Goal: Task Accomplishment & Management: Use online tool/utility

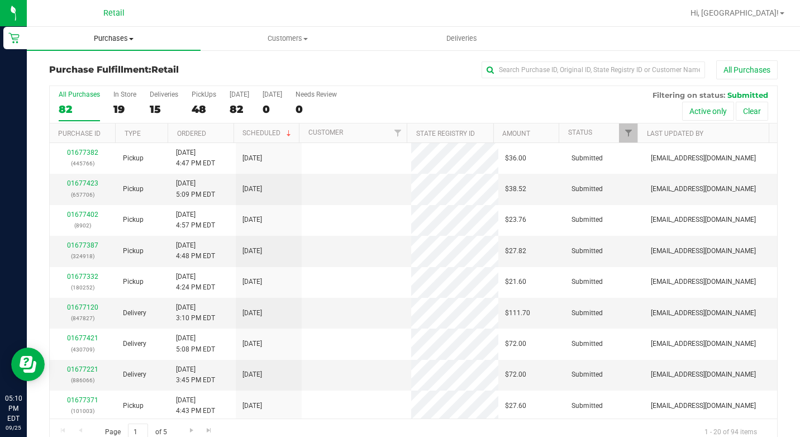
click at [125, 39] on span "Purchases" at bounding box center [114, 39] width 174 height 10
click at [261, 73] on div "Purchase Fulfillment: Retail All Purchases" at bounding box center [413, 72] width 729 height 25
click at [127, 107] on div "19" at bounding box center [124, 109] width 23 height 13
click at [0, 0] on input "In Store 19" at bounding box center [0, 0] width 0 height 0
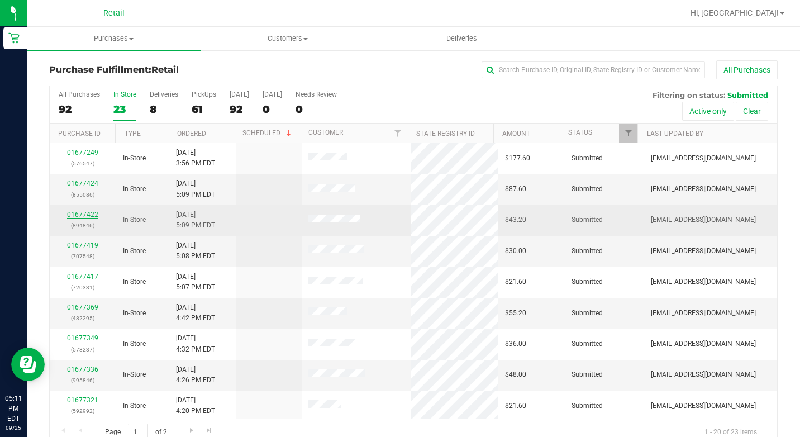
click at [96, 216] on link "01677422" at bounding box center [82, 215] width 31 height 8
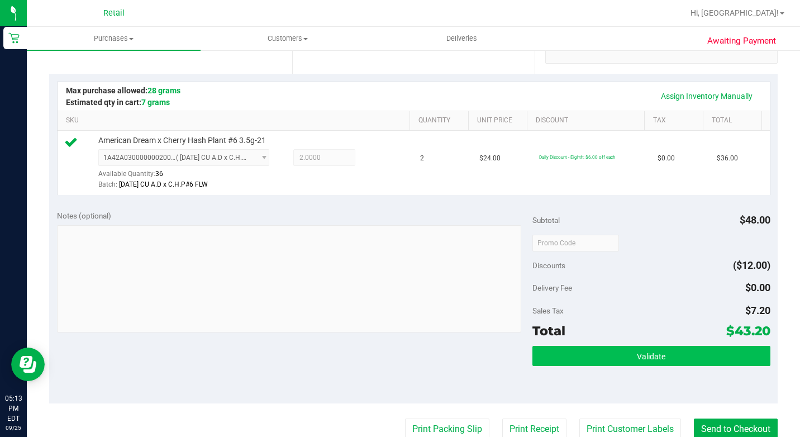
scroll to position [279, 0]
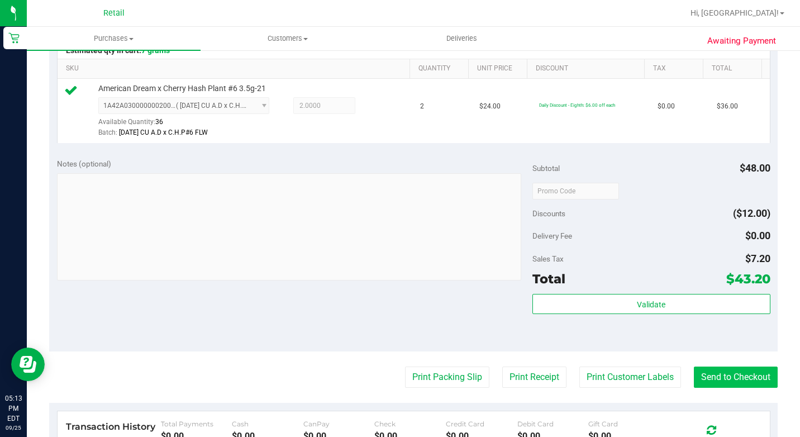
click at [707, 381] on purchase-details "Back Edit Purchase Cancel Purchase View Profile # 01677422 Med | Rec METRC ID: …" at bounding box center [413, 200] width 729 height 839
click at [706, 385] on button "Send to Checkout" at bounding box center [736, 377] width 84 height 21
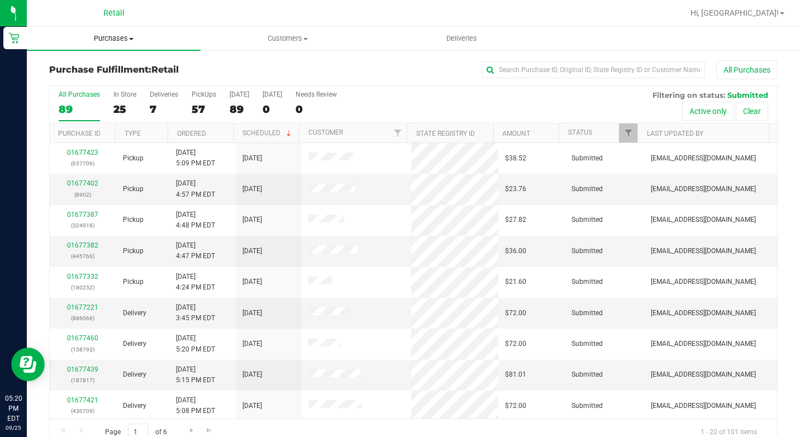
click at [105, 37] on span "Purchases" at bounding box center [114, 39] width 174 height 10
click at [122, 59] on ul "Summary of purchases Fulfillment All purchases" at bounding box center [114, 81] width 174 height 60
click at [121, 63] on span "Summary of purchases" at bounding box center [84, 67] width 115 height 9
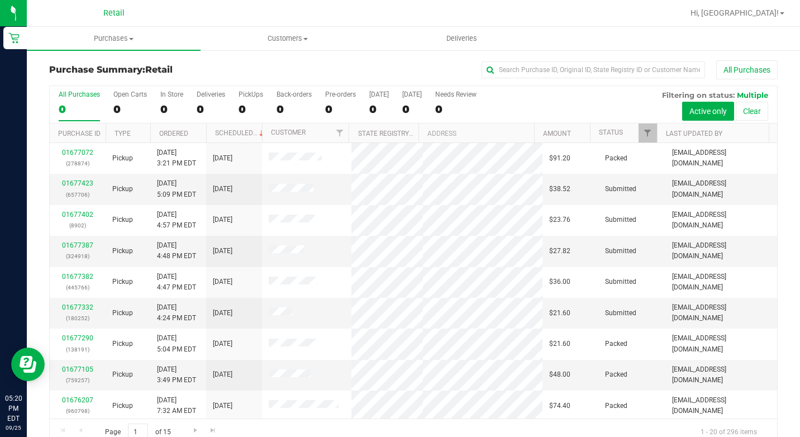
click at [149, 98] on div "All Purchases 0 Open Carts 0 In Store 0 Deliveries 0 PickUps 0 Back-orders 0 Pr…" at bounding box center [413, 104] width 727 height 37
click at [170, 100] on label "In Store 0" at bounding box center [171, 106] width 23 height 31
click at [0, 0] on input "In Store 0" at bounding box center [0, 0] width 0 height 0
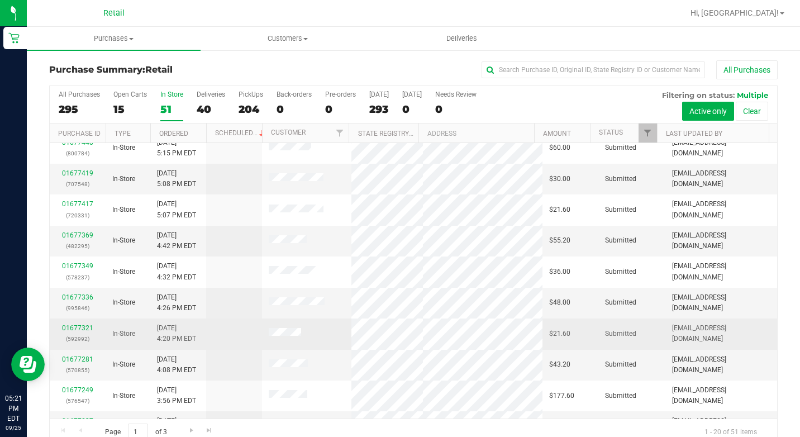
scroll to position [343, 0]
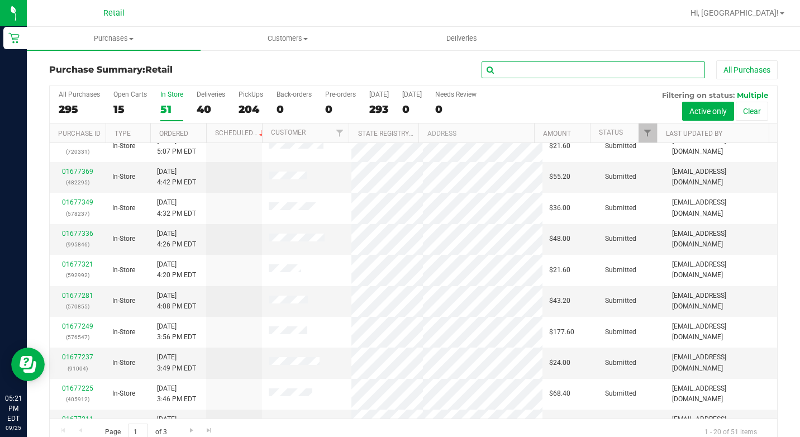
click at [520, 70] on input "text" at bounding box center [593, 69] width 223 height 17
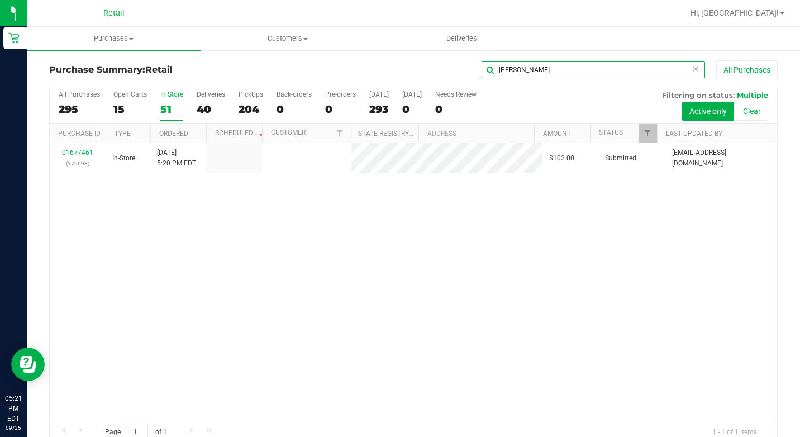
scroll to position [0, 0]
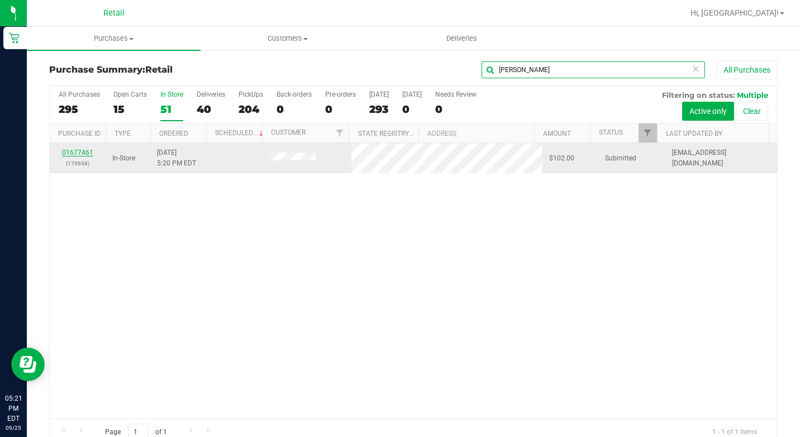
type input "kern"
click at [70, 151] on link "01677461" at bounding box center [77, 153] width 31 height 8
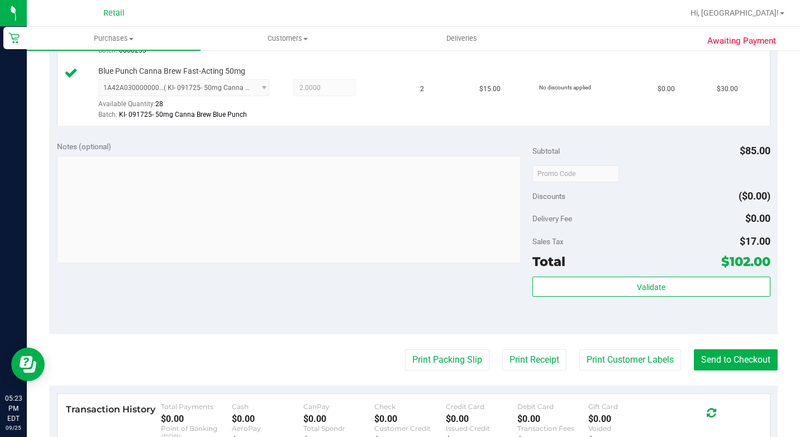
scroll to position [447, 0]
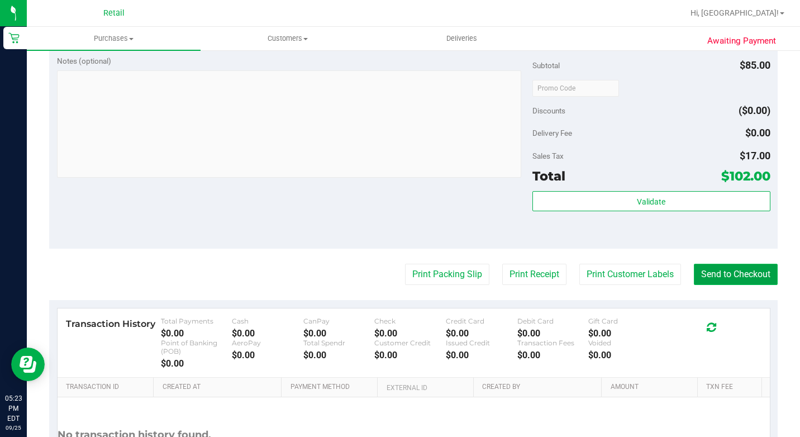
click at [722, 285] on button "Send to Checkout" at bounding box center [736, 274] width 84 height 21
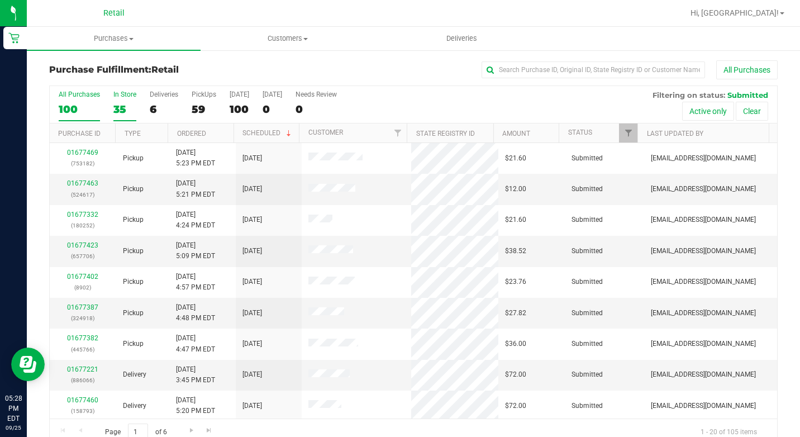
click at [134, 94] on div "In Store" at bounding box center [124, 95] width 23 height 8
click at [0, 0] on input "In Store 35" at bounding box center [0, 0] width 0 height 0
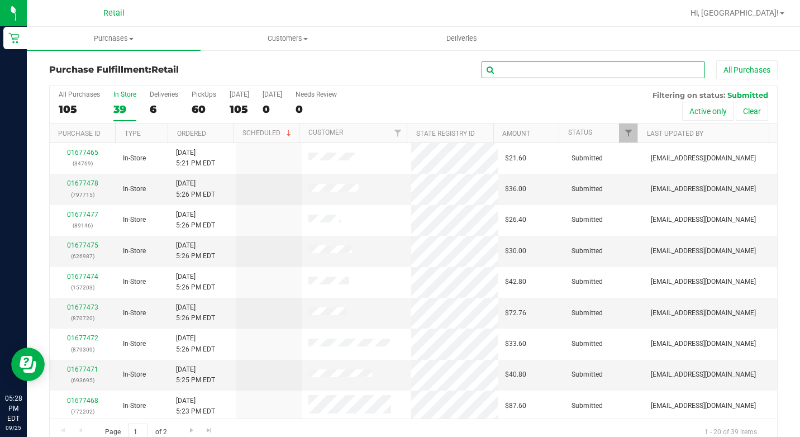
click at [541, 68] on input "text" at bounding box center [593, 69] width 223 height 17
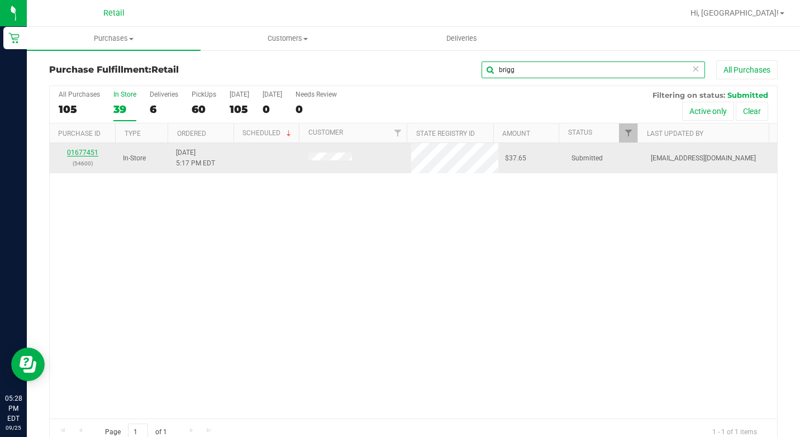
type input "brigg"
click at [78, 152] on link "01677451" at bounding box center [82, 153] width 31 height 8
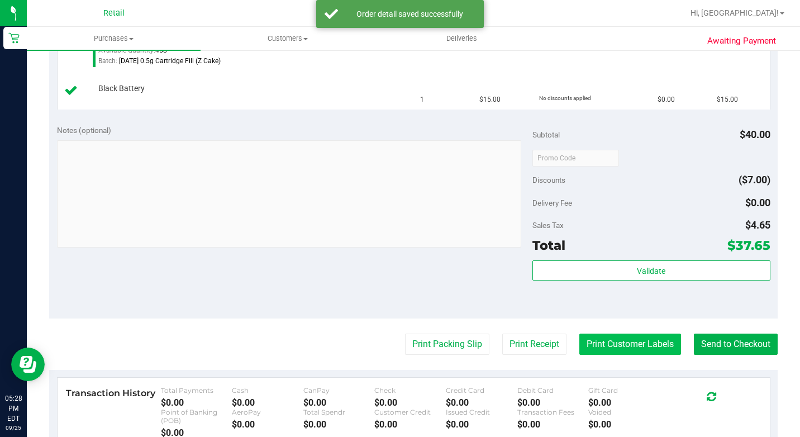
scroll to position [447, 0]
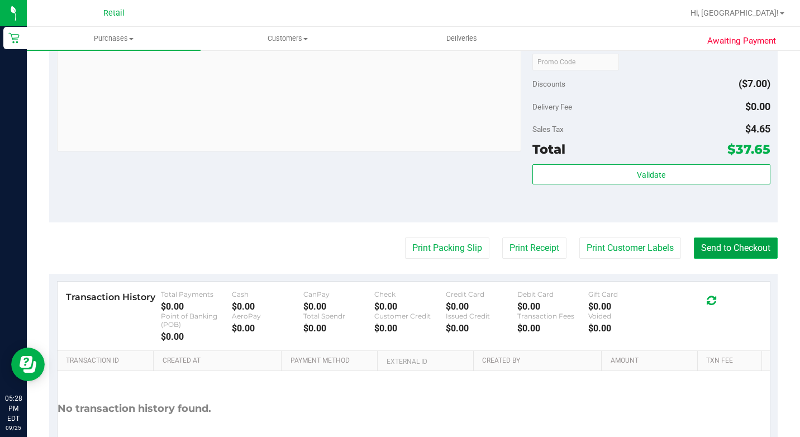
click at [746, 259] on button "Send to Checkout" at bounding box center [736, 247] width 84 height 21
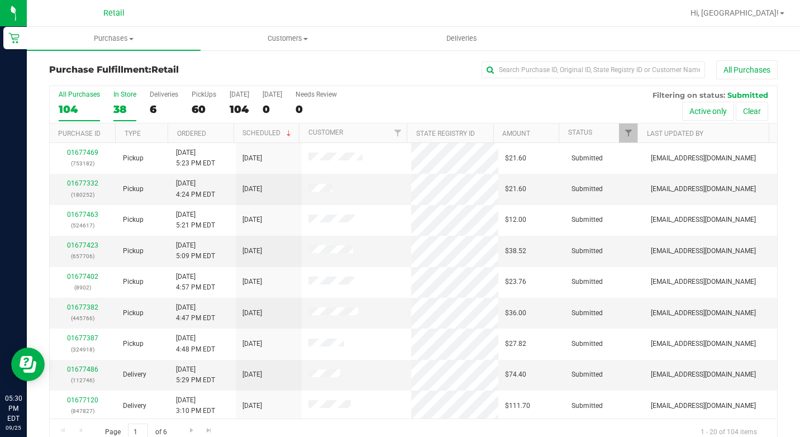
click at [112, 104] on div "All Purchases 104 In Store 38 Deliveries 6 PickUps 60 Today 104 Tomorrow 0 Need…" at bounding box center [413, 104] width 727 height 37
click at [120, 103] on div "All Purchases 104 In Store 38 Deliveries 6 PickUps 60 Today 104 Tomorrow 0 Need…" at bounding box center [413, 265] width 729 height 360
click at [491, 73] on input "text" at bounding box center [593, 69] width 223 height 17
type input "[PERSON_NAME]"
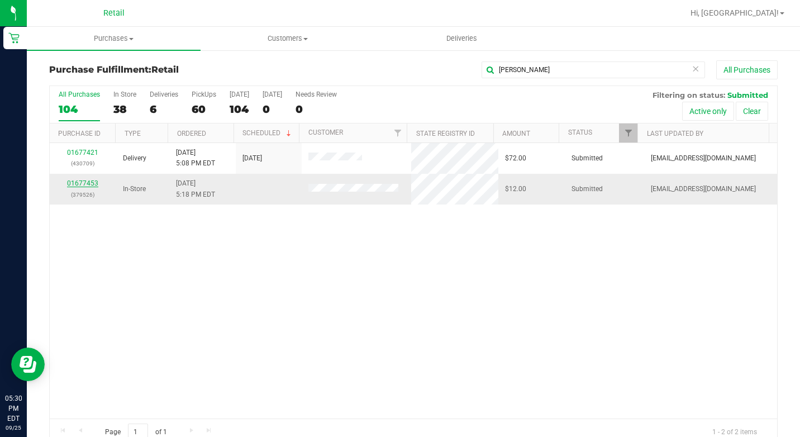
click at [73, 183] on link "01677453" at bounding box center [82, 183] width 31 height 8
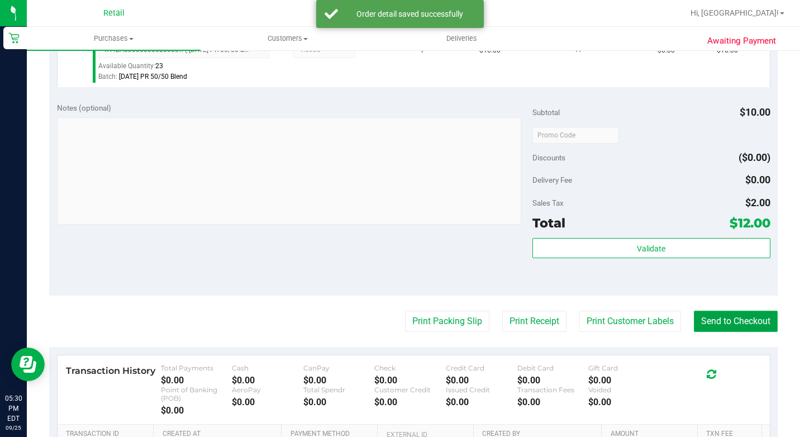
click at [711, 332] on button "Send to Checkout" at bounding box center [736, 321] width 84 height 21
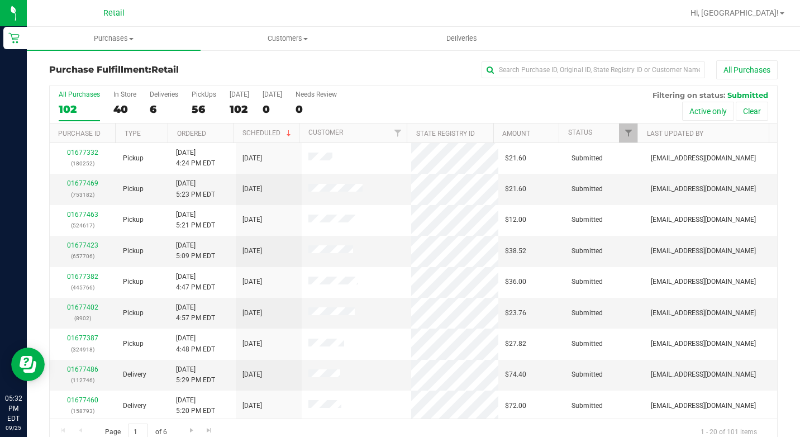
drag, startPoint x: 127, startPoint y: 106, endPoint x: 460, endPoint y: 75, distance: 334.4
click at [128, 104] on div "40" at bounding box center [124, 109] width 23 height 13
click at [0, 0] on input "In Store 40" at bounding box center [0, 0] width 0 height 0
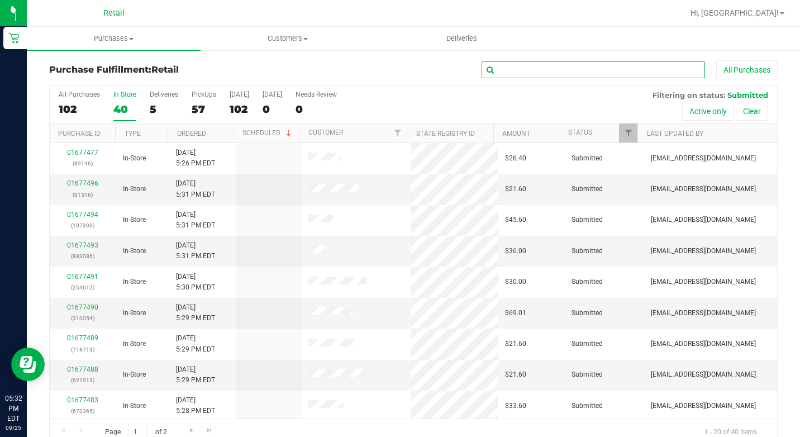
click at [552, 74] on input "text" at bounding box center [593, 69] width 223 height 17
type input "o"
type input "perry"
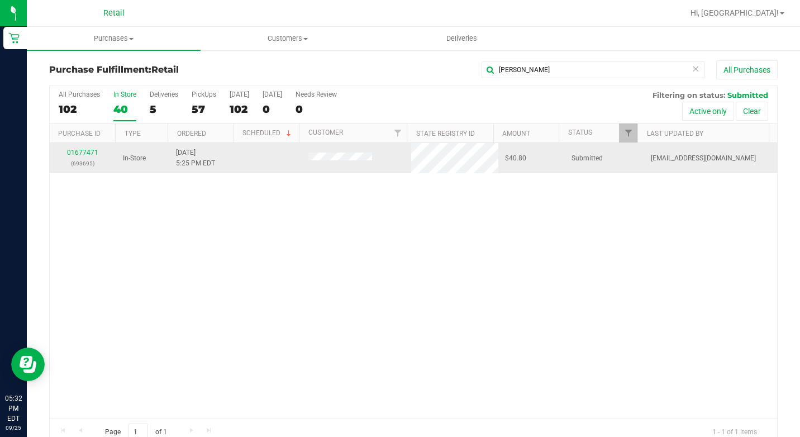
click at [82, 148] on div "01677471 (693695)" at bounding box center [82, 158] width 53 height 21
click at [82, 153] on link "01677471" at bounding box center [82, 153] width 31 height 8
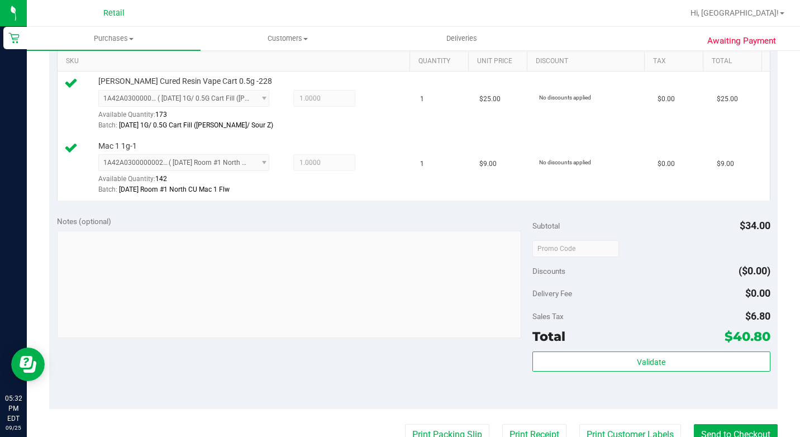
scroll to position [335, 0]
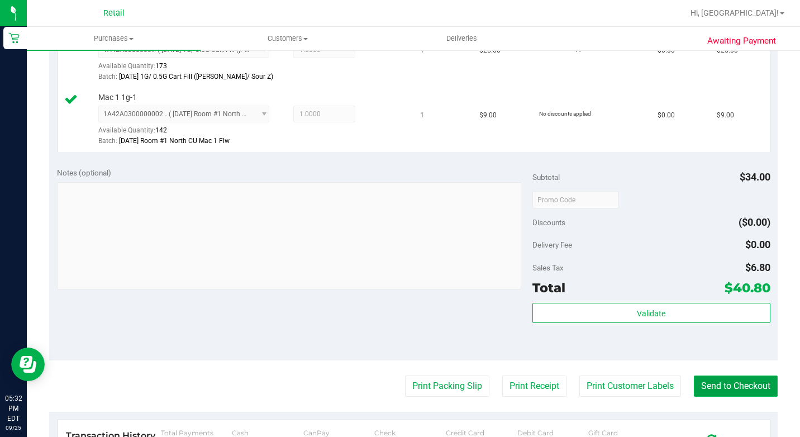
click at [722, 397] on button "Send to Checkout" at bounding box center [736, 385] width 84 height 21
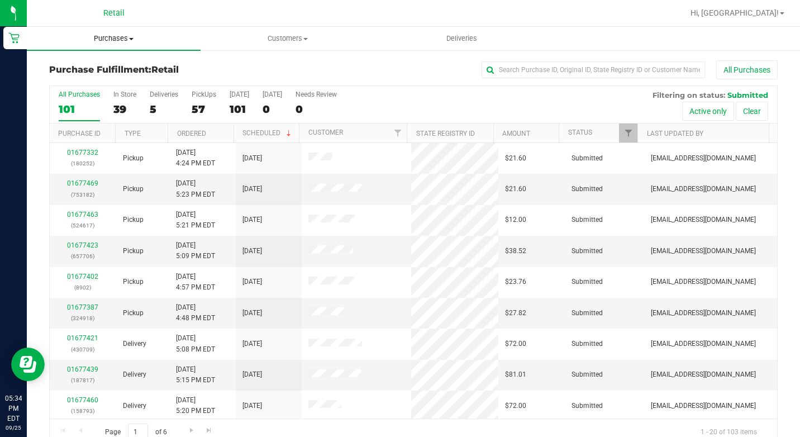
click at [119, 46] on uib-tab-heading "Purchases Summary of purchases Fulfillment All purchases" at bounding box center [114, 38] width 174 height 23
click at [89, 66] on span "Summary of purchases" at bounding box center [84, 67] width 115 height 9
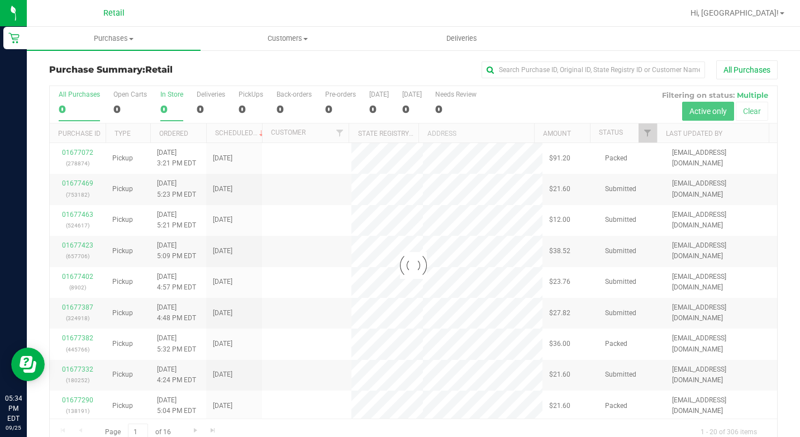
drag, startPoint x: 182, startPoint y: 96, endPoint x: 167, endPoint y: 106, distance: 17.4
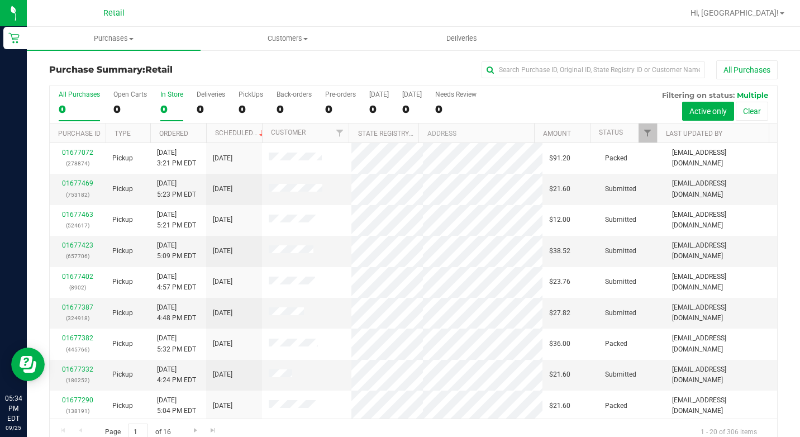
click at [167, 106] on div "0" at bounding box center [171, 109] width 23 height 13
click at [0, 0] on input "In Store 0" at bounding box center [0, 0] width 0 height 0
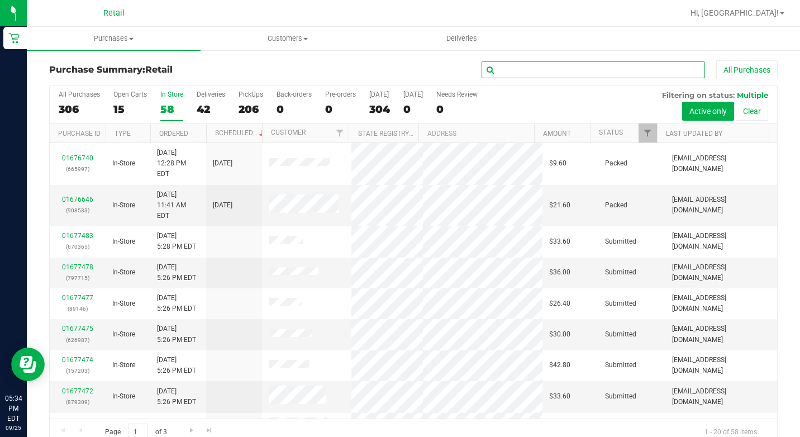
drag, startPoint x: 624, startPoint y: 74, endPoint x: 616, endPoint y: 70, distance: 9.2
click at [622, 72] on input "text" at bounding box center [593, 69] width 223 height 17
type input "ford"
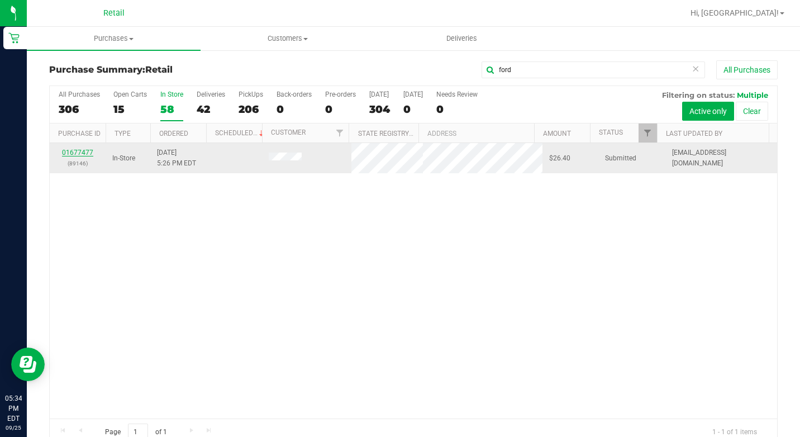
click at [77, 155] on link "01677477" at bounding box center [77, 153] width 31 height 8
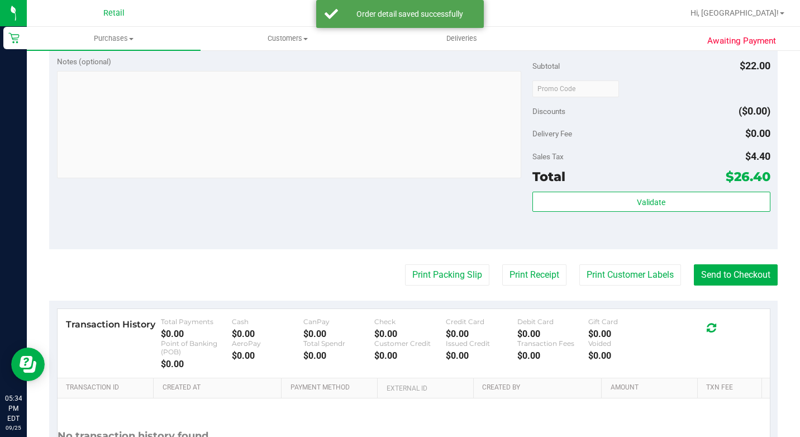
scroll to position [447, 0]
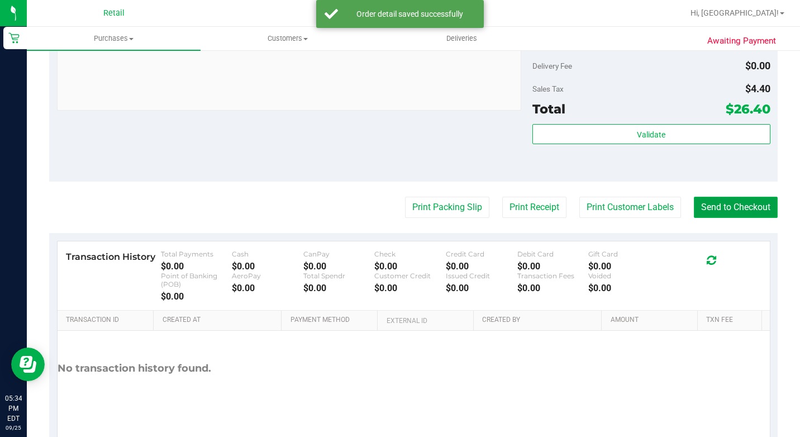
click at [740, 213] on button "Send to Checkout" at bounding box center [736, 207] width 84 height 21
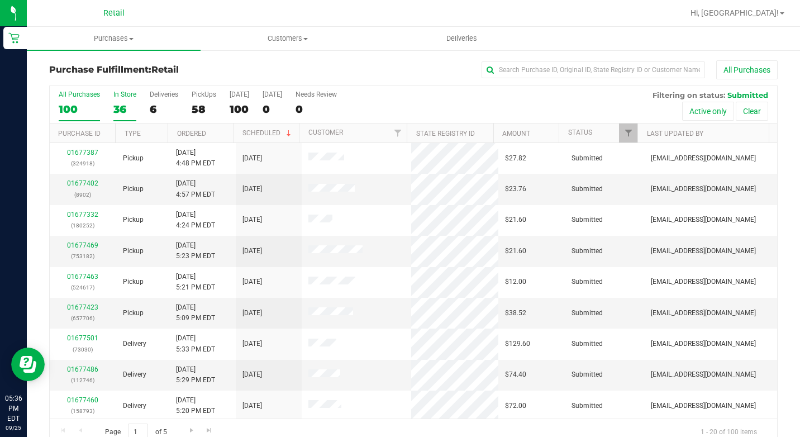
click at [132, 103] on div "36" at bounding box center [124, 109] width 23 height 13
click at [0, 0] on input "In Store 36" at bounding box center [0, 0] width 0 height 0
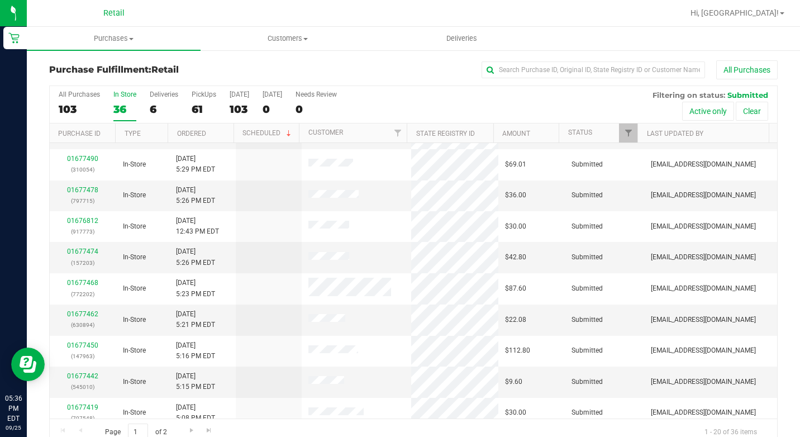
scroll to position [168, 0]
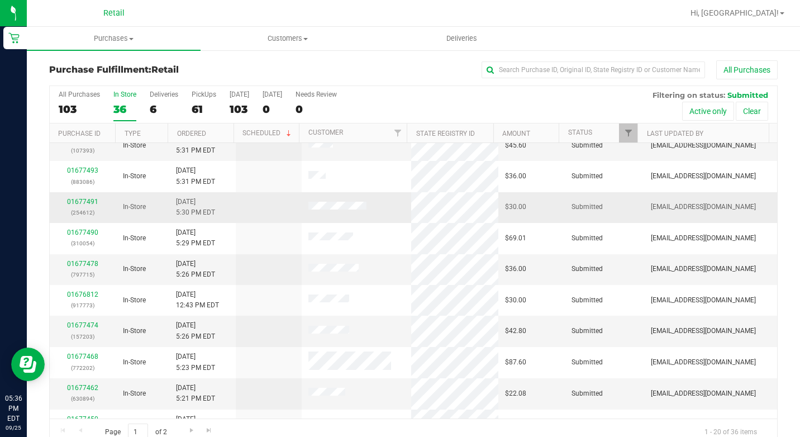
click at [66, 194] on td "01677491 (254612)" at bounding box center [83, 207] width 66 height 31
click at [78, 209] on p "(254612)" at bounding box center [82, 212] width 53 height 11
click at [86, 201] on link "01677491" at bounding box center [82, 202] width 31 height 8
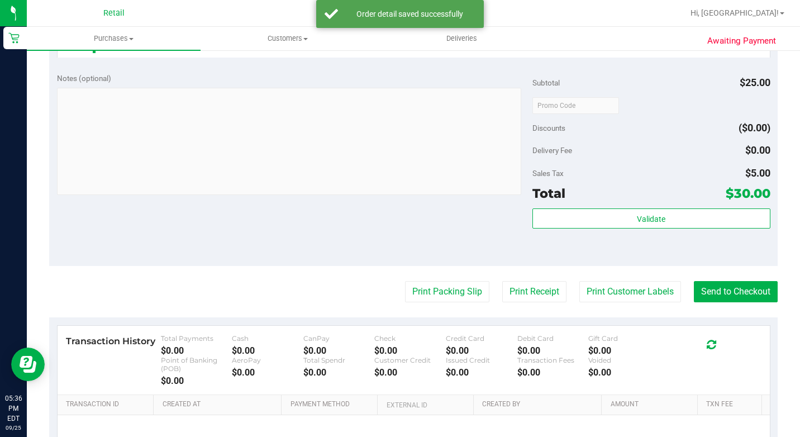
scroll to position [447, 0]
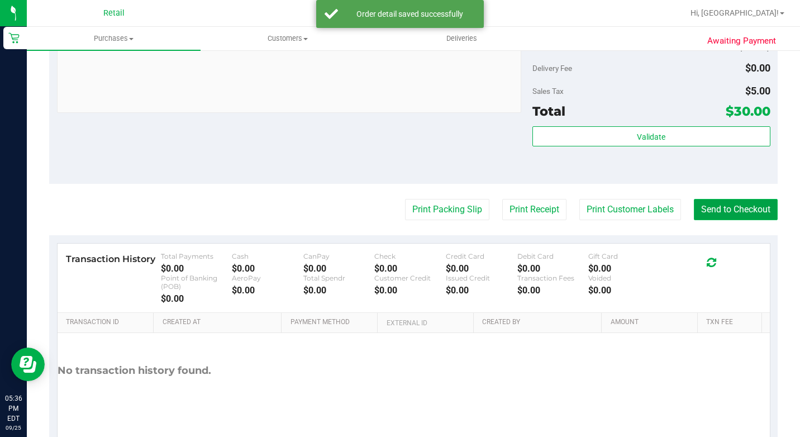
click at [706, 220] on button "Send to Checkout" at bounding box center [736, 209] width 84 height 21
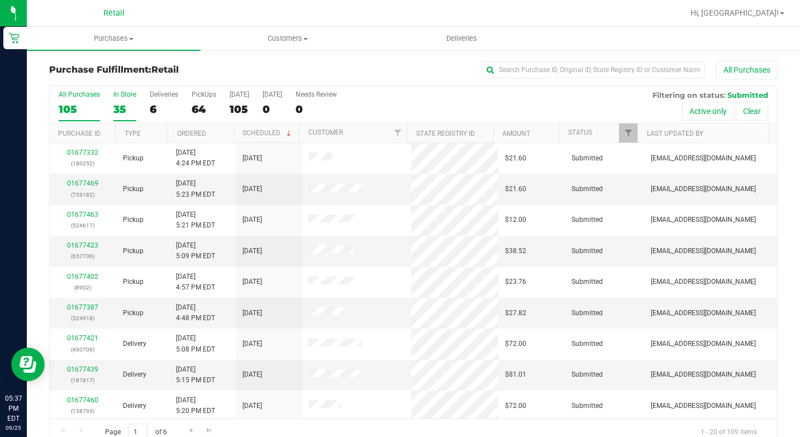
click at [133, 104] on div "35" at bounding box center [124, 109] width 23 height 13
click at [0, 0] on input "In Store 35" at bounding box center [0, 0] width 0 height 0
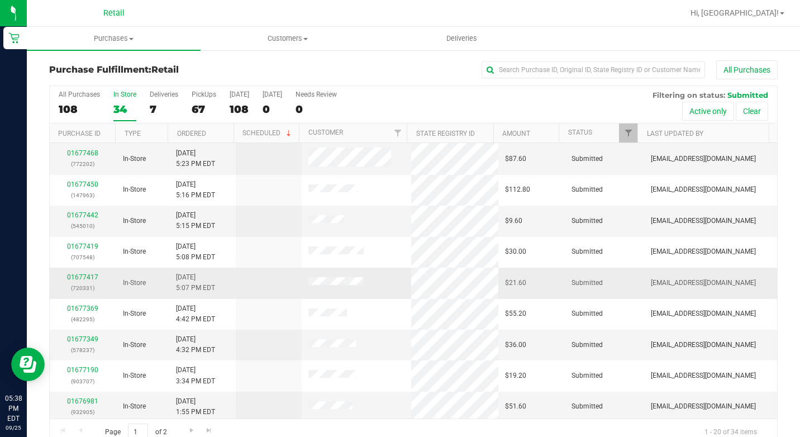
scroll to position [343, 0]
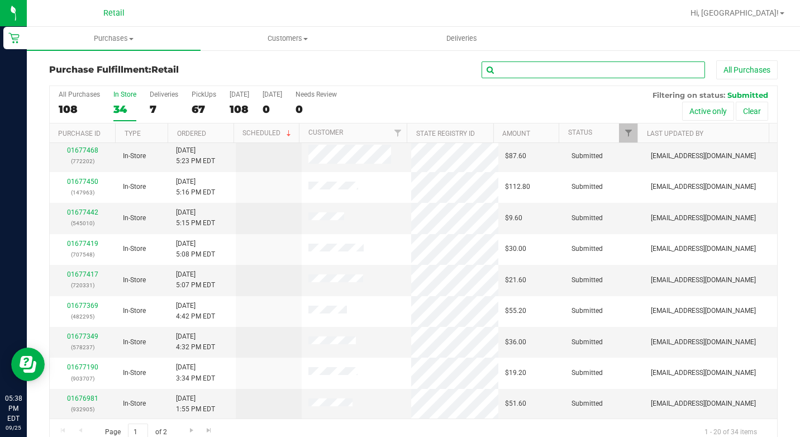
click at [536, 64] on input "text" at bounding box center [593, 69] width 223 height 17
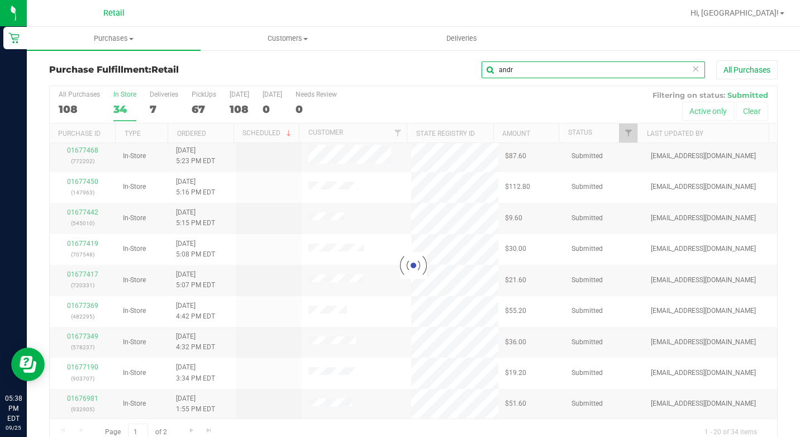
scroll to position [0, 0]
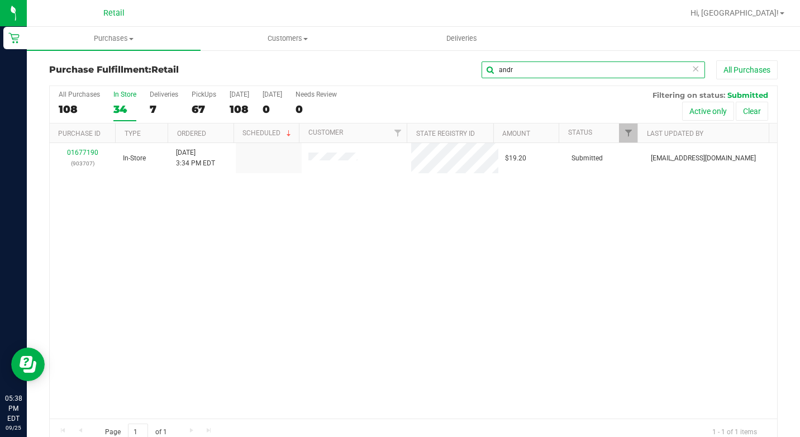
click at [532, 66] on input "andr" at bounding box center [593, 69] width 223 height 17
type input "jason"
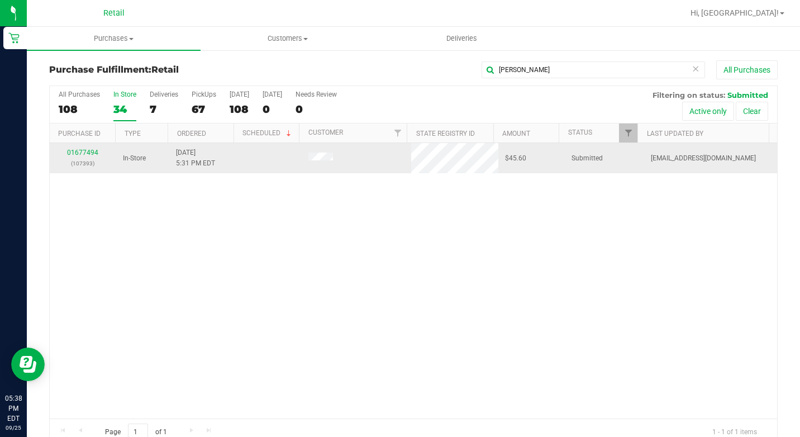
click at [88, 146] on td "01677494 (107393)" at bounding box center [83, 158] width 66 height 30
click at [88, 152] on link "01677494" at bounding box center [82, 153] width 31 height 8
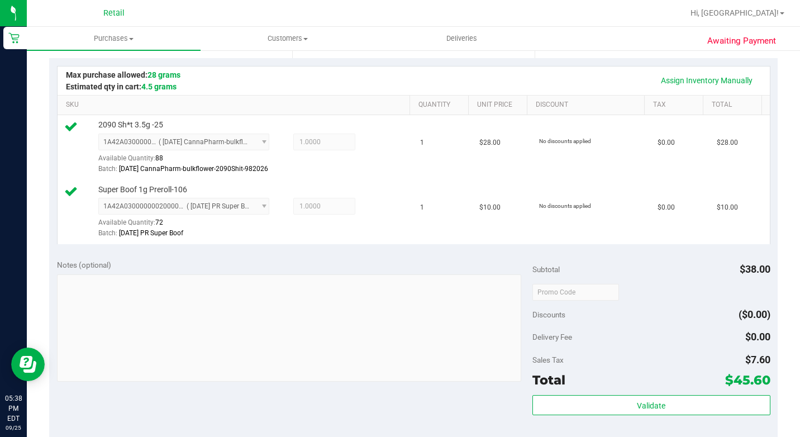
scroll to position [447, 0]
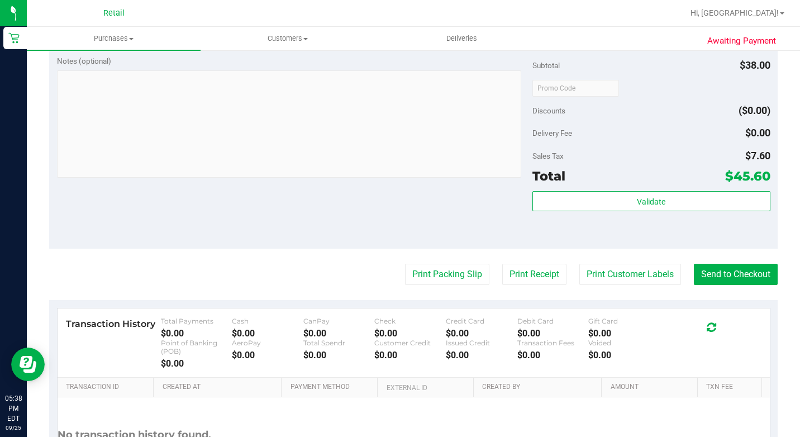
click at [693, 293] on purchase-details "Back Edit Purchase Cancel Purchase View Profile # 01677494 Med | Rec METRC ID: …" at bounding box center [413, 65] width 729 height 904
drag, startPoint x: 693, startPoint y: 293, endPoint x: 692, endPoint y: 311, distance: 17.9
click at [693, 316] on purchase-details "Back Edit Purchase Cancel Purchase View Profile # 01677494 Med | Rec METRC ID: …" at bounding box center [413, 65] width 729 height 904
click at [694, 285] on button "Send to Checkout" at bounding box center [736, 274] width 84 height 21
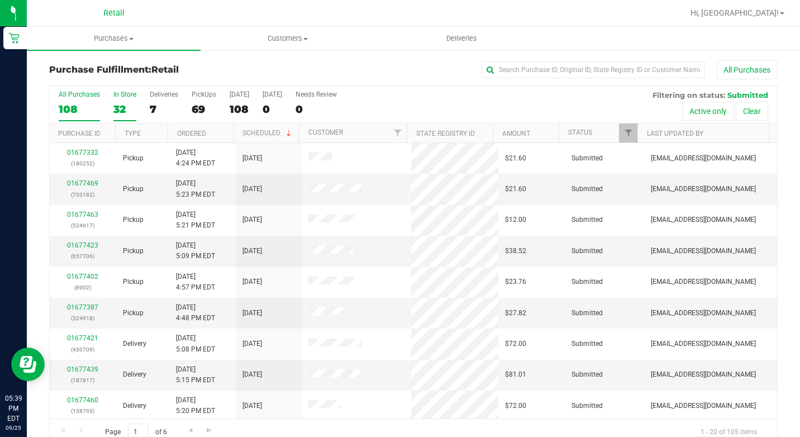
click at [125, 104] on div "32" at bounding box center [124, 109] width 23 height 13
click at [0, 0] on input "In Store 32" at bounding box center [0, 0] width 0 height 0
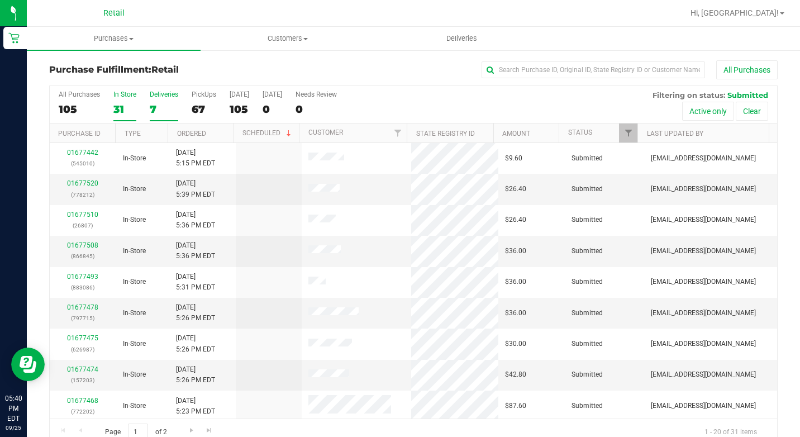
click at [155, 109] on div "7" at bounding box center [164, 109] width 28 height 13
click at [0, 0] on input "Deliveries 7" at bounding box center [0, 0] width 0 height 0
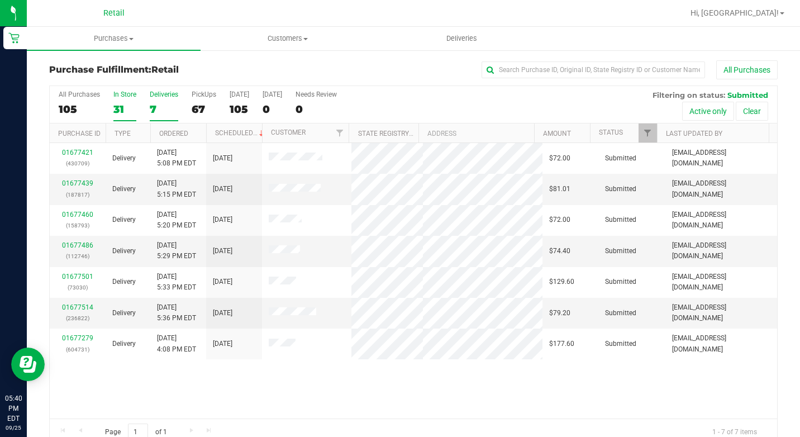
click at [121, 110] on div "31" at bounding box center [124, 109] width 23 height 13
click at [0, 0] on input "In Store 31" at bounding box center [0, 0] width 0 height 0
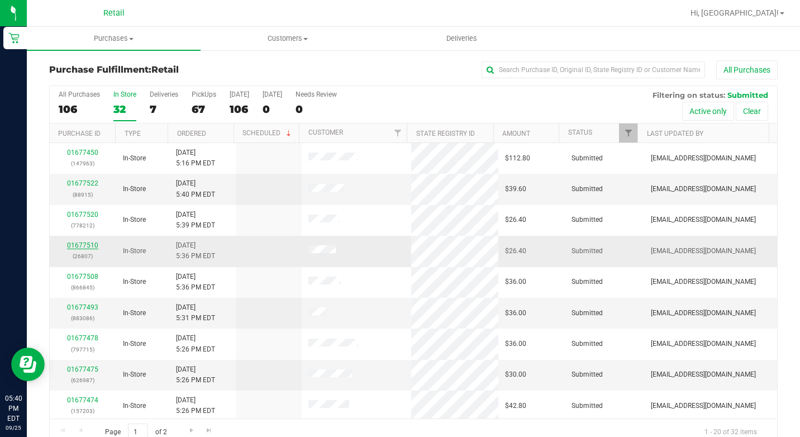
click at [91, 247] on link "01677510" at bounding box center [82, 245] width 31 height 8
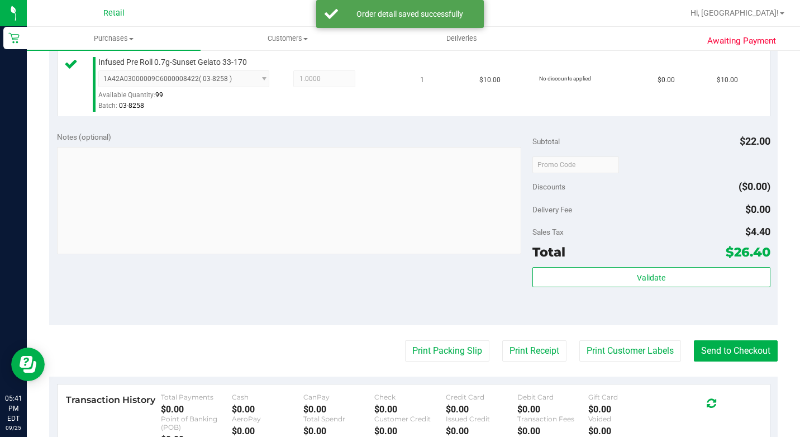
scroll to position [447, 0]
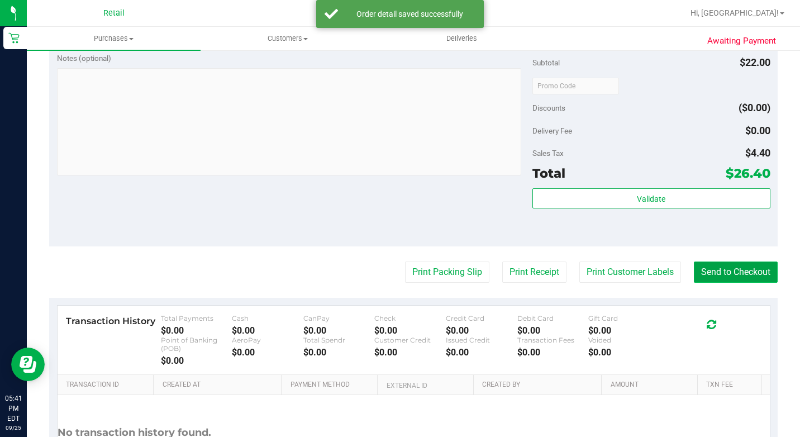
click at [722, 283] on button "Send to Checkout" at bounding box center [736, 271] width 84 height 21
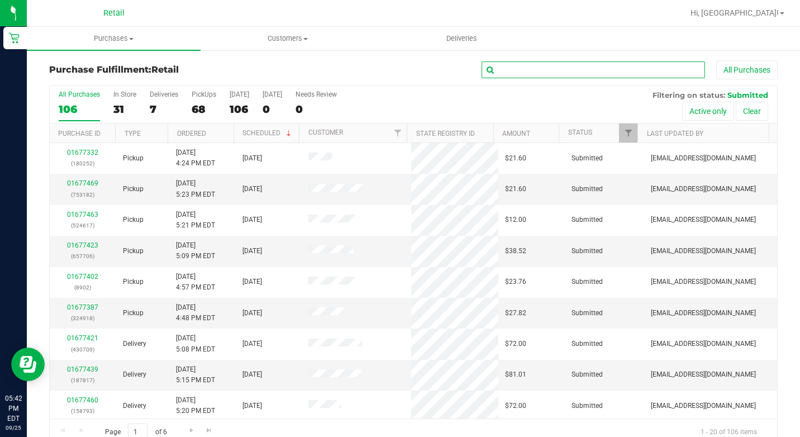
click at [625, 74] on input "text" at bounding box center [593, 69] width 223 height 17
type input "2202"
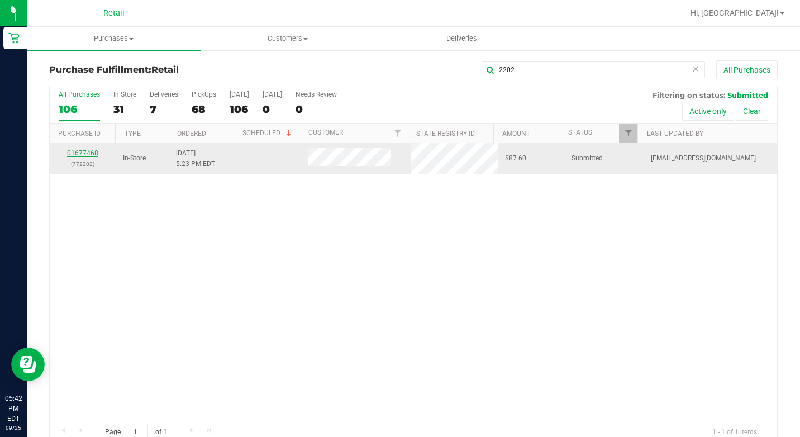
click at [91, 149] on link "01677468" at bounding box center [82, 153] width 31 height 8
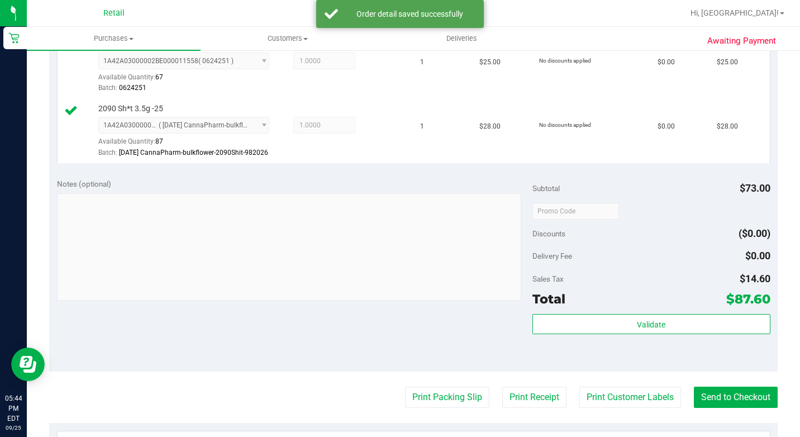
scroll to position [503, 0]
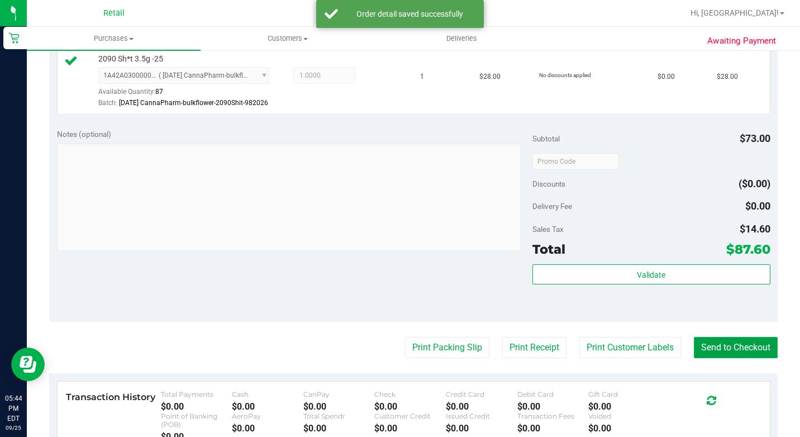
click at [735, 358] on button "Send to Checkout" at bounding box center [736, 347] width 84 height 21
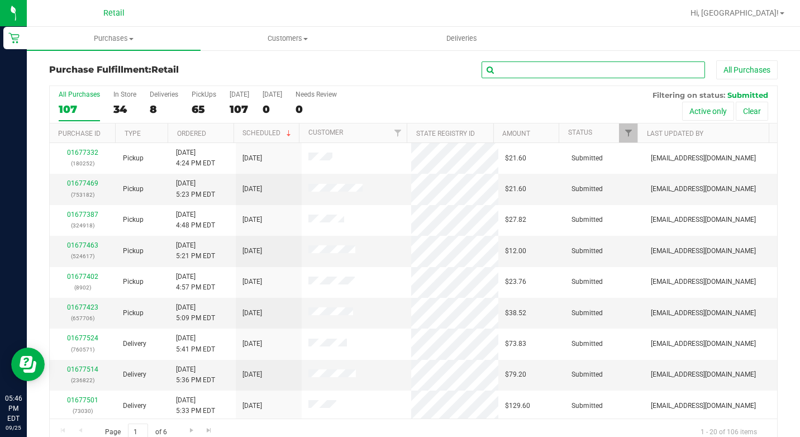
click at [487, 65] on input "text" at bounding box center [593, 69] width 223 height 17
type input "drape"
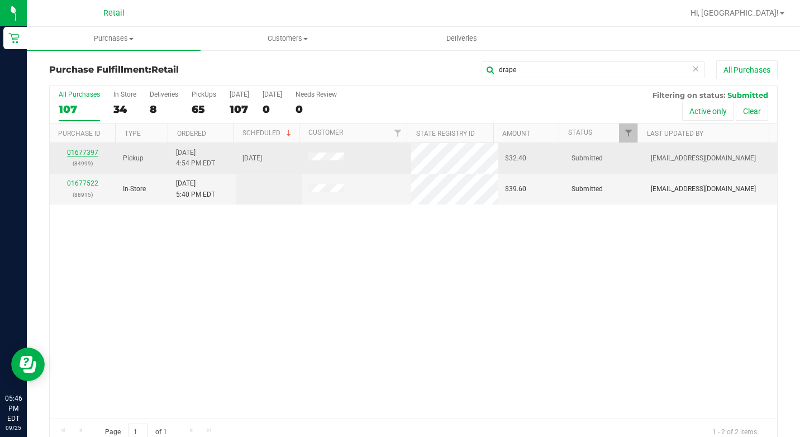
click at [94, 154] on link "01677397" at bounding box center [82, 153] width 31 height 8
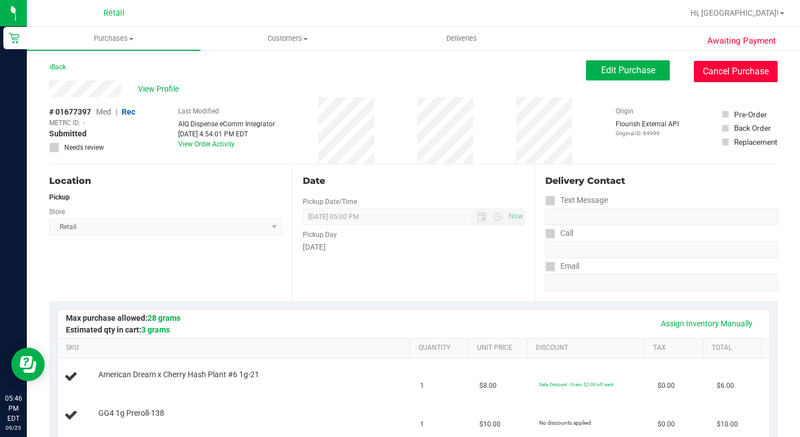
click at [722, 65] on button "Cancel Purchase" at bounding box center [736, 71] width 84 height 21
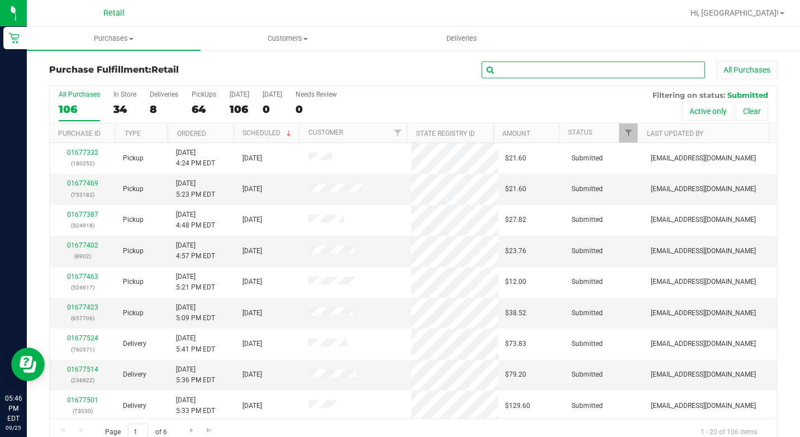
click at [608, 65] on input "text" at bounding box center [593, 69] width 223 height 17
type input "drape"
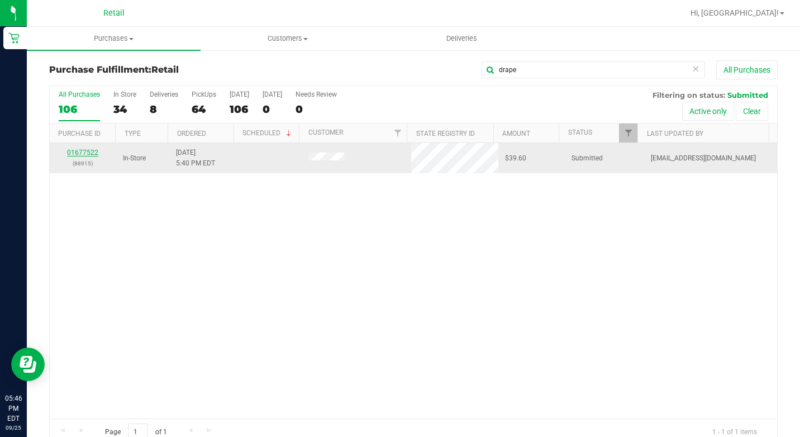
click at [90, 155] on link "01677522" at bounding box center [82, 153] width 31 height 8
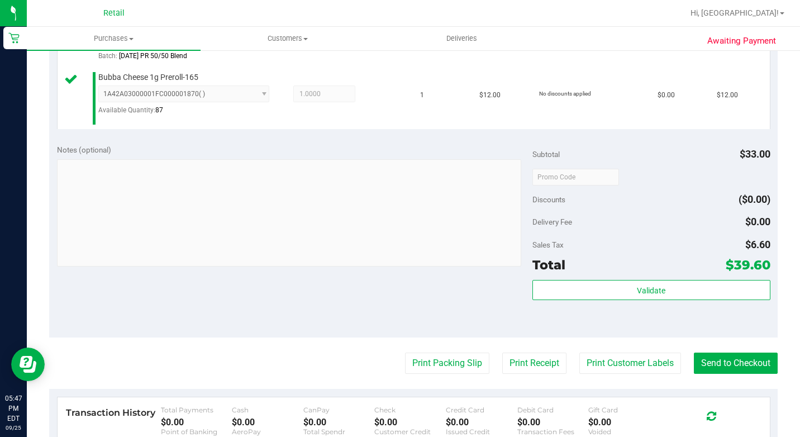
scroll to position [503, 0]
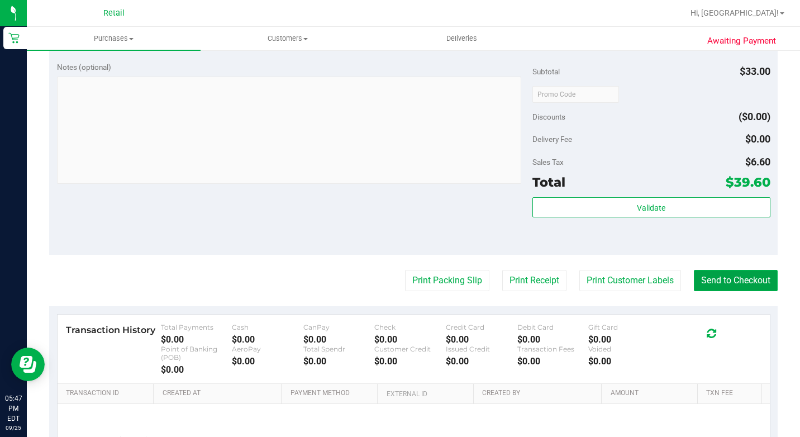
click at [707, 291] on button "Send to Checkout" at bounding box center [736, 280] width 84 height 21
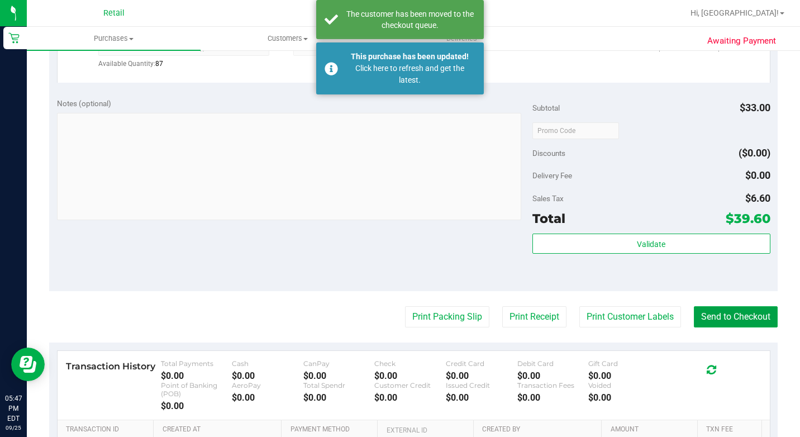
scroll to position [447, 0]
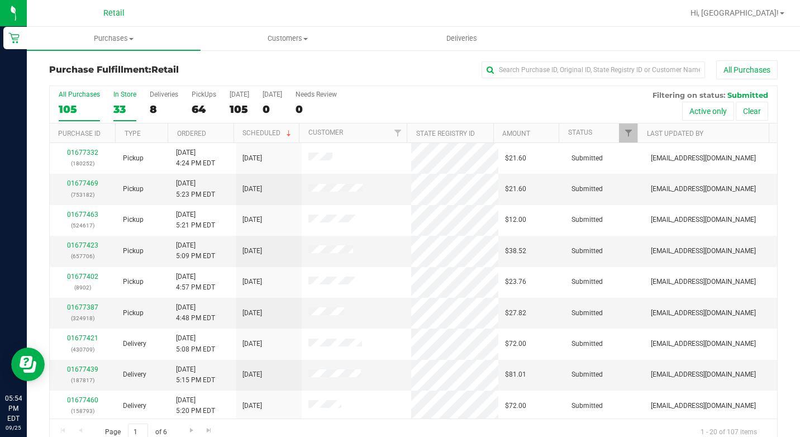
click at [125, 111] on div "33" at bounding box center [124, 109] width 23 height 13
click at [0, 0] on input "In Store 33" at bounding box center [0, 0] width 0 height 0
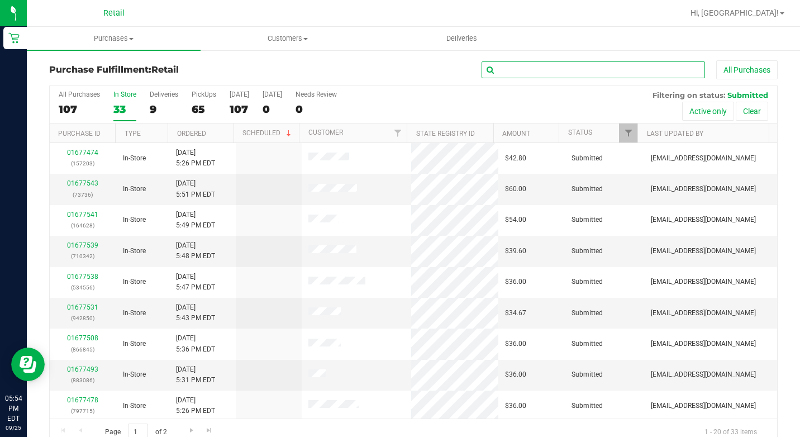
click at [525, 69] on input "text" at bounding box center [593, 69] width 223 height 17
type input "gonza"
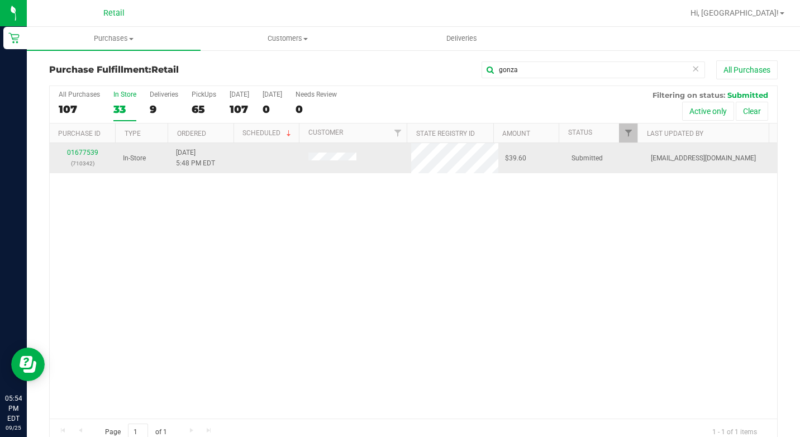
click at [88, 148] on div "01677539 (710342)" at bounding box center [82, 158] width 53 height 21
click at [88, 150] on link "01677539" at bounding box center [82, 153] width 31 height 8
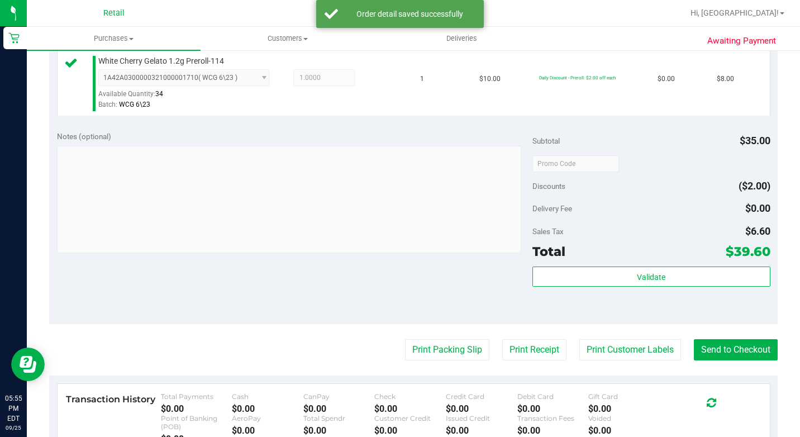
scroll to position [391, 0]
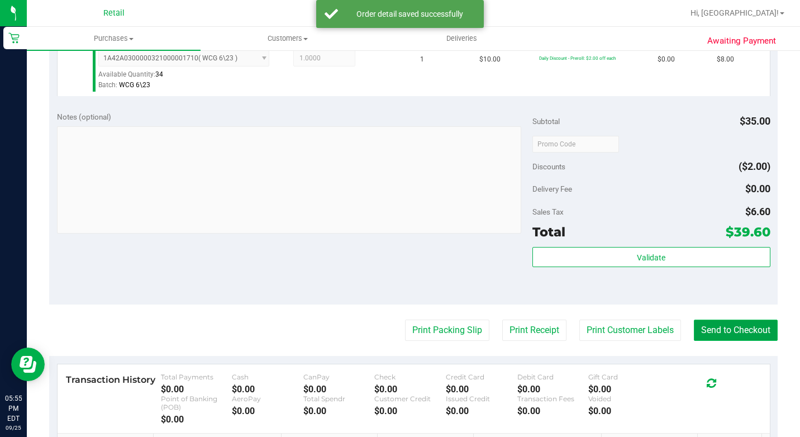
click at [706, 341] on button "Send to Checkout" at bounding box center [736, 330] width 84 height 21
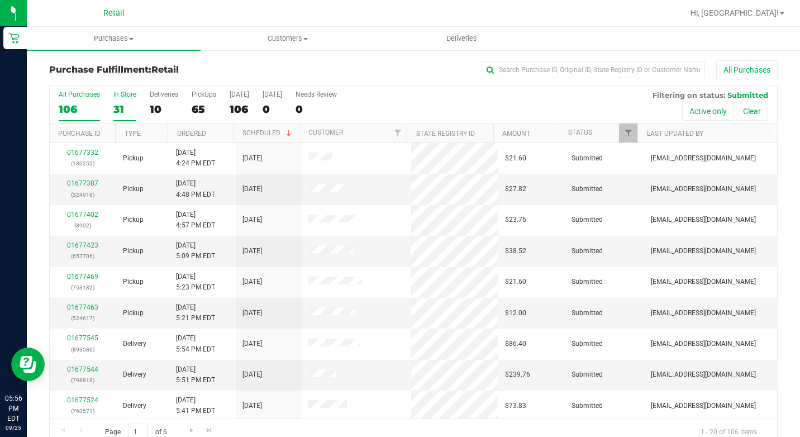
click at [127, 104] on div "31" at bounding box center [124, 109] width 23 height 13
click at [0, 0] on input "In Store 31" at bounding box center [0, 0] width 0 height 0
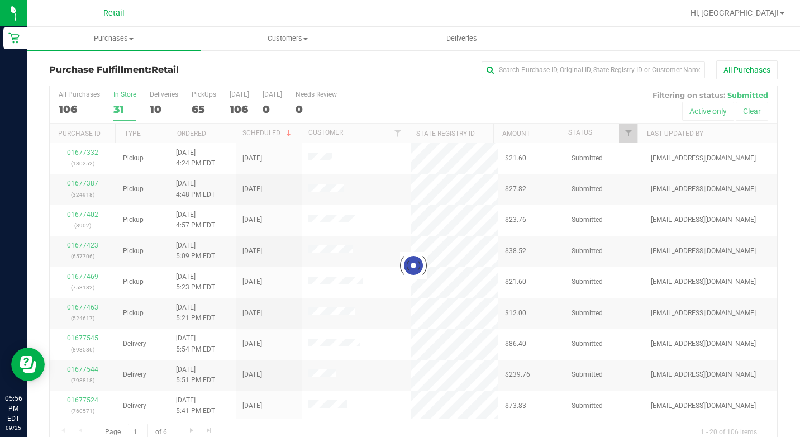
drag, startPoint x: 127, startPoint y: 104, endPoint x: 256, endPoint y: 58, distance: 137.7
click at [128, 104] on div "31" at bounding box center [124, 109] width 23 height 13
click at [0, 0] on input "In Store 31" at bounding box center [0, 0] width 0 height 0
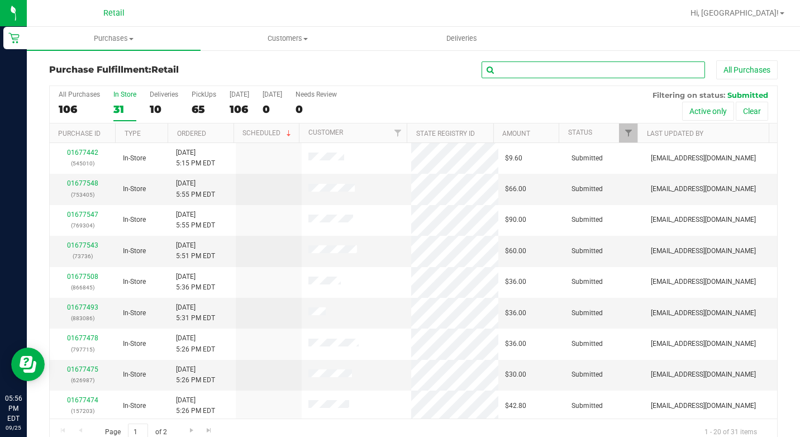
click at [622, 75] on input "text" at bounding box center [593, 69] width 223 height 17
type input "pablo"
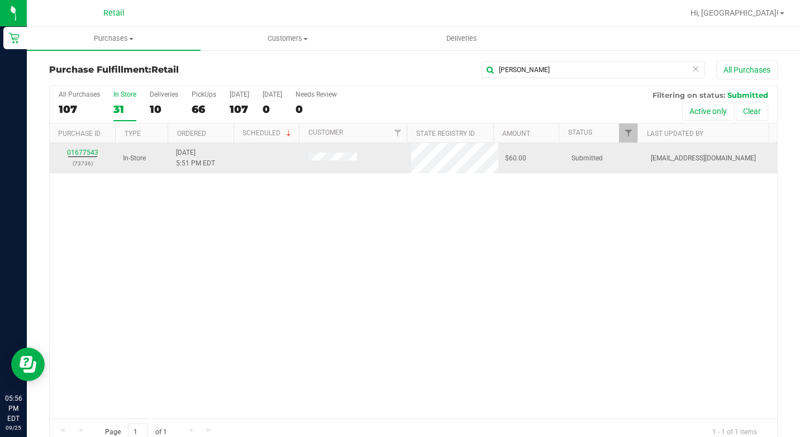
click at [83, 156] on div "01677543 (73736)" at bounding box center [82, 158] width 53 height 21
click at [88, 144] on td "01677543 (73736)" at bounding box center [83, 158] width 66 height 30
click at [88, 150] on link "01677543" at bounding box center [82, 153] width 31 height 8
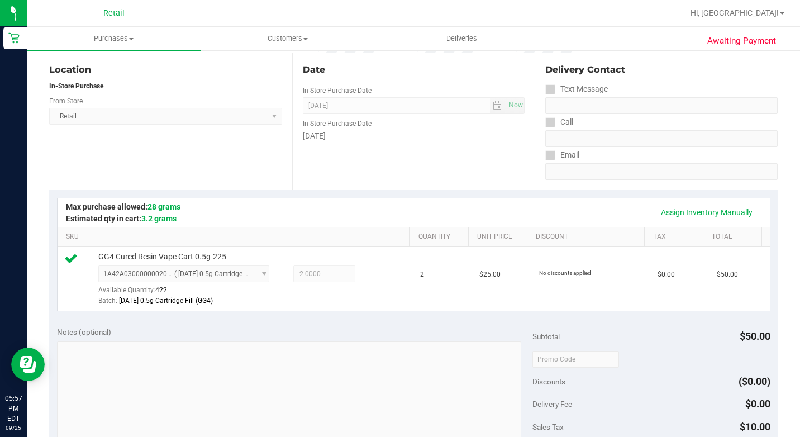
scroll to position [279, 0]
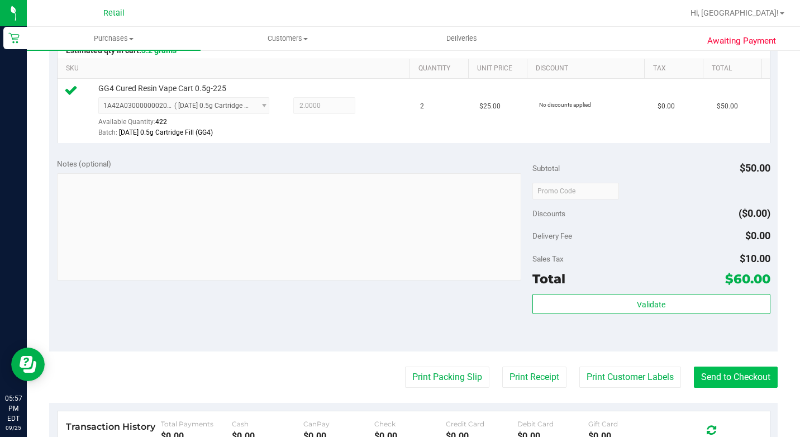
drag, startPoint x: 750, startPoint y: 375, endPoint x: 744, endPoint y: 384, distance: 11.3
click at [750, 377] on purchase-details "Back Edit Purchase Cancel Purchase View Profile # 01677543 Med | Rec METRC ID: …" at bounding box center [413, 200] width 729 height 839
click at [741, 388] on button "Send to Checkout" at bounding box center [736, 377] width 84 height 21
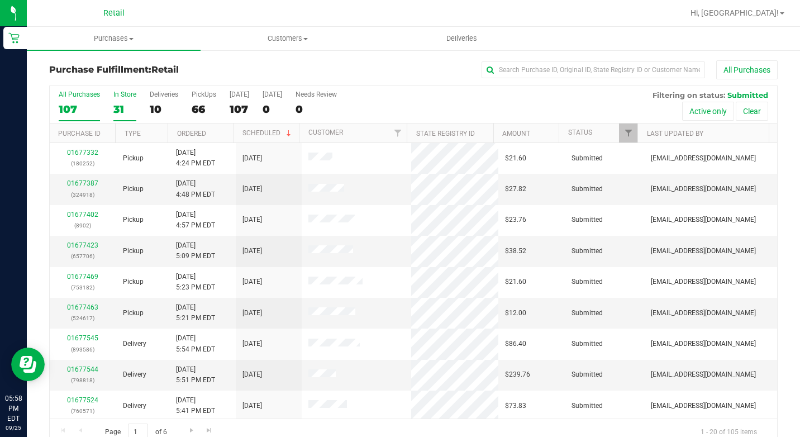
click at [120, 98] on div "In Store" at bounding box center [124, 95] width 23 height 8
click at [0, 0] on input "In Store 31" at bounding box center [0, 0] width 0 height 0
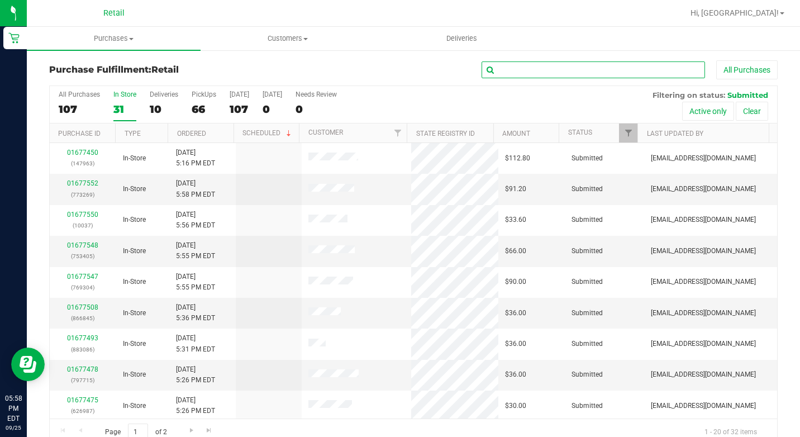
click at [663, 74] on input "text" at bounding box center [593, 69] width 223 height 17
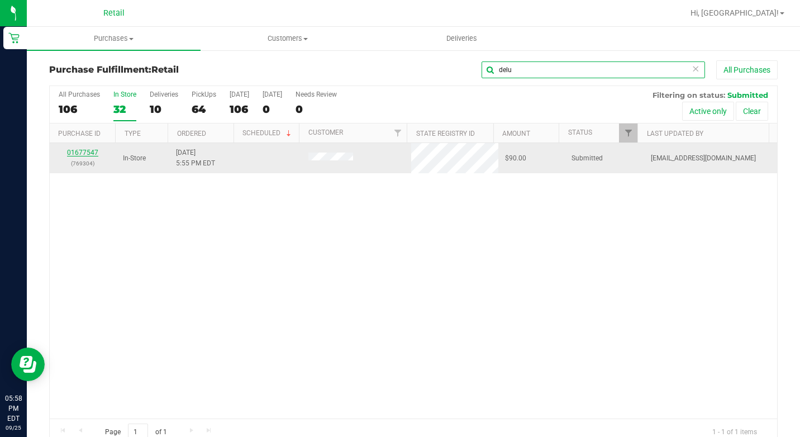
type input "delu"
click at [91, 154] on link "01677547" at bounding box center [82, 153] width 31 height 8
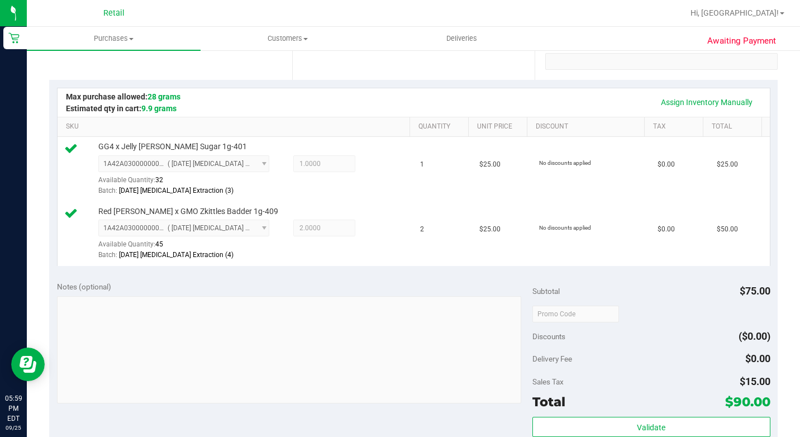
scroll to position [335, 0]
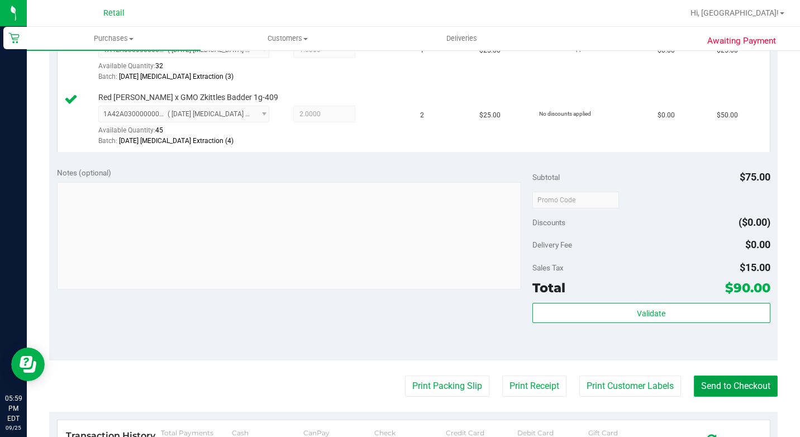
drag, startPoint x: 738, startPoint y: 413, endPoint x: 686, endPoint y: 329, distance: 99.6
click at [738, 397] on button "Send to Checkout" at bounding box center [736, 385] width 84 height 21
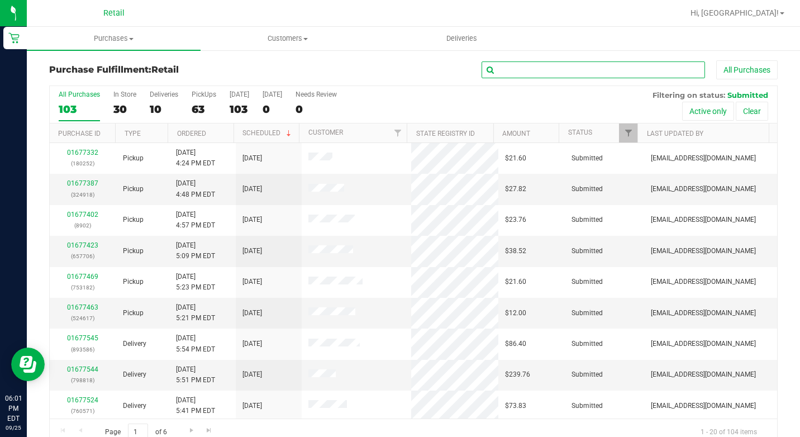
click at [560, 68] on input "text" at bounding box center [593, 69] width 223 height 17
type input "b"
type input "bowen"
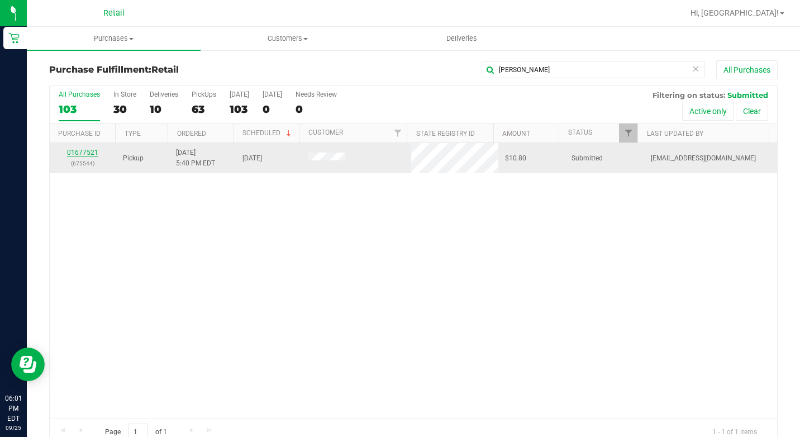
click at [80, 151] on link "01677521" at bounding box center [82, 153] width 31 height 8
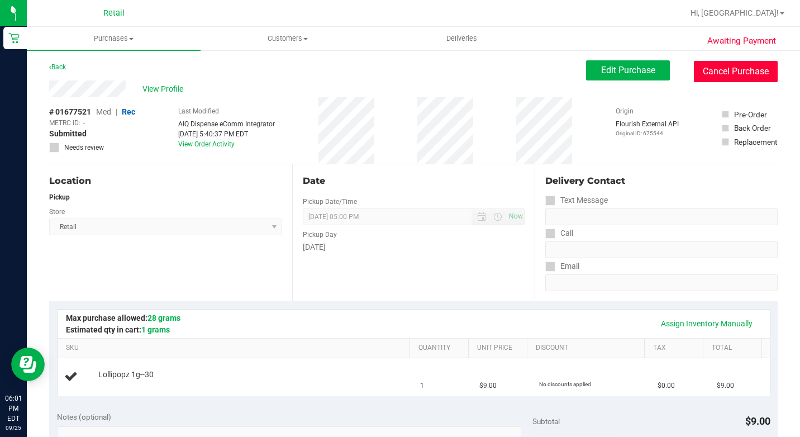
click at [726, 76] on button "Cancel Purchase" at bounding box center [736, 71] width 84 height 21
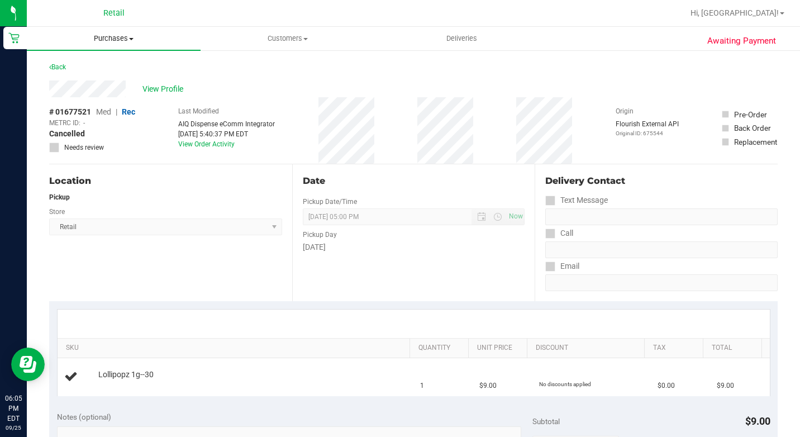
drag, startPoint x: 137, startPoint y: 23, endPoint x: 135, endPoint y: 37, distance: 14.2
click at [137, 23] on div "Retail" at bounding box center [116, 13] width 168 height 22
drag, startPoint x: 115, startPoint y: 55, endPoint x: 115, endPoint y: 48, distance: 7.3
click at [114, 33] on uib-tab-heading "Purchases Summary of purchases Fulfillment All purchases" at bounding box center [114, 38] width 174 height 23
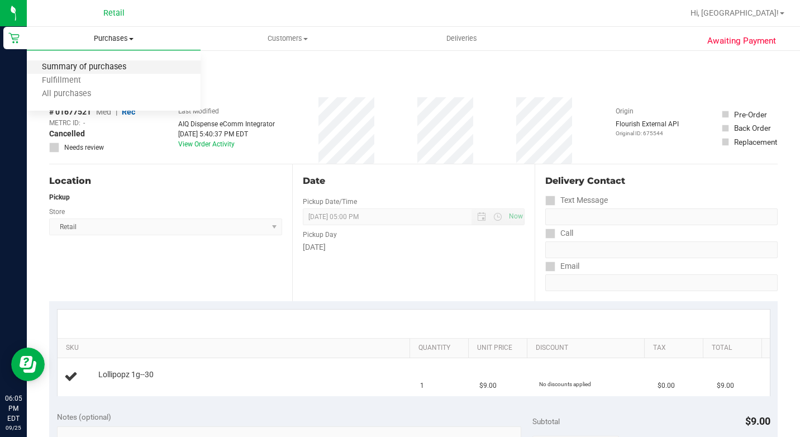
click at [126, 65] on span "Summary of purchases" at bounding box center [84, 67] width 115 height 9
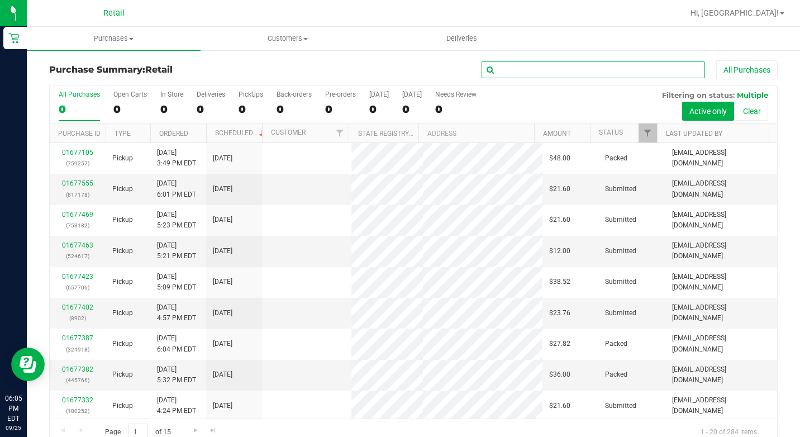
click at [575, 69] on input "text" at bounding box center [593, 69] width 223 height 17
type input "bowen"
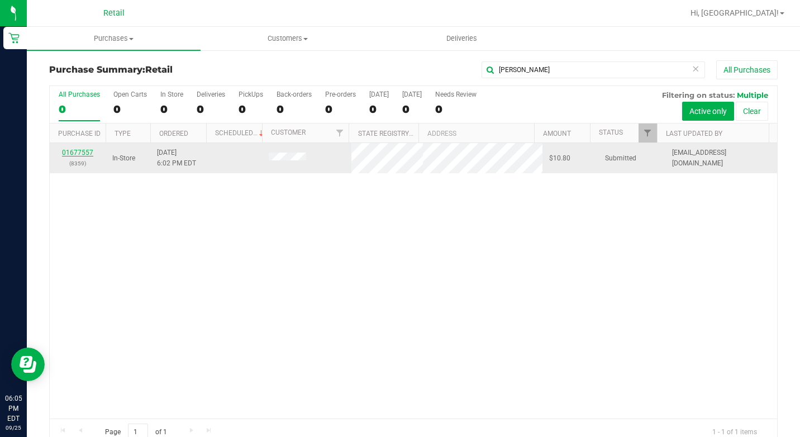
click at [87, 150] on link "01677557" at bounding box center [77, 153] width 31 height 8
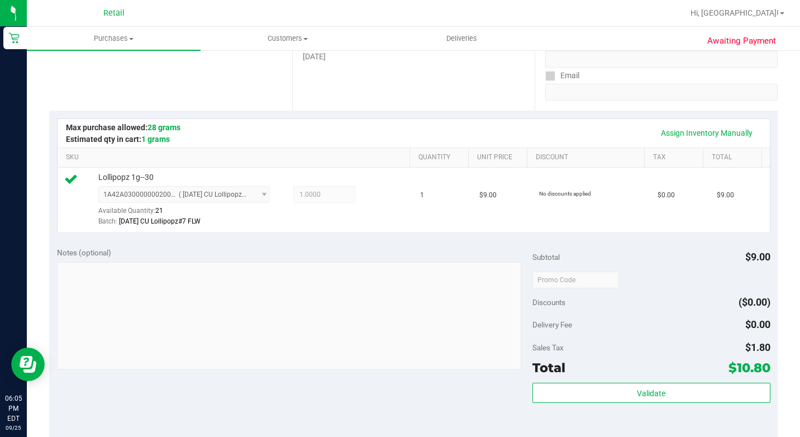
scroll to position [223, 0]
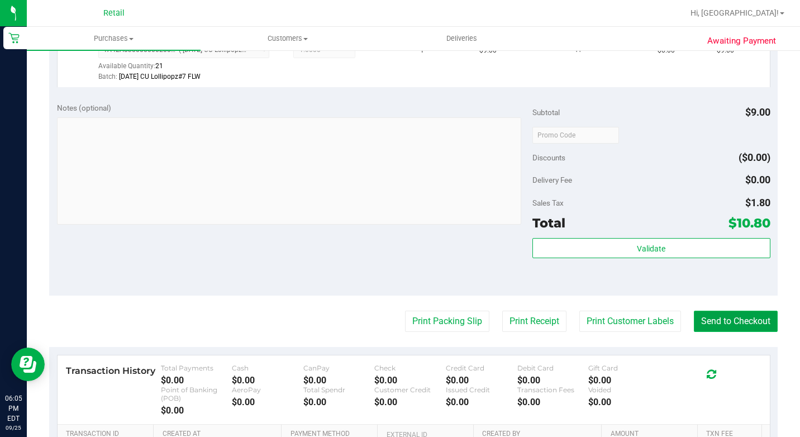
click at [722, 332] on button "Send to Checkout" at bounding box center [736, 321] width 84 height 21
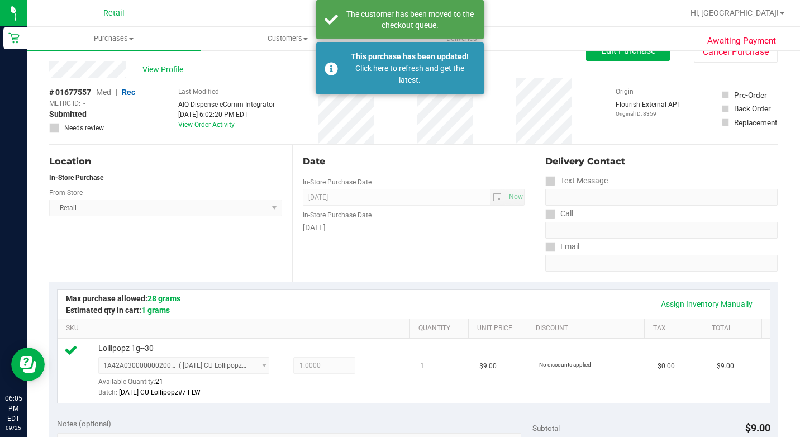
scroll to position [0, 0]
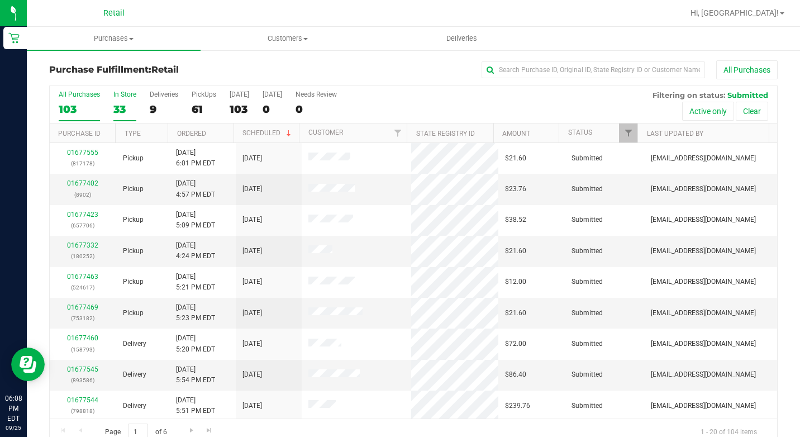
click at [126, 103] on div "33" at bounding box center [124, 109] width 23 height 13
click at [0, 0] on input "In Store 33" at bounding box center [0, 0] width 0 height 0
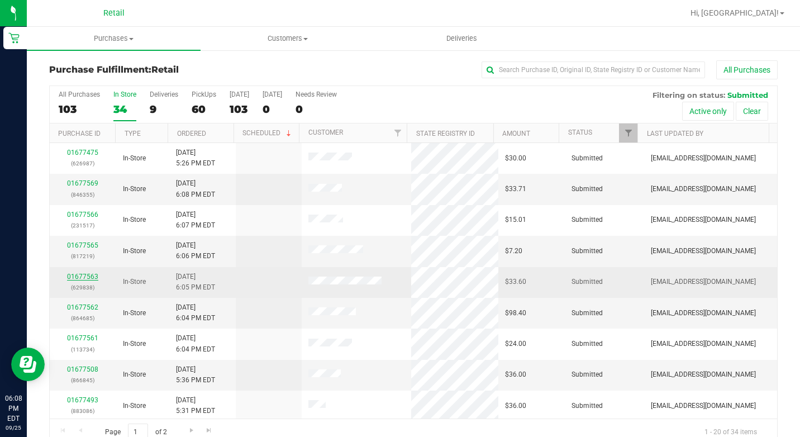
click at [80, 276] on link "01677563" at bounding box center [82, 277] width 31 height 8
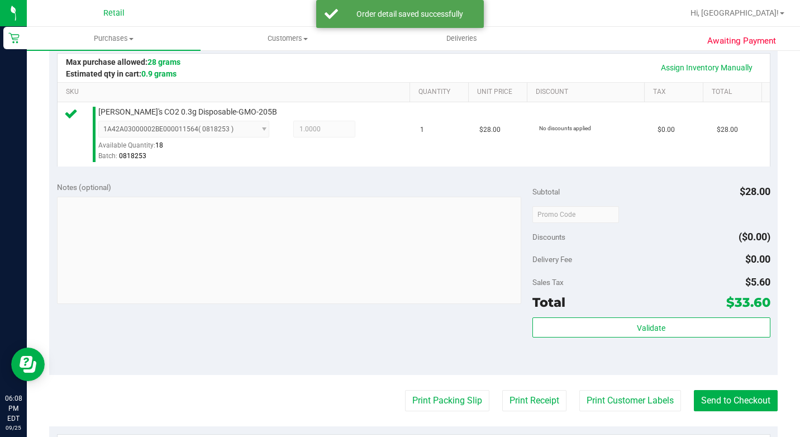
scroll to position [391, 0]
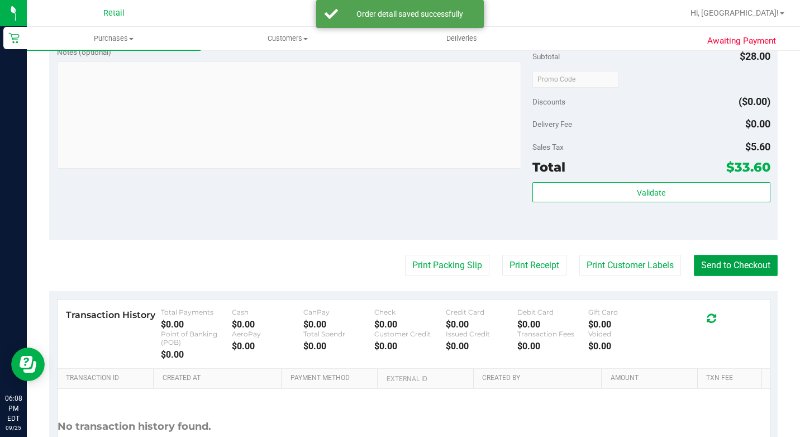
click at [717, 276] on button "Send to Checkout" at bounding box center [736, 265] width 84 height 21
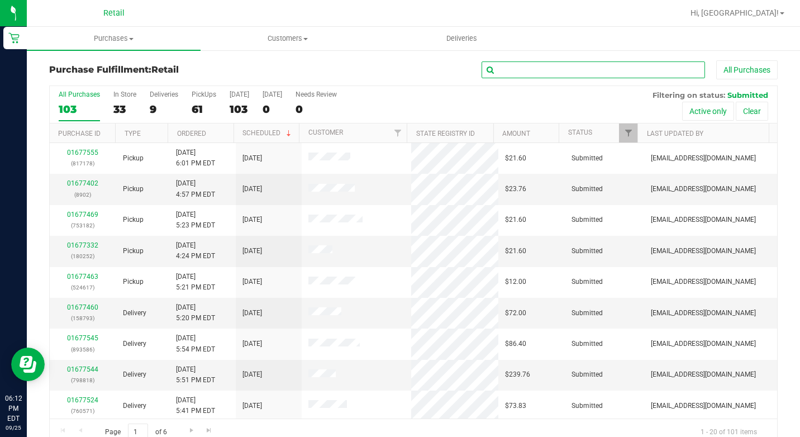
click at [654, 74] on input "text" at bounding box center [593, 69] width 223 height 17
type input "colin"
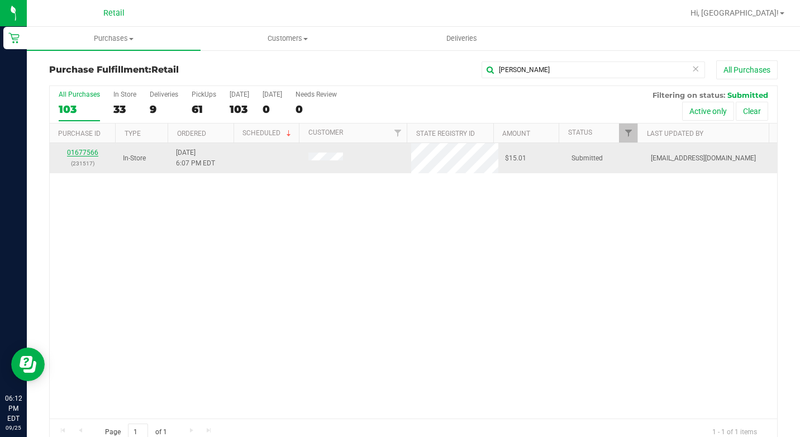
click at [76, 152] on link "01677566" at bounding box center [82, 153] width 31 height 8
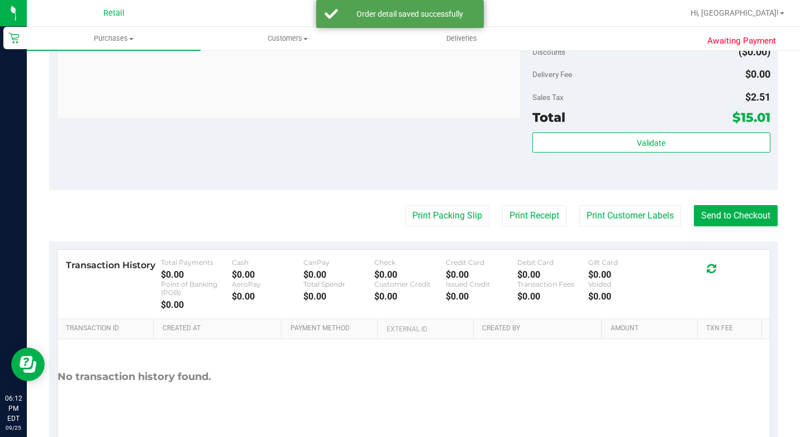
scroll to position [501, 0]
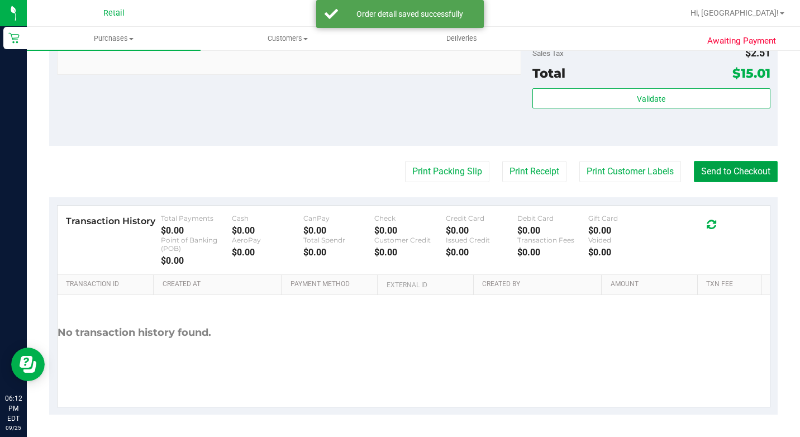
click at [710, 174] on button "Send to Checkout" at bounding box center [736, 171] width 84 height 21
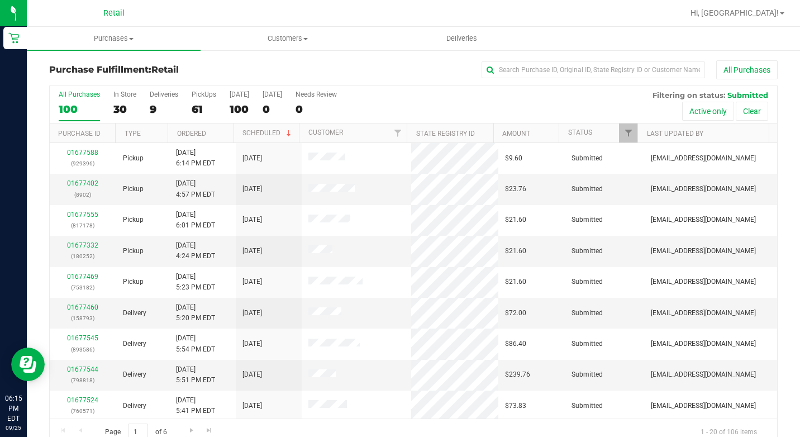
click at [126, 102] on label "In Store 30" at bounding box center [124, 106] width 23 height 31
click at [0, 0] on input "In Store 30" at bounding box center [0, 0] width 0 height 0
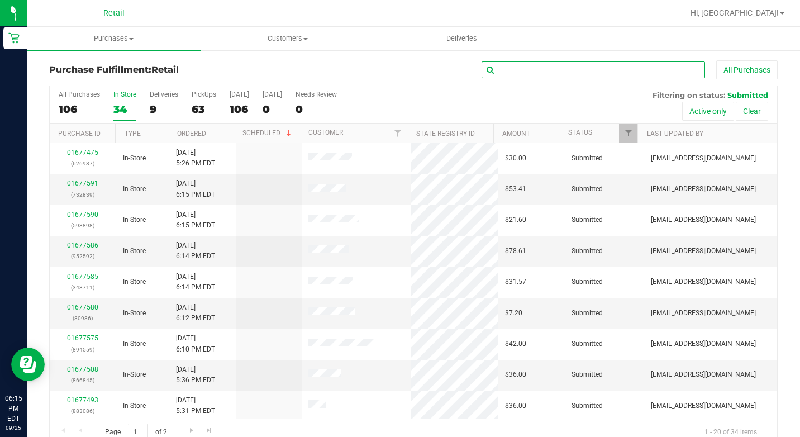
click at [596, 73] on input "text" at bounding box center [593, 69] width 223 height 17
type input "gooding"
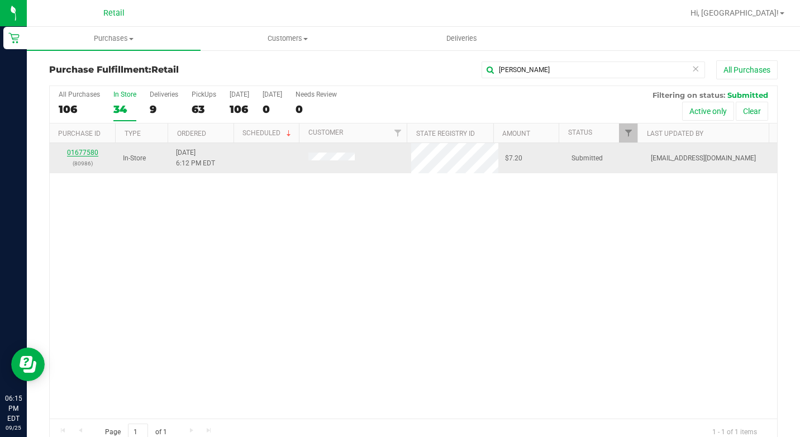
click at [92, 151] on link "01677580" at bounding box center [82, 153] width 31 height 8
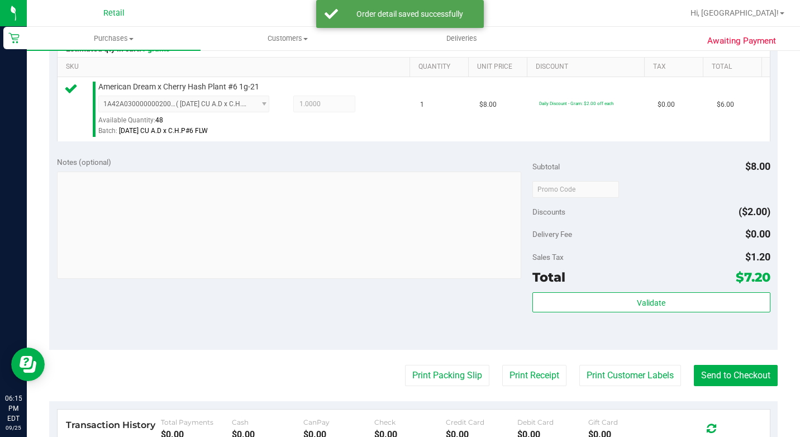
scroll to position [335, 0]
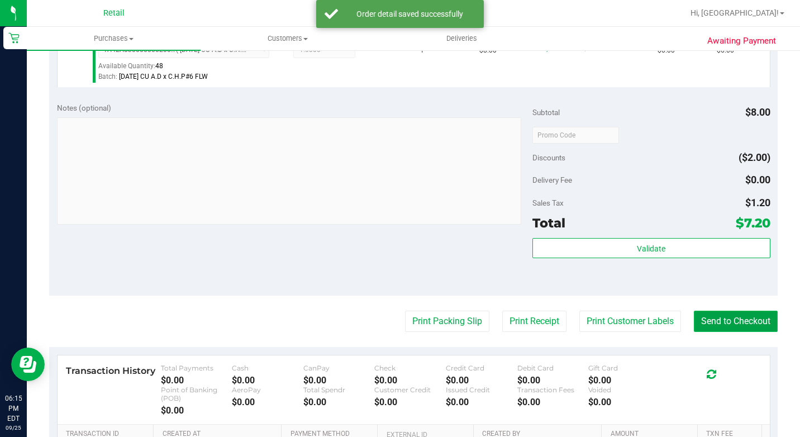
click at [719, 332] on button "Send to Checkout" at bounding box center [736, 321] width 84 height 21
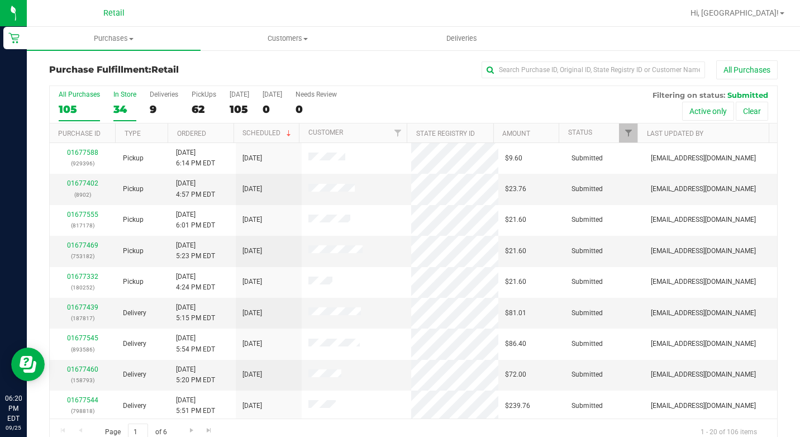
click at [116, 100] on label "In Store 34" at bounding box center [124, 106] width 23 height 31
click at [0, 0] on input "In Store 34" at bounding box center [0, 0] width 0 height 0
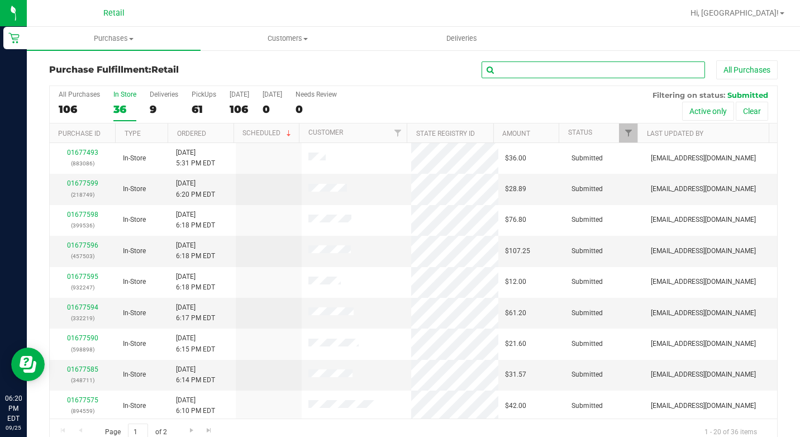
click at [658, 74] on input "text" at bounding box center [593, 69] width 223 height 17
click at [657, 70] on input "text" at bounding box center [593, 69] width 223 height 17
type input "brio"
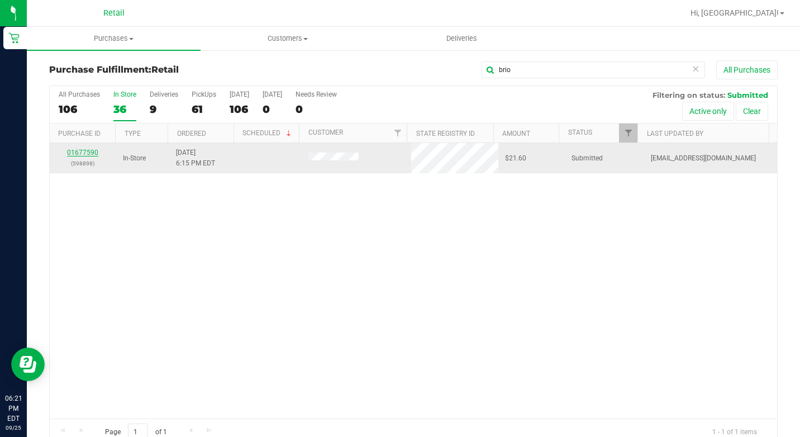
click at [91, 153] on link "01677590" at bounding box center [82, 153] width 31 height 8
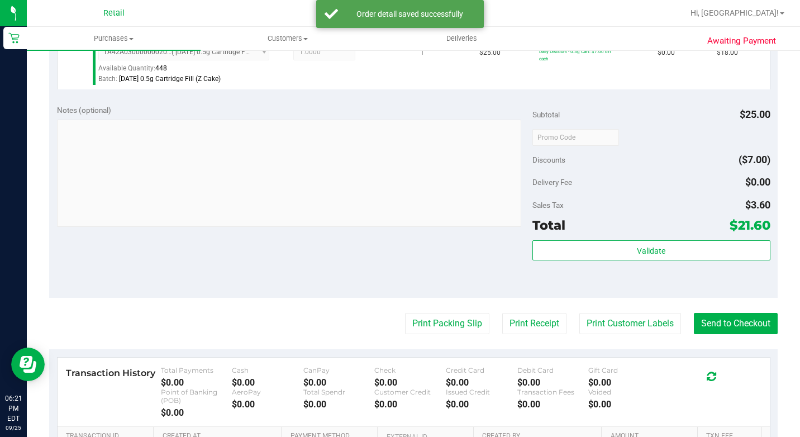
scroll to position [447, 0]
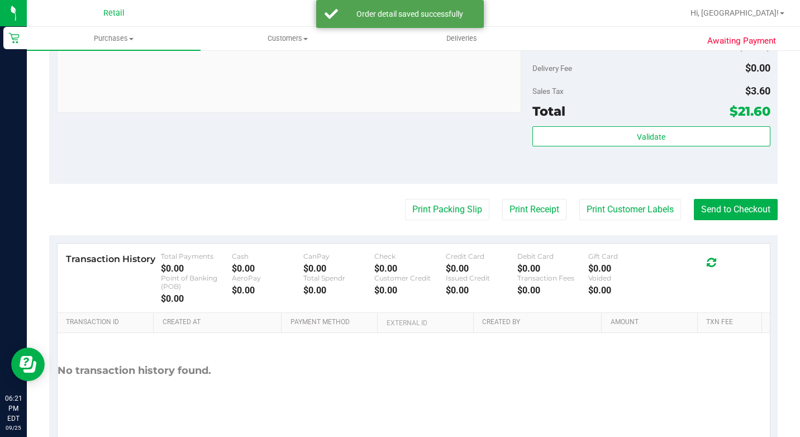
click at [743, 236] on purchase-details "Back Edit Purchase Cancel Purchase View Profile # 01677590 Med | Rec METRC ID: …" at bounding box center [413, 32] width 729 height 839
click at [742, 220] on button "Send to Checkout" at bounding box center [736, 209] width 84 height 21
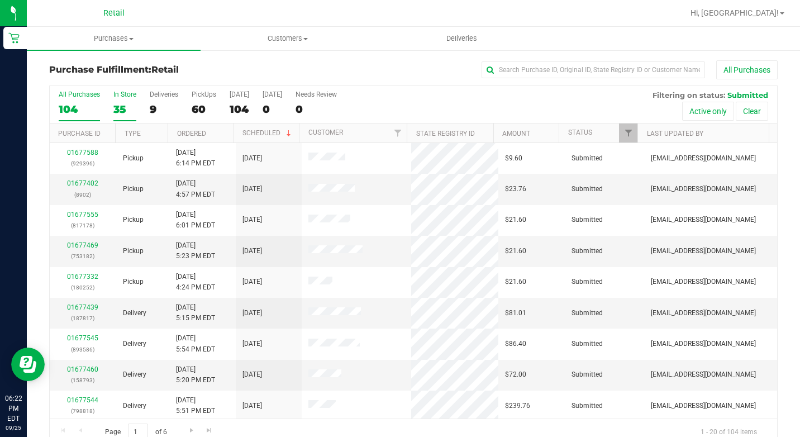
click at [125, 107] on div "35" at bounding box center [124, 109] width 23 height 13
click at [0, 0] on input "In Store 35" at bounding box center [0, 0] width 0 height 0
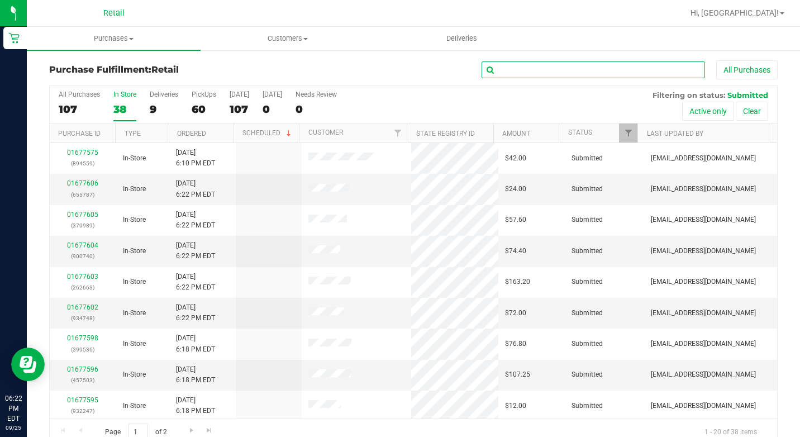
click at [497, 68] on input "text" at bounding box center [593, 69] width 223 height 17
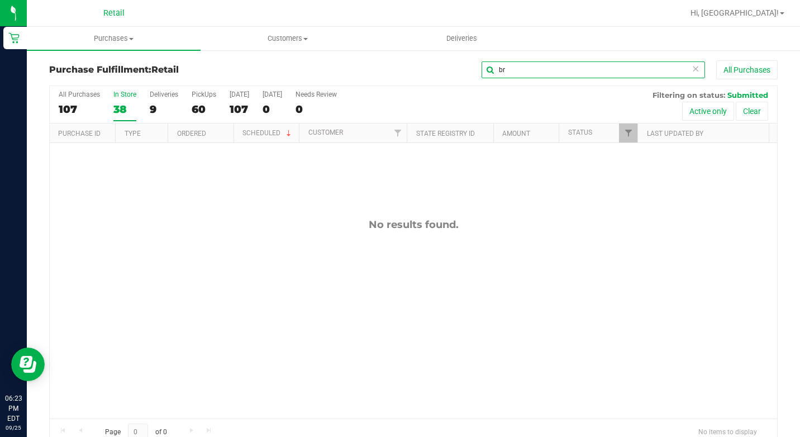
type input "b"
click at [121, 102] on label "In Store 38" at bounding box center [124, 106] width 23 height 31
click at [0, 0] on input "In Store 38" at bounding box center [0, 0] width 0 height 0
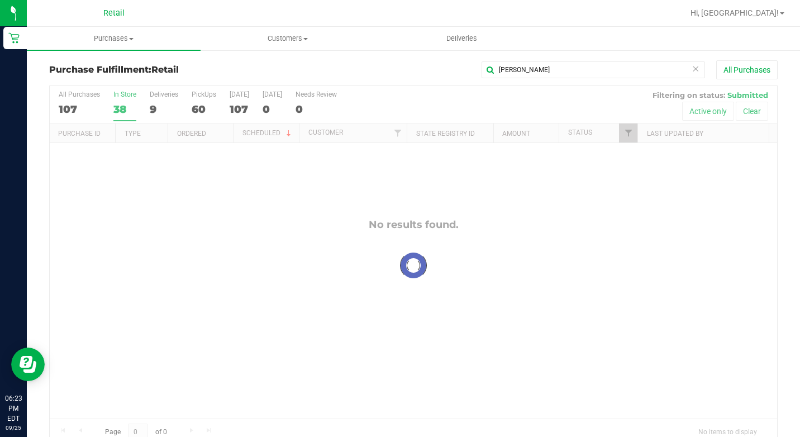
click at [121, 102] on label "In Store 38" at bounding box center [124, 106] width 23 height 31
click at [0, 0] on input "In Store 38" at bounding box center [0, 0] width 0 height 0
click at [120, 102] on label "In Store 38" at bounding box center [124, 106] width 23 height 31
click at [0, 0] on input "In Store 38" at bounding box center [0, 0] width 0 height 0
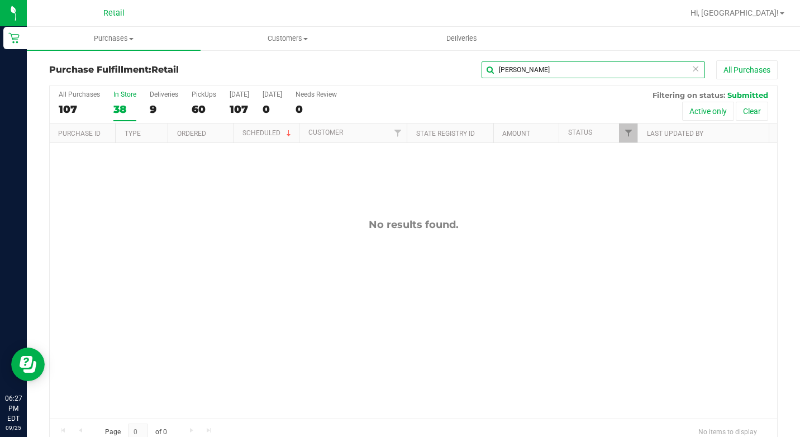
click at [622, 73] on input "jona" at bounding box center [593, 69] width 223 height 17
type input "justin"
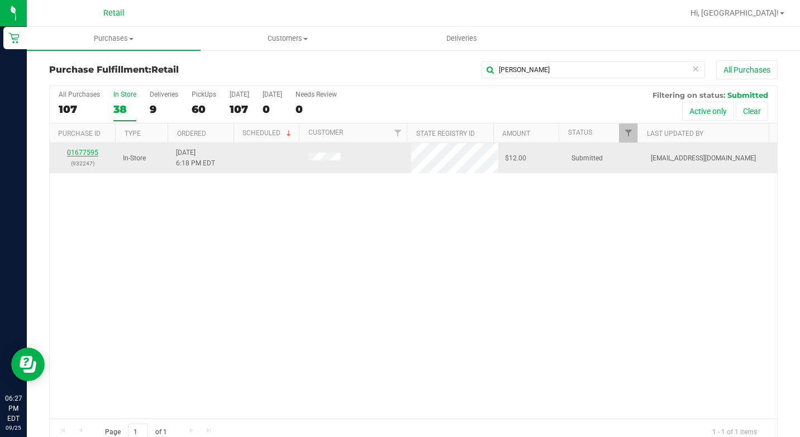
click at [97, 151] on link "01677595" at bounding box center [82, 153] width 31 height 8
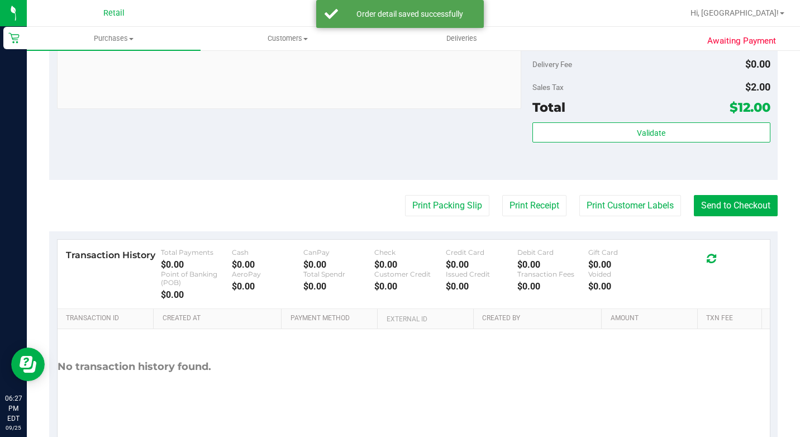
scroll to position [501, 0]
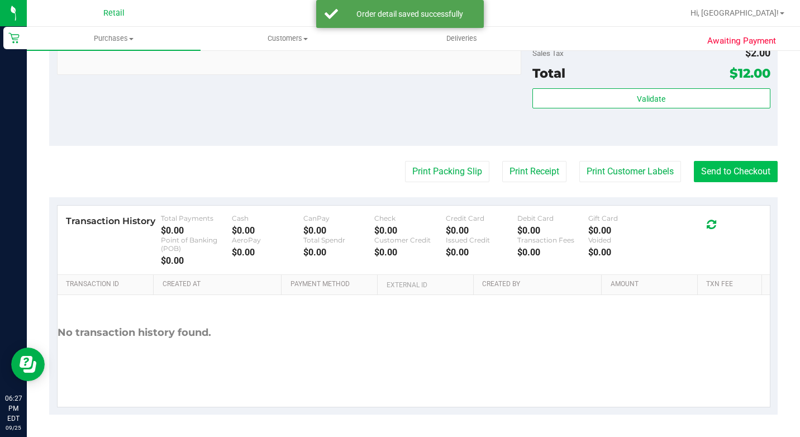
click at [715, 171] on button "Send to Checkout" at bounding box center [736, 171] width 84 height 21
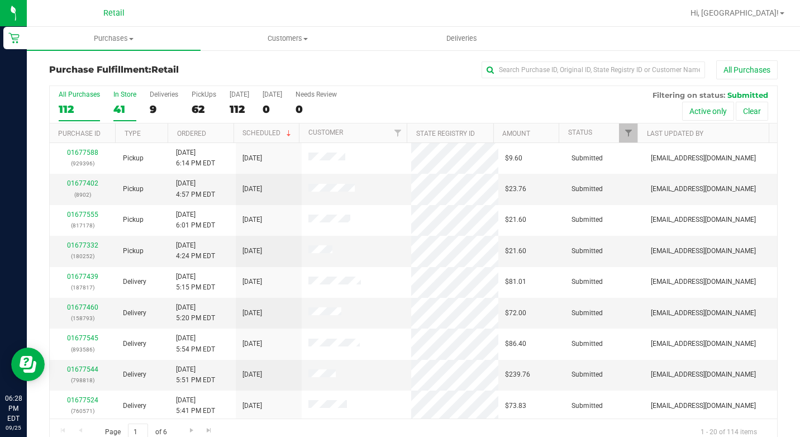
click at [117, 109] on div "41" at bounding box center [124, 109] width 23 height 13
click at [0, 0] on input "In Store 41" at bounding box center [0, 0] width 0 height 0
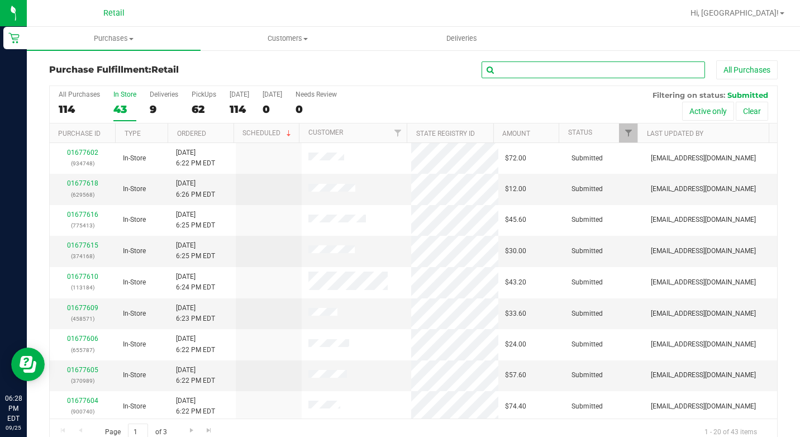
drag, startPoint x: 562, startPoint y: 64, endPoint x: 555, endPoint y: 73, distance: 10.7
click at [562, 65] on input "text" at bounding box center [593, 69] width 223 height 17
type input "amber"
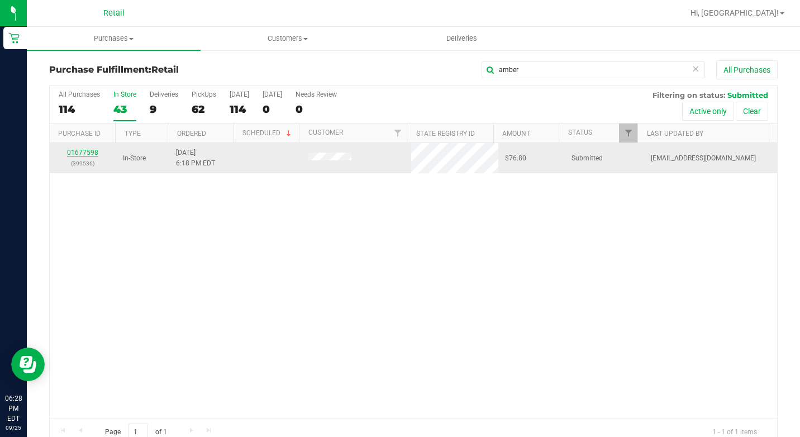
click at [75, 149] on link "01677598" at bounding box center [82, 153] width 31 height 8
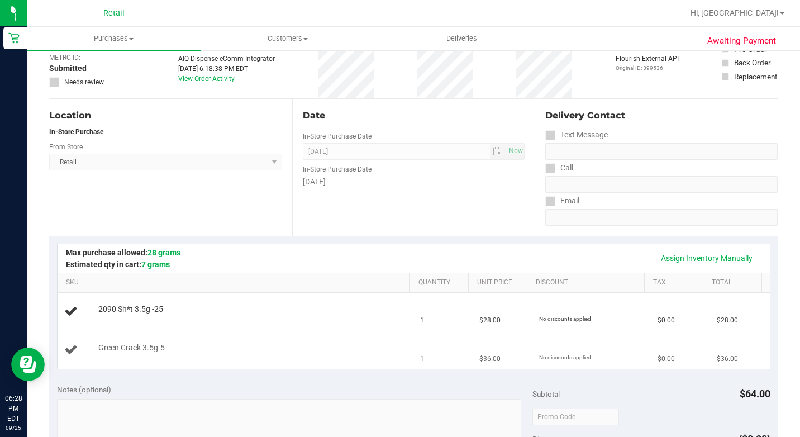
scroll to position [112, 0]
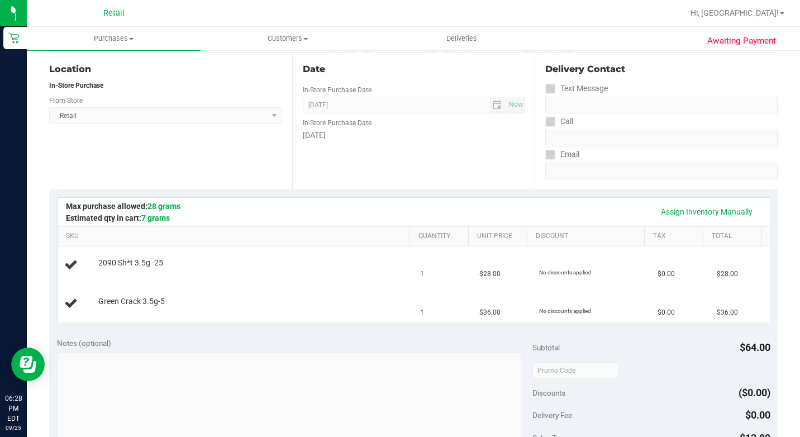
click at [182, 111] on span "Retail Select Store Retail" at bounding box center [165, 115] width 233 height 17
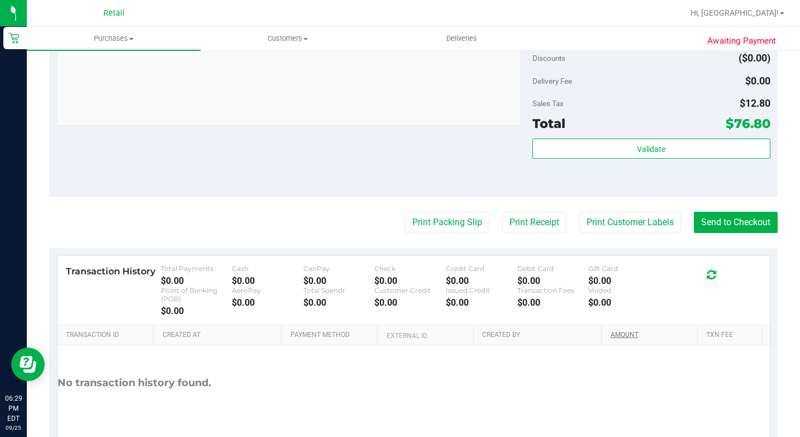
scroll to position [578, 0]
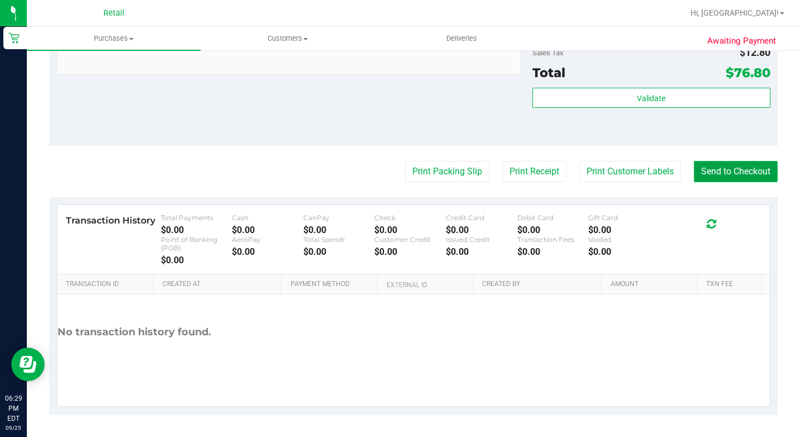
click at [731, 161] on button "Send to Checkout" at bounding box center [736, 171] width 84 height 21
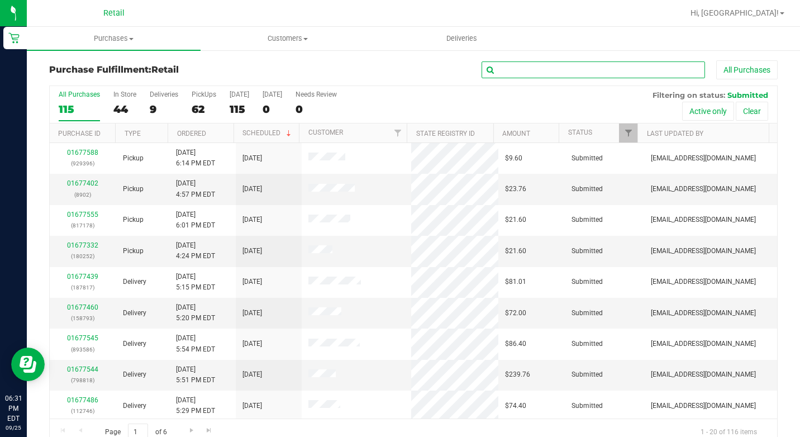
click at [586, 73] on input "text" at bounding box center [593, 69] width 223 height 17
type input "mcdonald"
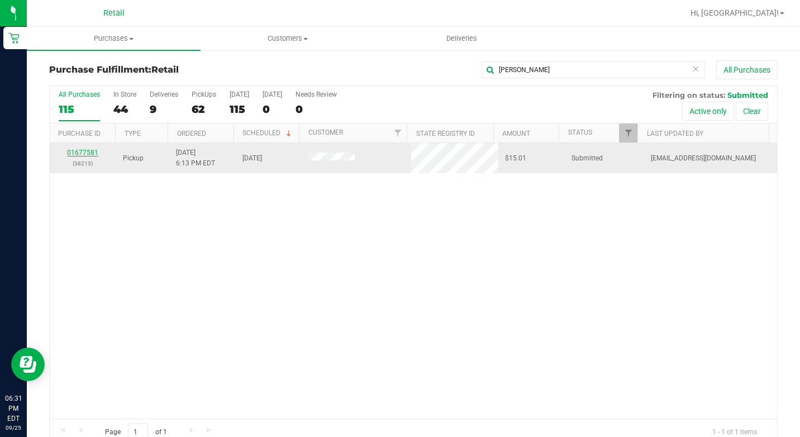
click at [79, 150] on link "01677581" at bounding box center [82, 153] width 31 height 8
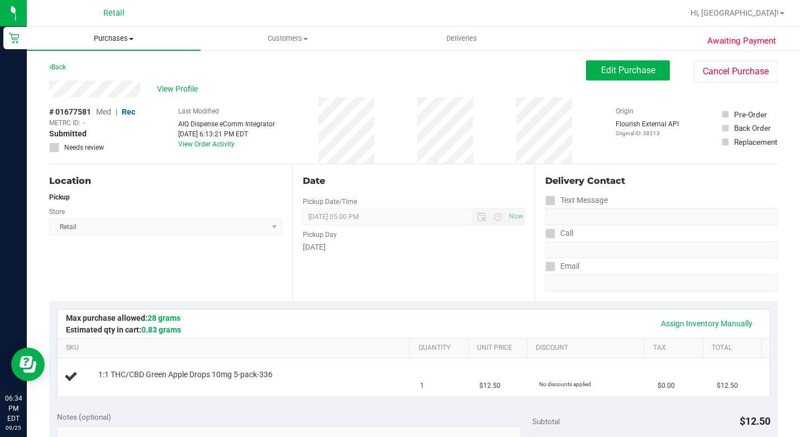
click at [109, 37] on span "Purchases" at bounding box center [114, 39] width 174 height 10
click at [98, 99] on span "All purchases" at bounding box center [66, 93] width 79 height 9
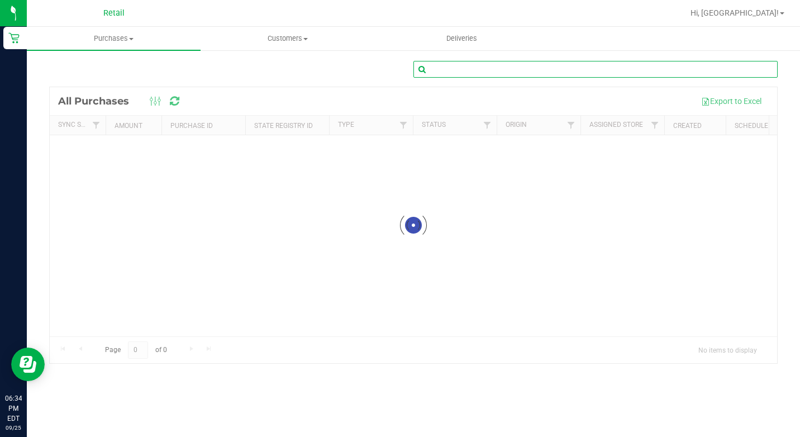
click at [631, 66] on input "text" at bounding box center [595, 69] width 364 height 17
type input "[PERSON_NAME]"
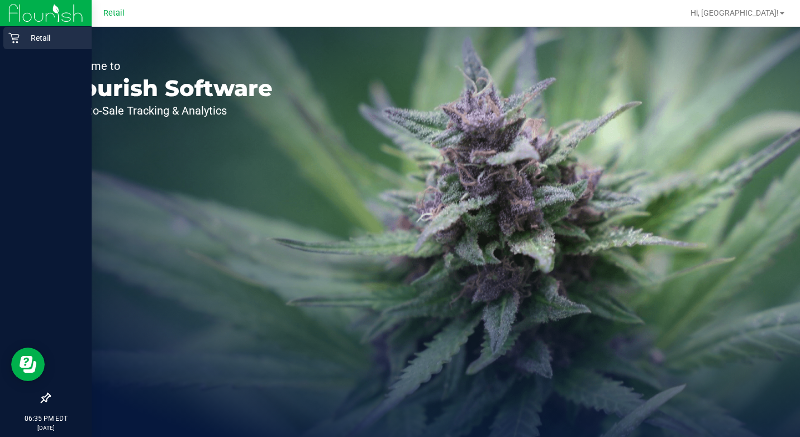
click at [33, 41] on p "Retail" at bounding box center [53, 37] width 67 height 13
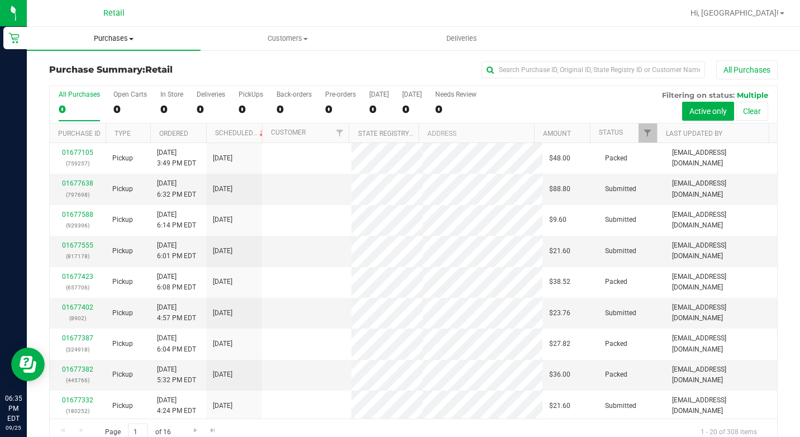
click at [122, 39] on span "Purchases" at bounding box center [114, 39] width 174 height 10
click at [120, 70] on span "Summary of purchases" at bounding box center [84, 67] width 115 height 9
click at [580, 66] on input "text" at bounding box center [593, 69] width 223 height 17
type input "[PERSON_NAME]"
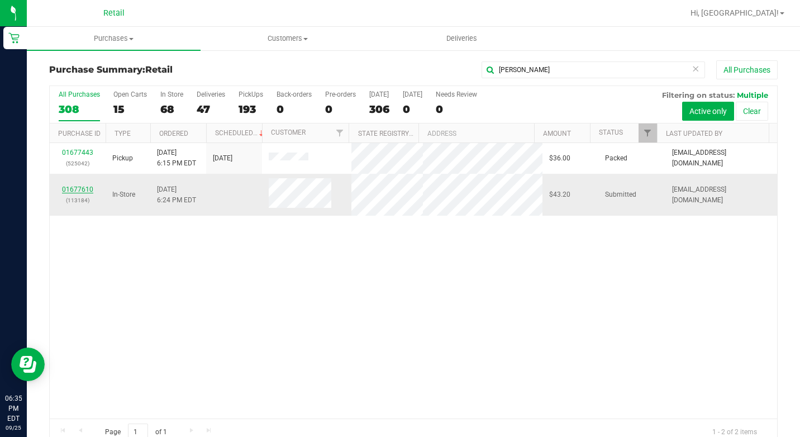
click at [77, 186] on link "01677610" at bounding box center [77, 190] width 31 height 8
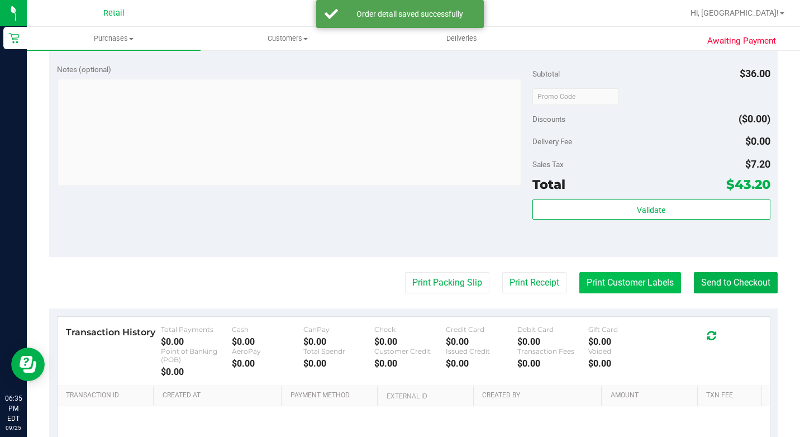
scroll to position [391, 0]
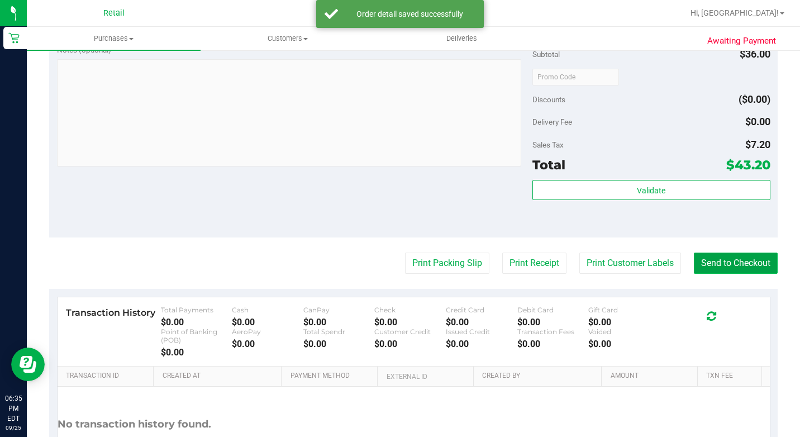
click at [694, 274] on button "Send to Checkout" at bounding box center [736, 263] width 84 height 21
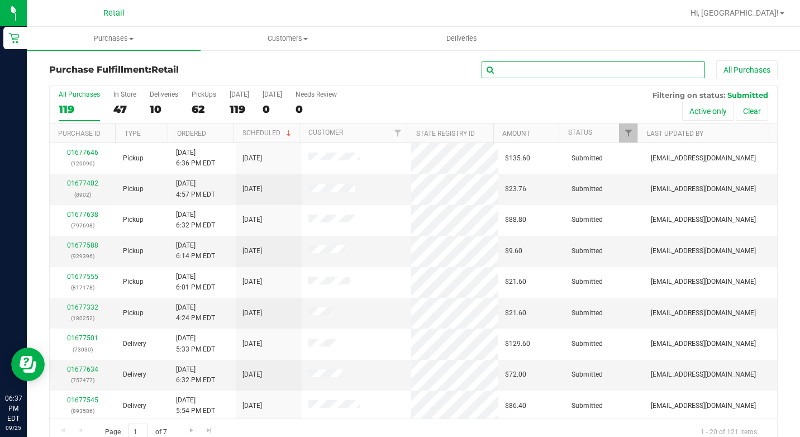
click at [559, 68] on input "text" at bounding box center [593, 69] width 223 height 17
type input "[PERSON_NAME]"
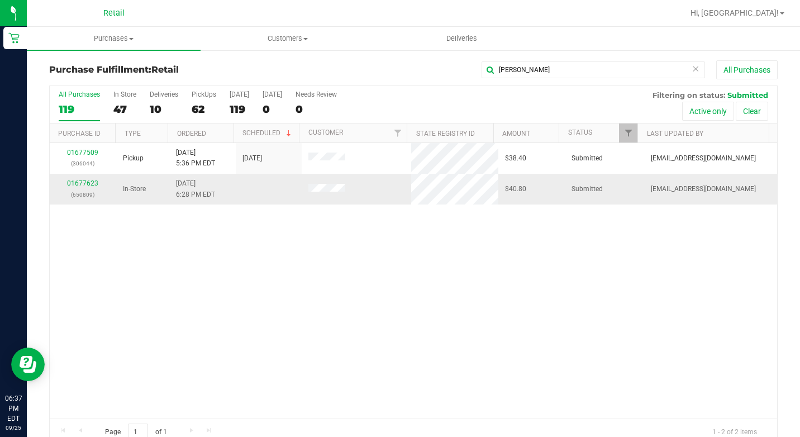
click at [81, 188] on div "01677623 (650809)" at bounding box center [82, 188] width 53 height 21
click at [83, 182] on link "01677623" at bounding box center [82, 183] width 31 height 8
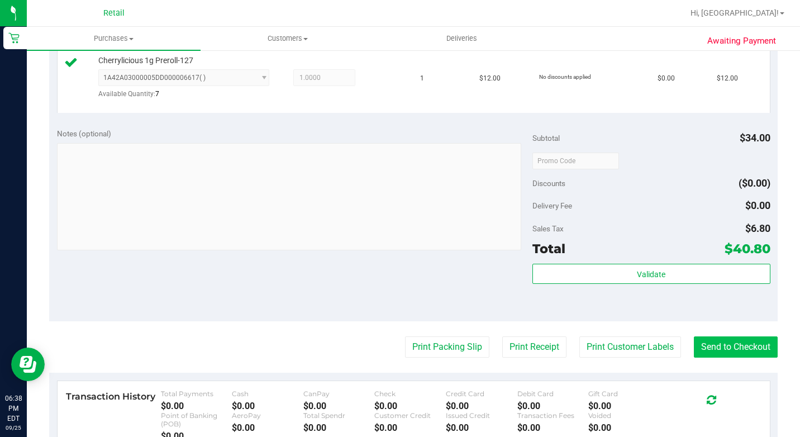
scroll to position [447, 0]
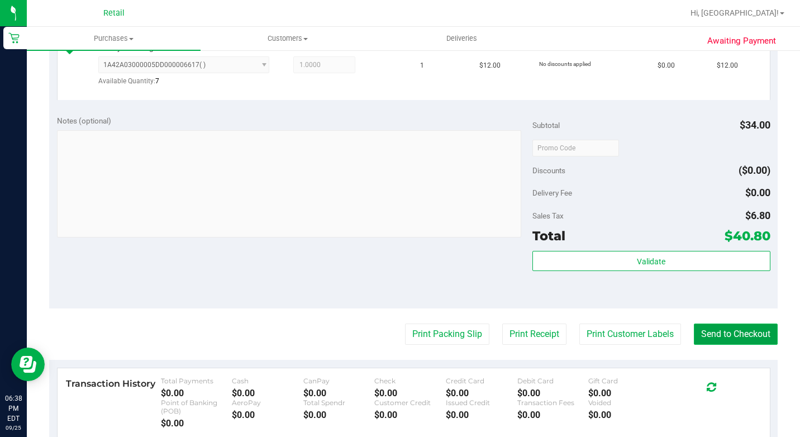
click at [705, 345] on button "Send to Checkout" at bounding box center [736, 334] width 84 height 21
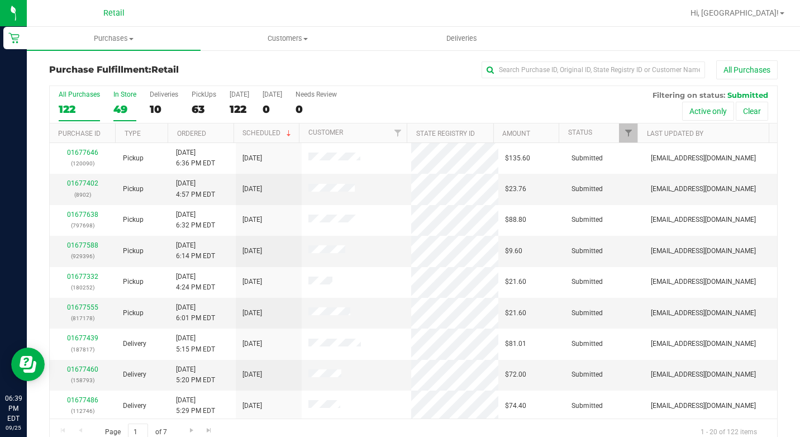
click at [113, 100] on label "In Store 49" at bounding box center [124, 106] width 23 height 31
click at [0, 0] on input "In Store 49" at bounding box center [0, 0] width 0 height 0
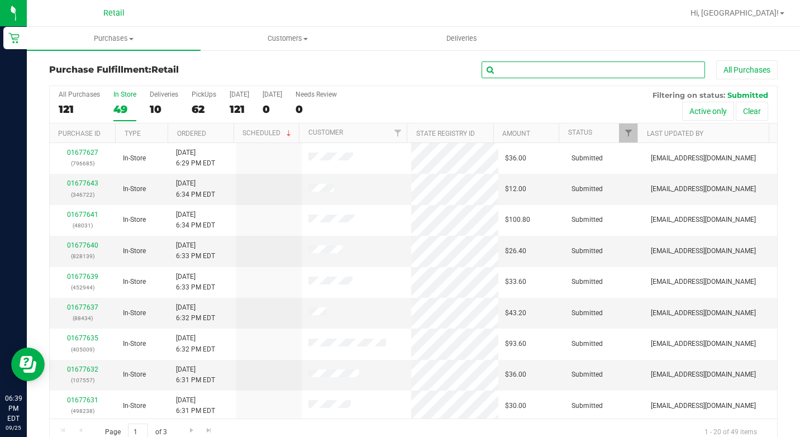
click at [591, 67] on input "text" at bounding box center [593, 69] width 223 height 17
type input "fonte"
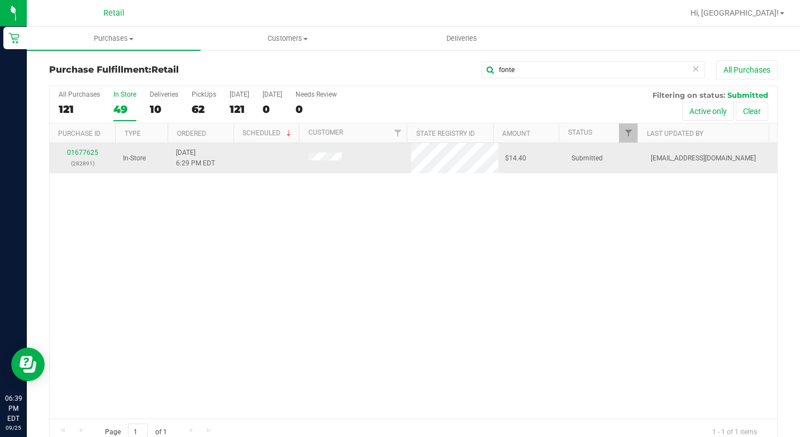
click at [86, 157] on div "01677625 (282891)" at bounding box center [82, 158] width 53 height 21
click at [87, 153] on link "01677625" at bounding box center [82, 153] width 31 height 8
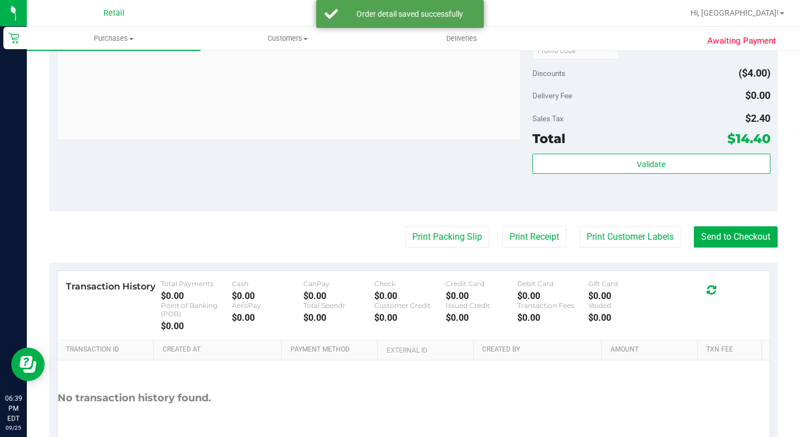
scroll to position [501, 0]
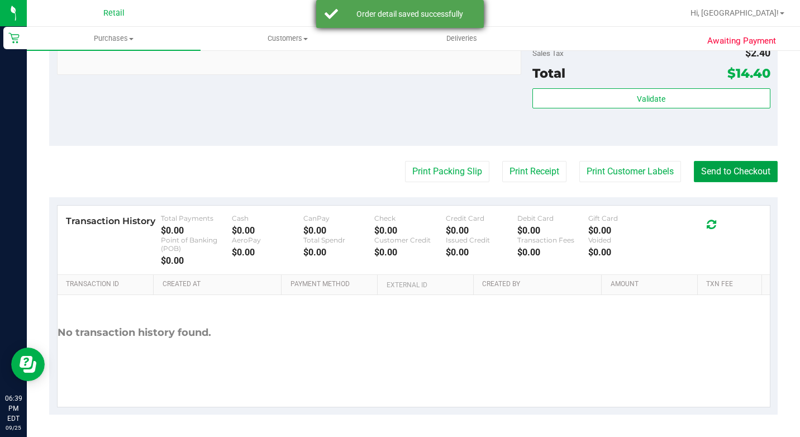
drag, startPoint x: 743, startPoint y: 178, endPoint x: 368, endPoint y: 2, distance: 413.7
click at [740, 177] on button "Send to Checkout" at bounding box center [736, 171] width 84 height 21
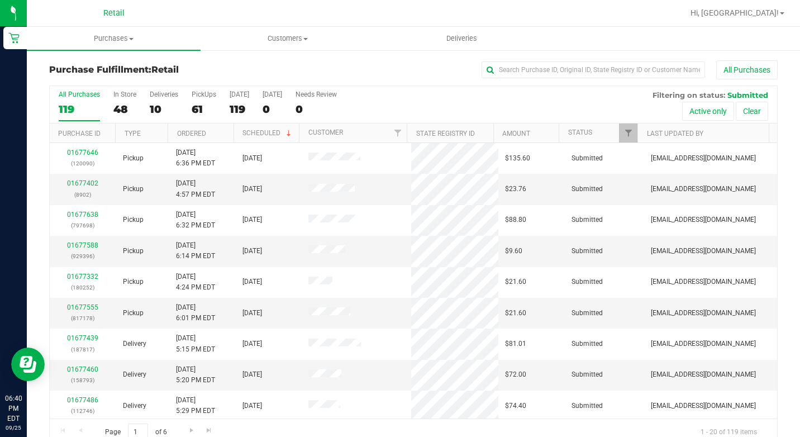
click at [586, 82] on div "Purchase Fulfillment: Retail All Purchases" at bounding box center [413, 72] width 729 height 25
click at [590, 72] on input "text" at bounding box center [593, 69] width 223 height 17
type input "[PERSON_NAME]"
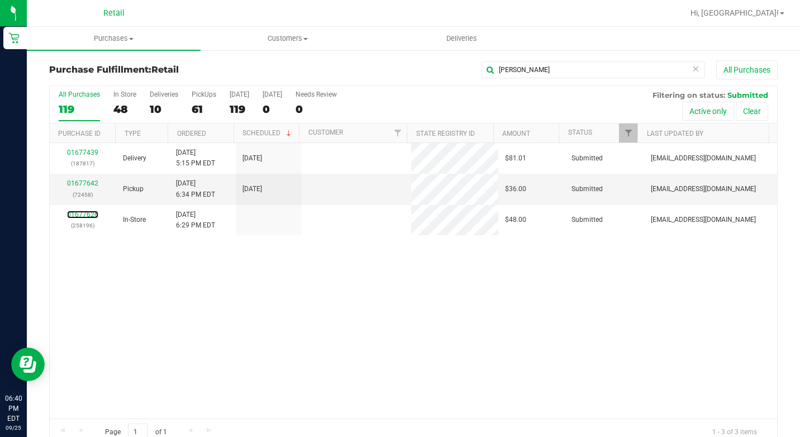
click at [94, 215] on link "01677626" at bounding box center [82, 215] width 31 height 8
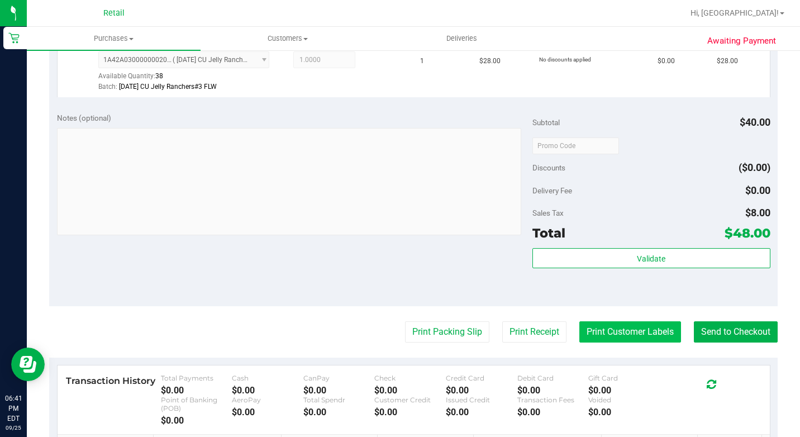
scroll to position [391, 0]
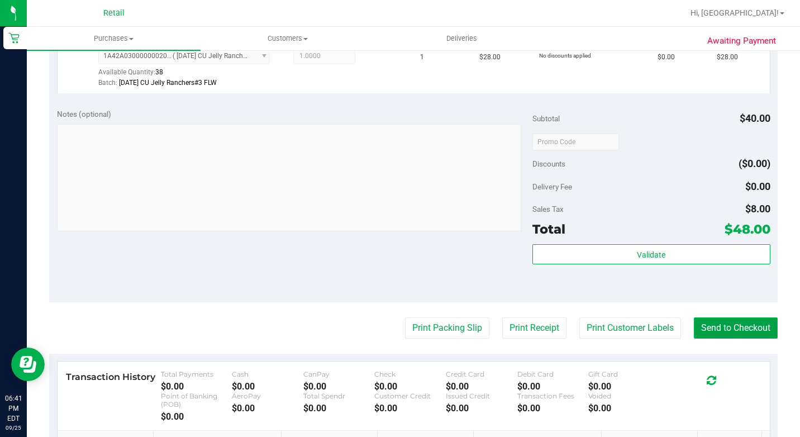
click at [710, 339] on button "Send to Checkout" at bounding box center [736, 327] width 84 height 21
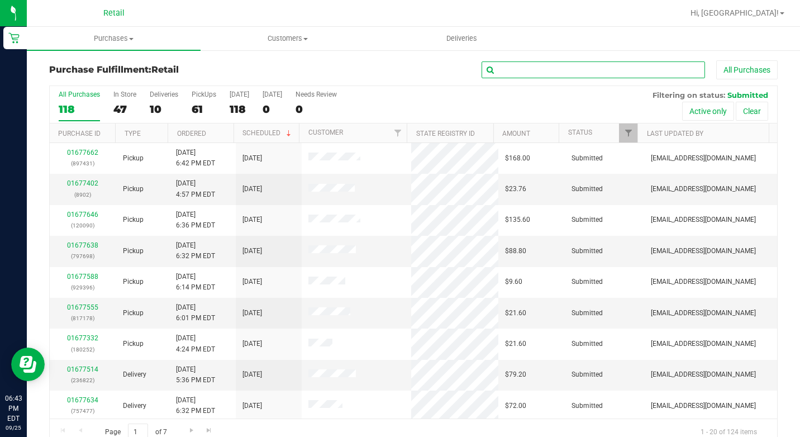
click at [595, 72] on input "text" at bounding box center [593, 69] width 223 height 17
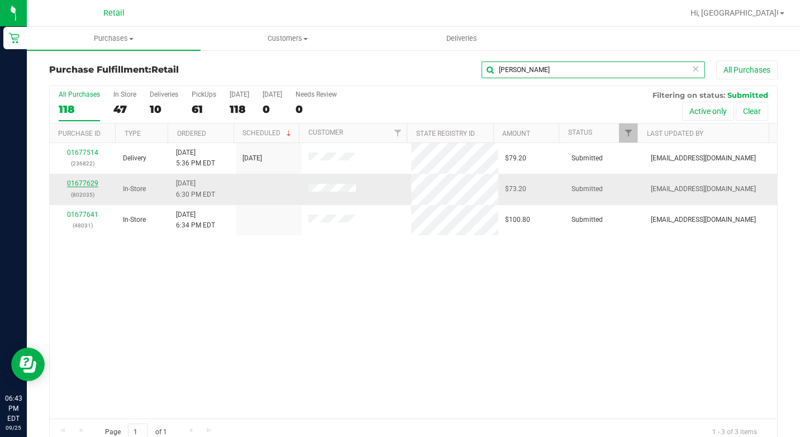
type input "[PERSON_NAME]"
click at [95, 180] on link "01677629" at bounding box center [82, 183] width 31 height 8
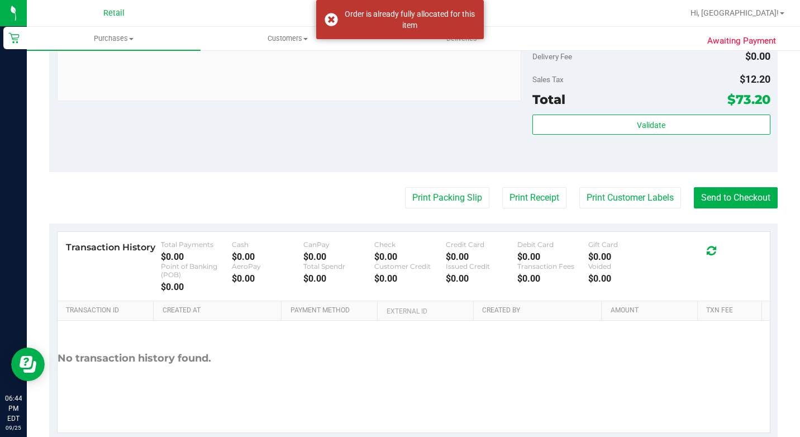
scroll to position [580, 0]
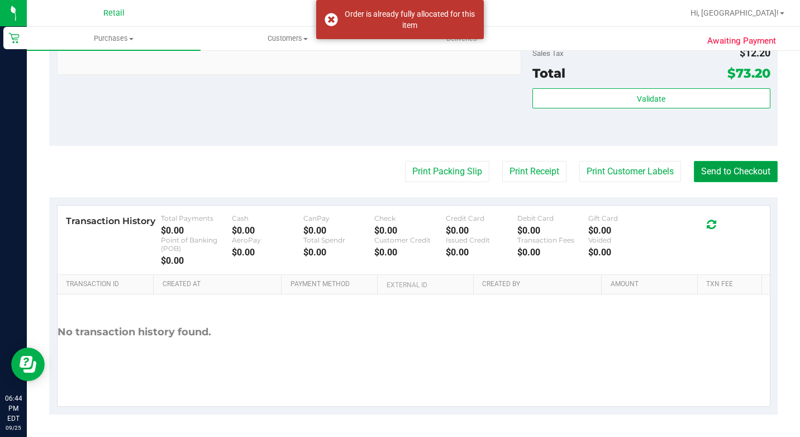
click at [700, 174] on button "Send to Checkout" at bounding box center [736, 171] width 84 height 21
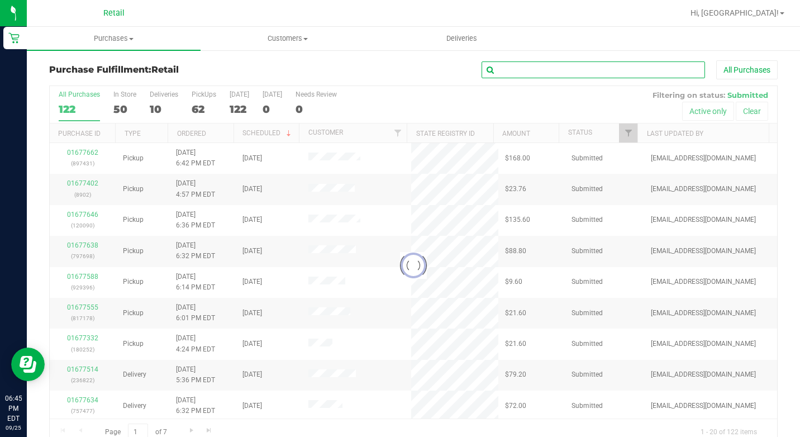
drag, startPoint x: 547, startPoint y: 70, endPoint x: 488, endPoint y: 60, distance: 60.0
click at [547, 70] on input "text" at bounding box center [593, 69] width 223 height 17
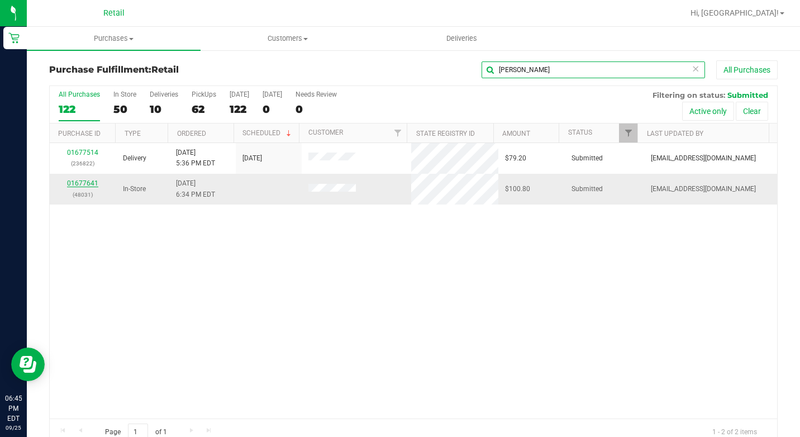
type input "[PERSON_NAME]"
click at [82, 186] on link "01677641" at bounding box center [82, 183] width 31 height 8
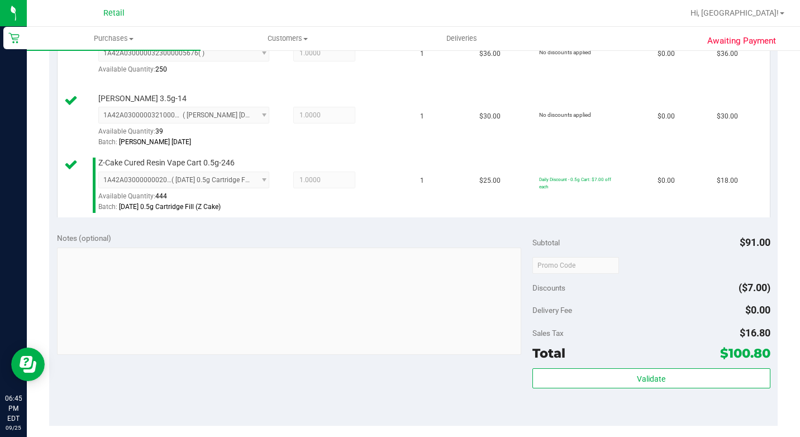
scroll to position [559, 0]
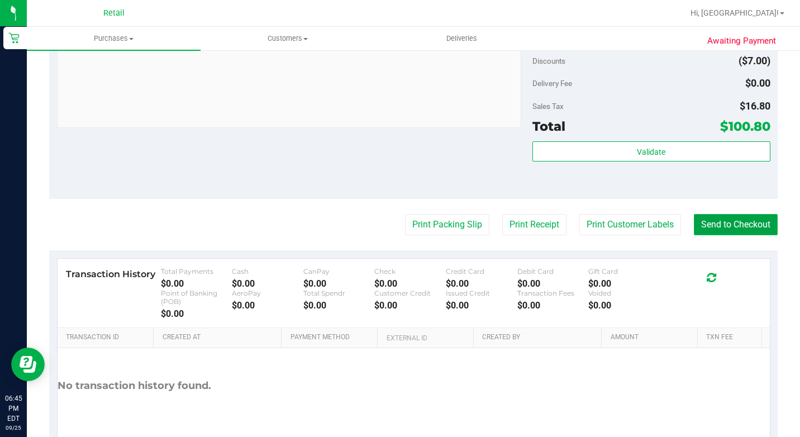
click at [727, 235] on button "Send to Checkout" at bounding box center [736, 224] width 84 height 21
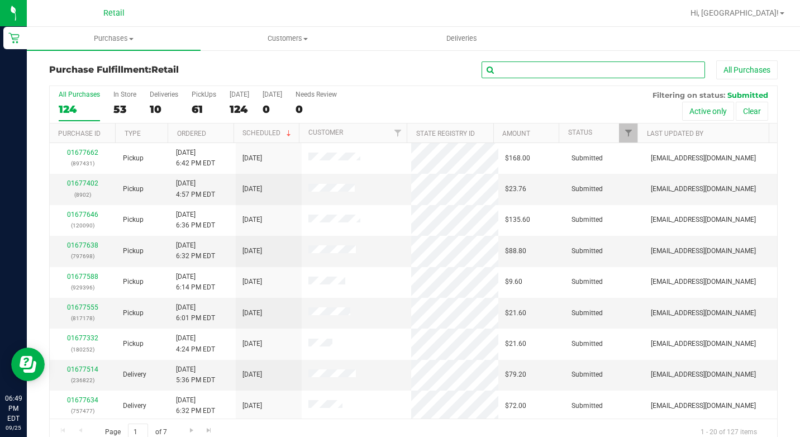
click at [606, 69] on input "text" at bounding box center [593, 69] width 223 height 17
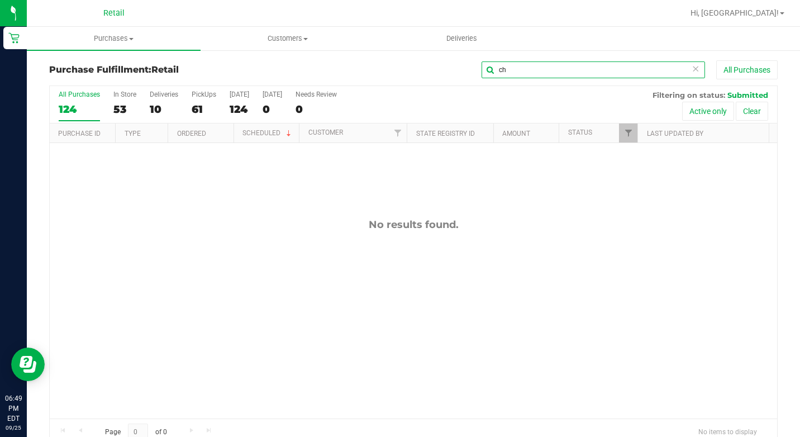
type input "c"
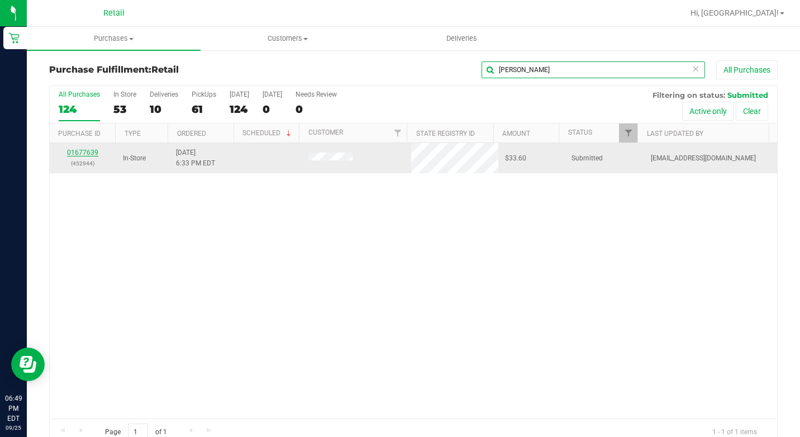
type input "[PERSON_NAME]"
click at [87, 154] on link "01677639" at bounding box center [82, 153] width 31 height 8
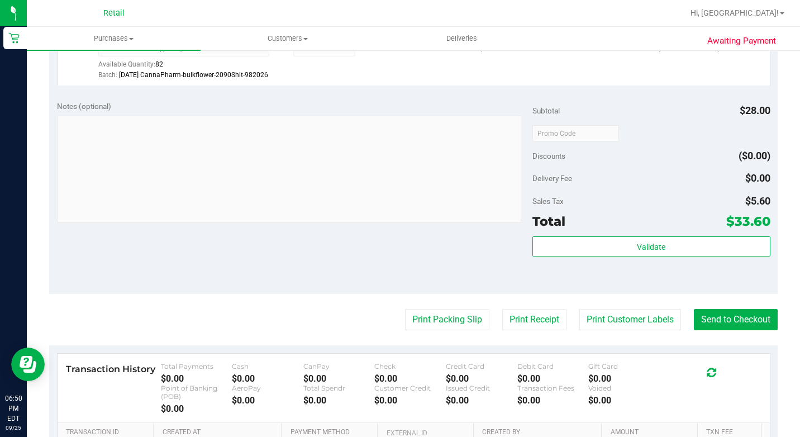
scroll to position [447, 0]
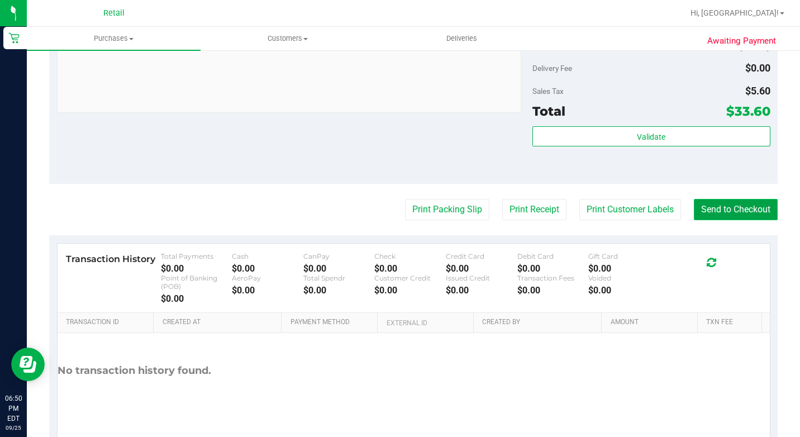
click at [721, 220] on button "Send to Checkout" at bounding box center [736, 209] width 84 height 21
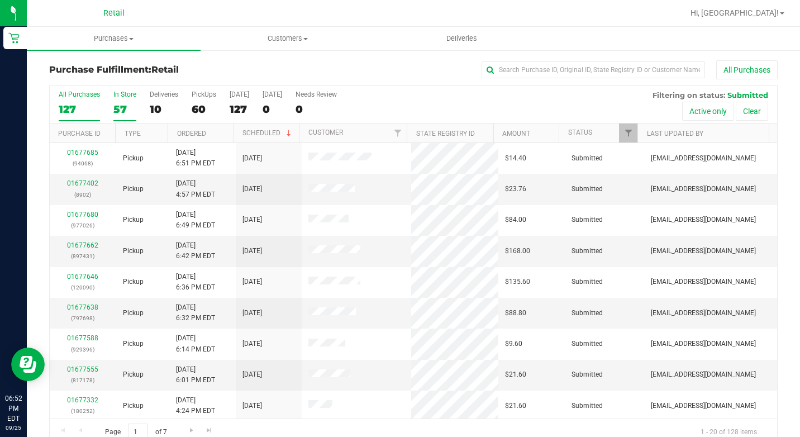
click at [127, 107] on div "57" at bounding box center [124, 109] width 23 height 13
click at [0, 0] on input "In Store 57" at bounding box center [0, 0] width 0 height 0
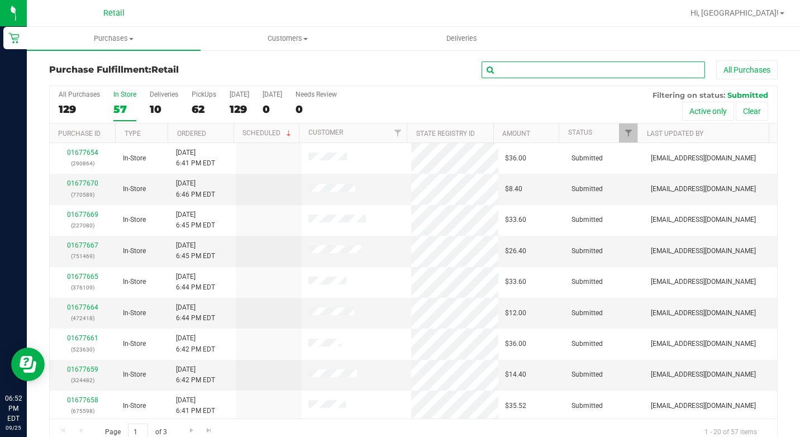
drag, startPoint x: 581, startPoint y: 68, endPoint x: 559, endPoint y: 37, distance: 38.0
click at [580, 65] on input "text" at bounding box center [593, 69] width 223 height 17
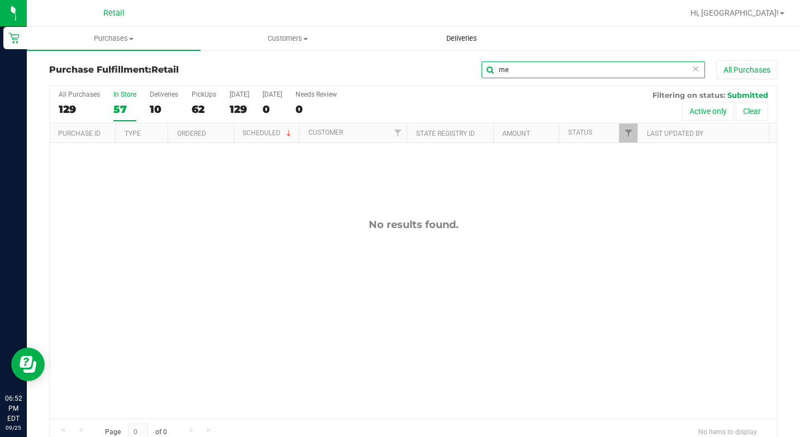
type input "m"
type input "[PERSON_NAME]"
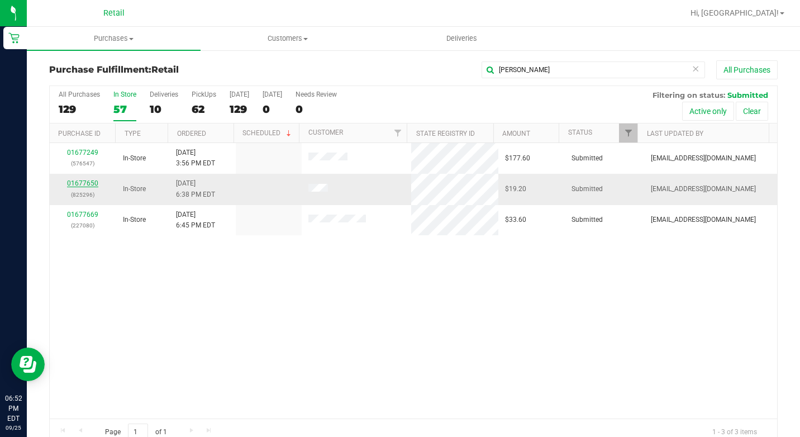
click at [79, 187] on link "01677650" at bounding box center [82, 183] width 31 height 8
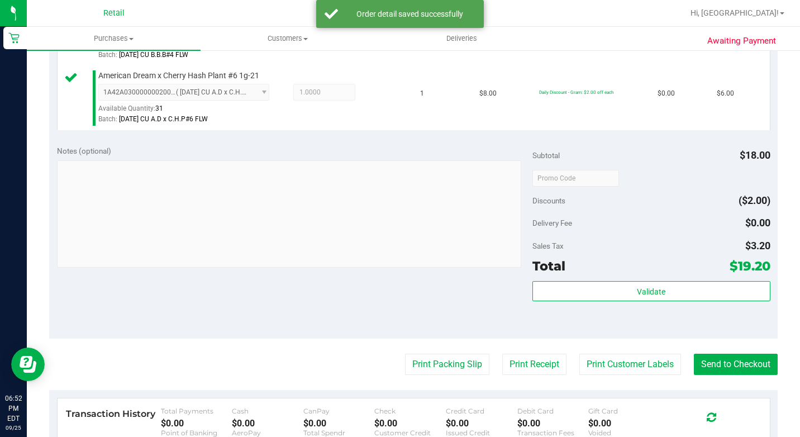
scroll to position [447, 0]
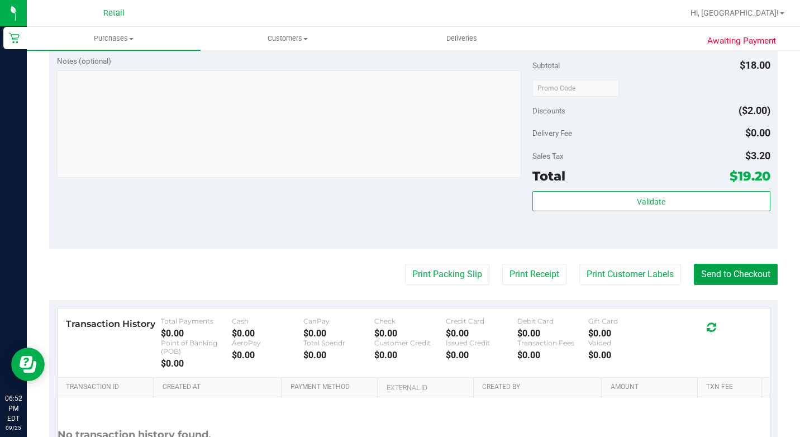
drag, startPoint x: 700, startPoint y: 313, endPoint x: 649, endPoint y: 279, distance: 62.0
click at [700, 285] on button "Send to Checkout" at bounding box center [736, 274] width 84 height 21
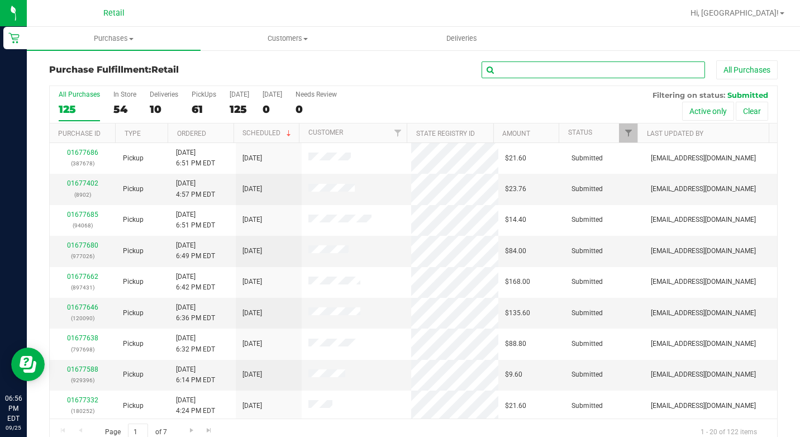
click at [535, 77] on input "text" at bounding box center [593, 69] width 223 height 17
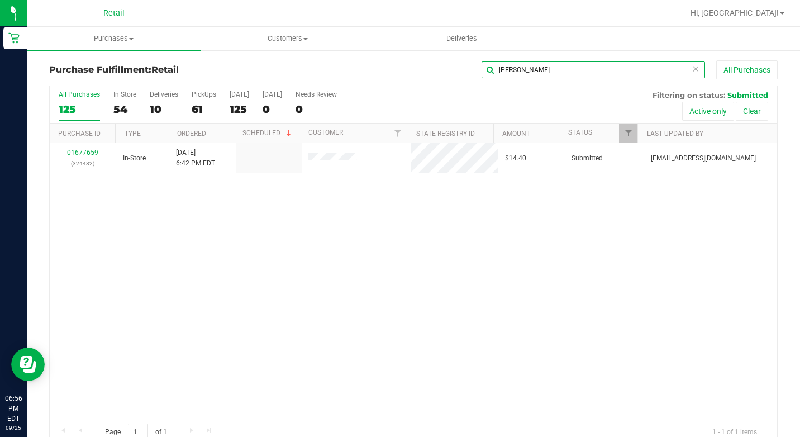
type input "[PERSON_NAME]"
click at [96, 151] on link "01677659" at bounding box center [82, 153] width 31 height 8
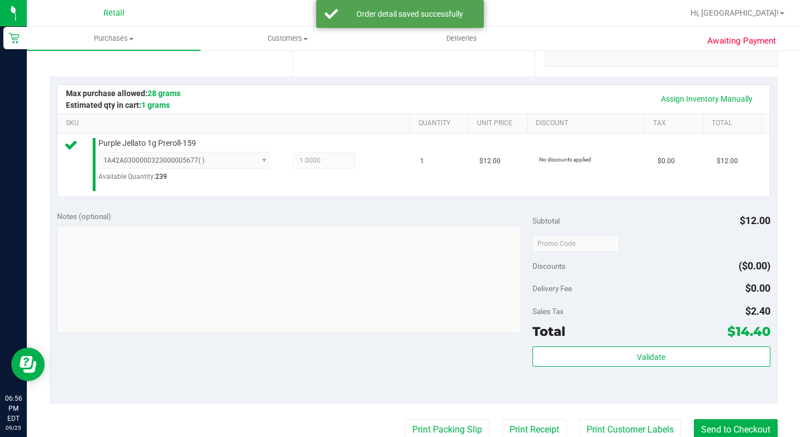
scroll to position [279, 0]
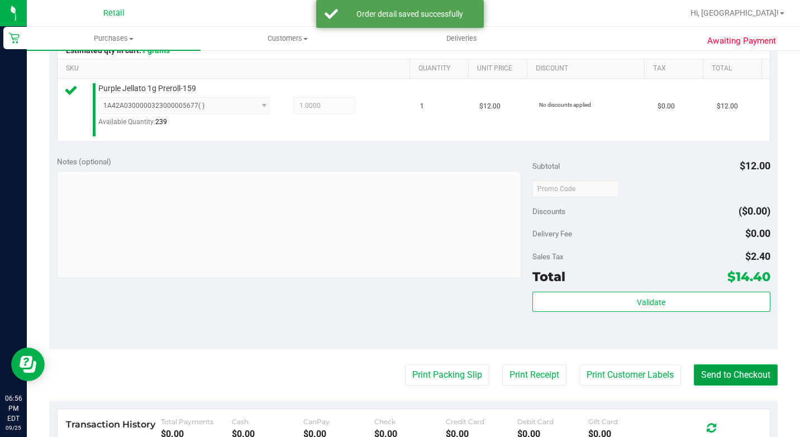
click at [711, 386] on button "Send to Checkout" at bounding box center [736, 374] width 84 height 21
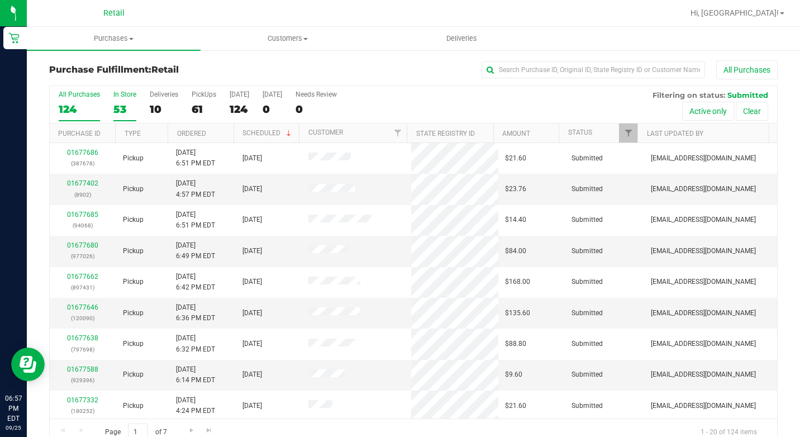
click at [122, 107] on div "53" at bounding box center [124, 109] width 23 height 13
click at [0, 0] on input "In Store 53" at bounding box center [0, 0] width 0 height 0
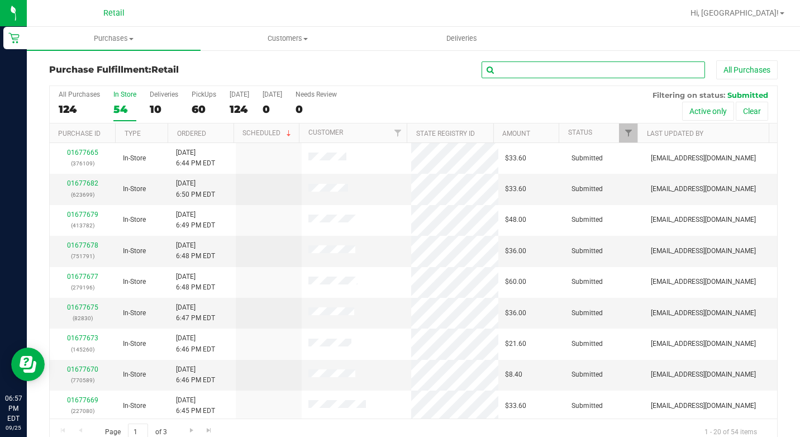
click at [543, 68] on input "text" at bounding box center [593, 69] width 223 height 17
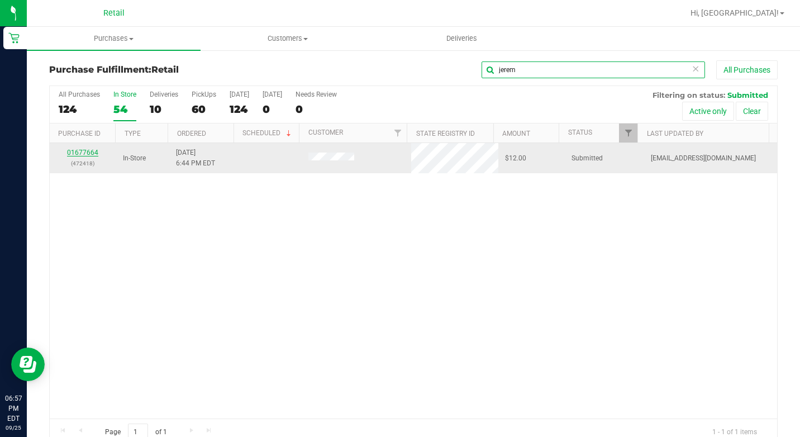
type input "jerem"
click at [92, 155] on link "01677664" at bounding box center [82, 153] width 31 height 8
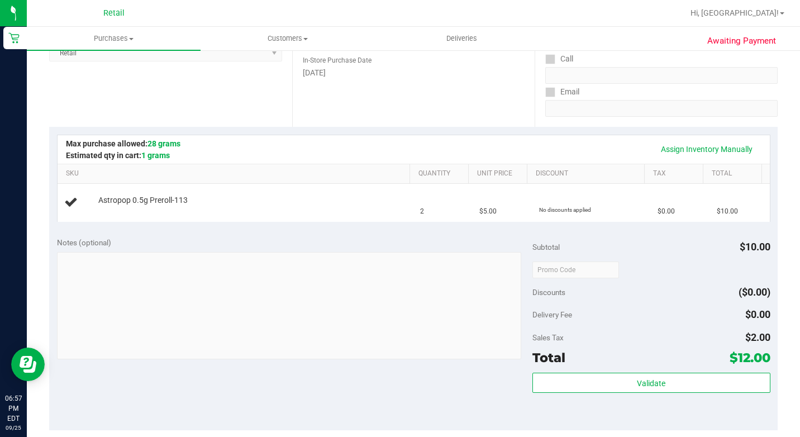
scroll to position [223, 0]
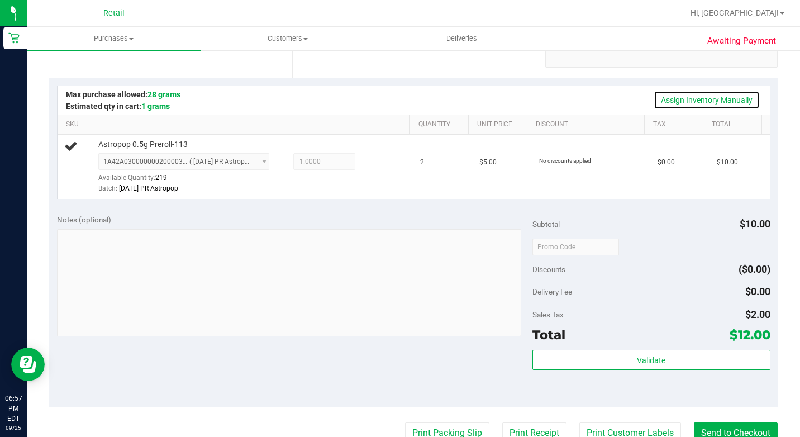
click at [717, 99] on link "Assign Inventory Manually" at bounding box center [707, 100] width 106 height 19
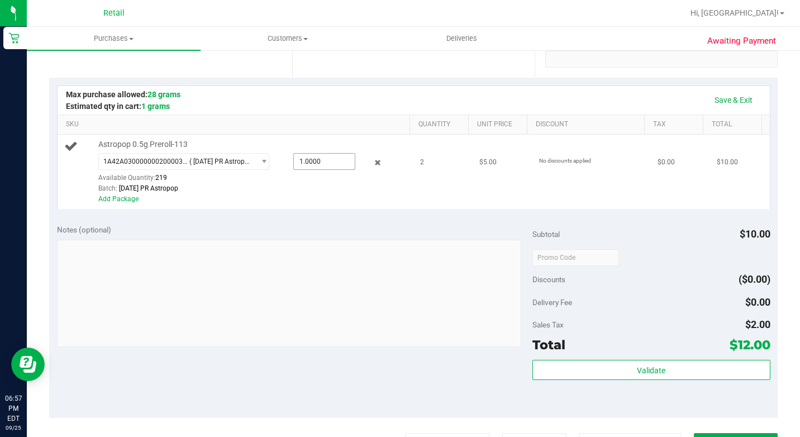
click at [293, 170] on span "1.0000 1" at bounding box center [323, 161] width 61 height 17
click at [294, 169] on input "1" at bounding box center [324, 162] width 60 height 16
type input "2"
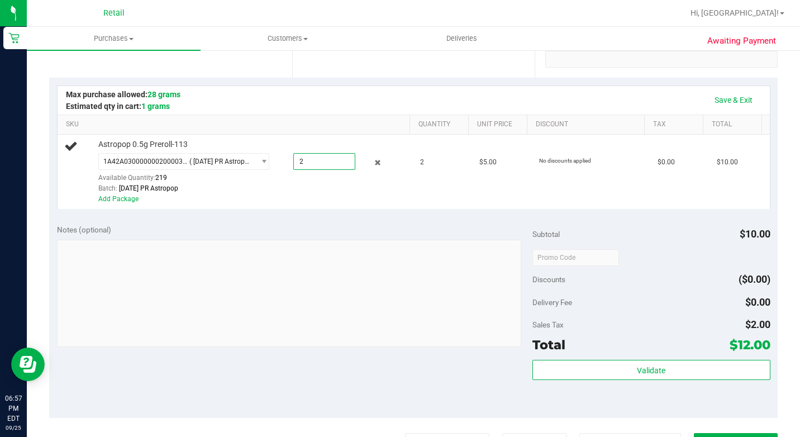
type input "2.0000"
click at [430, 111] on div "Save & Exit" at bounding box center [414, 100] width 712 height 28
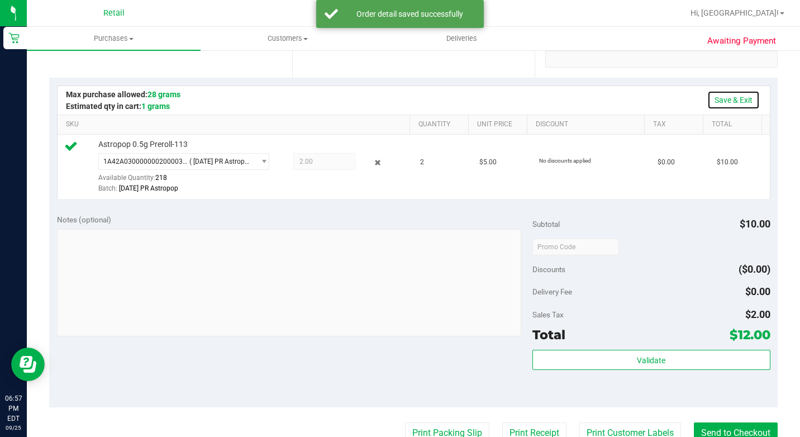
click at [729, 104] on link "Save & Exit" at bounding box center [733, 100] width 53 height 19
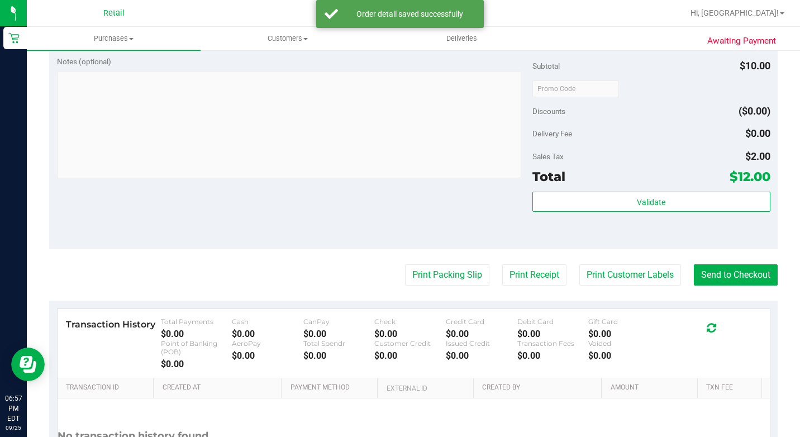
scroll to position [501, 0]
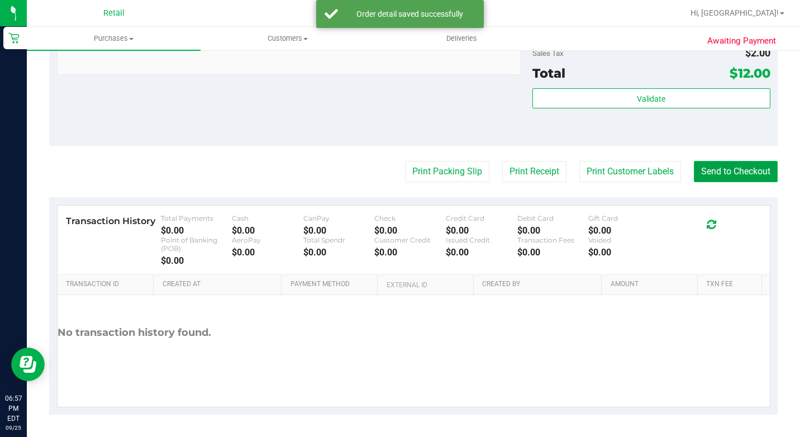
click at [719, 164] on button "Send to Checkout" at bounding box center [736, 171] width 84 height 21
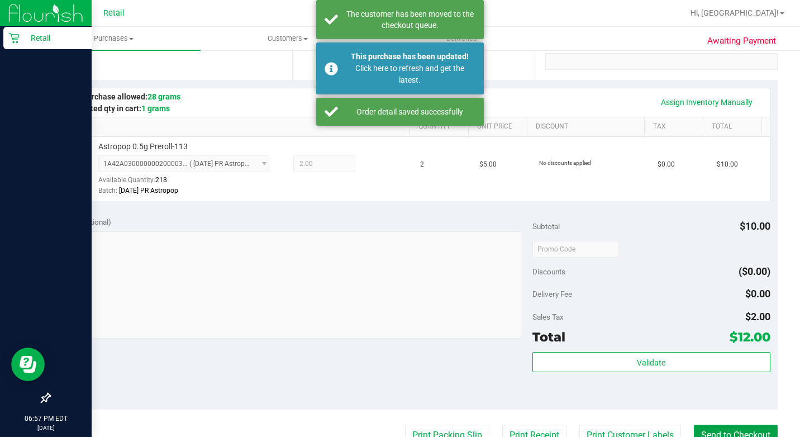
scroll to position [54, 0]
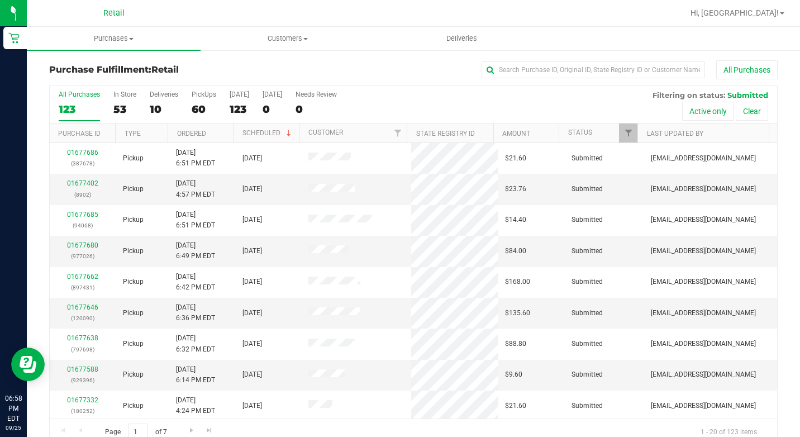
click at [111, 111] on div "All Purchases 123 In Store 53 Deliveries 10 PickUps 60 [DATE] 123 [DATE] 0 Need…" at bounding box center [413, 104] width 727 height 37
click at [168, 101] on label "Deliveries 10" at bounding box center [164, 106] width 28 height 31
click at [0, 0] on input "Deliveries 10" at bounding box center [0, 0] width 0 height 0
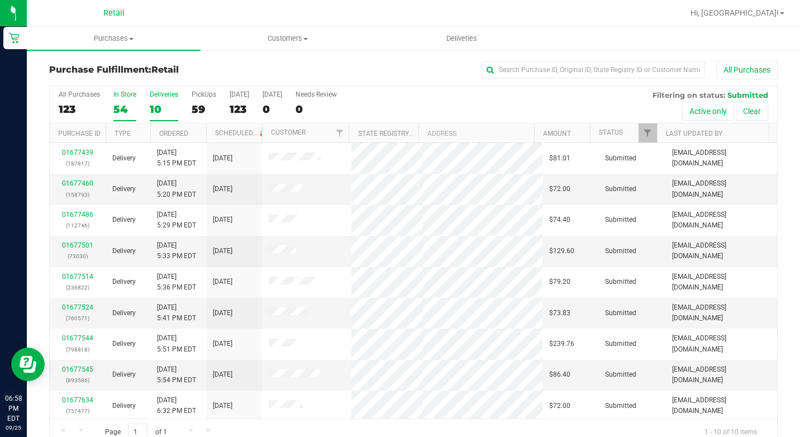
click at [120, 101] on label "In Store 54" at bounding box center [124, 106] width 23 height 31
click at [0, 0] on input "In Store 54" at bounding box center [0, 0] width 0 height 0
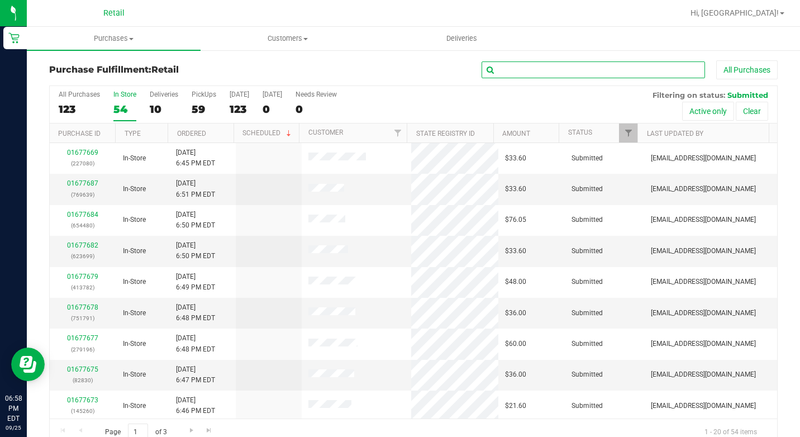
click at [602, 65] on input "text" at bounding box center [593, 69] width 223 height 17
type input "[PERSON_NAME]"
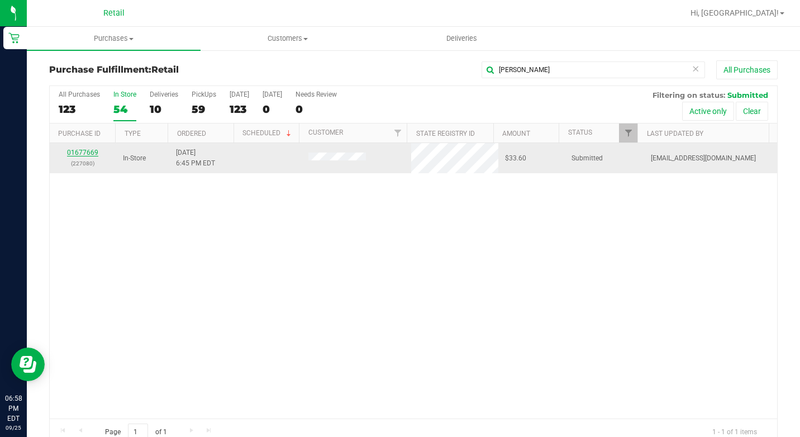
click at [83, 151] on link "01677669" at bounding box center [82, 153] width 31 height 8
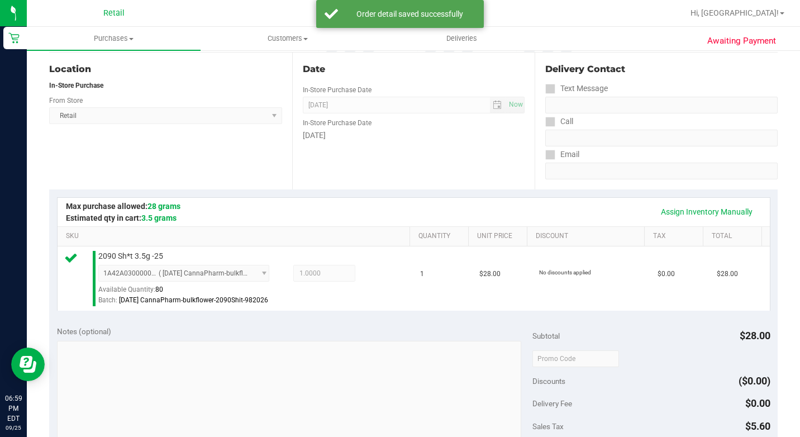
scroll to position [335, 0]
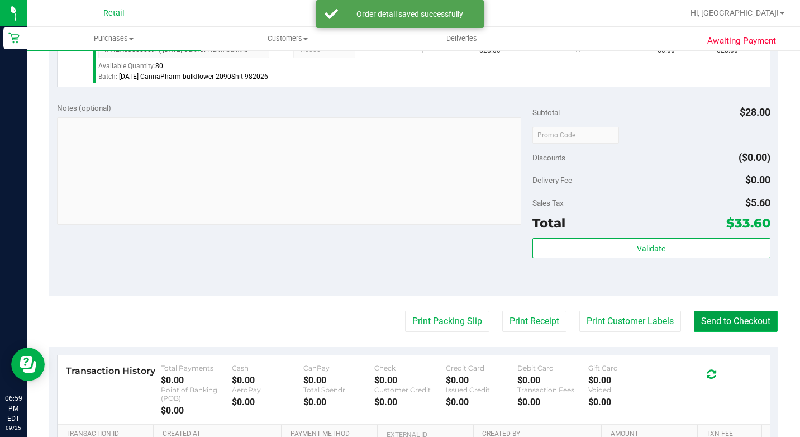
click at [715, 332] on button "Send to Checkout" at bounding box center [736, 321] width 84 height 21
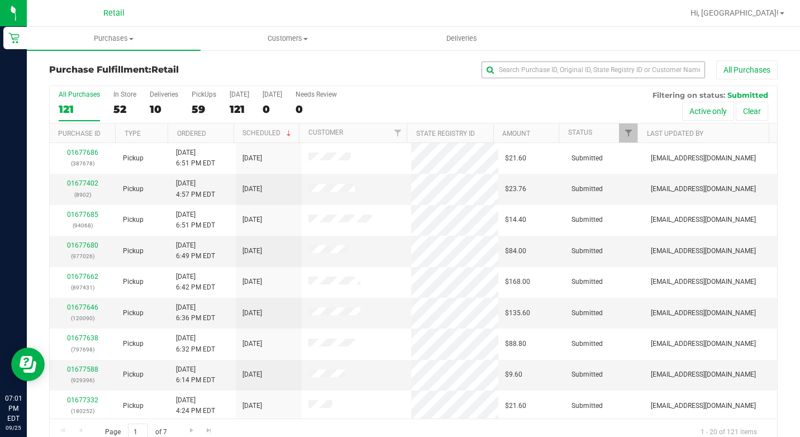
click at [554, 80] on div "Purchase Fulfillment: Retail All Purchases" at bounding box center [413, 72] width 729 height 25
click at [554, 70] on input "text" at bounding box center [593, 69] width 223 height 17
type input "[DEMOGRAPHIC_DATA]"
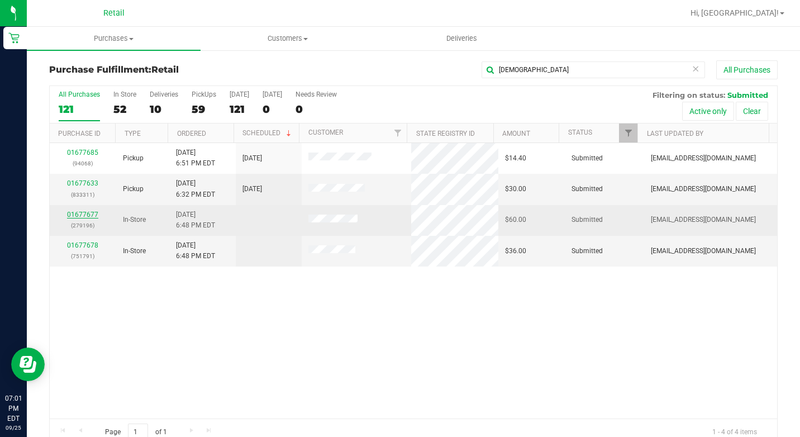
click at [80, 215] on link "01677677" at bounding box center [82, 215] width 31 height 8
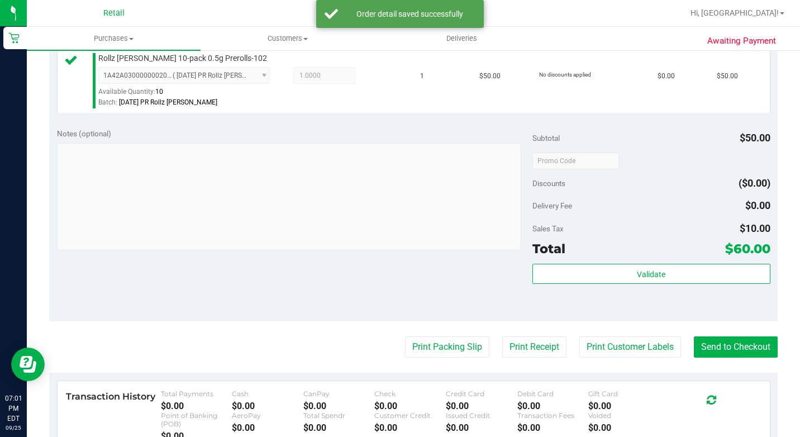
scroll to position [391, 0]
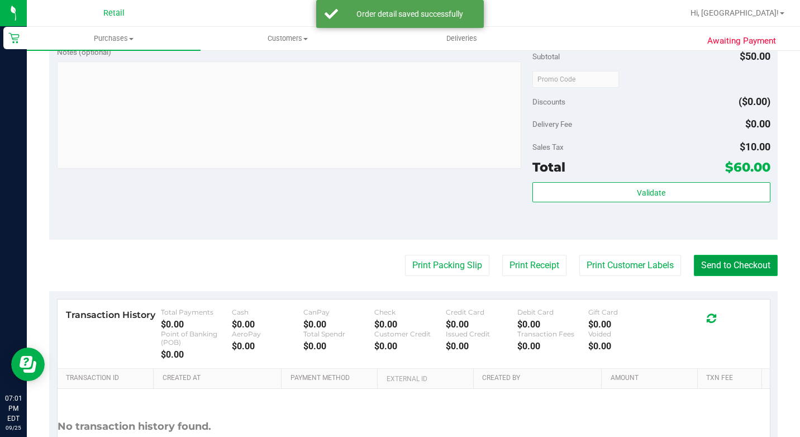
click at [694, 276] on button "Send to Checkout" at bounding box center [736, 265] width 84 height 21
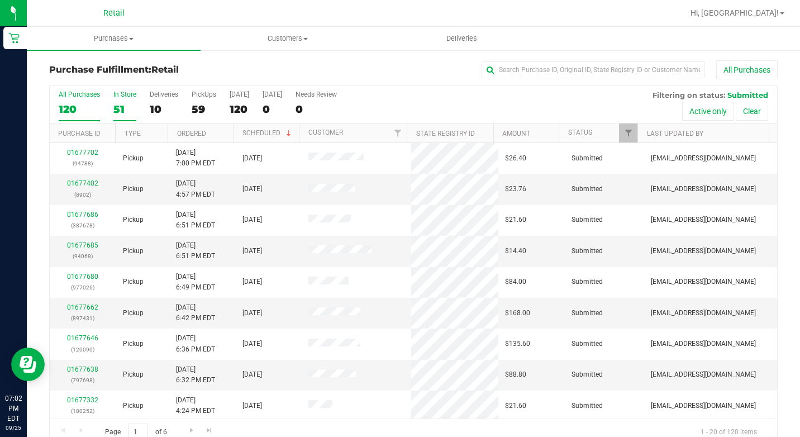
click at [124, 102] on label "In Store 51" at bounding box center [124, 106] width 23 height 31
click at [0, 0] on input "In Store 51" at bounding box center [0, 0] width 0 height 0
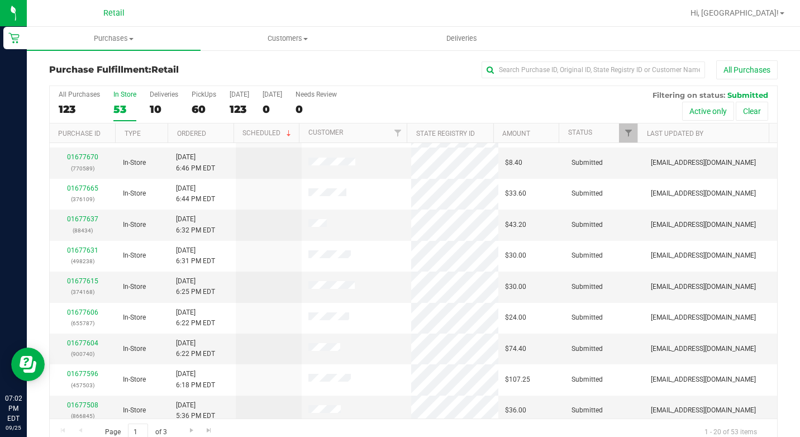
scroll to position [343, 0]
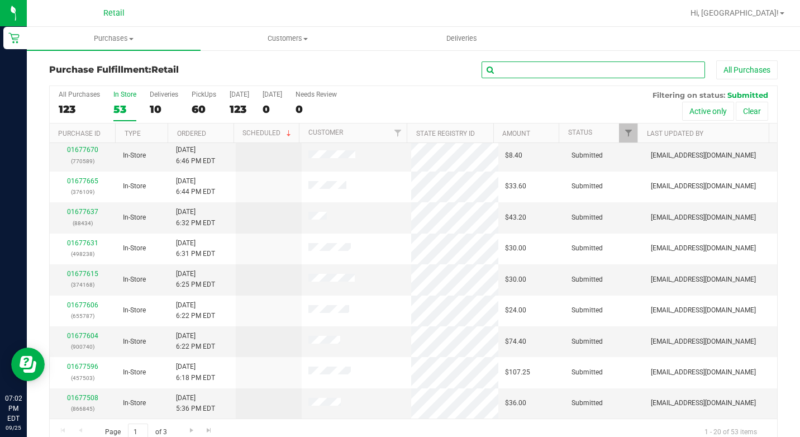
click at [505, 74] on input "text" at bounding box center [593, 69] width 223 height 17
type input "[PERSON_NAME]"
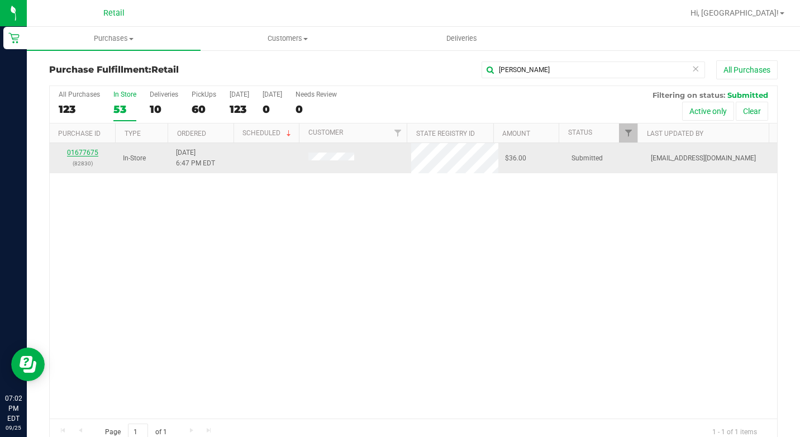
click at [93, 153] on link "01677675" at bounding box center [82, 153] width 31 height 8
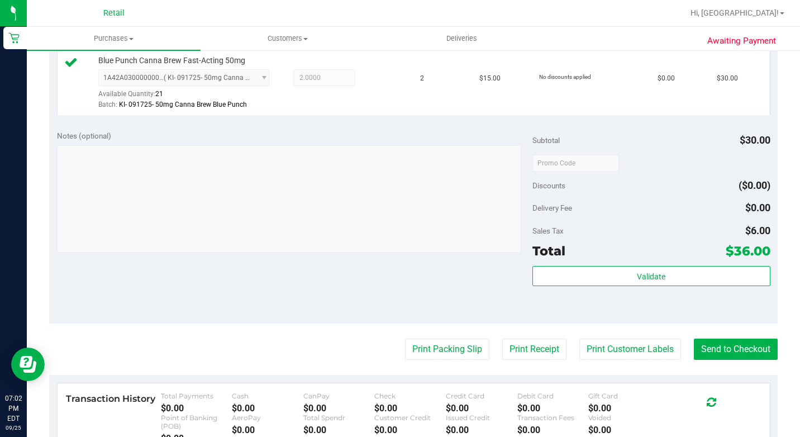
scroll to position [391, 0]
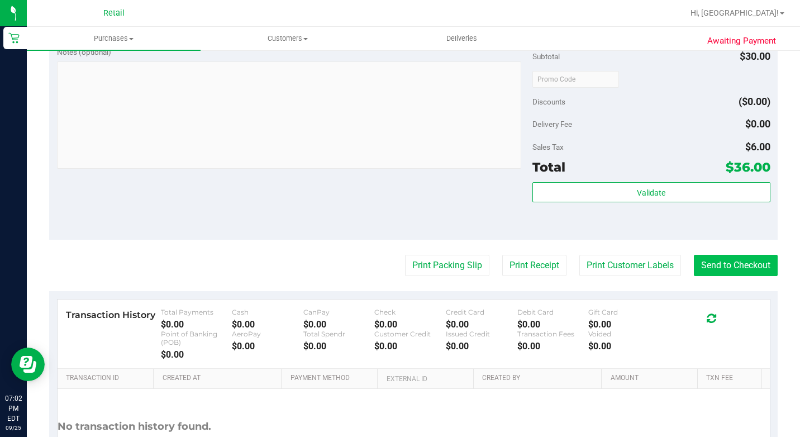
drag, startPoint x: 730, startPoint y: 268, endPoint x: 730, endPoint y: 277, distance: 8.4
click at [730, 268] on purchase-details "Back Edit Purchase Cancel Purchase View Profile # 01677675 Med | Rec METRC ID: …" at bounding box center [413, 88] width 729 height 839
drag, startPoint x: 730, startPoint y: 277, endPoint x: 502, endPoint y: 159, distance: 255.9
click at [730, 276] on button "Send to Checkout" at bounding box center [736, 265] width 84 height 21
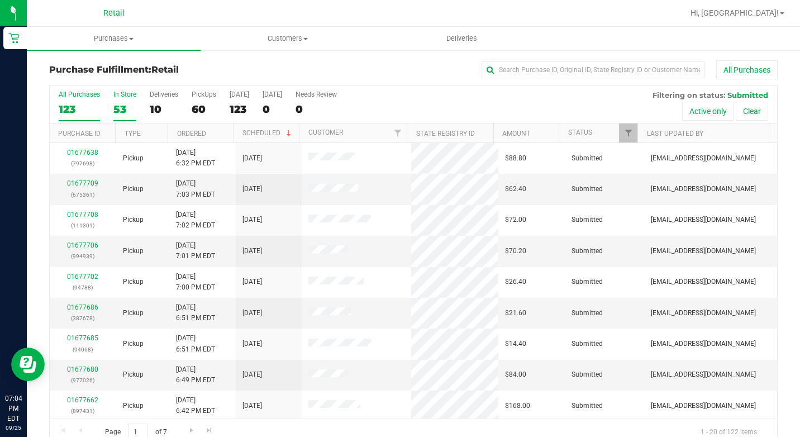
click at [117, 104] on div "All Purchases 123 In Store 53 Deliveries 10 PickUps 60 [DATE] 123 [DATE] 0 Need…" at bounding box center [413, 265] width 729 height 360
click at [603, 64] on input "text" at bounding box center [593, 69] width 223 height 17
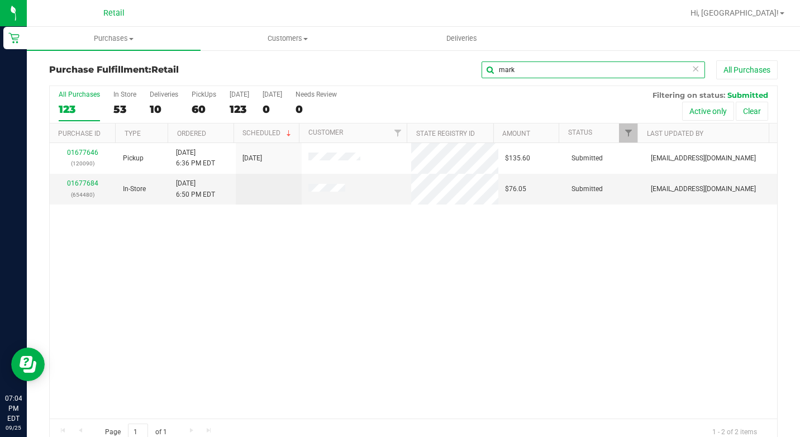
type input "mark"
click at [92, 180] on link "01677684" at bounding box center [82, 183] width 31 height 8
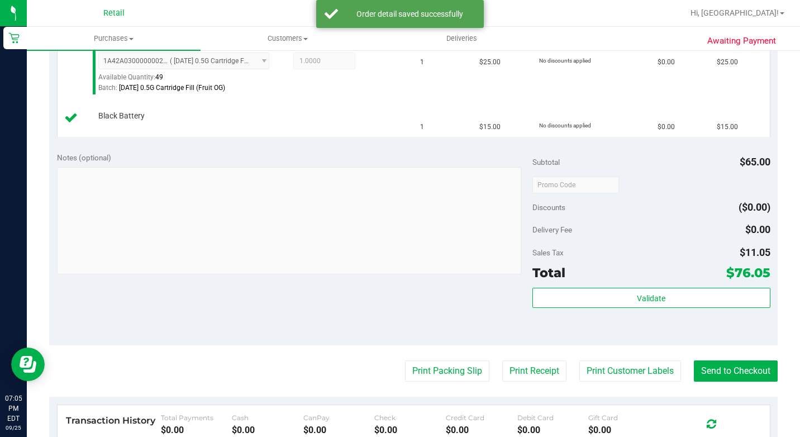
scroll to position [503, 0]
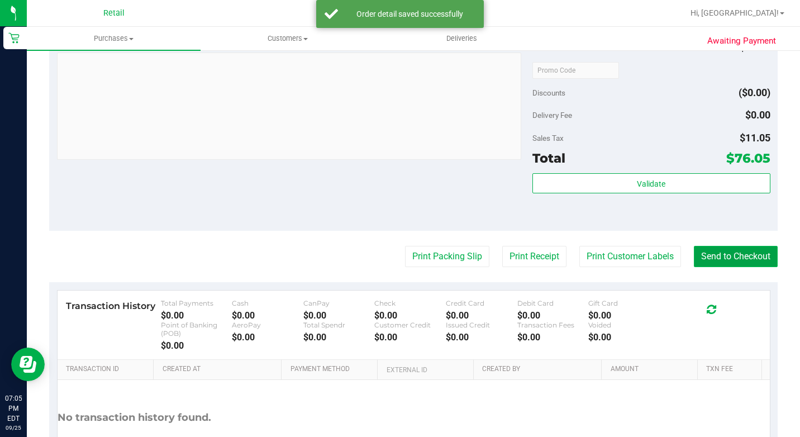
click at [719, 267] on button "Send to Checkout" at bounding box center [736, 256] width 84 height 21
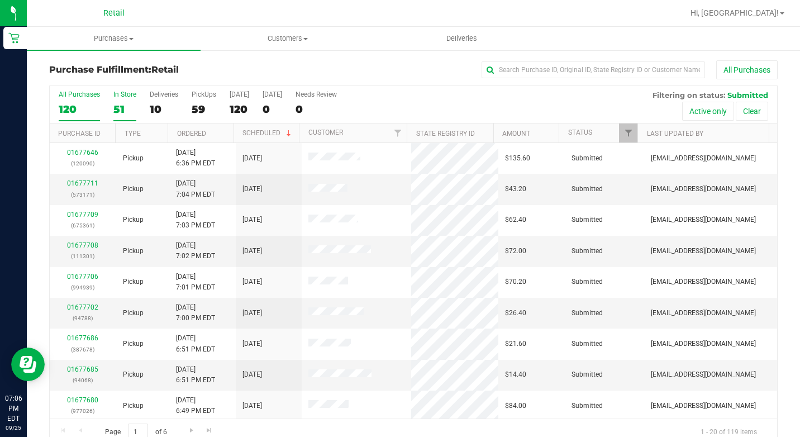
click at [132, 98] on label "In Store 51" at bounding box center [124, 106] width 23 height 31
click at [0, 0] on input "In Store 51" at bounding box center [0, 0] width 0 height 0
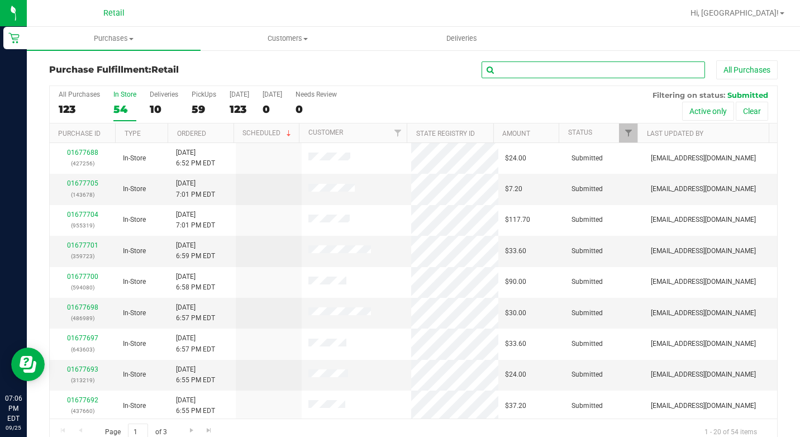
click at [516, 69] on input "text" at bounding box center [593, 69] width 223 height 17
type input "c"
type input "[PERSON_NAME]"
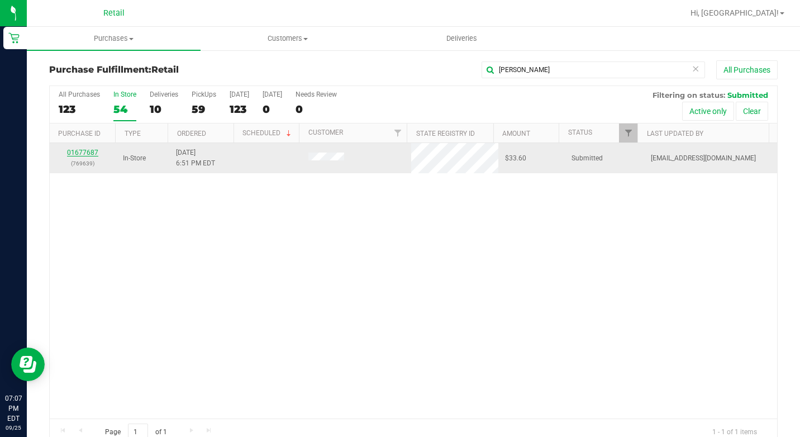
click at [80, 150] on link "01677687" at bounding box center [82, 153] width 31 height 8
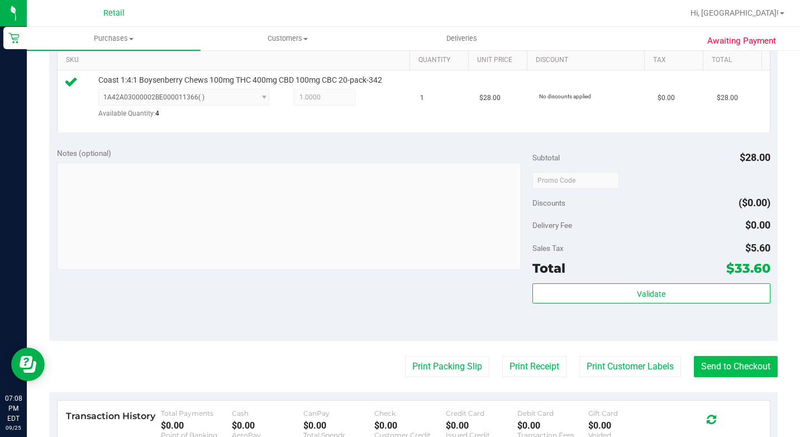
scroll to position [335, 0]
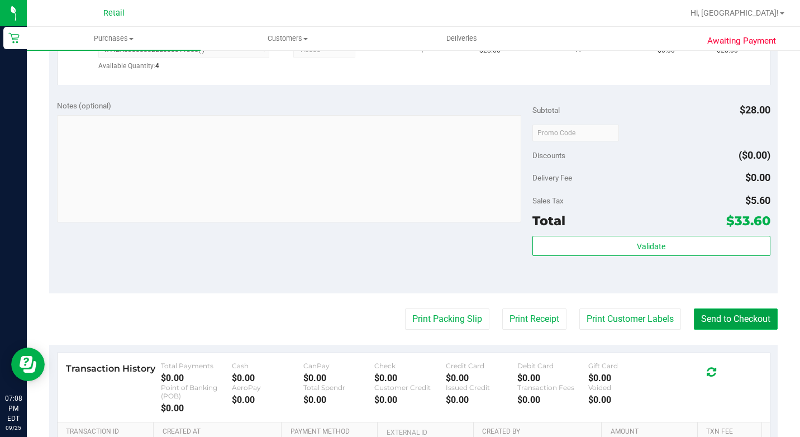
click at [730, 330] on button "Send to Checkout" at bounding box center [736, 318] width 84 height 21
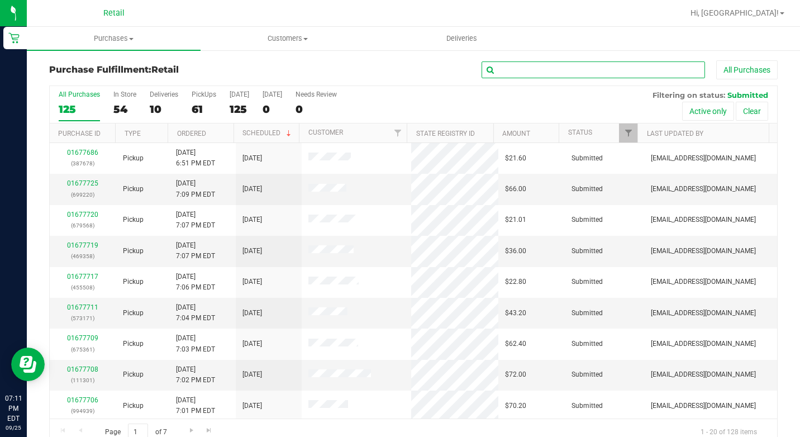
click at [632, 68] on input "text" at bounding box center [593, 69] width 223 height 17
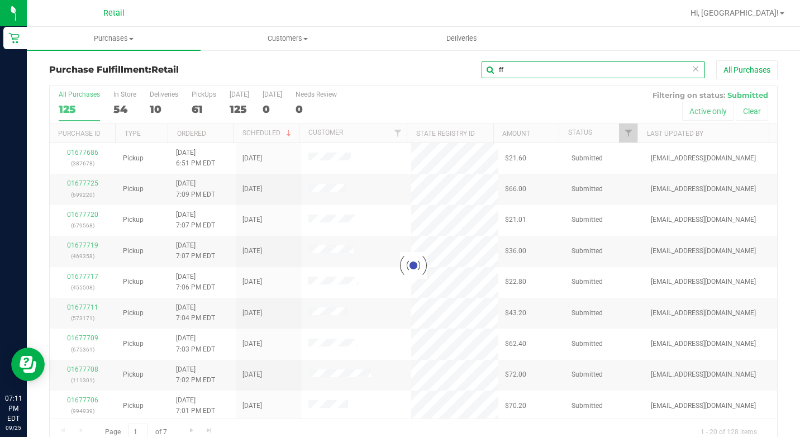
type input "f"
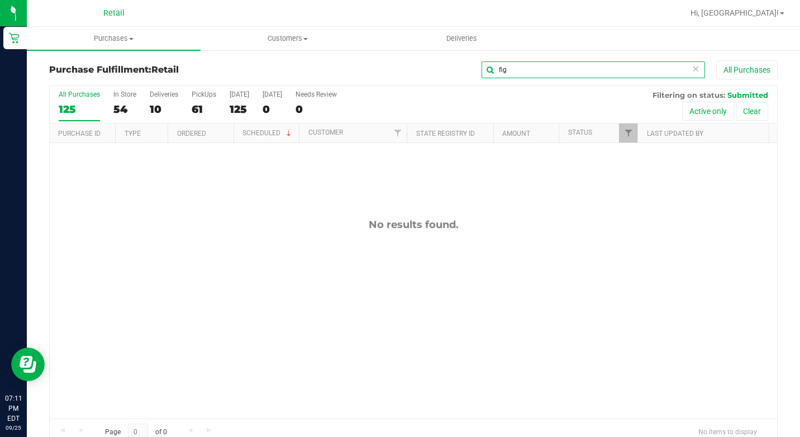
type input "fig"
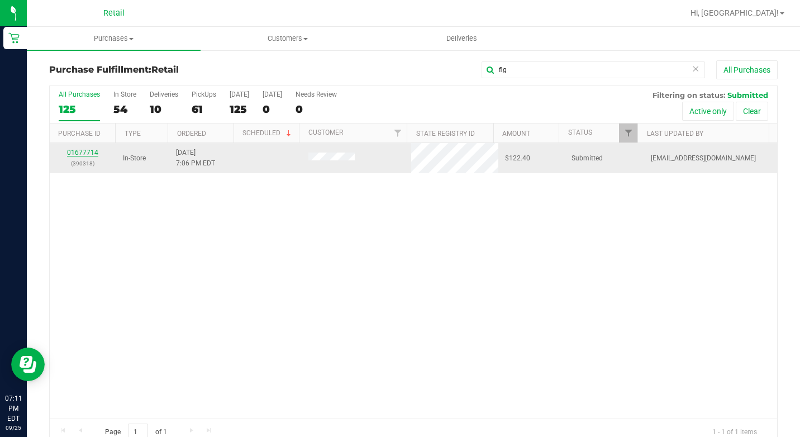
click at [92, 150] on link "01677714" at bounding box center [82, 153] width 31 height 8
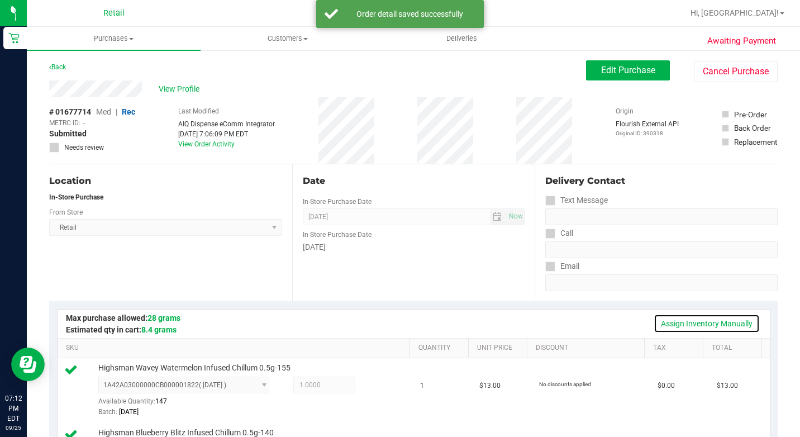
click at [660, 327] on link "Assign Inventory Manually" at bounding box center [707, 323] width 106 height 19
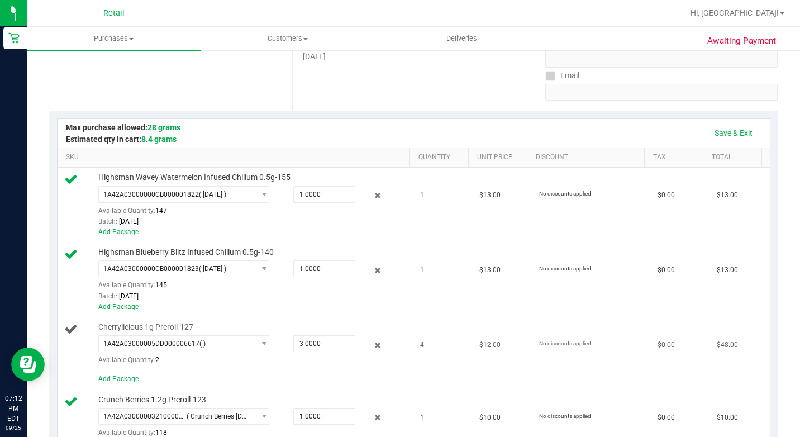
scroll to position [335, 0]
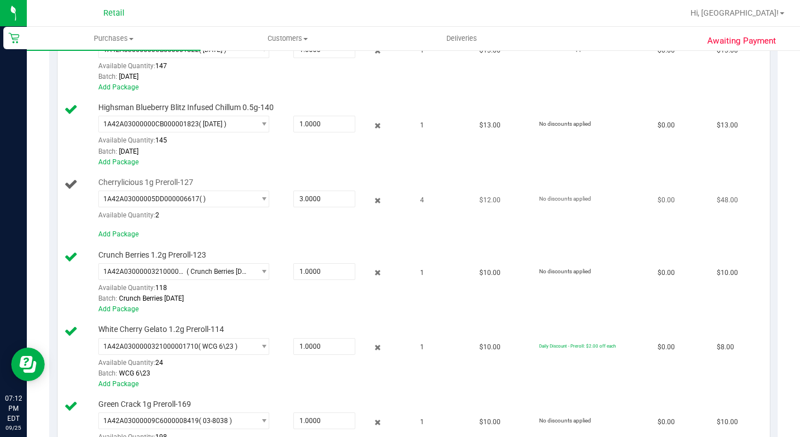
click at [413, 229] on td "4" at bounding box center [442, 209] width 59 height 73
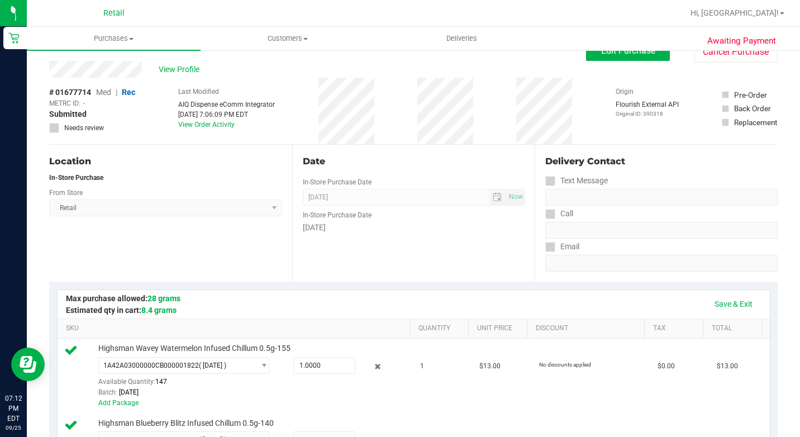
scroll to position [0, 0]
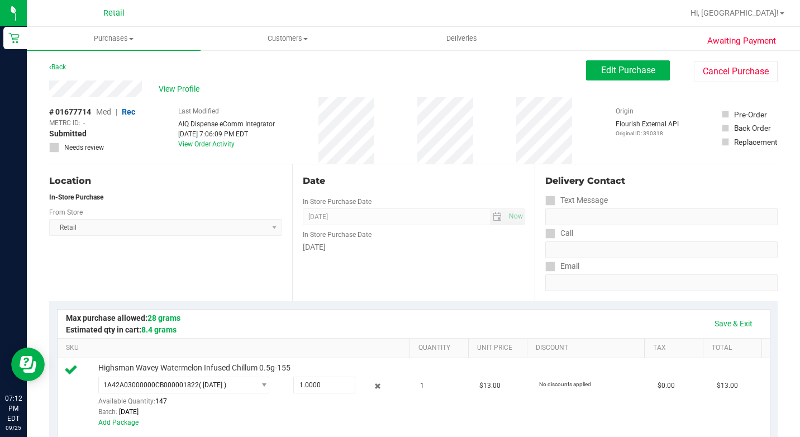
click at [626, 82] on div "Edit Purchase Cancel Purchase" at bounding box center [682, 71] width 192 height 22
click at [626, 79] on button "Edit Purchase" at bounding box center [628, 70] width 84 height 20
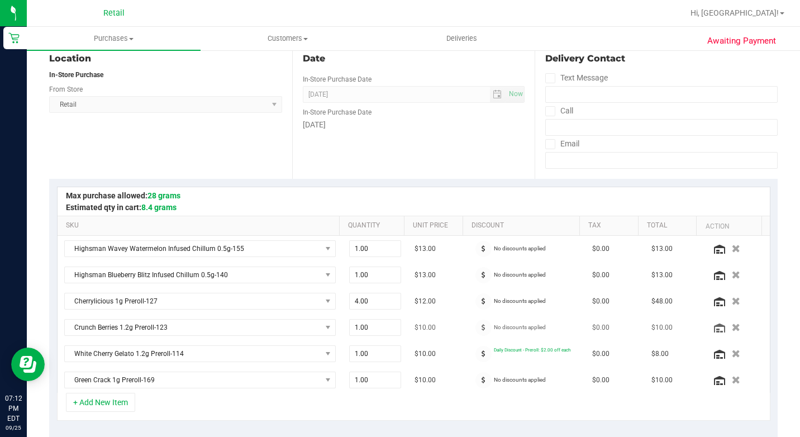
scroll to position [223, 0]
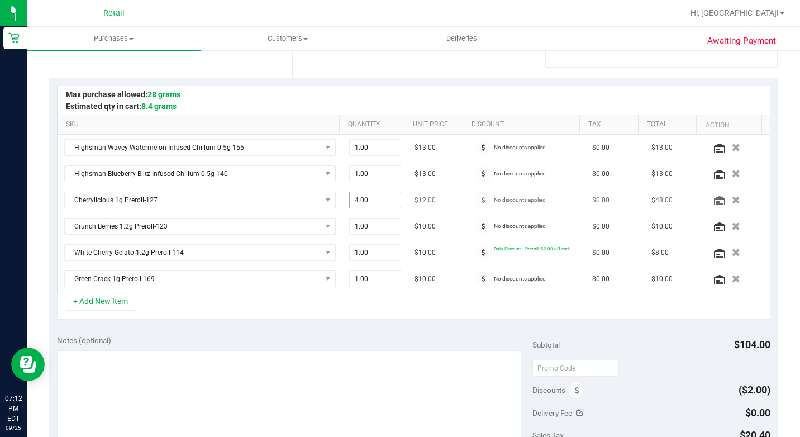
click at [364, 203] on span "4.00 4" at bounding box center [375, 200] width 53 height 17
click at [364, 203] on input "4" at bounding box center [375, 200] width 51 height 16
type input "3"
type input "3.00"
click at [451, 92] on div at bounding box center [414, 100] width 712 height 28
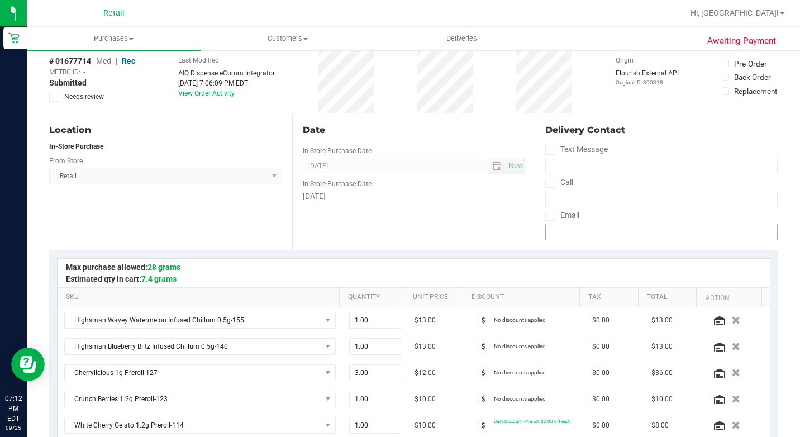
scroll to position [0, 0]
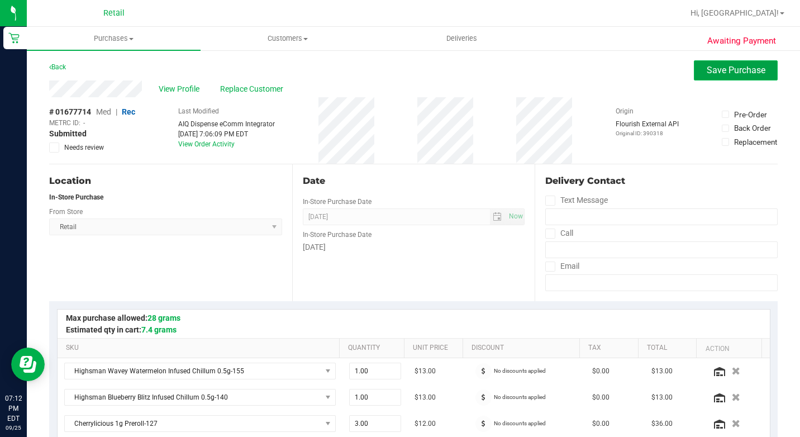
click at [734, 65] on span "Save Purchase" at bounding box center [736, 70] width 59 height 11
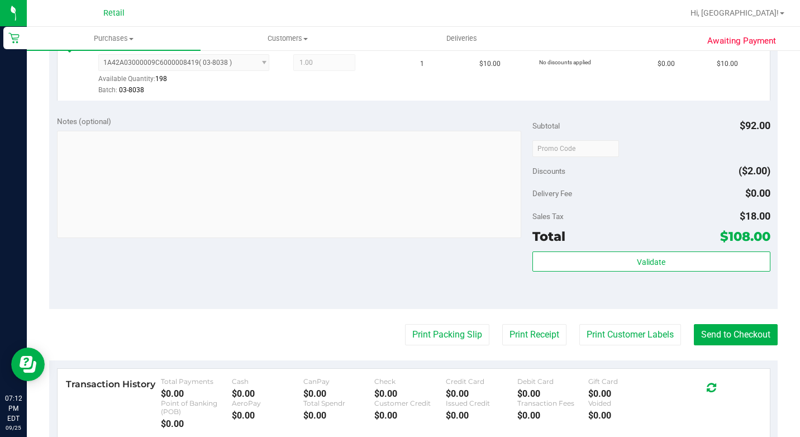
scroll to position [726, 0]
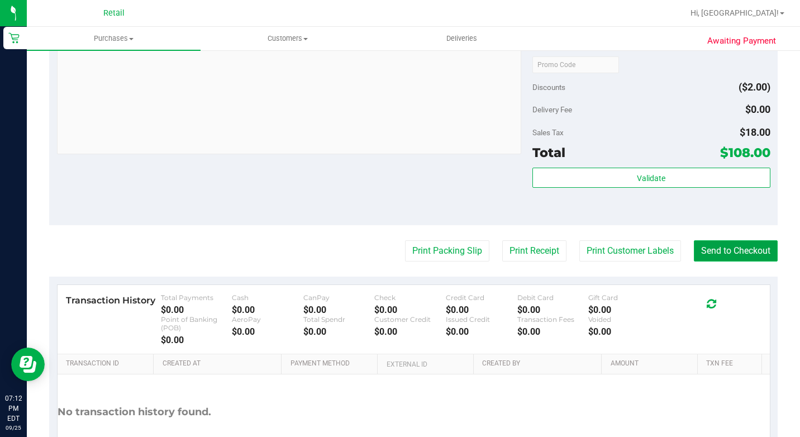
click at [694, 261] on button "Send to Checkout" at bounding box center [736, 250] width 84 height 21
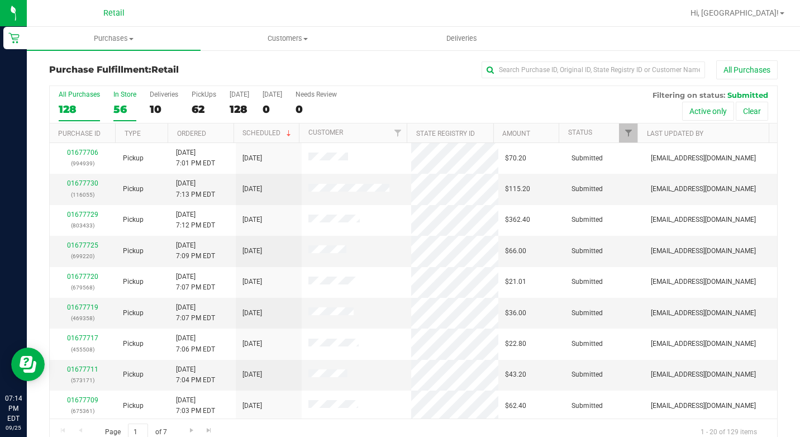
click at [120, 103] on div "56" at bounding box center [124, 109] width 23 height 13
click at [0, 0] on input "In Store 56" at bounding box center [0, 0] width 0 height 0
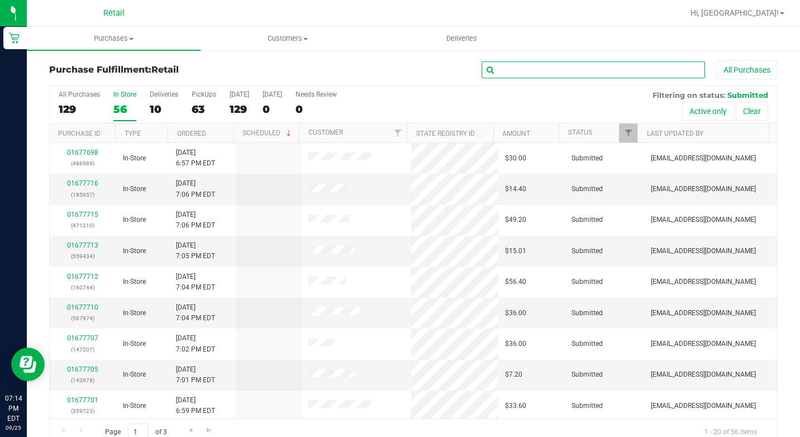
drag, startPoint x: 511, startPoint y: 74, endPoint x: 505, endPoint y: 74, distance: 6.1
click at [509, 74] on input "text" at bounding box center [593, 69] width 223 height 17
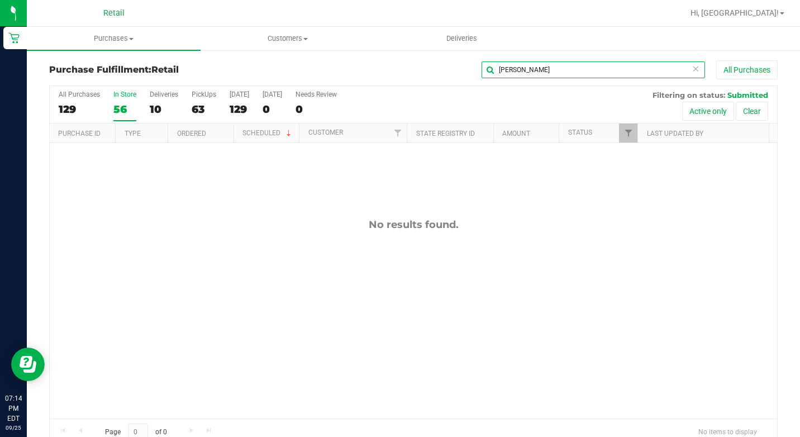
click at [589, 69] on input "[PERSON_NAME]" at bounding box center [593, 69] width 223 height 17
type input "h"
type input "jessic"
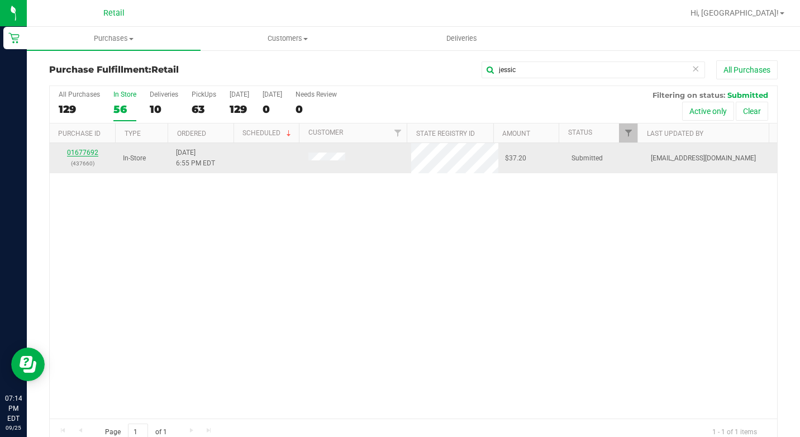
click at [76, 149] on link "01677692" at bounding box center [82, 153] width 31 height 8
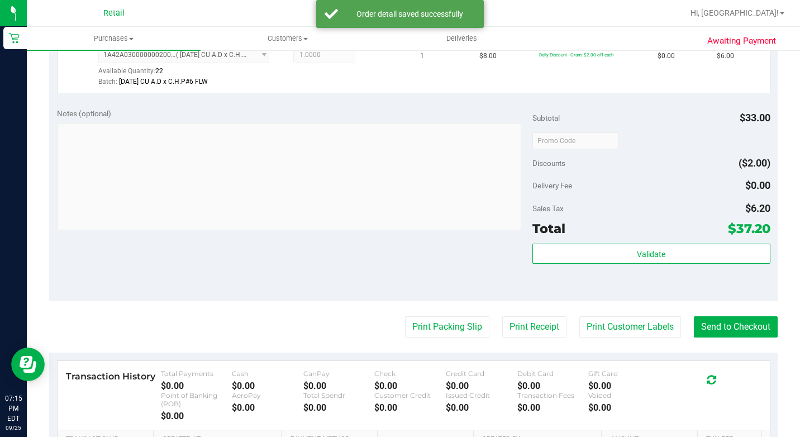
scroll to position [447, 0]
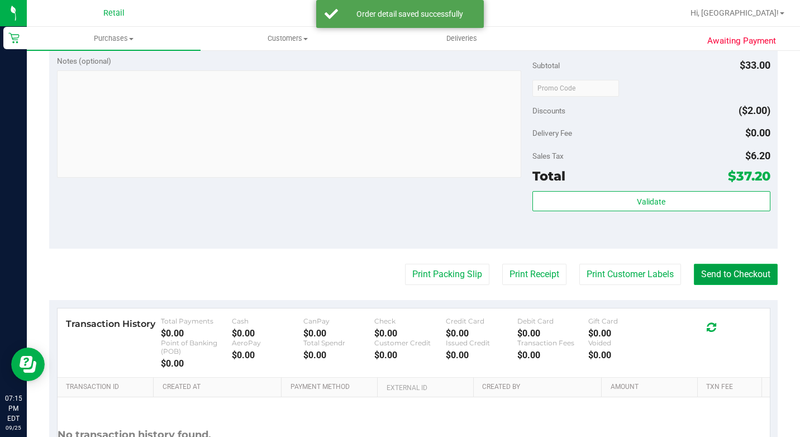
click at [762, 285] on button "Send to Checkout" at bounding box center [736, 274] width 84 height 21
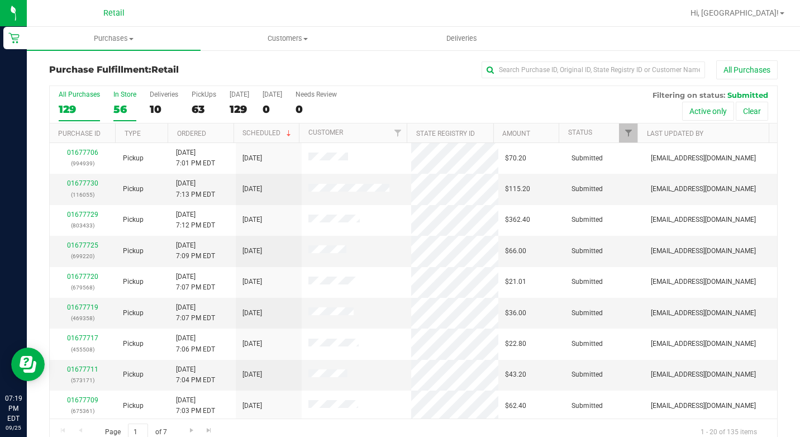
drag, startPoint x: 110, startPoint y: 103, endPoint x: 119, endPoint y: 100, distance: 10.1
click at [110, 103] on div "All Purchases 129 In Store 56 Deliveries 10 PickUps 63 [DATE] 129 [DATE] 0 Need…" at bounding box center [413, 104] width 727 height 37
click at [157, 92] on div "All Purchases 129 In Store 56 Deliveries 10 PickUps 63 [DATE] 129 [DATE] 0 Need…" at bounding box center [413, 90] width 727 height 9
drag, startPoint x: 157, startPoint y: 92, endPoint x: 111, endPoint y: 105, distance: 47.7
click at [111, 103] on div "All Purchases 129 In Store 56 Deliveries 10 PickUps 63 [DATE] 129 [DATE] 0 Need…" at bounding box center [413, 104] width 727 height 37
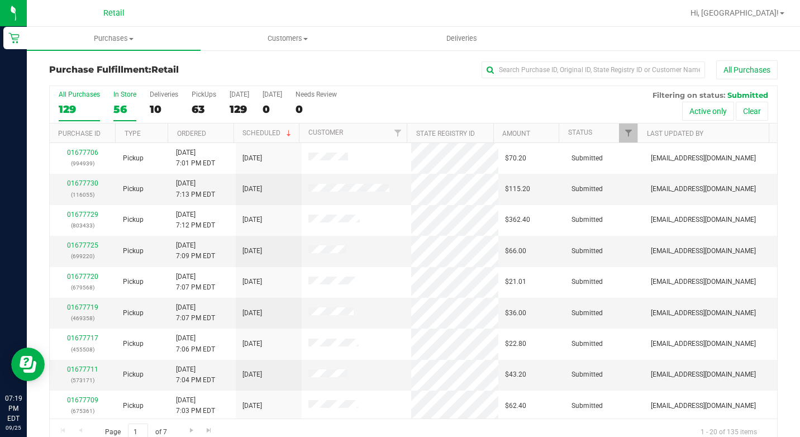
click at [120, 107] on div "56" at bounding box center [124, 109] width 23 height 13
click at [0, 0] on input "In Store 56" at bounding box center [0, 0] width 0 height 0
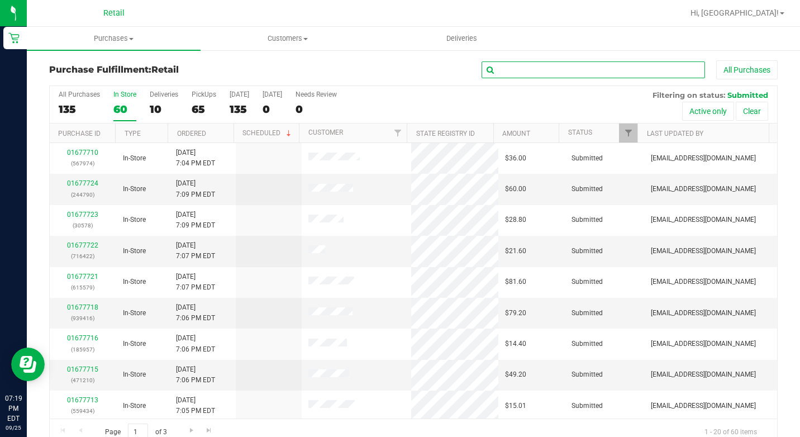
click at [575, 72] on input "text" at bounding box center [593, 69] width 223 height 17
type input "[PERSON_NAME]"
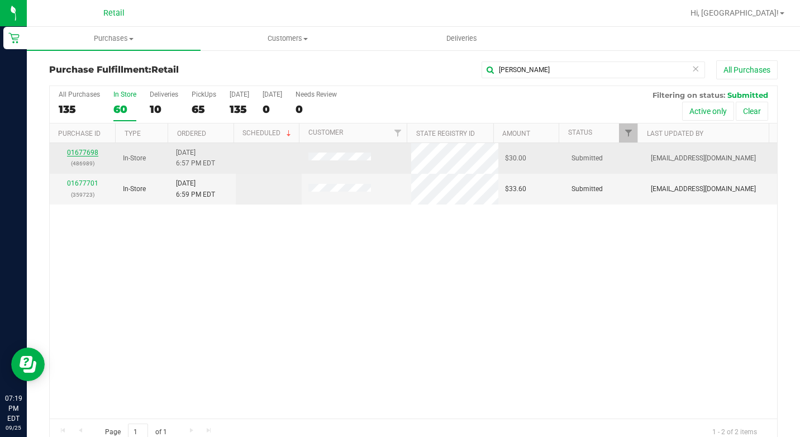
click at [83, 156] on link "01677698" at bounding box center [82, 153] width 31 height 8
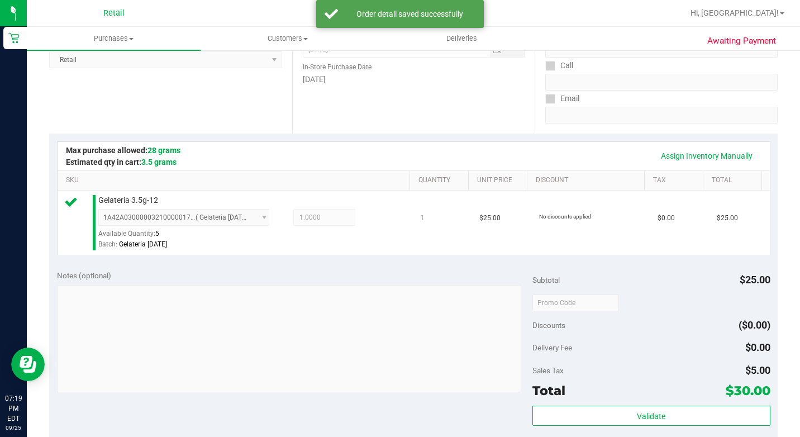
scroll to position [391, 0]
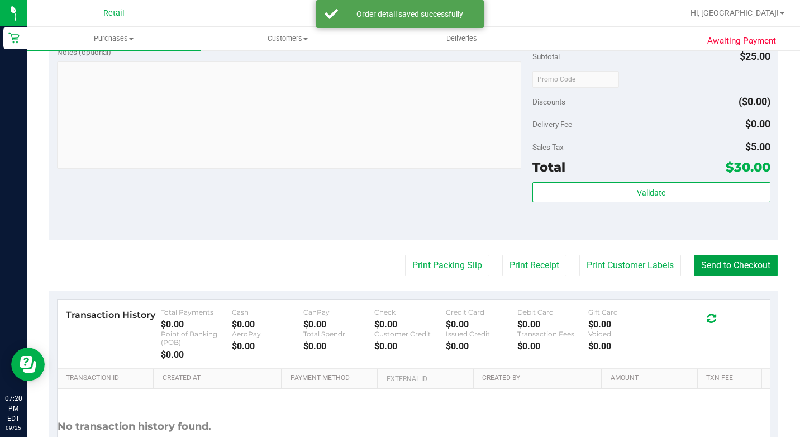
drag, startPoint x: 725, startPoint y: 282, endPoint x: 608, endPoint y: 299, distance: 118.6
click at [725, 276] on button "Send to Checkout" at bounding box center [736, 265] width 84 height 21
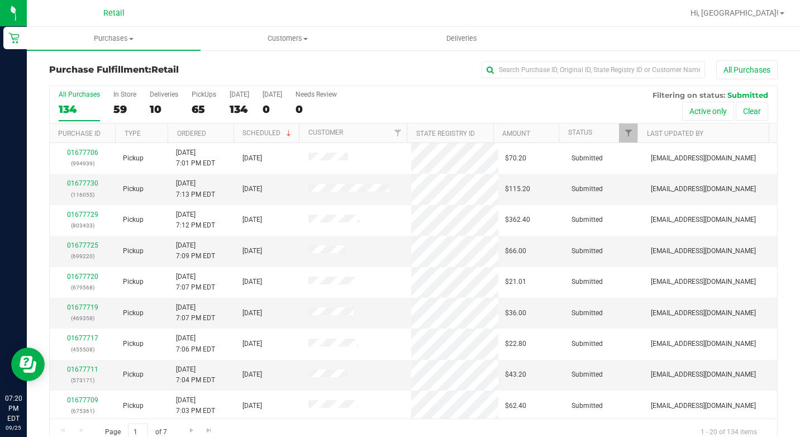
click at [662, 45] on ul "Purchases Summary of purchases Fulfillment All purchases Customers All customer…" at bounding box center [427, 39] width 800 height 24
click at [502, 73] on input "text" at bounding box center [593, 69] width 223 height 17
click at [109, 117] on div "All Purchases 134 In Store 59 Deliveries 10 PickUps 65 [DATE] 134 [DATE] 0 Need…" at bounding box center [413, 104] width 727 height 37
click at [136, 103] on div "All Purchases 134 In Store 59 Deliveries 10 PickUps 65 [DATE] 134 [DATE] 0 Need…" at bounding box center [413, 104] width 727 height 37
click at [130, 108] on div "59" at bounding box center [124, 109] width 23 height 13
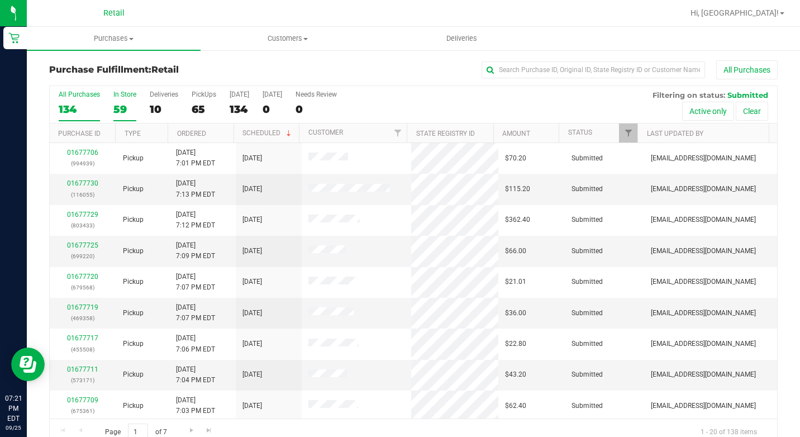
click at [0, 0] on input "In Store 59" at bounding box center [0, 0] width 0 height 0
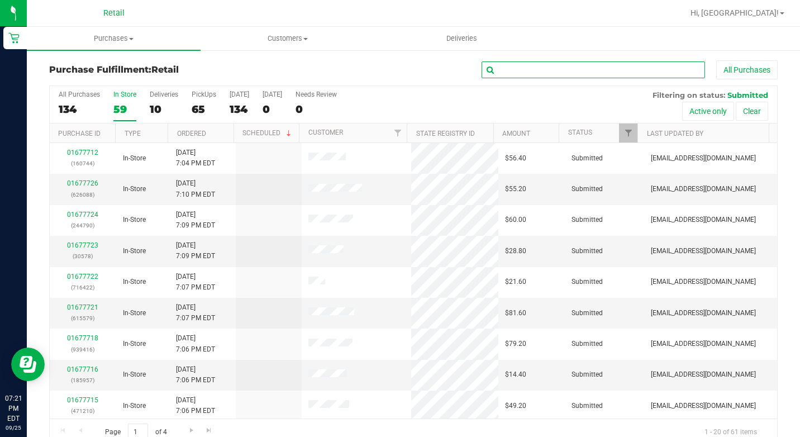
click at [586, 75] on input "text" at bounding box center [593, 69] width 223 height 17
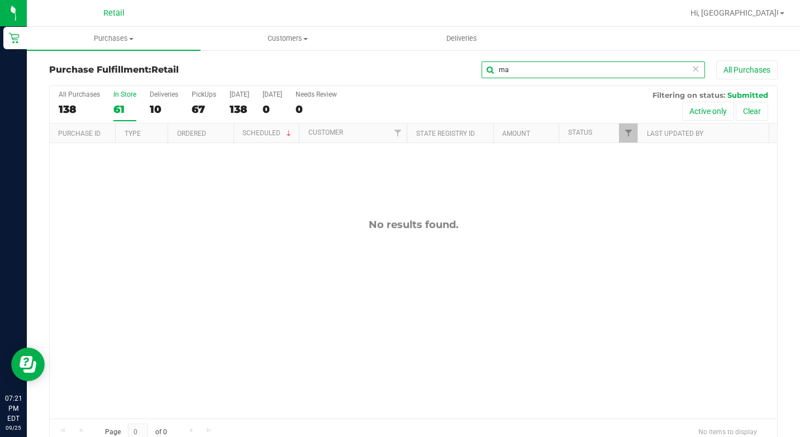
type input "m"
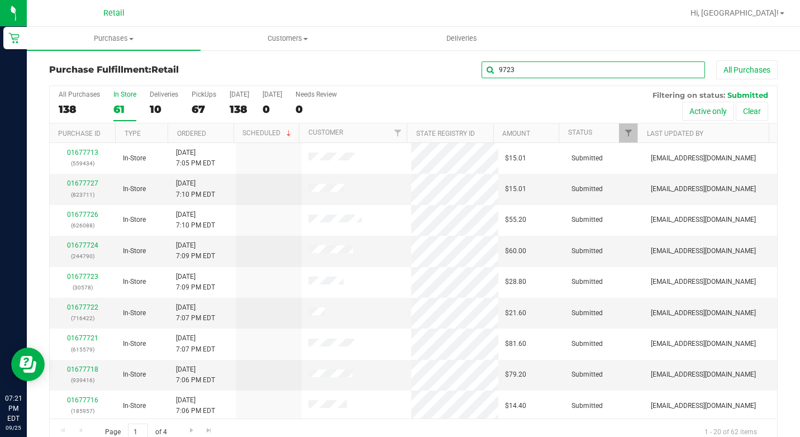
type input "9723"
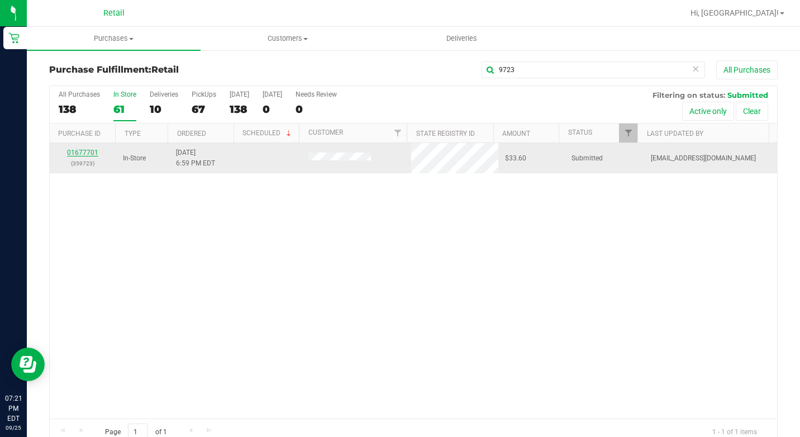
click at [95, 152] on link "01677701" at bounding box center [82, 153] width 31 height 8
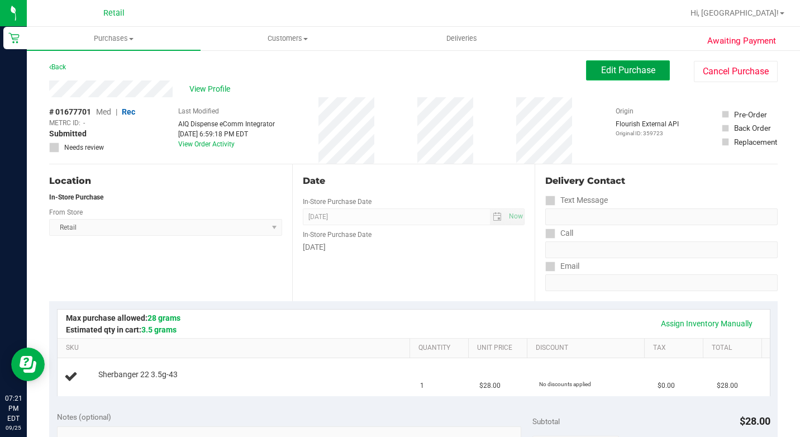
click at [601, 72] on span "Edit Purchase" at bounding box center [628, 70] width 54 height 11
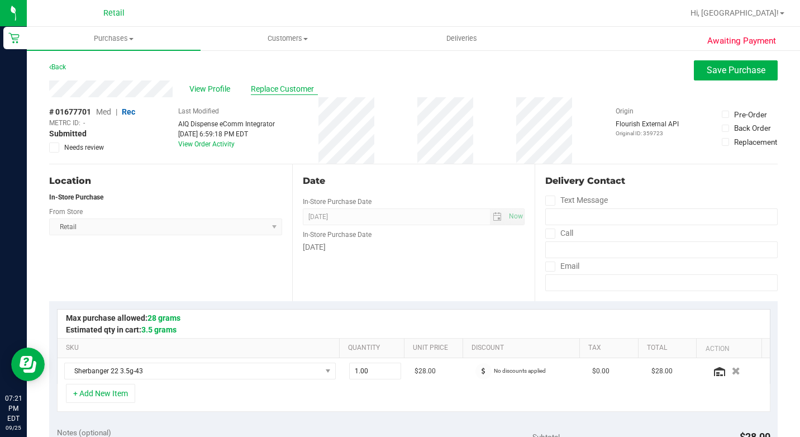
click at [279, 90] on span "Replace Customer" at bounding box center [284, 89] width 67 height 12
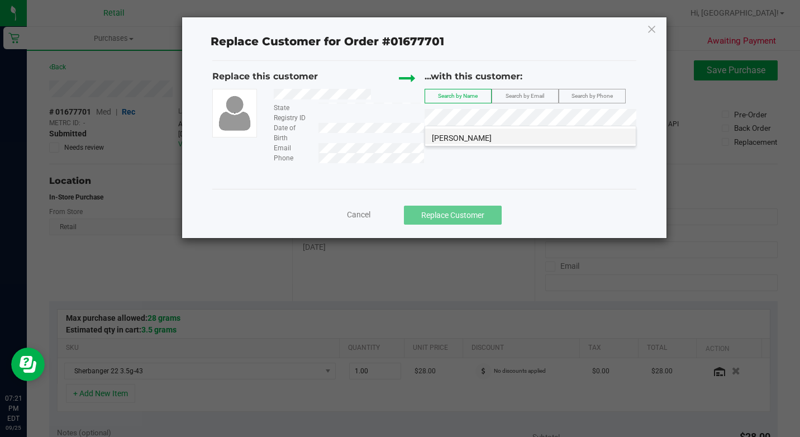
click at [526, 141] on li "[PERSON_NAME]" at bounding box center [530, 137] width 211 height 16
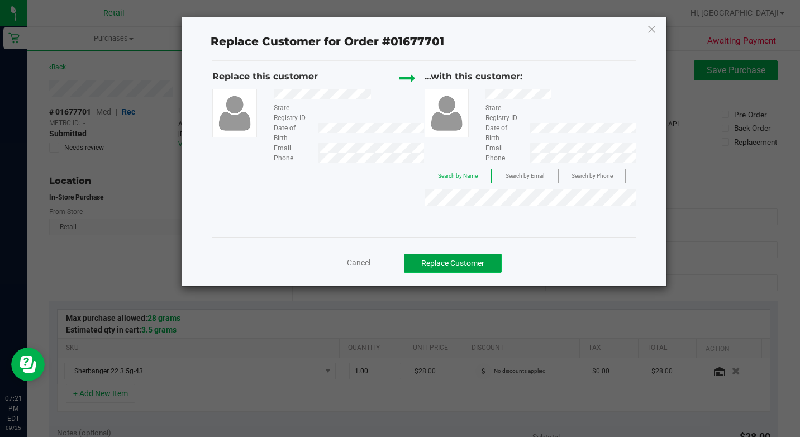
click at [482, 269] on button "Replace Customer" at bounding box center [453, 263] width 98 height 19
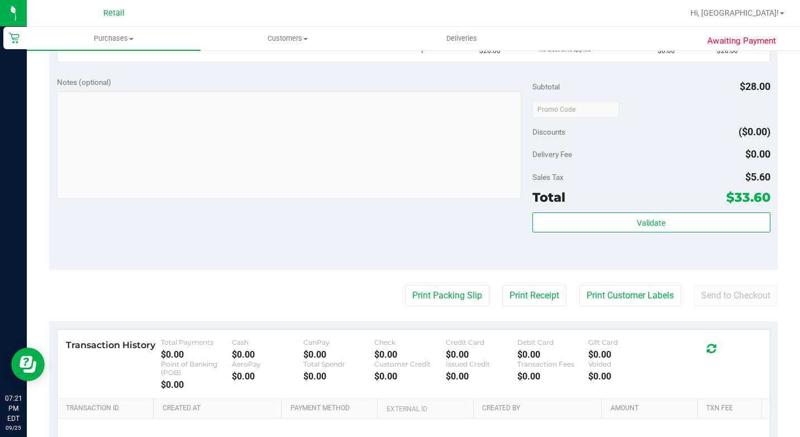
scroll to position [335, 0]
click at [724, 301] on button "Send to Checkout" at bounding box center [736, 294] width 84 height 21
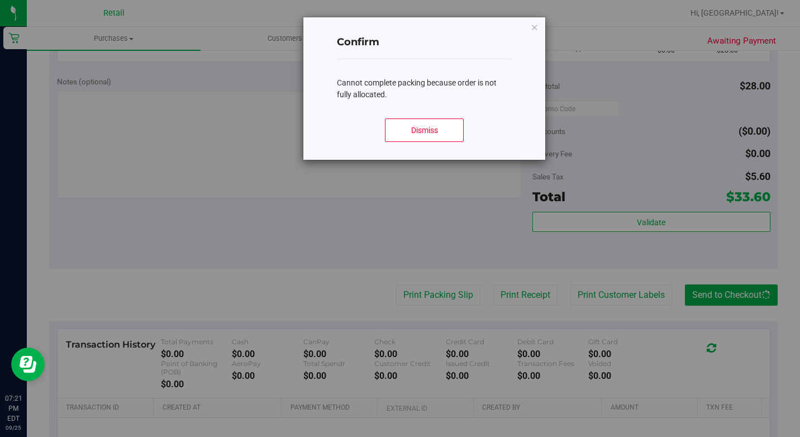
click at [460, 151] on div "Dismiss" at bounding box center [424, 135] width 174 height 50
click at [430, 120] on button "Dismiss" at bounding box center [424, 129] width 78 height 23
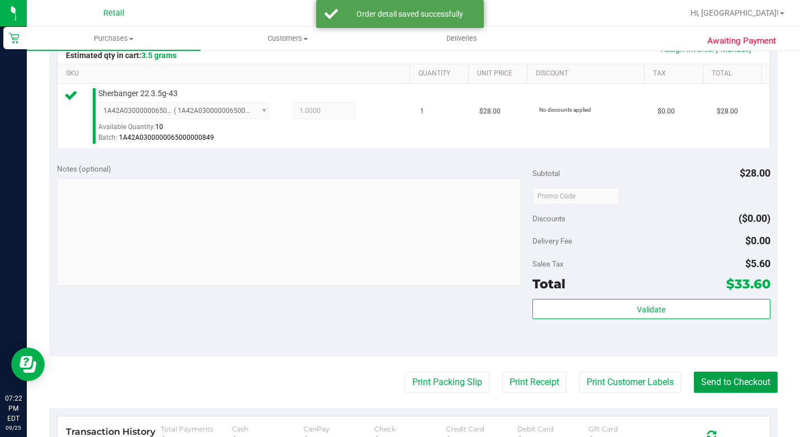
scroll to position [447, 0]
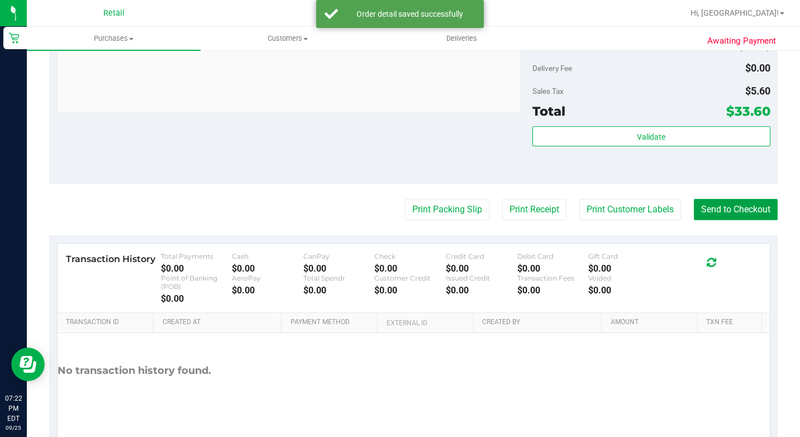
drag, startPoint x: 719, startPoint y: 220, endPoint x: 686, endPoint y: 205, distance: 36.0
click at [719, 220] on button "Send to Checkout" at bounding box center [736, 209] width 84 height 21
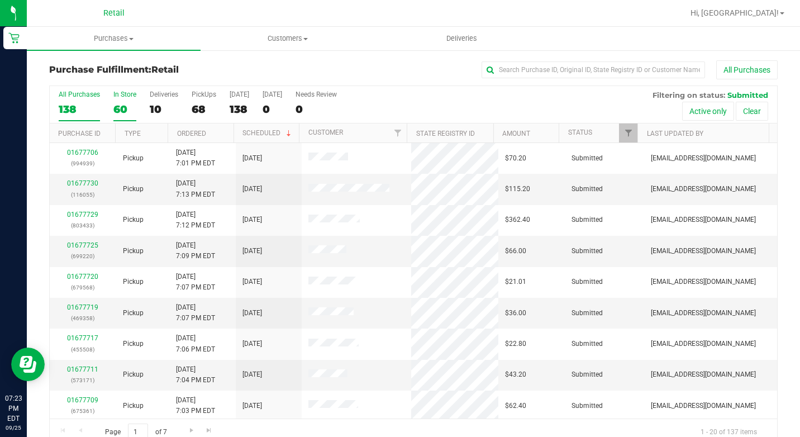
click at [113, 108] on div "60" at bounding box center [124, 109] width 23 height 13
click at [0, 0] on input "In Store 60" at bounding box center [0, 0] width 0 height 0
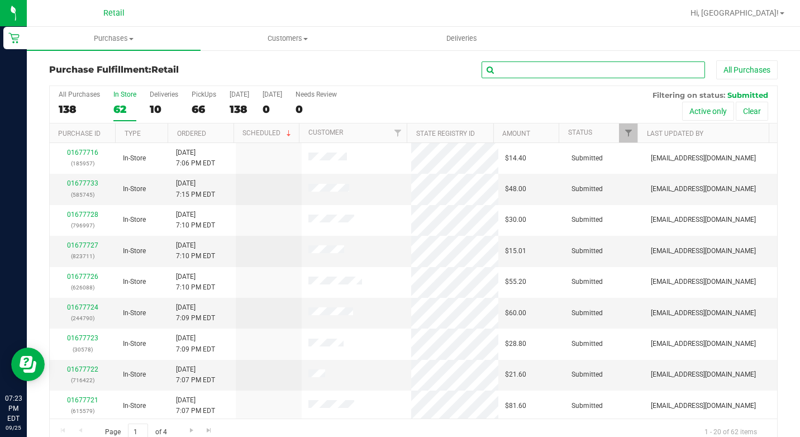
click at [617, 70] on input "text" at bounding box center [593, 69] width 223 height 17
type input "[PERSON_NAME]"
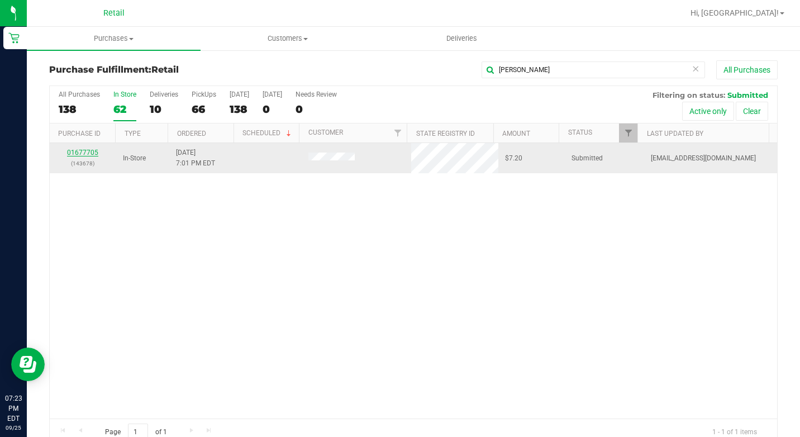
click at [74, 149] on link "01677705" at bounding box center [82, 153] width 31 height 8
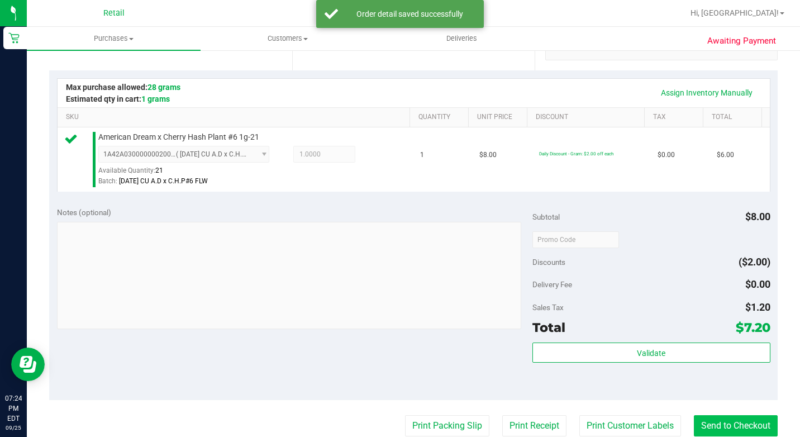
scroll to position [335, 0]
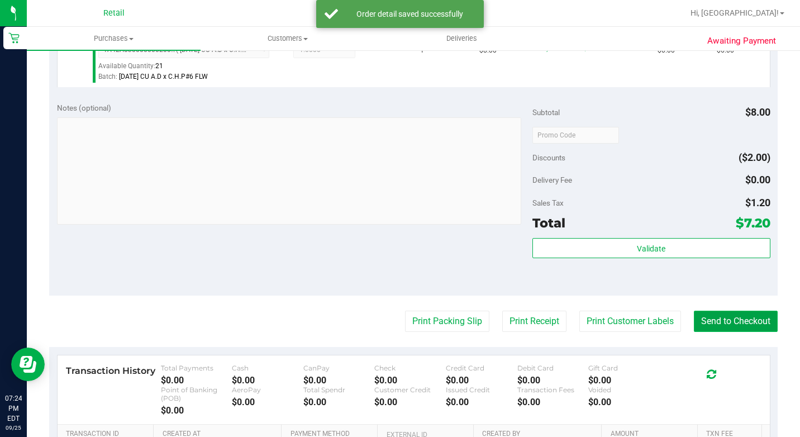
click at [737, 332] on button "Send to Checkout" at bounding box center [736, 321] width 84 height 21
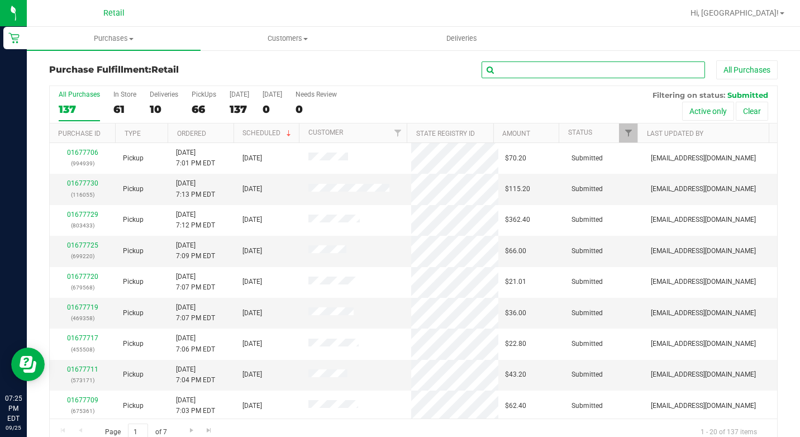
click at [491, 67] on input "text" at bounding box center [593, 69] width 223 height 17
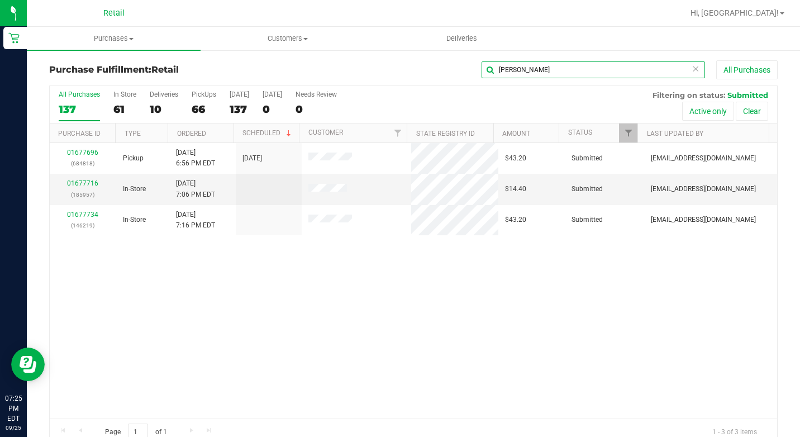
type input "[PERSON_NAME]"
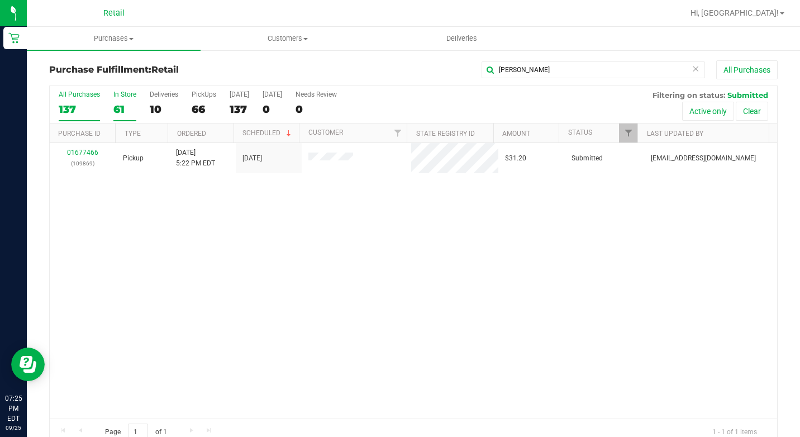
click at [123, 107] on div "61" at bounding box center [124, 109] width 23 height 13
click at [0, 0] on input "In Store 61" at bounding box center [0, 0] width 0 height 0
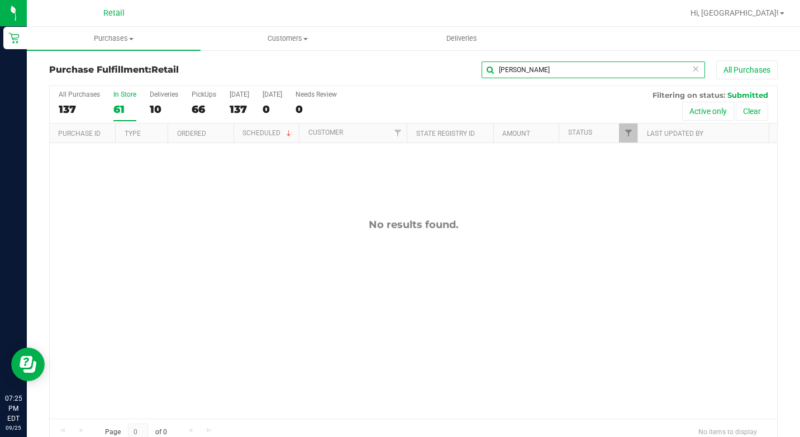
click at [482, 75] on input "[PERSON_NAME]" at bounding box center [593, 69] width 223 height 17
click at [511, 75] on input "[PERSON_NAME]" at bounding box center [593, 69] width 223 height 17
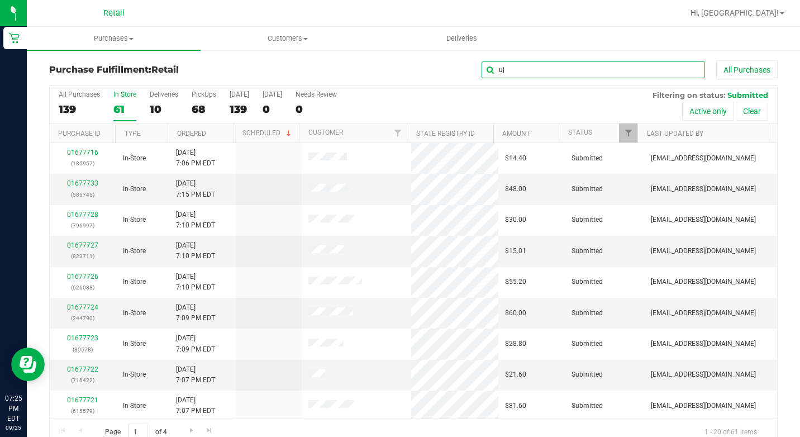
type input "u"
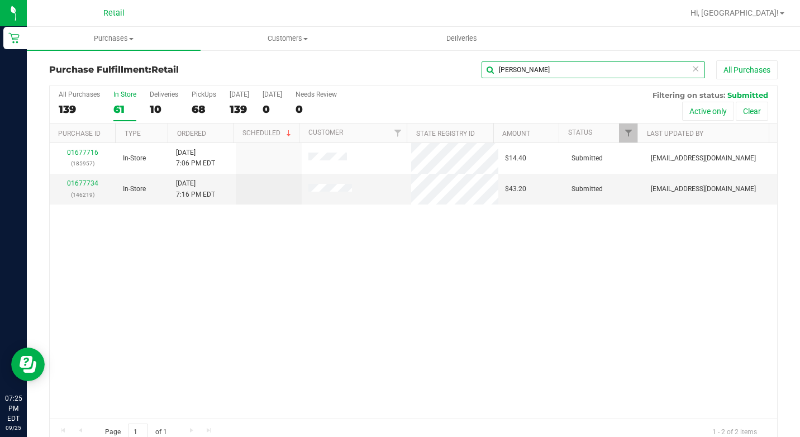
click at [486, 73] on input "[PERSON_NAME]" at bounding box center [593, 69] width 223 height 17
type input "7207"
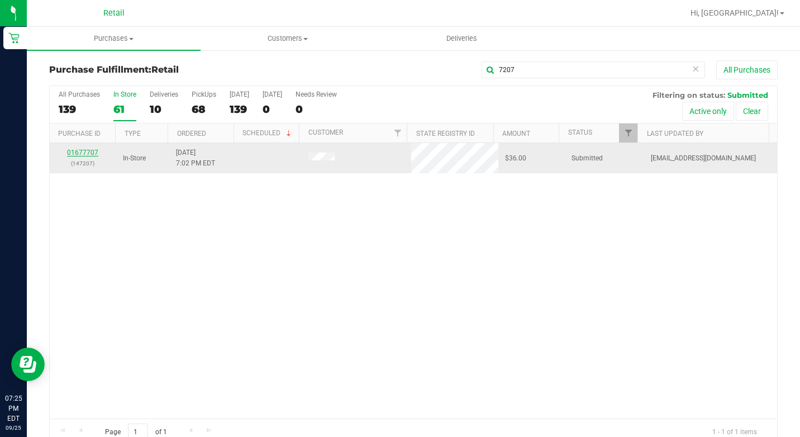
click at [85, 151] on link "01677707" at bounding box center [82, 153] width 31 height 8
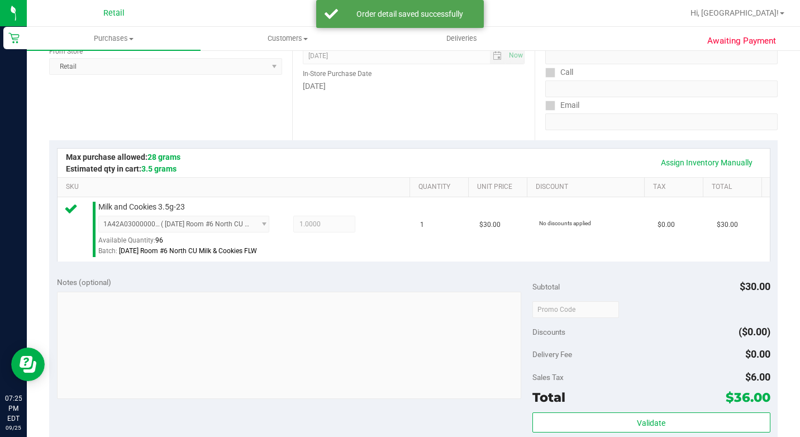
scroll to position [335, 0]
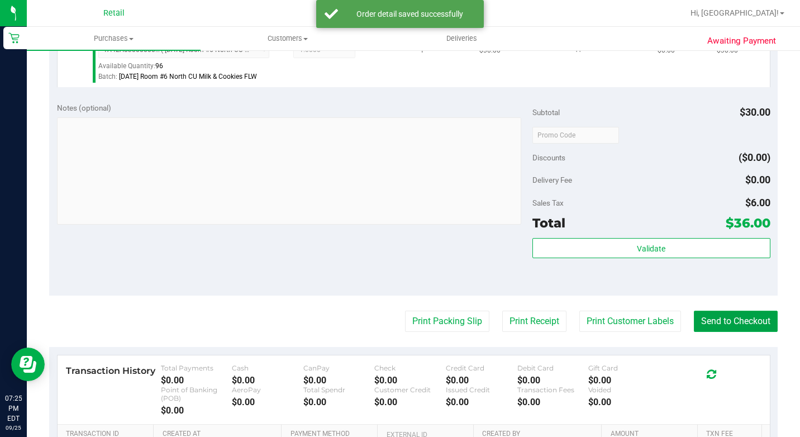
drag, startPoint x: 734, startPoint y: 334, endPoint x: 430, endPoint y: 92, distance: 388.0
click at [734, 332] on button "Send to Checkout" at bounding box center [736, 321] width 84 height 21
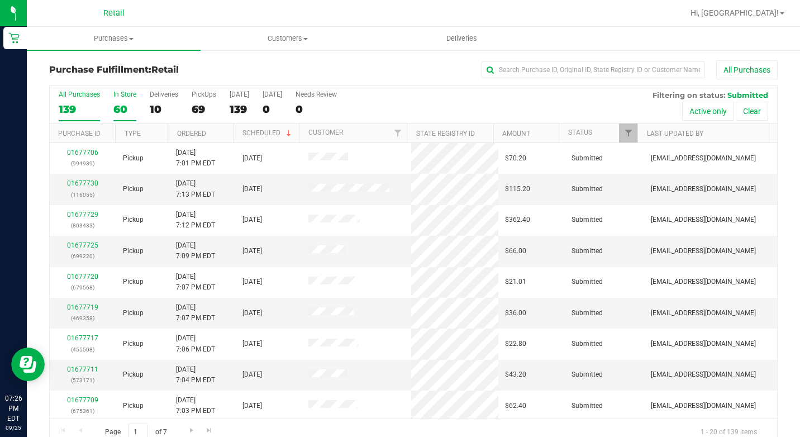
click at [114, 97] on div "In Store" at bounding box center [124, 95] width 23 height 8
click at [0, 0] on input "In Store 60" at bounding box center [0, 0] width 0 height 0
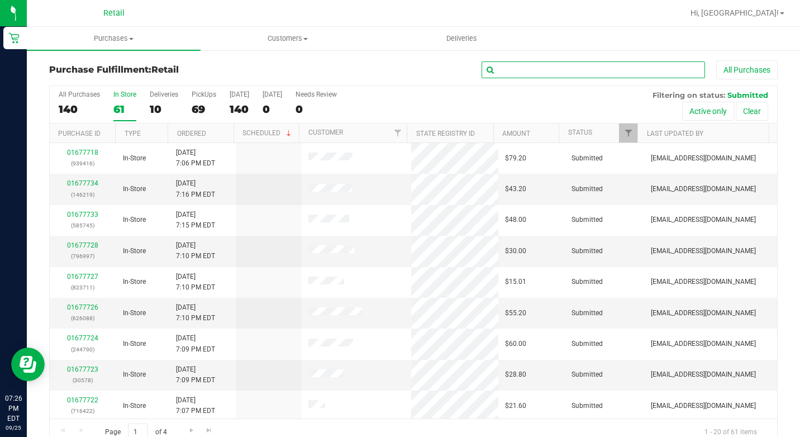
click at [564, 71] on input "text" at bounding box center [593, 69] width 223 height 17
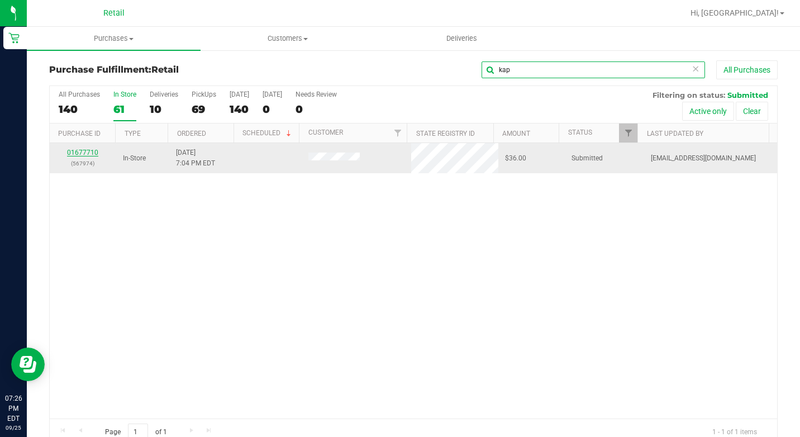
type input "kap"
click at [80, 155] on link "01677710" at bounding box center [82, 153] width 31 height 8
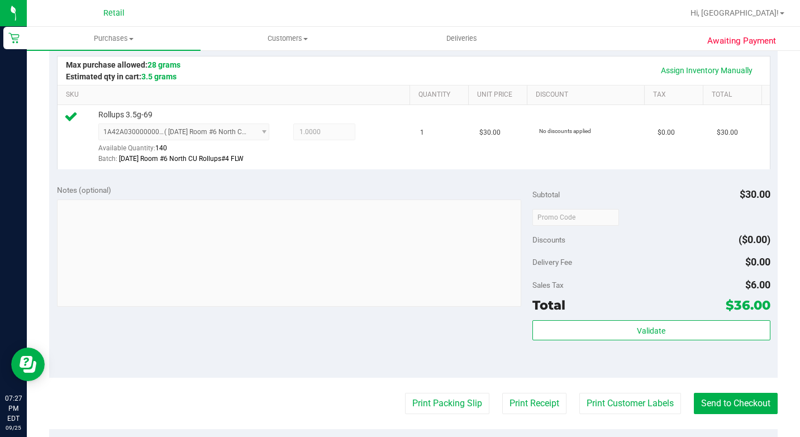
scroll to position [335, 0]
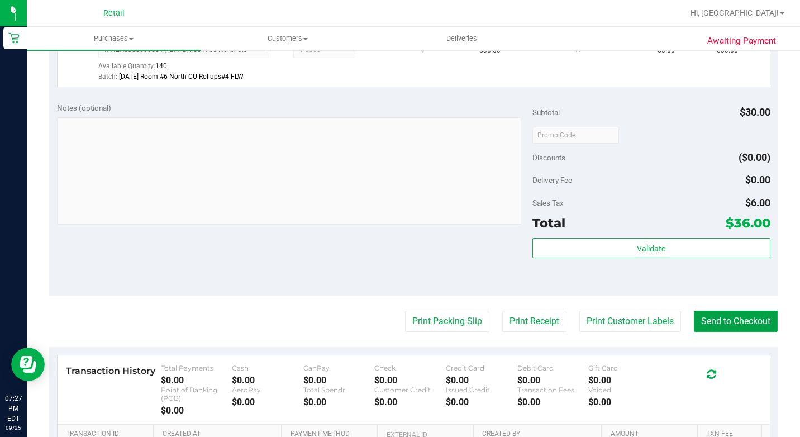
click at [733, 332] on button "Send to Checkout" at bounding box center [736, 321] width 84 height 21
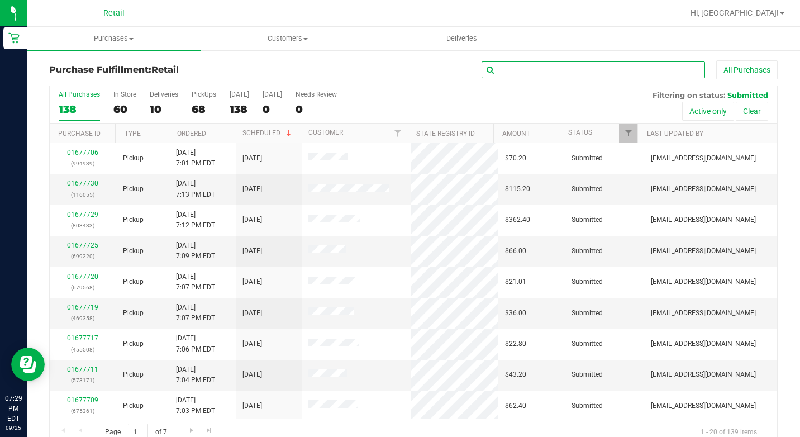
click at [549, 62] on input "text" at bounding box center [593, 69] width 223 height 17
type input "[PERSON_NAME]"
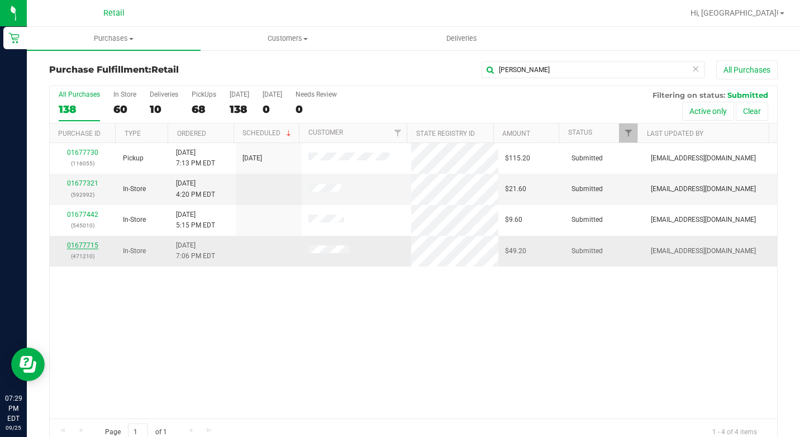
click at [73, 242] on link "01677715" at bounding box center [82, 245] width 31 height 8
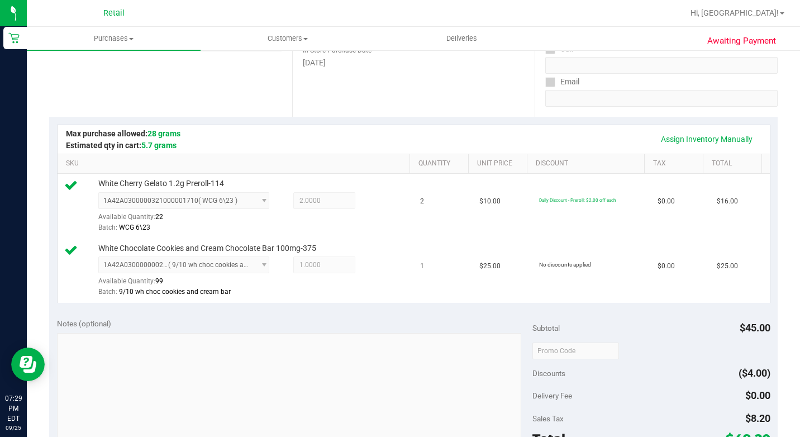
scroll to position [391, 0]
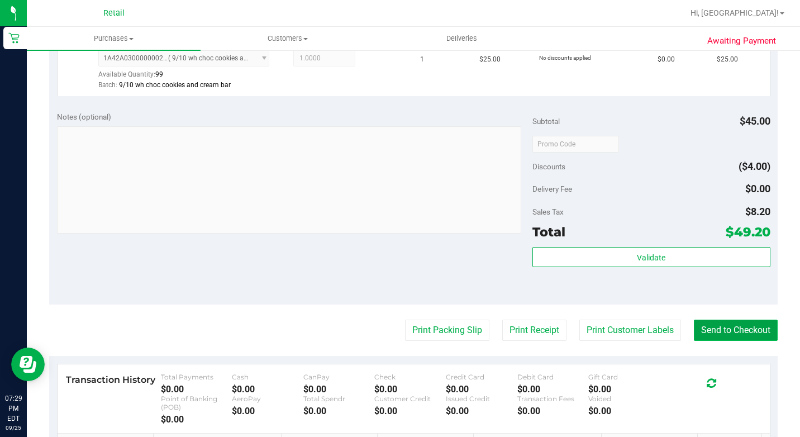
click at [725, 341] on button "Send to Checkout" at bounding box center [736, 330] width 84 height 21
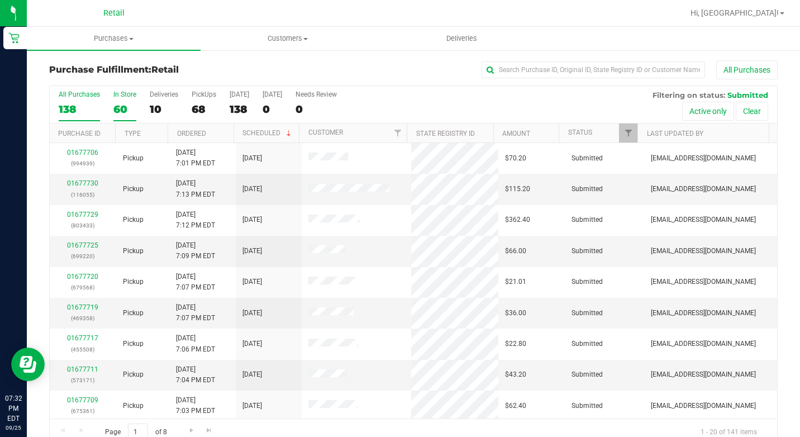
click at [119, 97] on div "In Store" at bounding box center [124, 95] width 23 height 8
click at [0, 0] on input "In Store 60" at bounding box center [0, 0] width 0 height 0
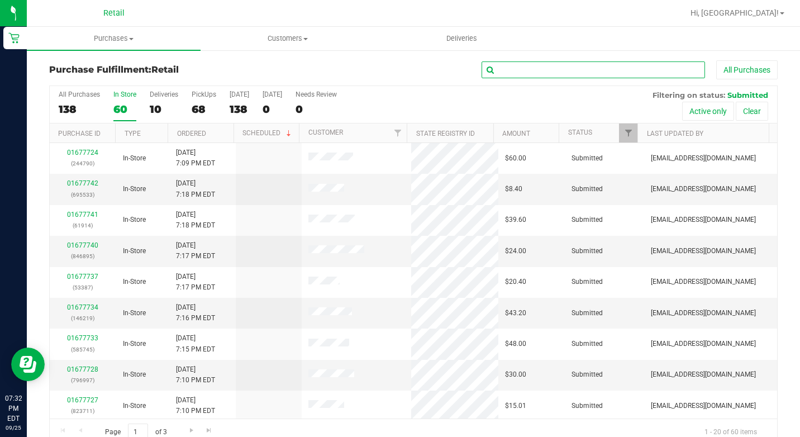
click at [646, 75] on input "text" at bounding box center [593, 69] width 223 height 17
type input ","
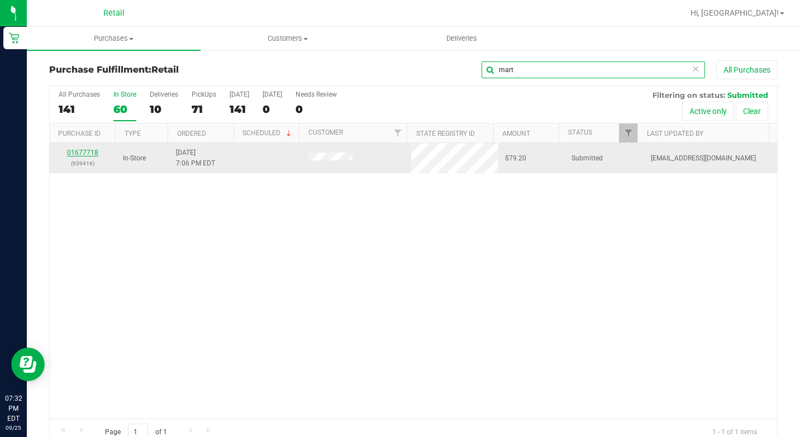
type input "mart"
click at [84, 154] on link "01677718" at bounding box center [82, 153] width 31 height 8
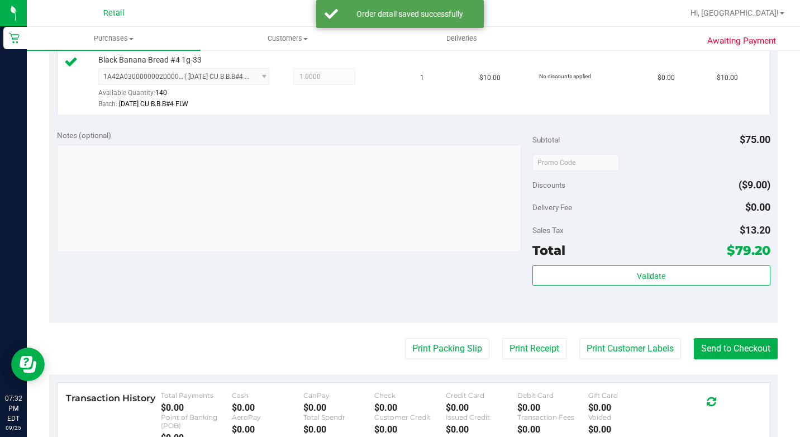
scroll to position [559, 0]
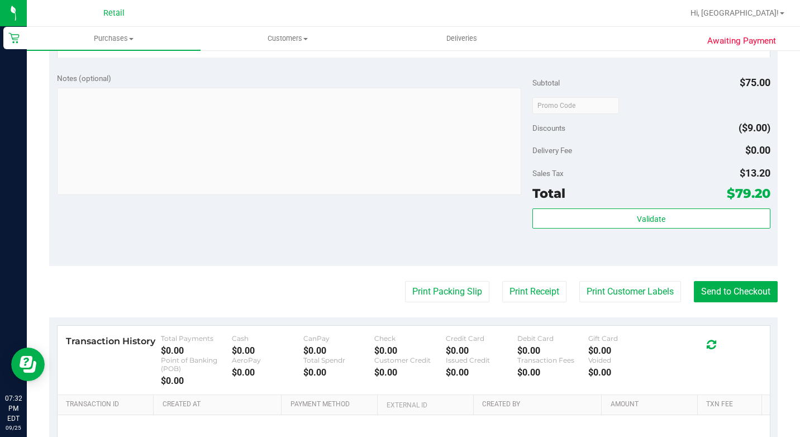
click at [722, 336] on purchase-details "Back Edit Purchase Cancel Purchase View Profile # 01677718 Med | Rec METRC ID: …" at bounding box center [413, 18] width 729 height 1033
drag, startPoint x: 714, startPoint y: 350, endPoint x: 720, endPoint y: 351, distance: 6.2
click at [716, 302] on button "Send to Checkout" at bounding box center [736, 291] width 84 height 21
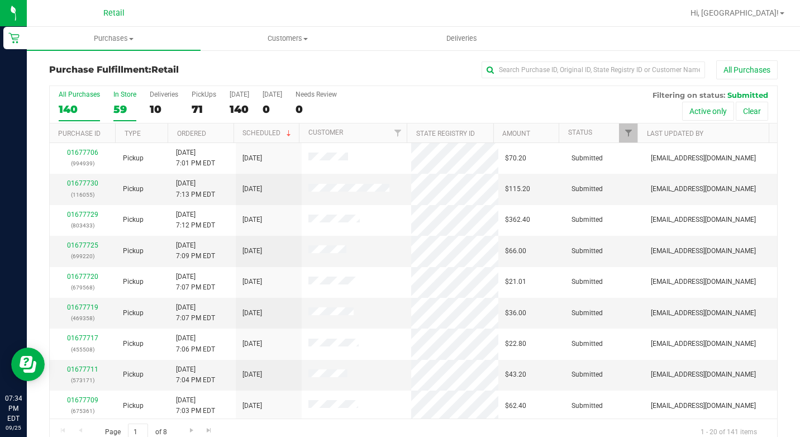
click at [131, 101] on label "In Store 59" at bounding box center [124, 106] width 23 height 31
click at [0, 0] on input "In Store 59" at bounding box center [0, 0] width 0 height 0
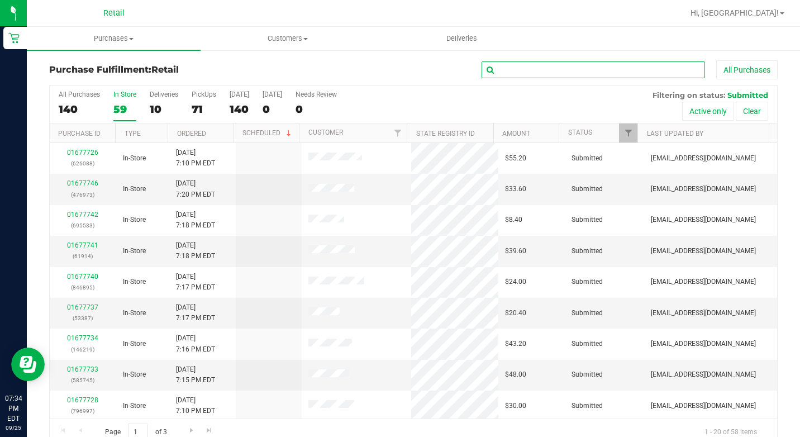
click at [577, 74] on input "text" at bounding box center [593, 69] width 223 height 17
type input "[PERSON_NAME]"
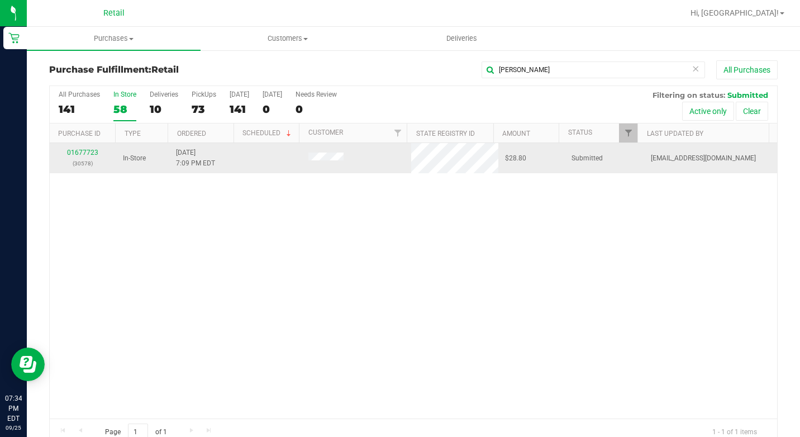
click at [80, 146] on td "01677723 (30578)" at bounding box center [83, 158] width 66 height 30
click at [84, 152] on link "01677723" at bounding box center [82, 153] width 31 height 8
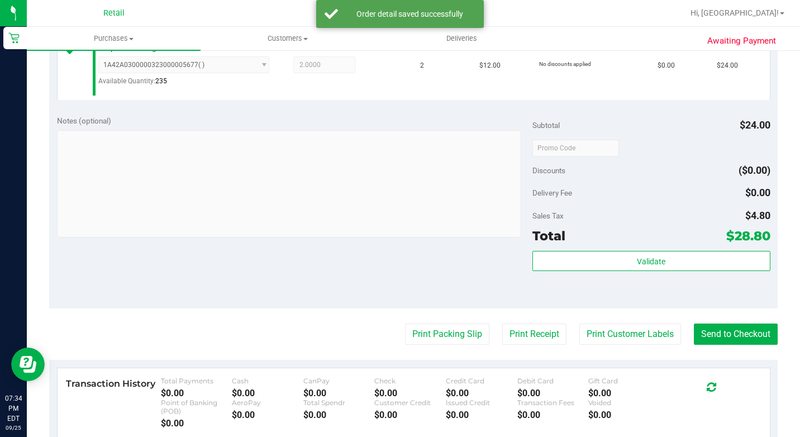
scroll to position [335, 0]
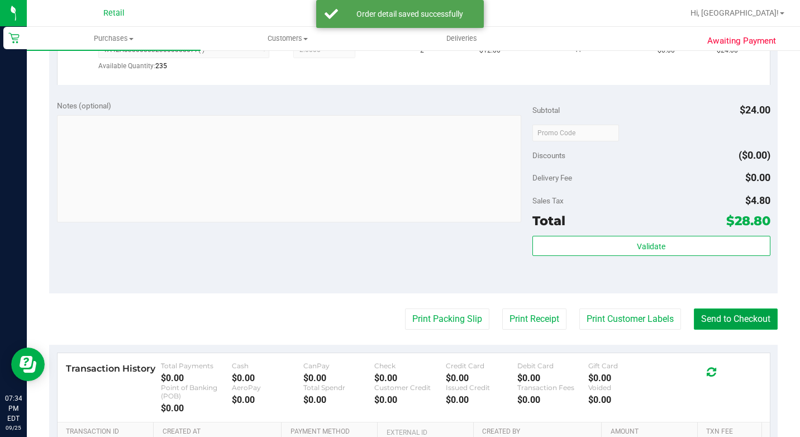
click at [743, 330] on button "Send to Checkout" at bounding box center [736, 318] width 84 height 21
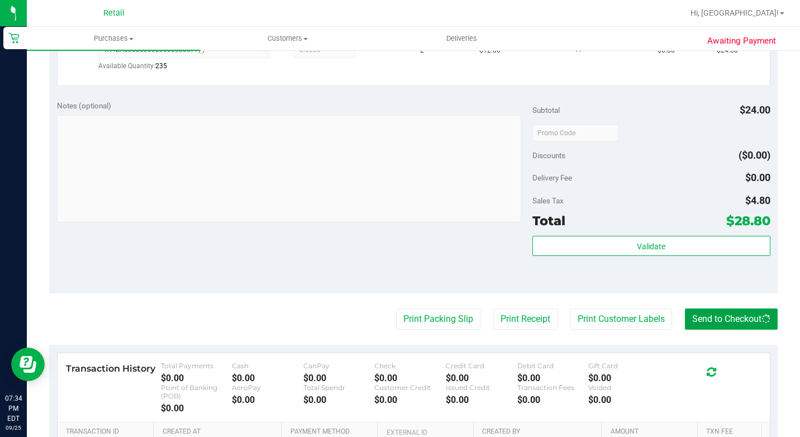
scroll to position [0, 0]
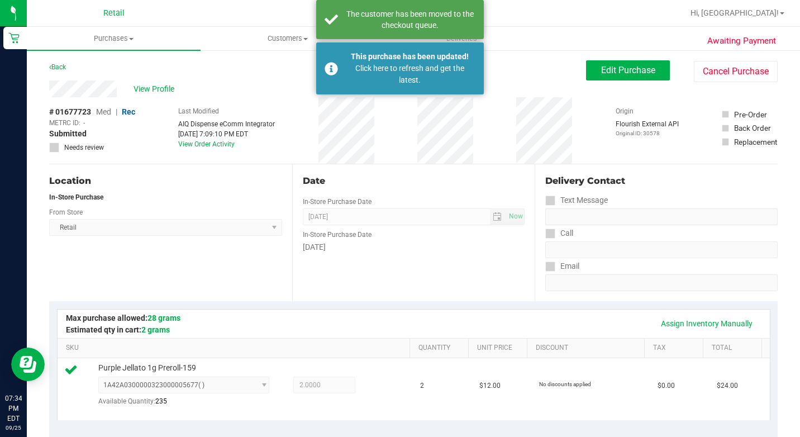
drag, startPoint x: 417, startPoint y: 310, endPoint x: 463, endPoint y: 291, distance: 49.6
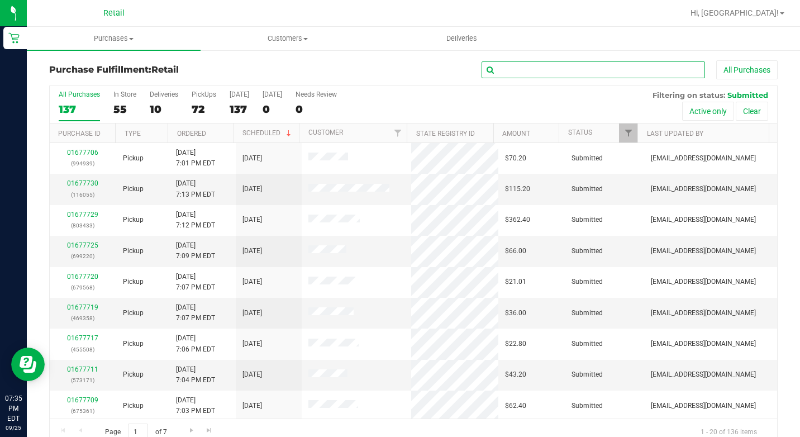
click at [502, 74] on input "text" at bounding box center [593, 69] width 223 height 17
type input "[PERSON_NAME]"
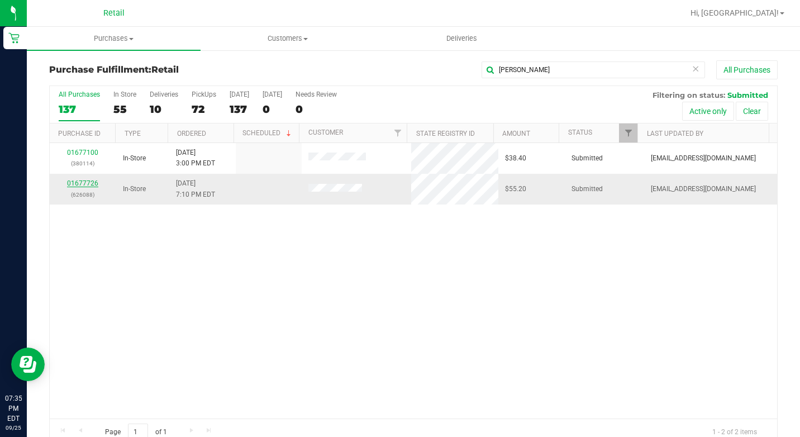
click at [87, 179] on link "01677726" at bounding box center [82, 183] width 31 height 8
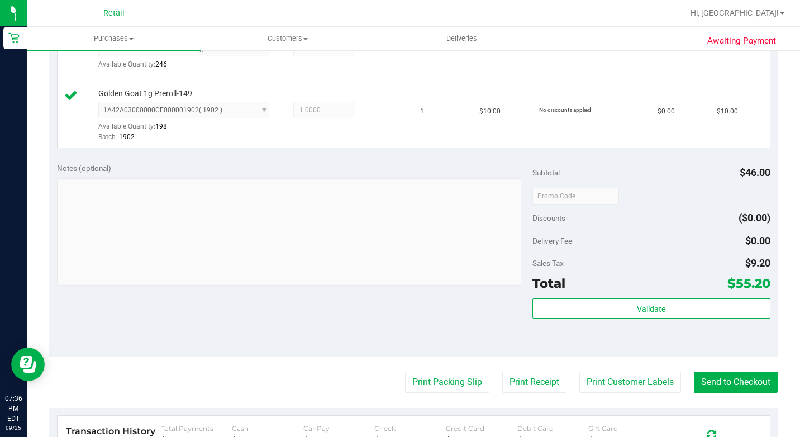
scroll to position [503, 0]
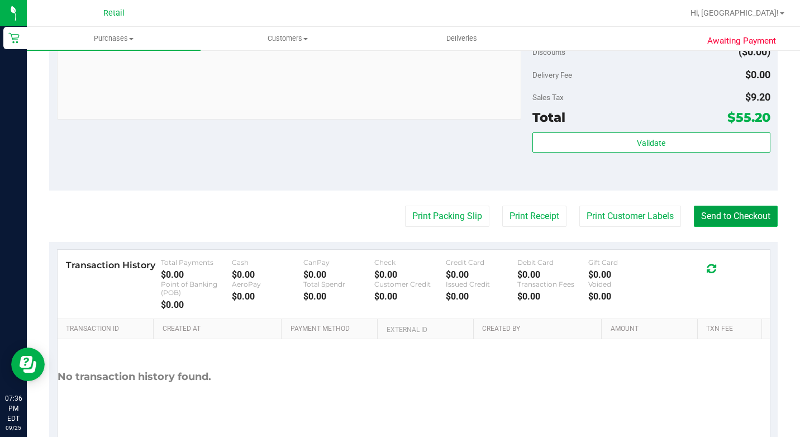
click at [727, 227] on button "Send to Checkout" at bounding box center [736, 216] width 84 height 21
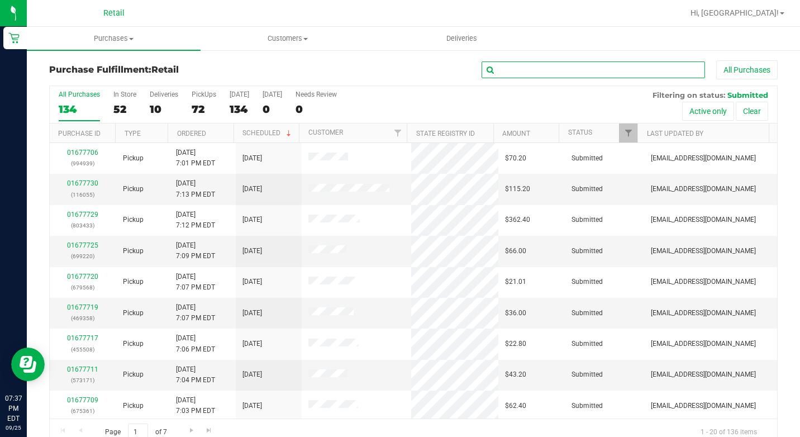
click at [559, 63] on input "text" at bounding box center [593, 69] width 223 height 17
type input "[PERSON_NAME]"
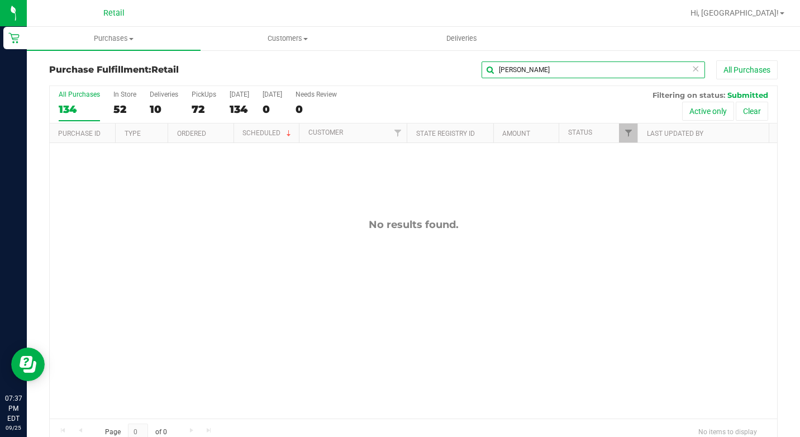
click at [534, 70] on input "[PERSON_NAME]" at bounding box center [593, 69] width 223 height 17
click at [101, 103] on div "All Purchases 134 In Store 52 Deliveries 10 PickUps 72 [DATE] 134 [DATE] 0 Need…" at bounding box center [413, 104] width 727 height 37
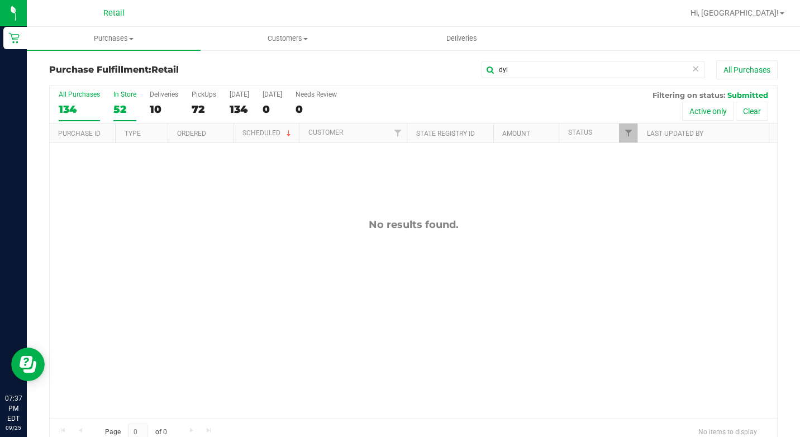
click at [123, 101] on label "In Store 52" at bounding box center [124, 106] width 23 height 31
click at [0, 0] on input "In Store 52" at bounding box center [0, 0] width 0 height 0
click at [574, 70] on input "dyl" at bounding box center [593, 69] width 223 height 17
type input "d"
type input "dyl"
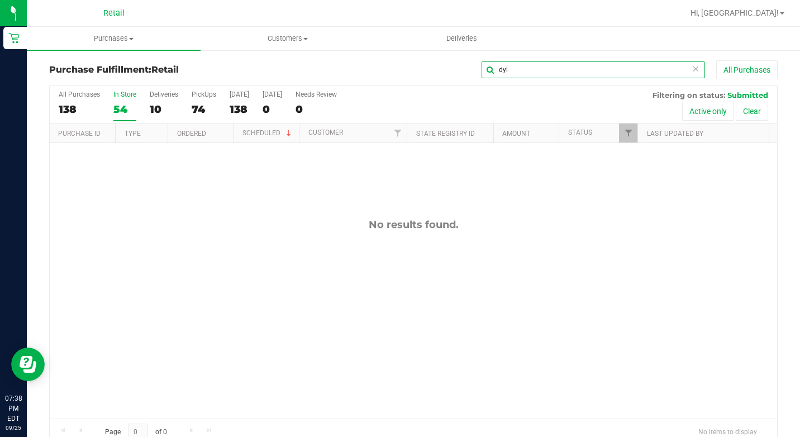
click at [568, 70] on input "dyl" at bounding box center [593, 69] width 223 height 17
click at [567, 70] on input "dyl" at bounding box center [593, 69] width 223 height 17
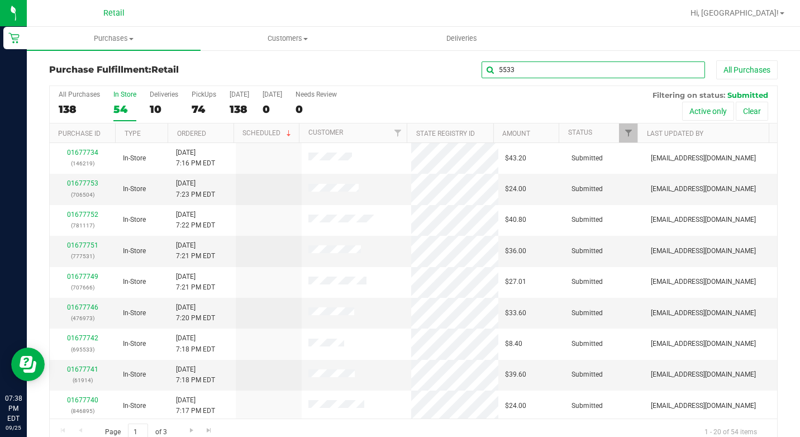
type input "5533"
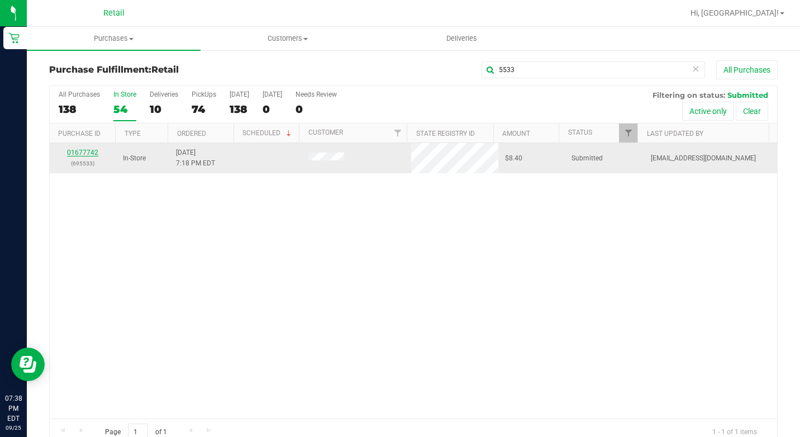
click at [84, 150] on link "01677742" at bounding box center [82, 153] width 31 height 8
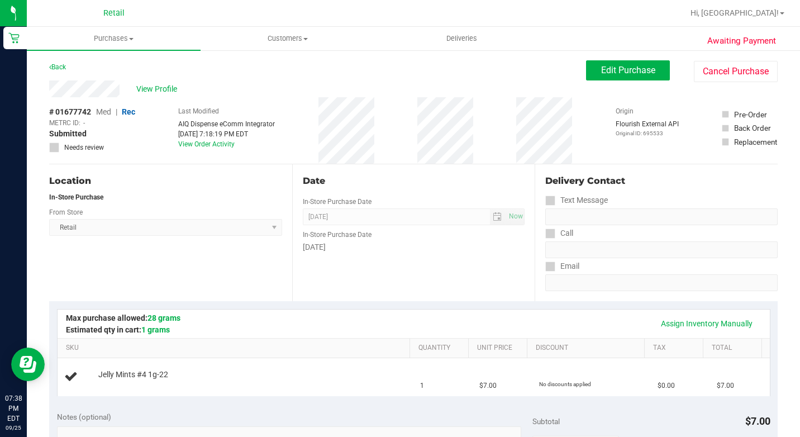
click at [586, 66] on button "Edit Purchase" at bounding box center [628, 70] width 84 height 20
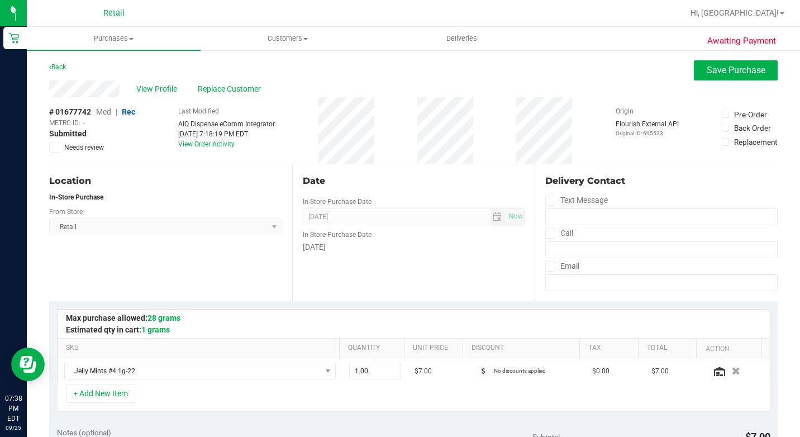
drag, startPoint x: 167, startPoint y: 85, endPoint x: 225, endPoint y: 67, distance: 60.3
drag, startPoint x: 225, startPoint y: 67, endPoint x: 231, endPoint y: 69, distance: 6.9
click at [231, 69] on div "Back Save Purchase" at bounding box center [413, 70] width 729 height 20
click at [216, 89] on span "Replace Customer" at bounding box center [231, 89] width 67 height 12
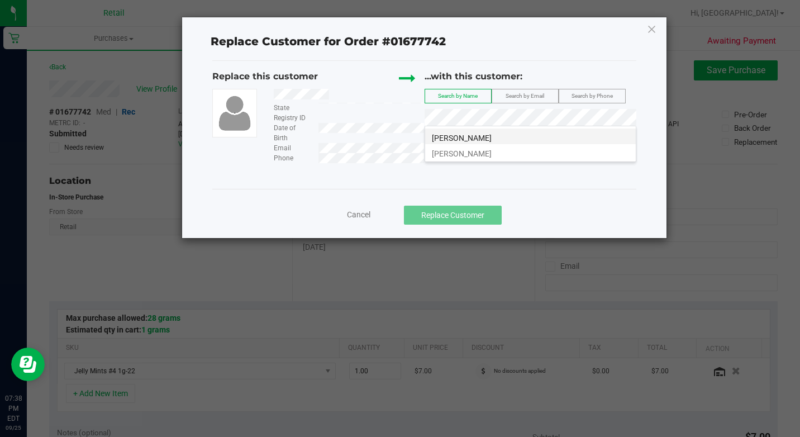
click at [512, 137] on li "[PERSON_NAME]" at bounding box center [530, 137] width 211 height 16
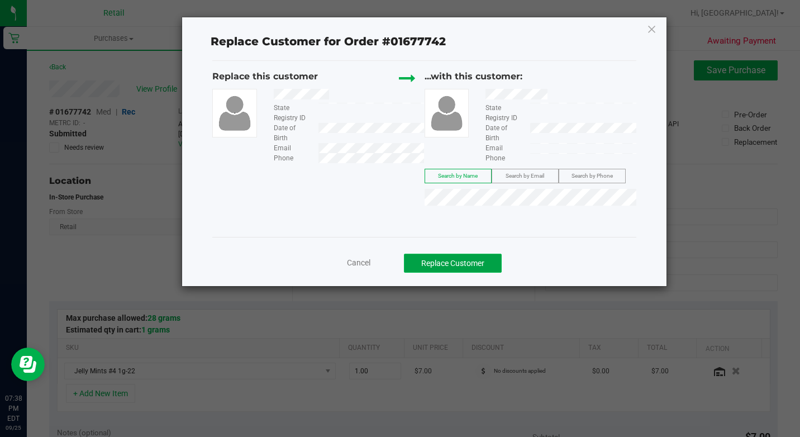
click at [482, 254] on button "Replace Customer" at bounding box center [453, 263] width 98 height 19
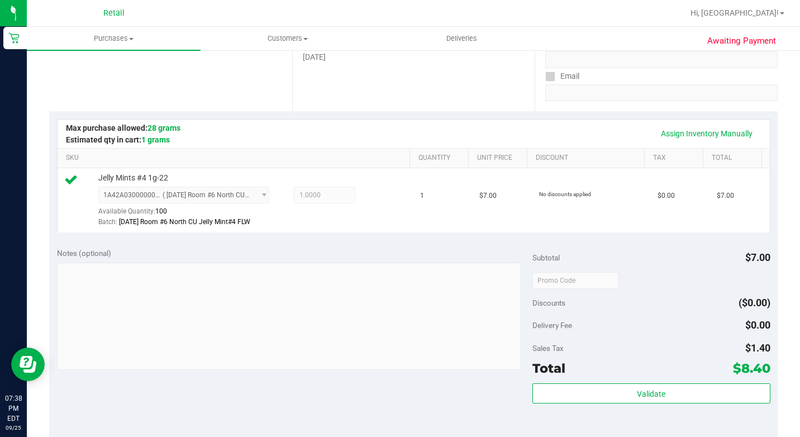
scroll to position [279, 0]
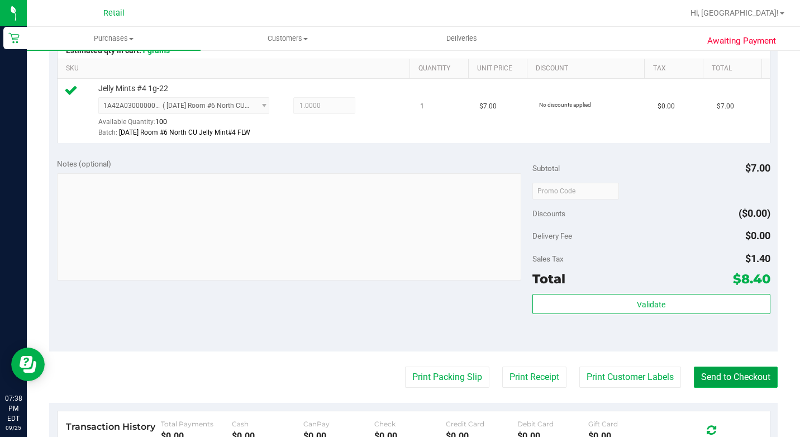
click at [722, 388] on button "Send to Checkout" at bounding box center [736, 377] width 84 height 21
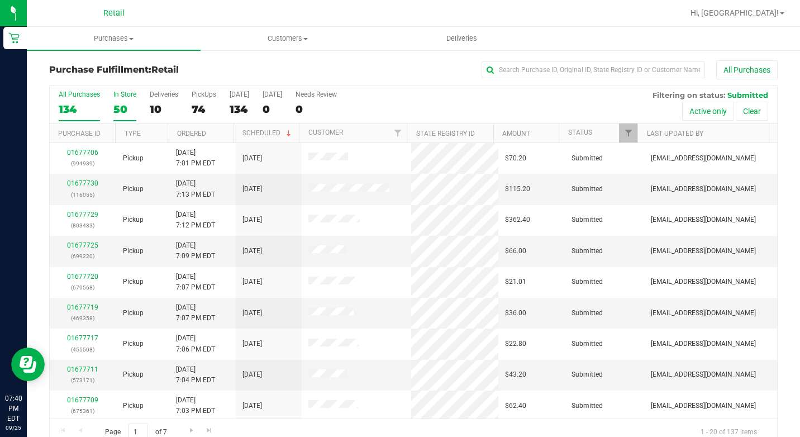
click at [121, 99] on label "In Store 50" at bounding box center [124, 106] width 23 height 31
click at [0, 0] on input "In Store 50" at bounding box center [0, 0] width 0 height 0
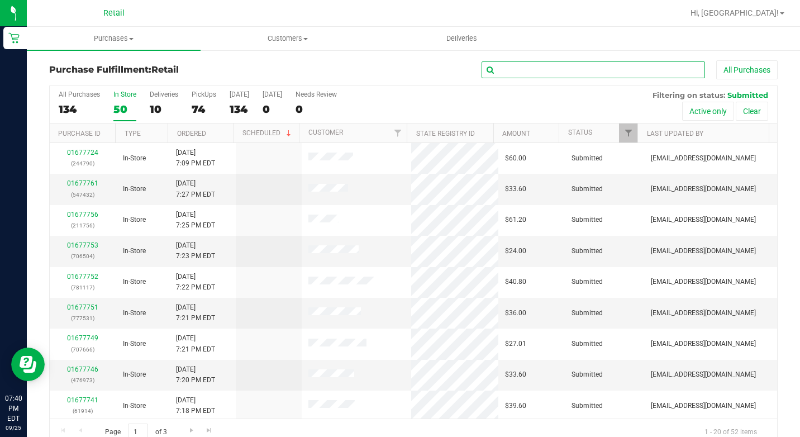
click at [579, 65] on input "text" at bounding box center [593, 69] width 223 height 17
type input "sahee"
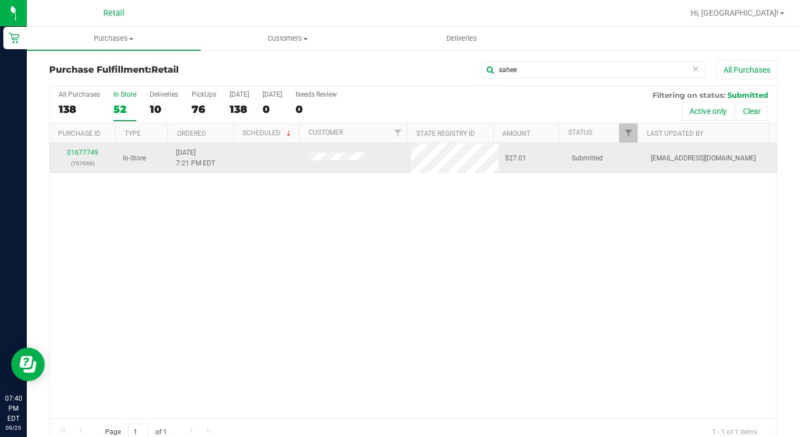
click at [101, 149] on div "01677749 (707666)" at bounding box center [82, 158] width 53 height 21
drag, startPoint x: 100, startPoint y: 149, endPoint x: 94, endPoint y: 150, distance: 5.7
click at [99, 149] on div "01677749 (707666)" at bounding box center [82, 158] width 53 height 21
click at [94, 150] on link "01677749" at bounding box center [82, 153] width 31 height 8
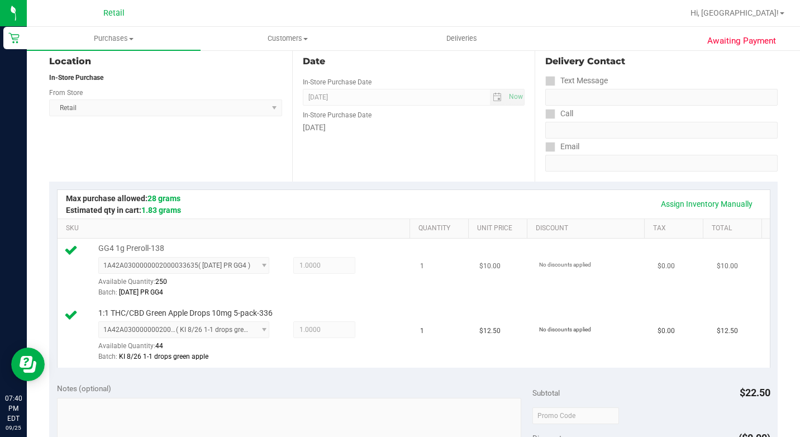
drag, startPoint x: 740, startPoint y: 75, endPoint x: 692, endPoint y: 205, distance: 138.2
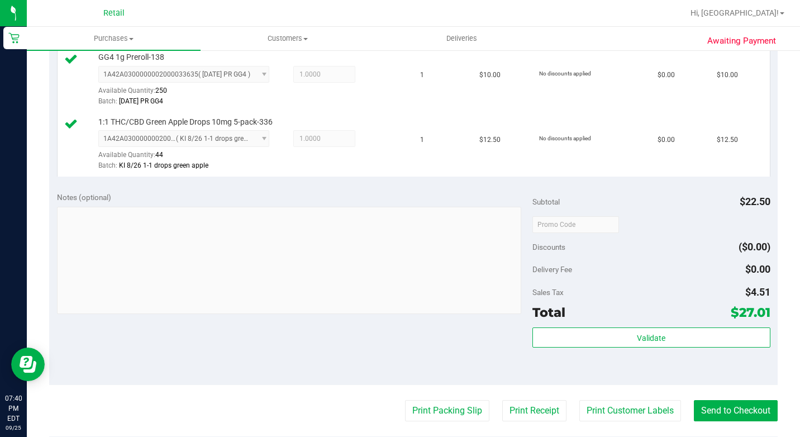
scroll to position [394, 0]
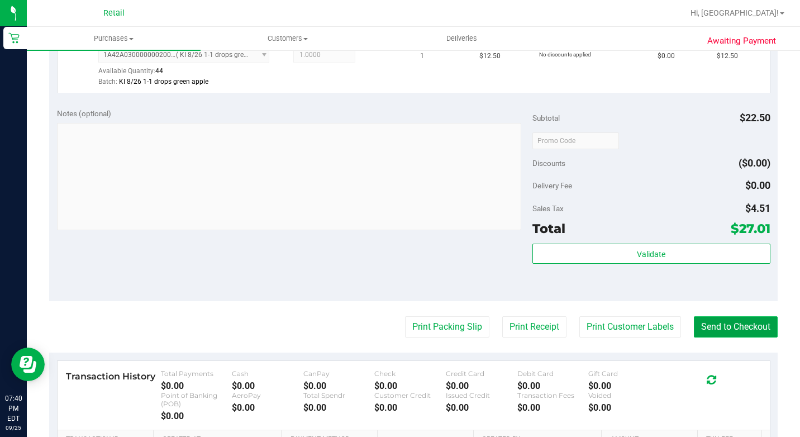
click at [720, 337] on button "Send to Checkout" at bounding box center [736, 326] width 84 height 21
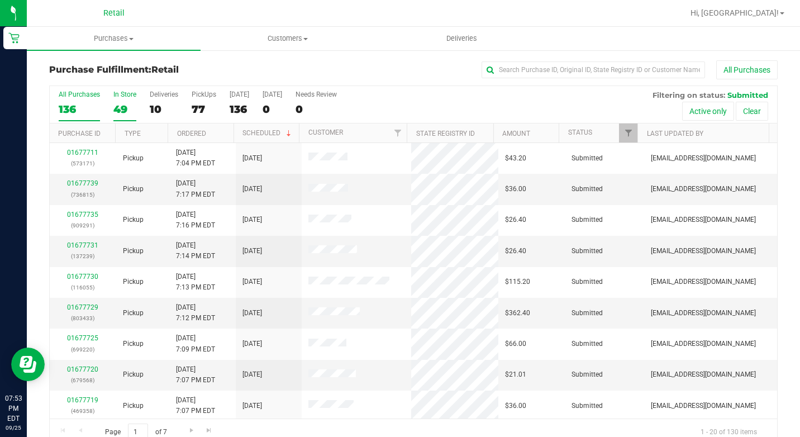
click at [124, 107] on div "49" at bounding box center [124, 109] width 23 height 13
click at [0, 0] on input "In Store 49" at bounding box center [0, 0] width 0 height 0
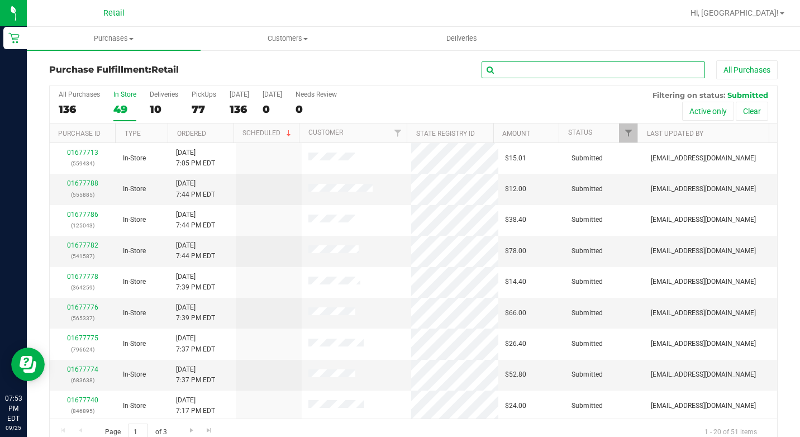
click at [539, 68] on input "text" at bounding box center [593, 69] width 223 height 17
type input "[PERSON_NAME]"
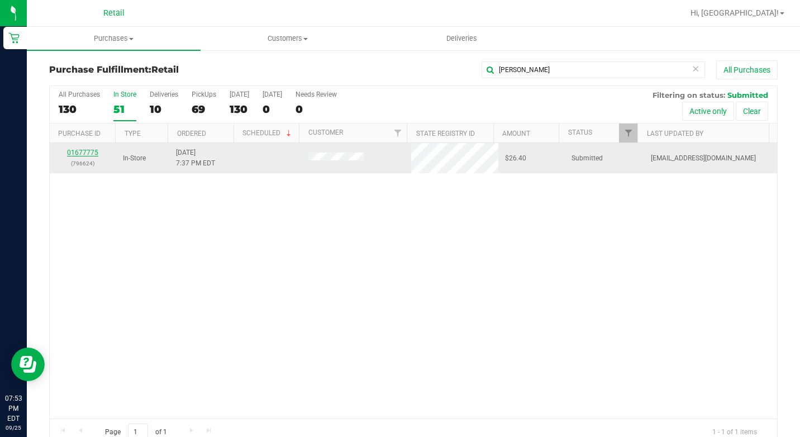
click at [95, 153] on link "01677775" at bounding box center [82, 153] width 31 height 8
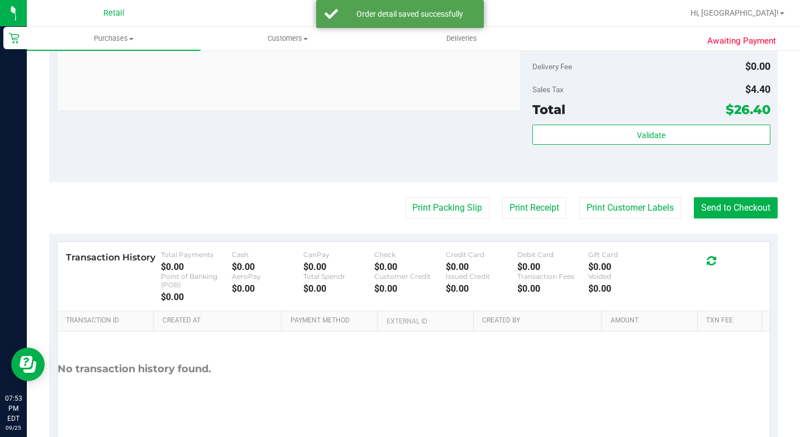
scroll to position [501, 0]
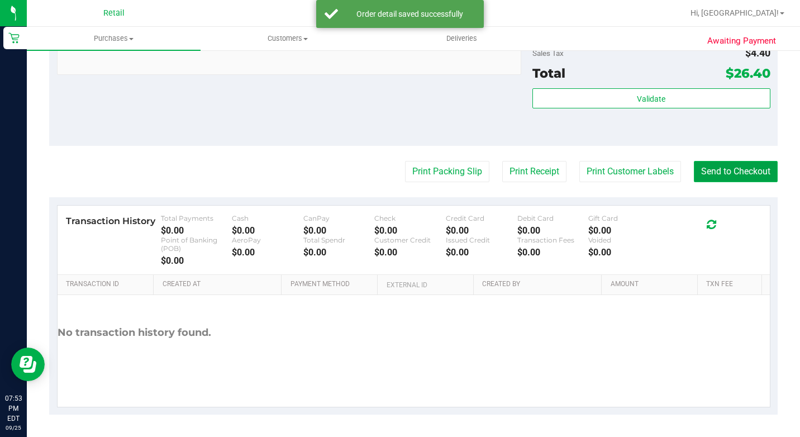
click at [725, 164] on button "Send to Checkout" at bounding box center [736, 171] width 84 height 21
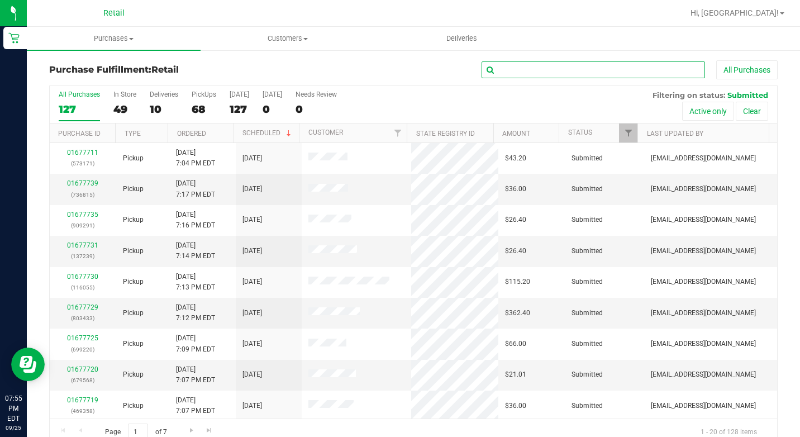
click at [567, 70] on input "text" at bounding box center [593, 69] width 223 height 17
type input "6895"
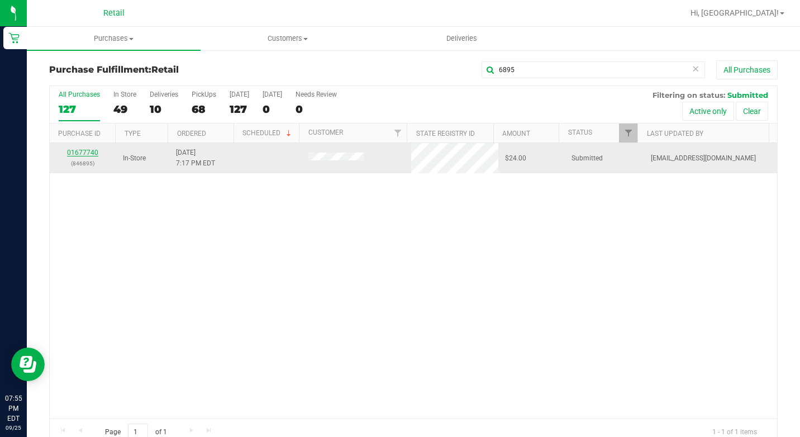
click at [85, 151] on link "01677740" at bounding box center [82, 153] width 31 height 8
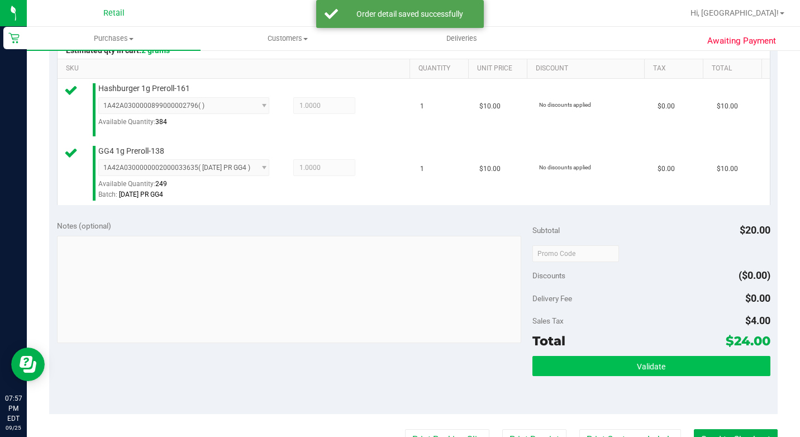
scroll to position [559, 0]
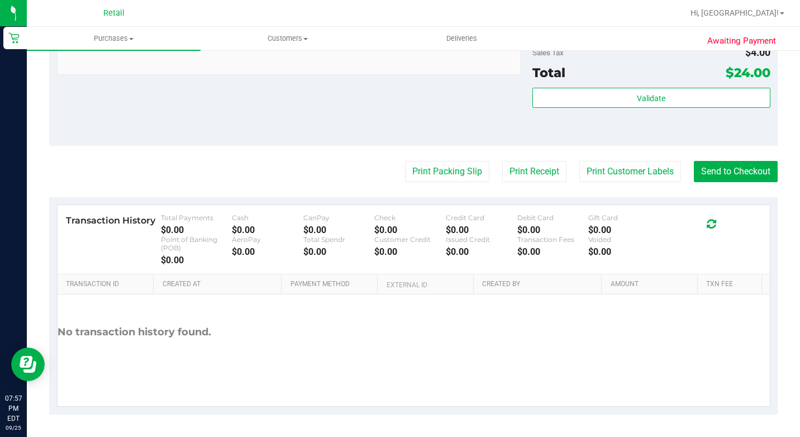
click at [705, 182] on button "Send to Checkout" at bounding box center [736, 171] width 84 height 21
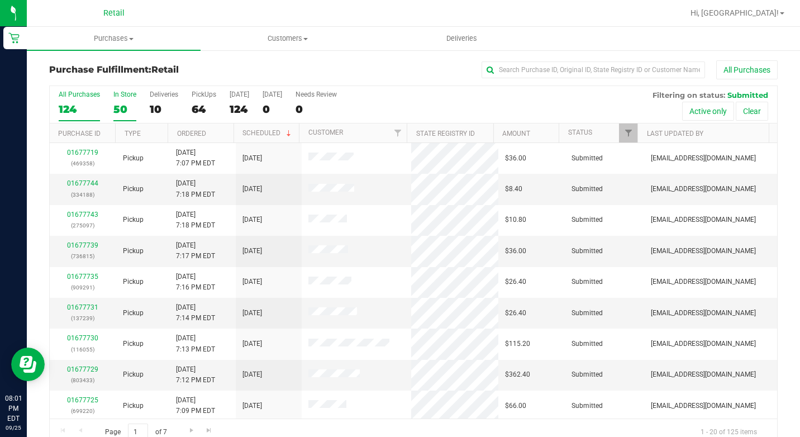
click at [129, 101] on label "In Store 50" at bounding box center [124, 106] width 23 height 31
click at [0, 0] on input "In Store 50" at bounding box center [0, 0] width 0 height 0
click at [570, 79] on div "All Purchases" at bounding box center [535, 69] width 486 height 19
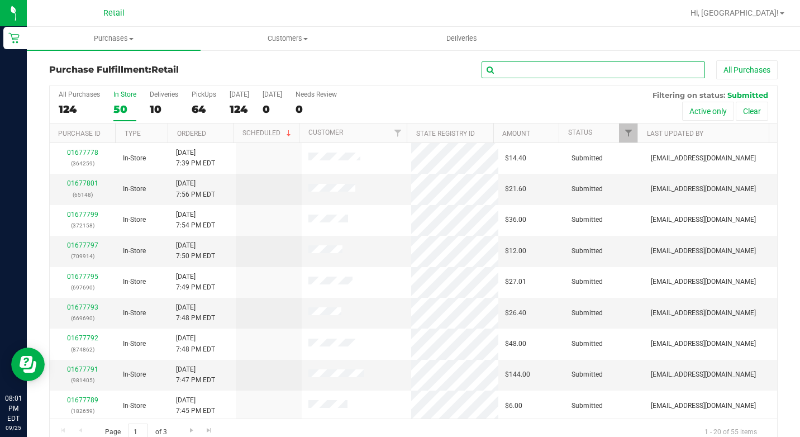
click at [570, 72] on input "text" at bounding box center [593, 69] width 223 height 17
type input "demp"
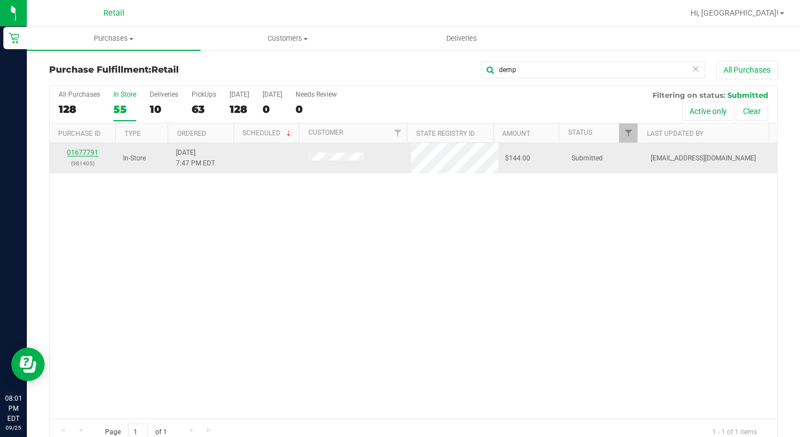
click at [84, 155] on link "01677791" at bounding box center [82, 153] width 31 height 8
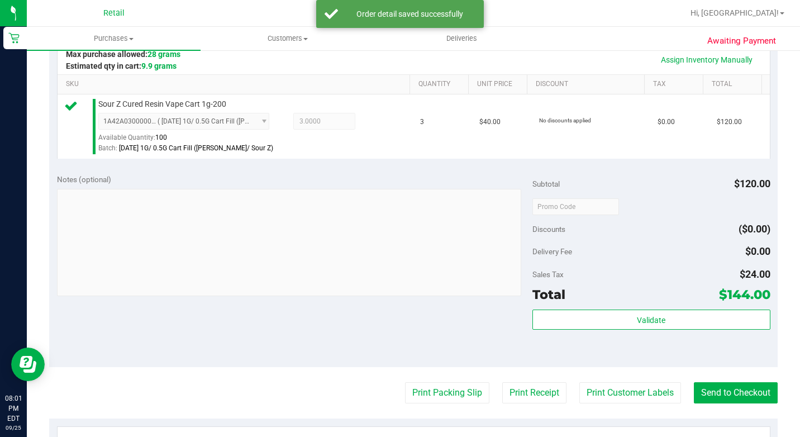
scroll to position [279, 0]
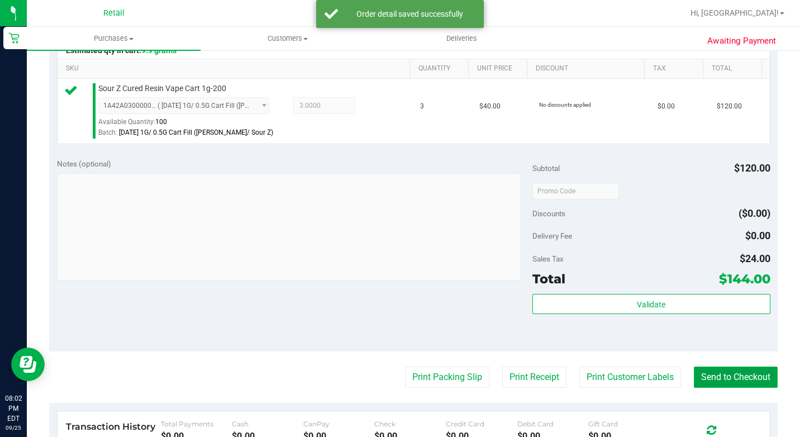
drag, startPoint x: 724, startPoint y: 384, endPoint x: 717, endPoint y: 382, distance: 7.5
click at [724, 384] on button "Send to Checkout" at bounding box center [736, 377] width 84 height 21
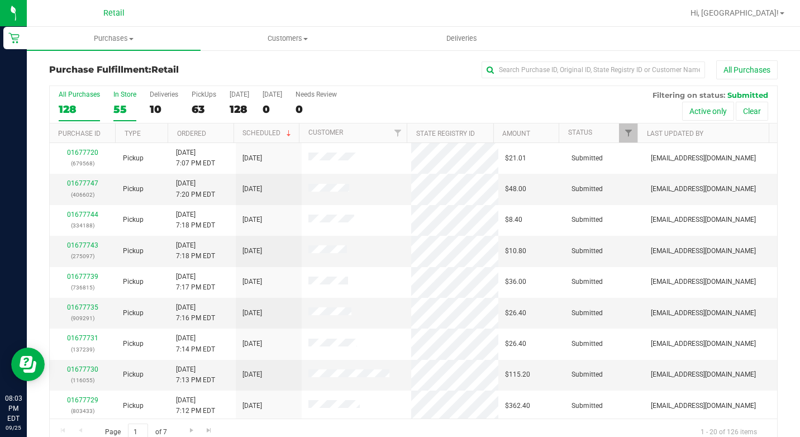
click at [125, 103] on div "55" at bounding box center [124, 109] width 23 height 13
click at [0, 0] on input "In Store 55" at bounding box center [0, 0] width 0 height 0
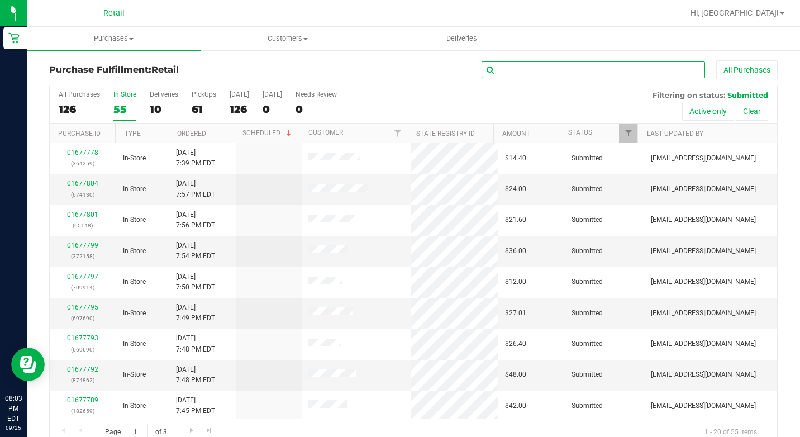
drag, startPoint x: 606, startPoint y: 75, endPoint x: 603, endPoint y: 61, distance: 14.4
click at [603, 63] on input "text" at bounding box center [593, 69] width 223 height 17
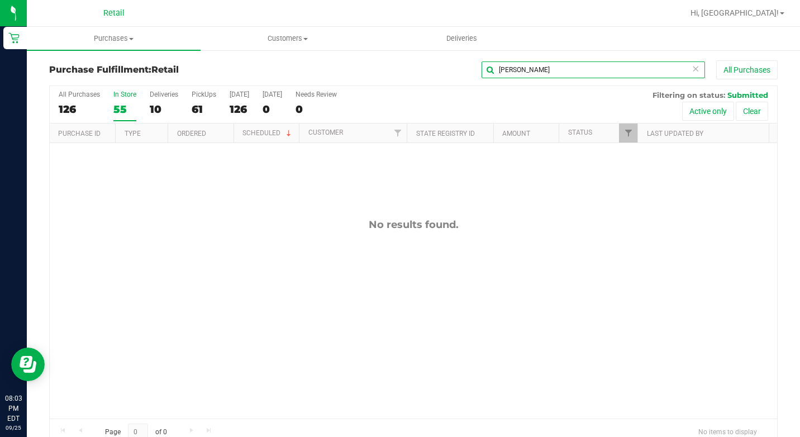
click at [554, 74] on input "[PERSON_NAME]" at bounding box center [593, 69] width 223 height 17
type input "4862"
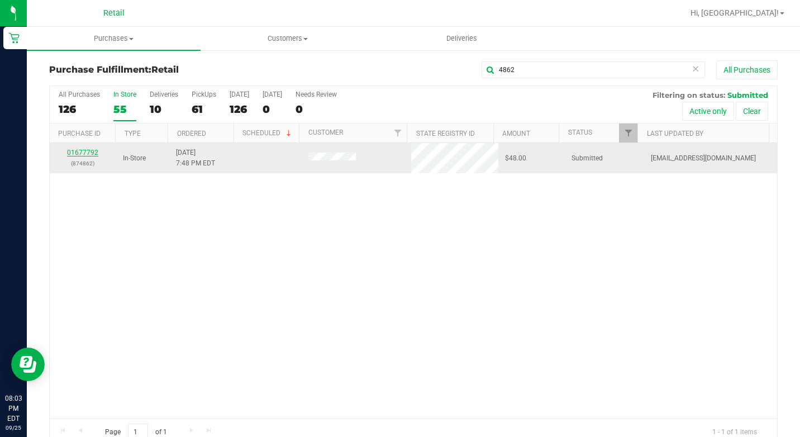
click at [80, 150] on link "01677792" at bounding box center [82, 153] width 31 height 8
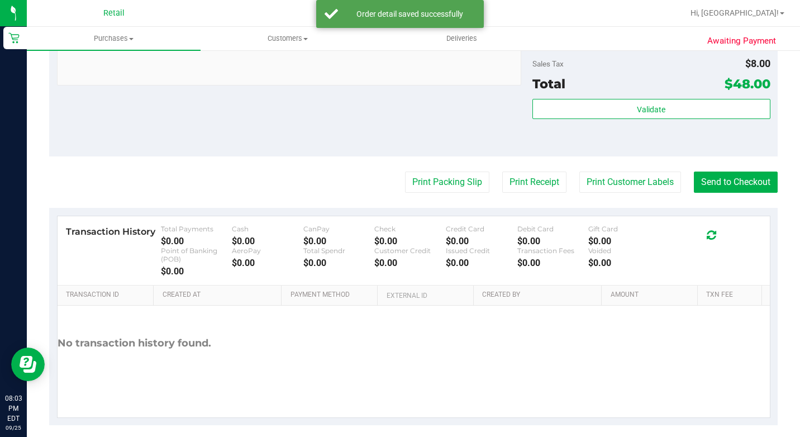
scroll to position [501, 0]
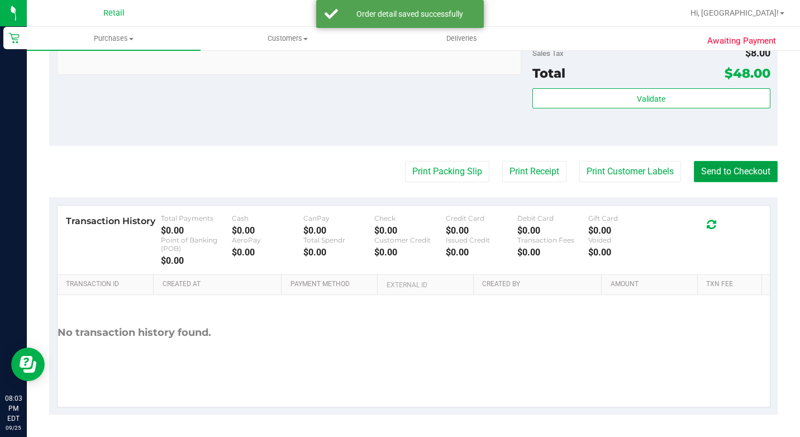
click at [694, 177] on button "Send to Checkout" at bounding box center [736, 171] width 84 height 21
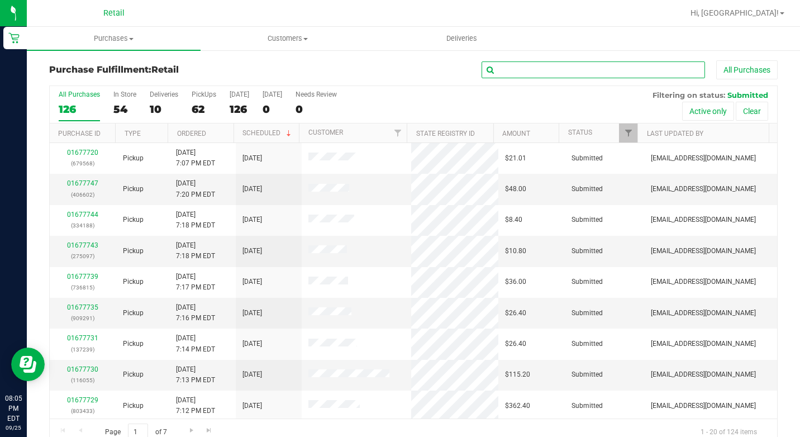
click at [587, 63] on input "text" at bounding box center [593, 69] width 223 height 17
type input "oliv"
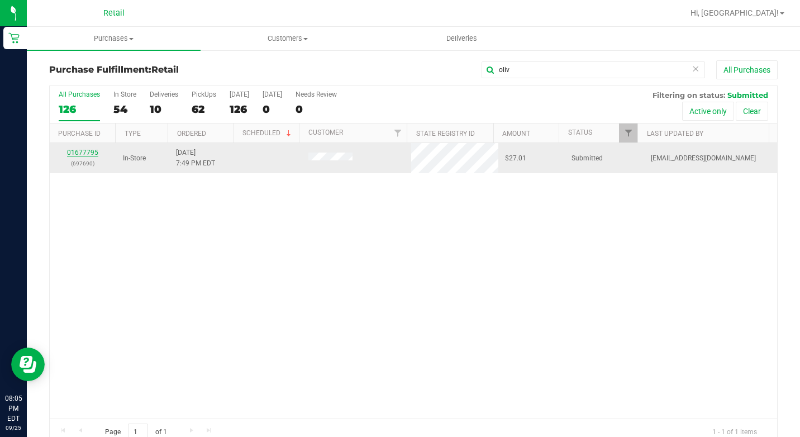
click at [88, 150] on link "01677795" at bounding box center [82, 153] width 31 height 8
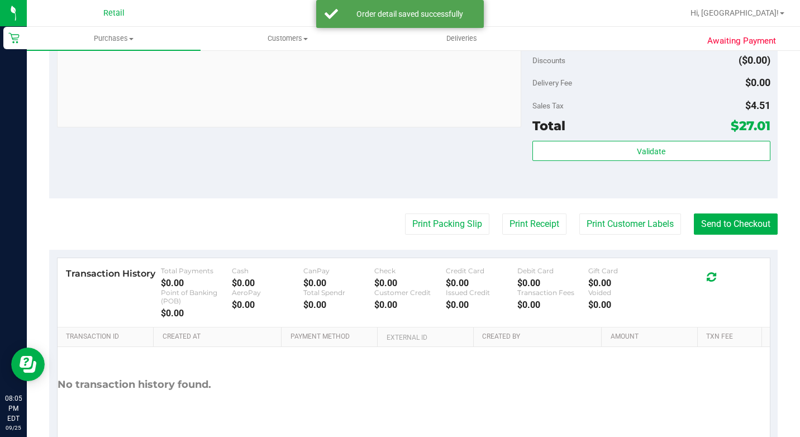
scroll to position [580, 0]
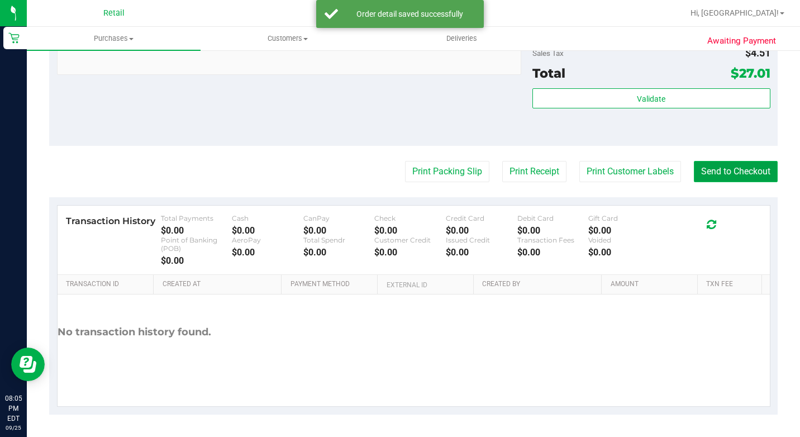
click at [701, 166] on button "Send to Checkout" at bounding box center [736, 171] width 84 height 21
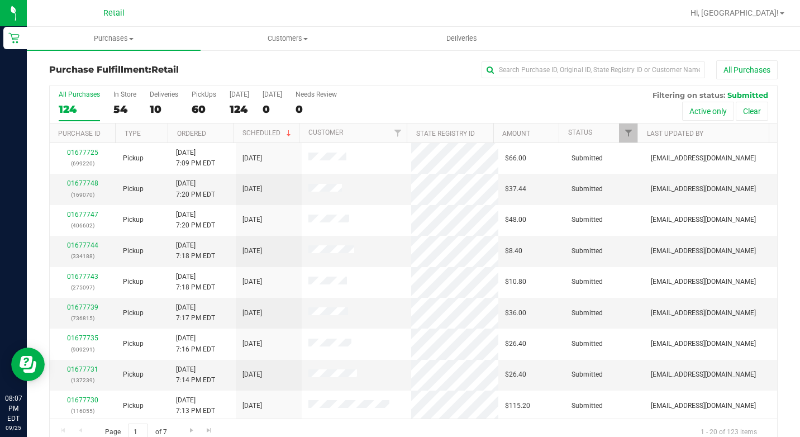
click at [107, 135] on th "Purchase ID" at bounding box center [82, 133] width 65 height 20
click at [128, 106] on div "54" at bounding box center [124, 109] width 23 height 13
click at [0, 0] on input "In Store 54" at bounding box center [0, 0] width 0 height 0
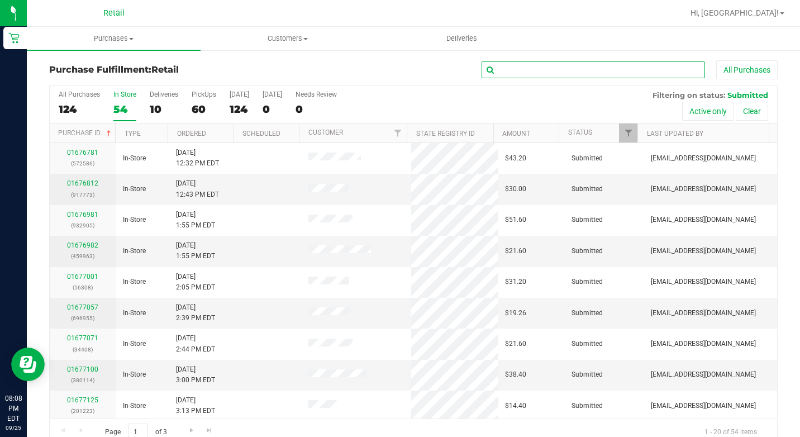
click at [617, 70] on input "text" at bounding box center [593, 69] width 223 height 17
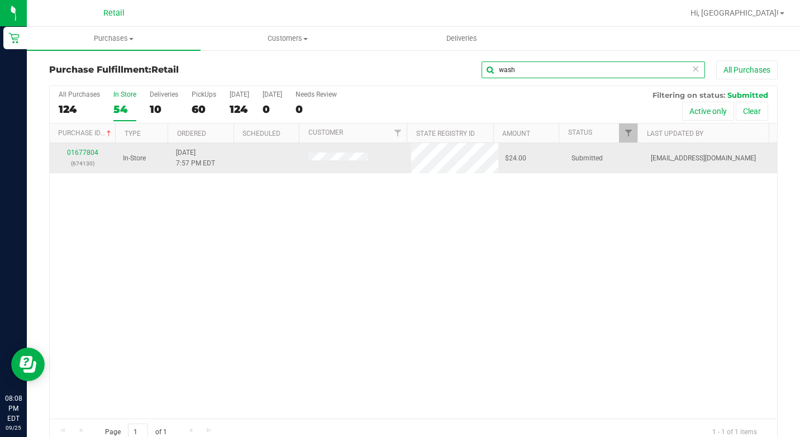
type input "wash"
click at [82, 156] on div "01677804 (674130)" at bounding box center [82, 158] width 53 height 21
click at [82, 151] on link "01677804" at bounding box center [82, 153] width 31 height 8
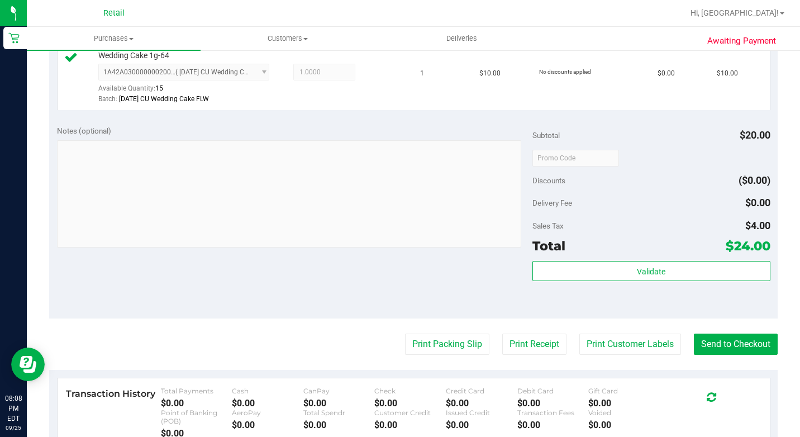
scroll to position [503, 0]
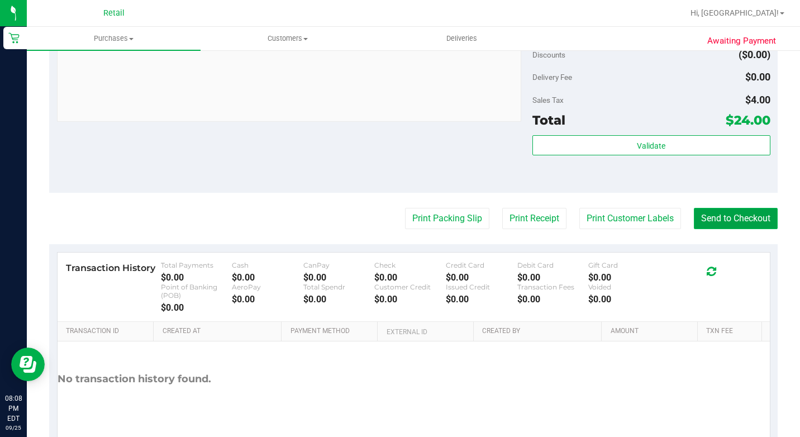
click at [720, 229] on button "Send to Checkout" at bounding box center [736, 218] width 84 height 21
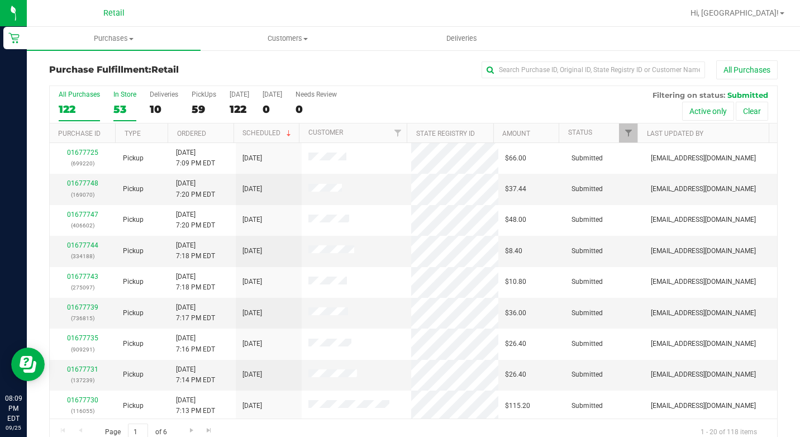
click at [118, 111] on div "53" at bounding box center [124, 109] width 23 height 13
click at [0, 0] on input "In Store 53" at bounding box center [0, 0] width 0 height 0
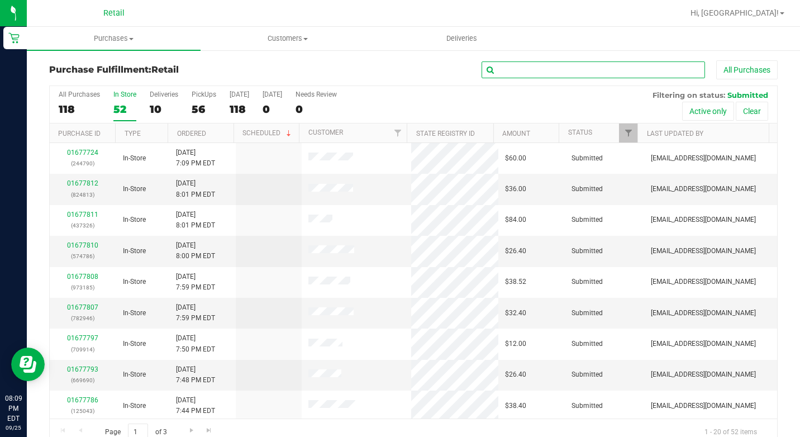
click at [560, 75] on input "text" at bounding box center [593, 69] width 223 height 17
type input "[PERSON_NAME]"
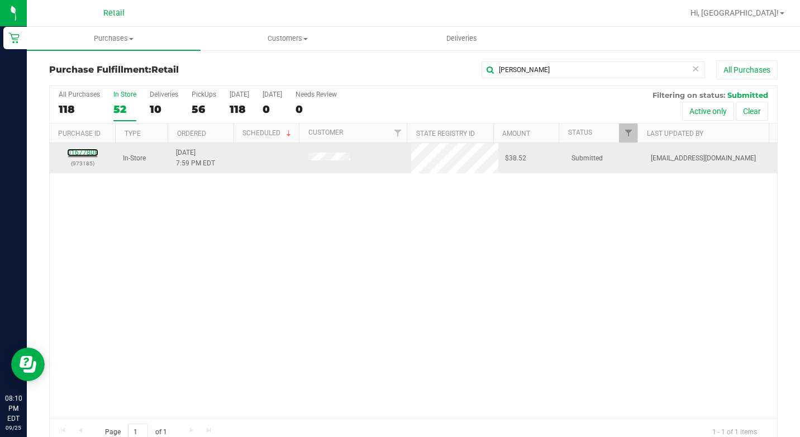
click at [90, 148] on div "01677808 (973185)" at bounding box center [82, 158] width 53 height 21
click at [79, 151] on link "01677808" at bounding box center [82, 153] width 31 height 8
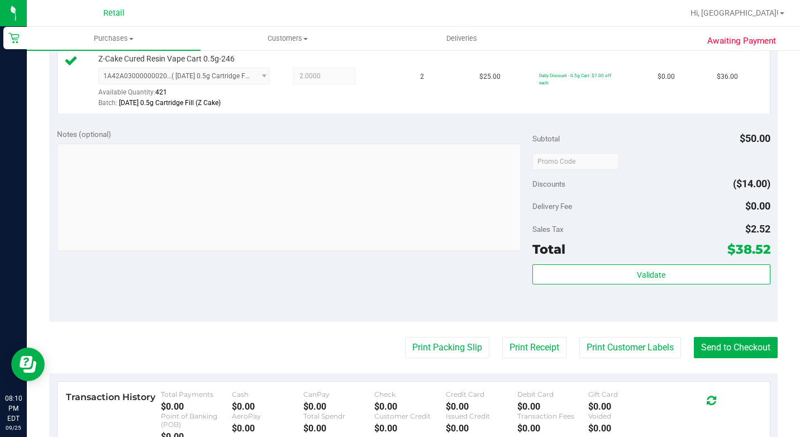
scroll to position [391, 0]
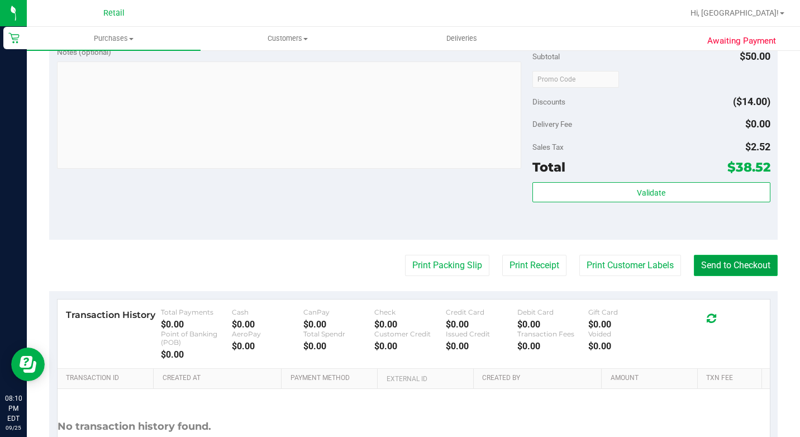
click at [708, 276] on button "Send to Checkout" at bounding box center [736, 265] width 84 height 21
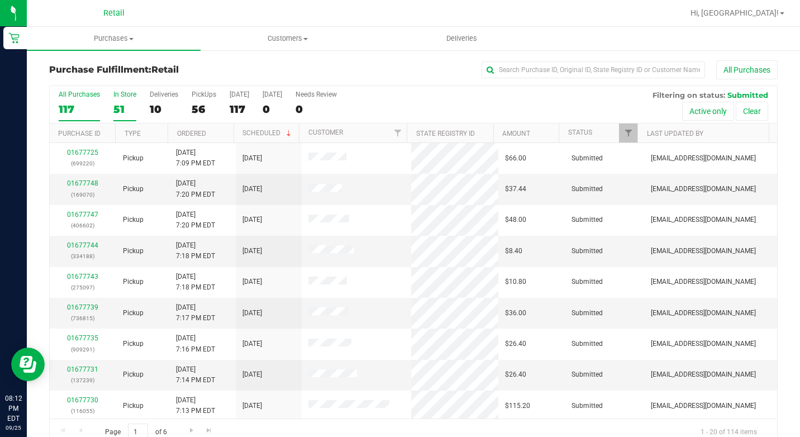
click at [115, 102] on label "In Store 51" at bounding box center [124, 106] width 23 height 31
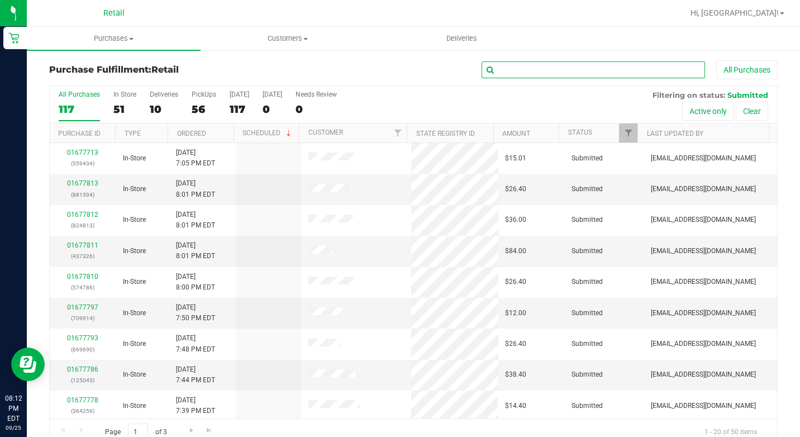
click at [599, 61] on input "text" at bounding box center [593, 69] width 223 height 17
type input "silver"
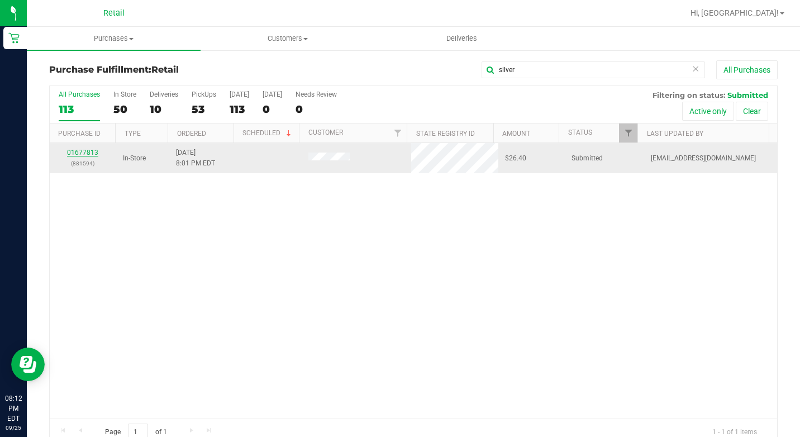
click at [74, 154] on link "01677813" at bounding box center [82, 153] width 31 height 8
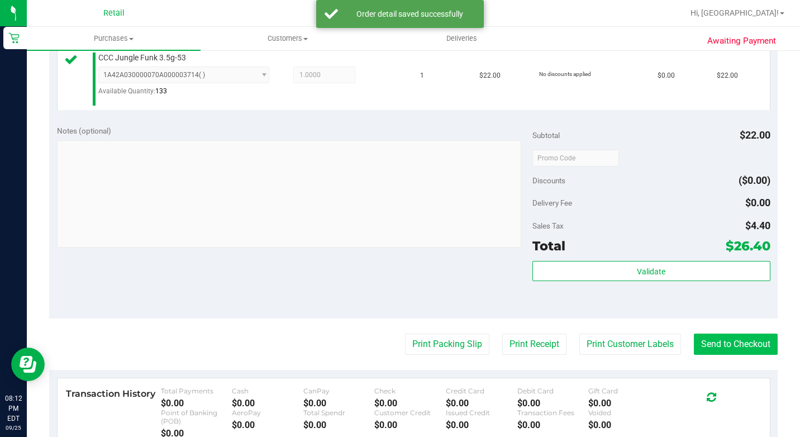
scroll to position [335, 0]
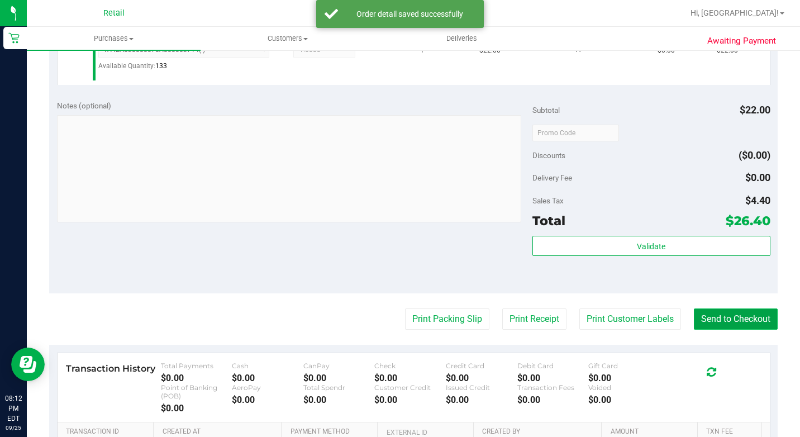
click at [720, 327] on button "Send to Checkout" at bounding box center [736, 318] width 84 height 21
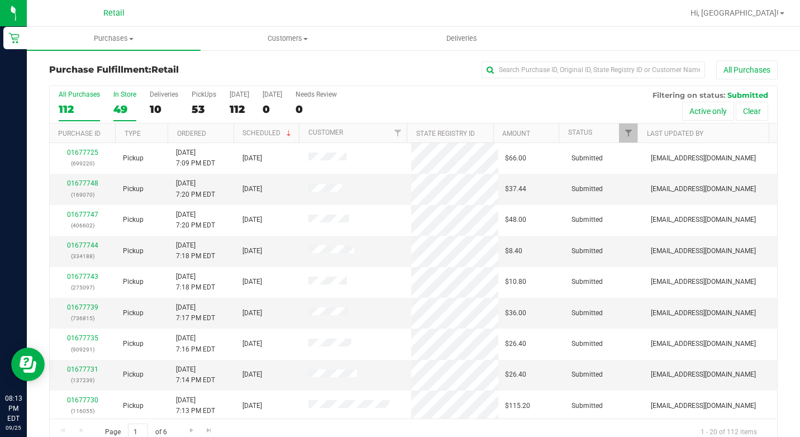
click at [118, 103] on div "49" at bounding box center [124, 109] width 23 height 13
click at [0, 0] on input "In Store 49" at bounding box center [0, 0] width 0 height 0
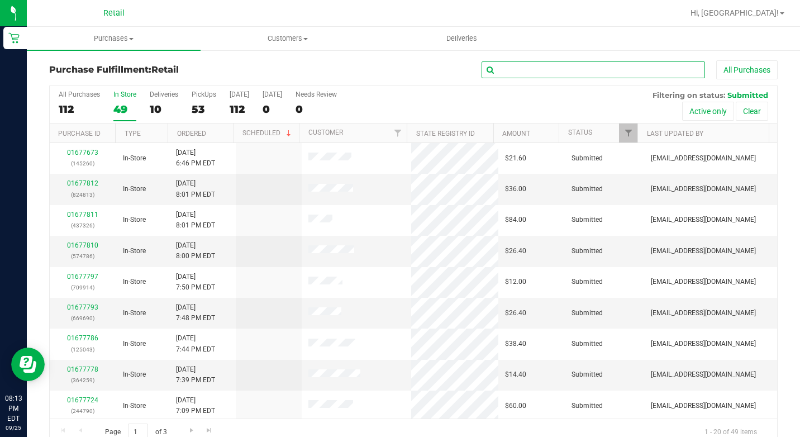
click at [556, 74] on input "text" at bounding box center [593, 69] width 223 height 17
type input "[PERSON_NAME]"
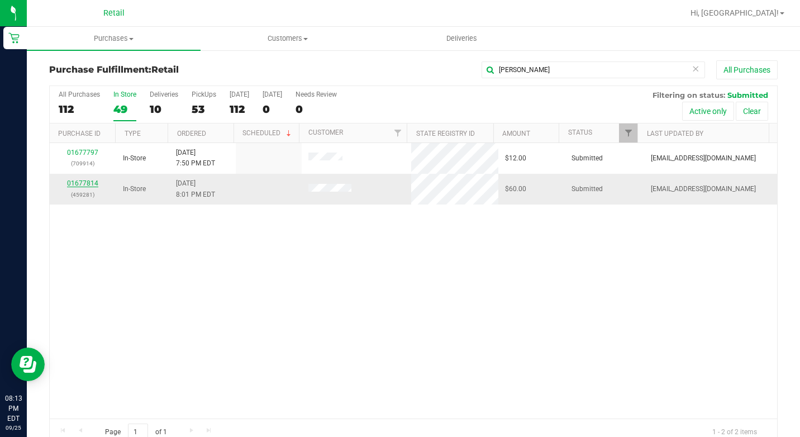
click at [77, 182] on link "01677814" at bounding box center [82, 183] width 31 height 8
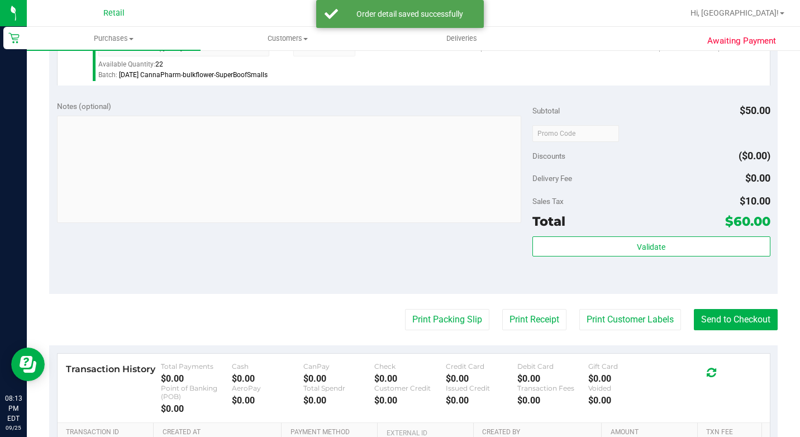
scroll to position [391, 0]
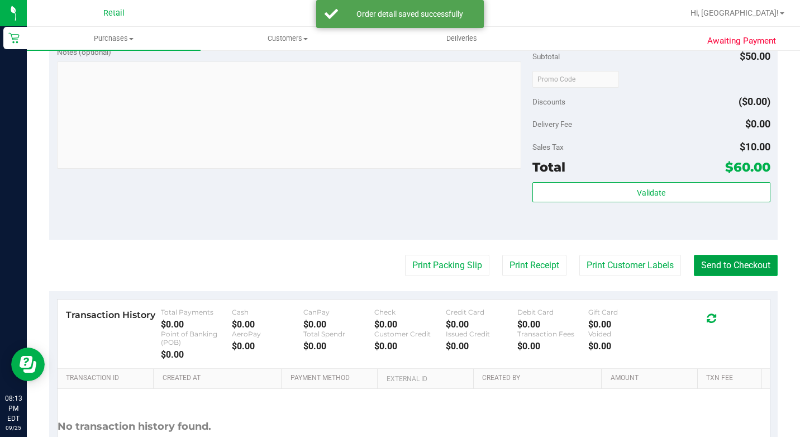
click at [694, 276] on button "Send to Checkout" at bounding box center [736, 265] width 84 height 21
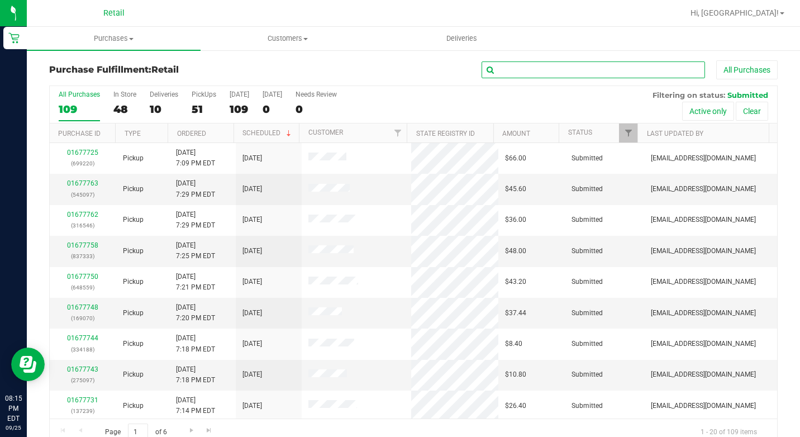
click at [588, 74] on input "text" at bounding box center [593, 69] width 223 height 17
type input "[PERSON_NAME]"
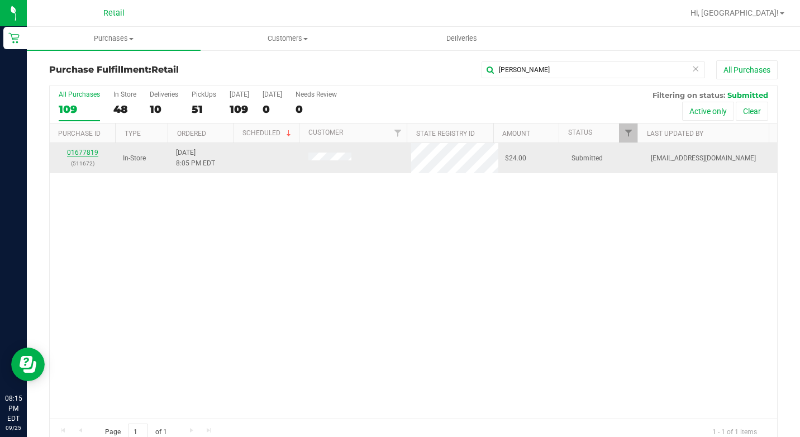
click at [82, 153] on link "01677819" at bounding box center [82, 153] width 31 height 8
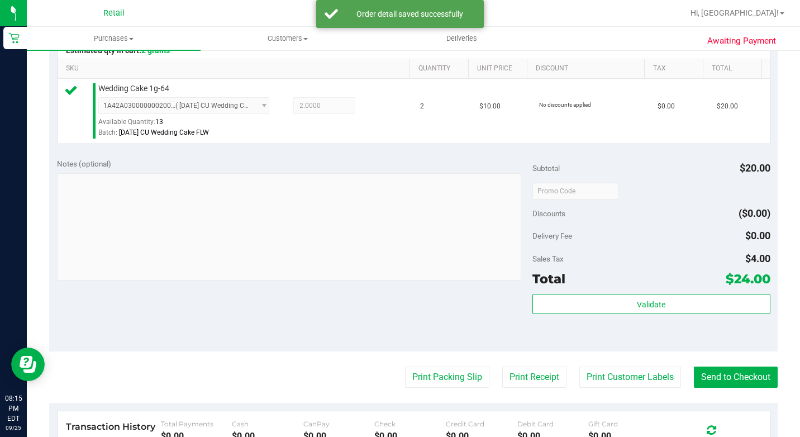
scroll to position [335, 0]
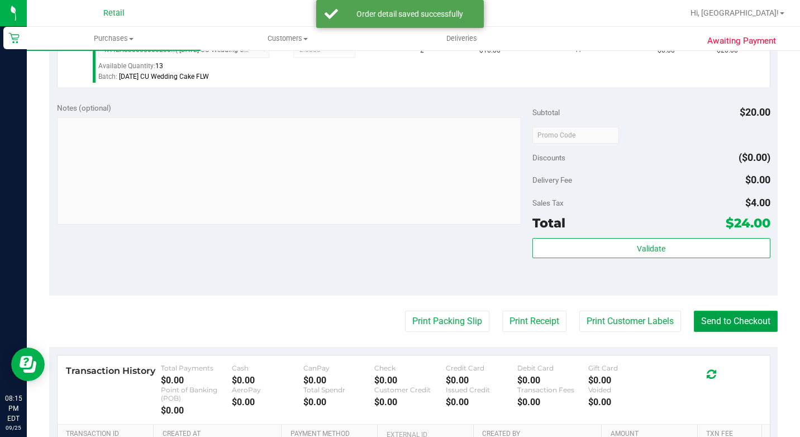
click at [752, 332] on button "Send to Checkout" at bounding box center [736, 321] width 84 height 21
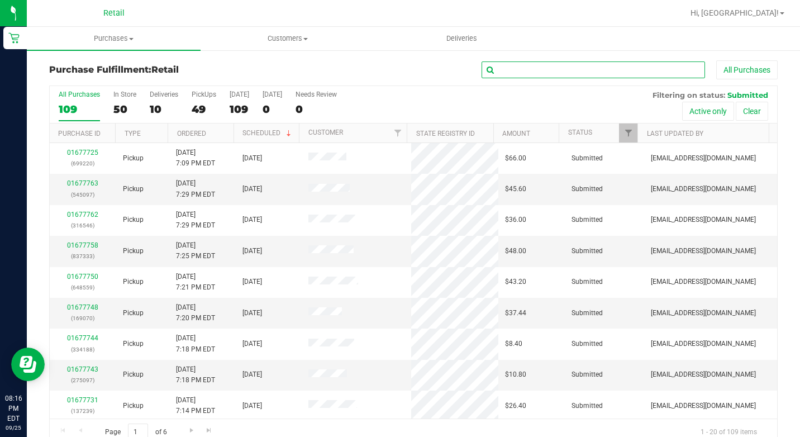
click at [530, 71] on input "text" at bounding box center [593, 69] width 223 height 17
type input "[PERSON_NAME]"
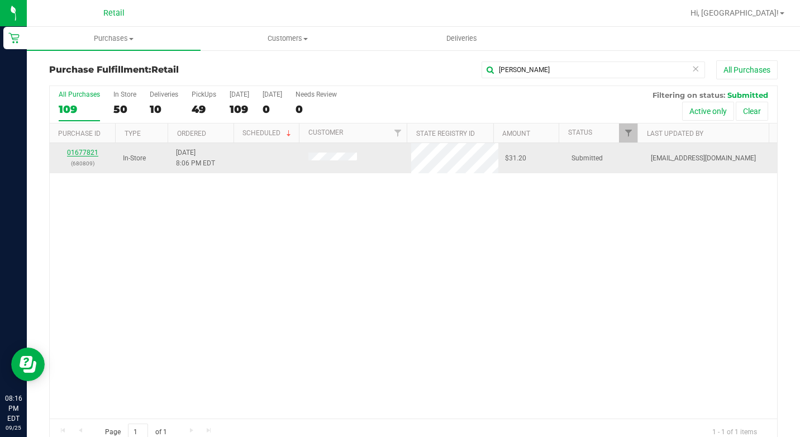
click at [72, 149] on link "01677821" at bounding box center [82, 153] width 31 height 8
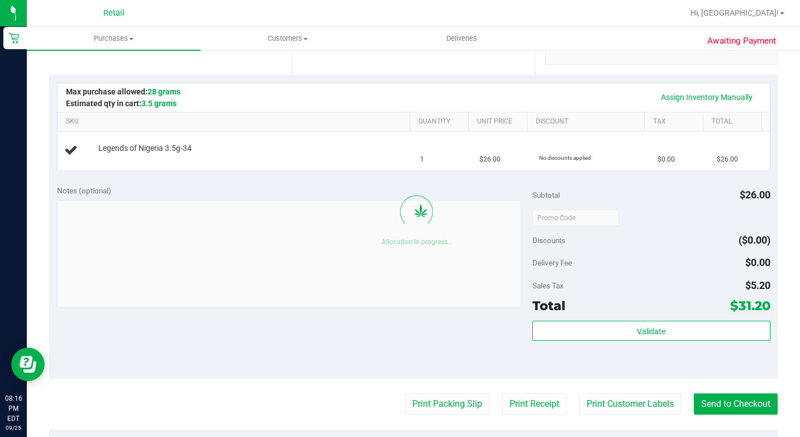
scroll to position [279, 0]
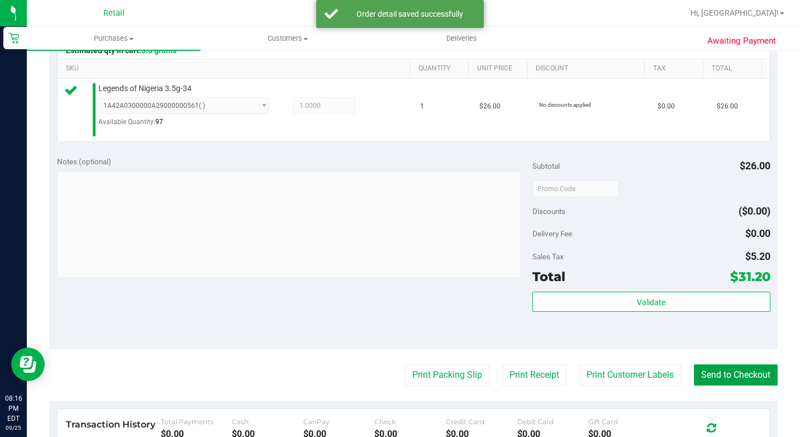
click at [741, 383] on button "Send to Checkout" at bounding box center [736, 374] width 84 height 21
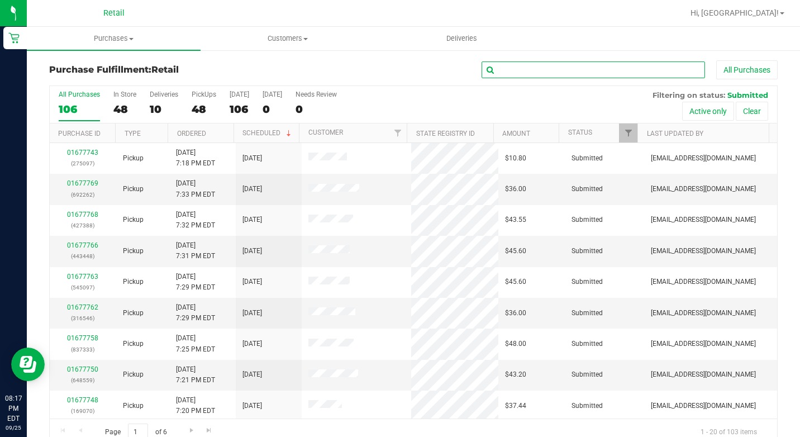
click at [545, 68] on input "text" at bounding box center [593, 69] width 223 height 17
type input "7910"
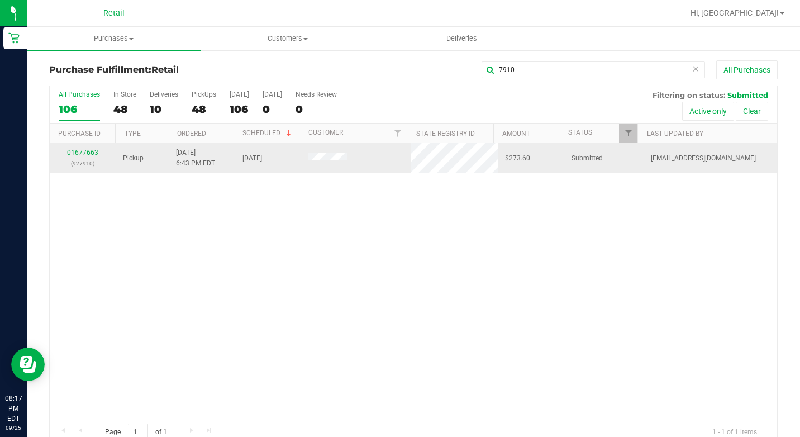
click at [86, 151] on link "01677663" at bounding box center [82, 153] width 31 height 8
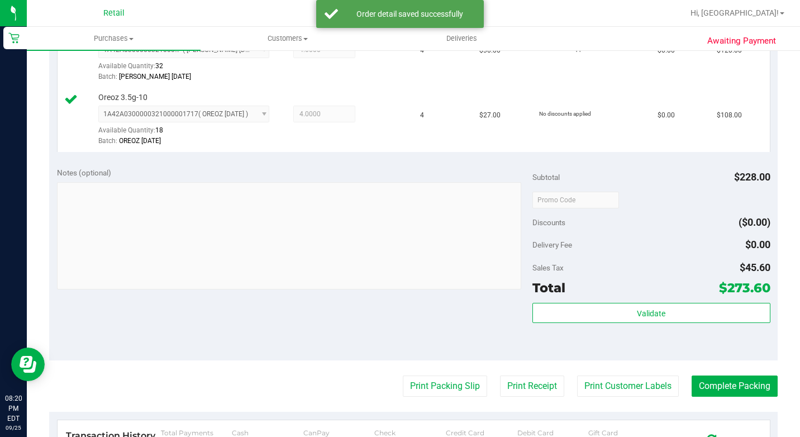
scroll to position [391, 0]
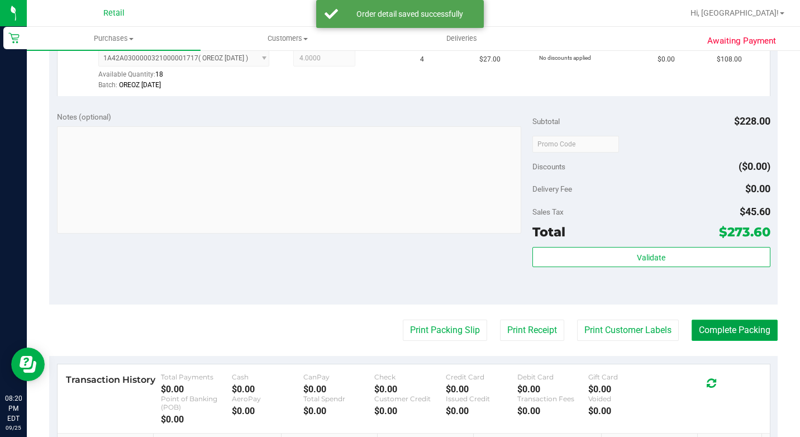
click at [733, 341] on button "Complete Packing" at bounding box center [735, 330] width 86 height 21
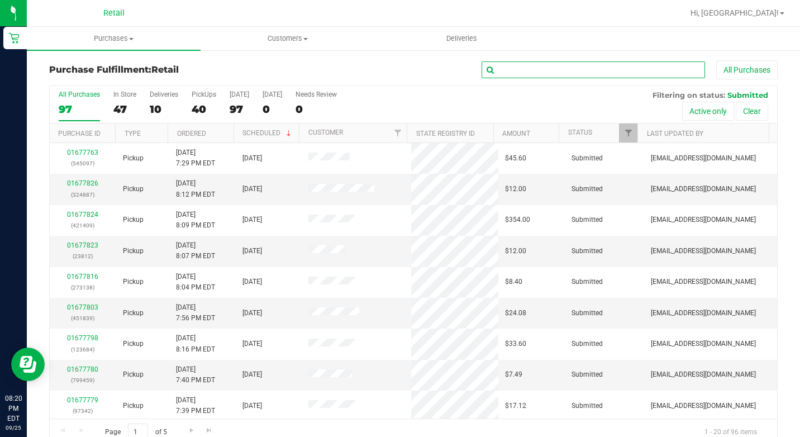
click at [602, 72] on input "text" at bounding box center [593, 69] width 223 height 17
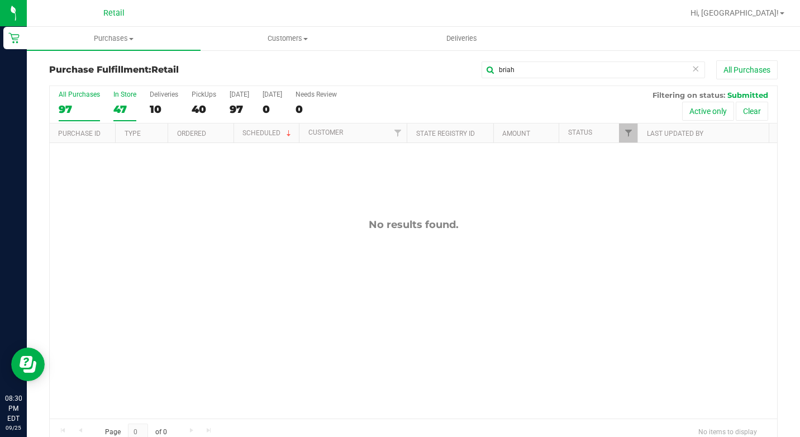
click at [122, 103] on div "47" at bounding box center [124, 109] width 23 height 13
click at [0, 0] on input "In Store 47" at bounding box center [0, 0] width 0 height 0
click at [607, 72] on input "briah" at bounding box center [593, 69] width 223 height 17
type input "fener"
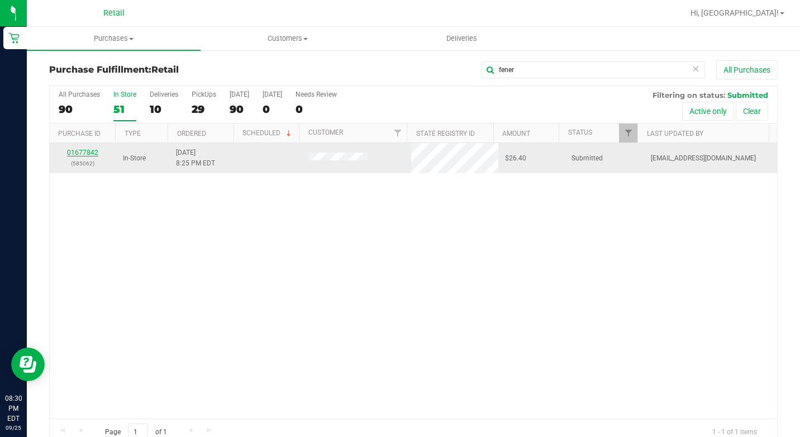
click at [74, 150] on link "01677842" at bounding box center [82, 153] width 31 height 8
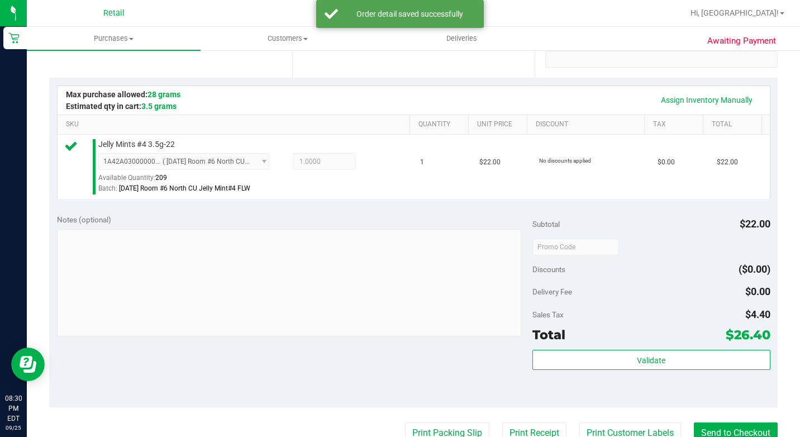
scroll to position [391, 0]
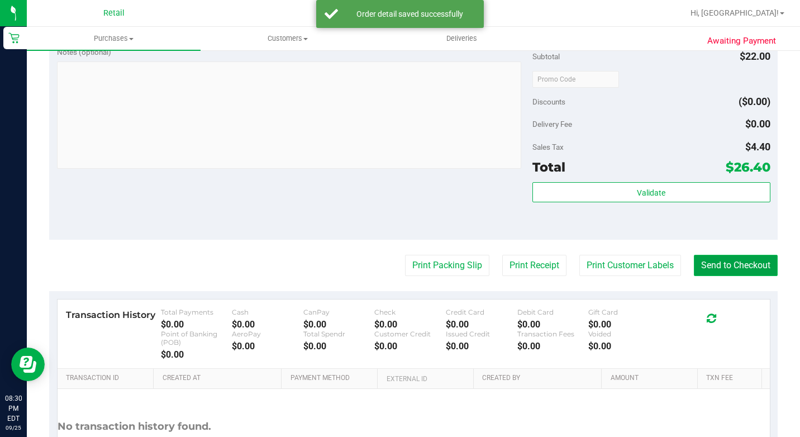
click at [760, 276] on button "Send to Checkout" at bounding box center [736, 265] width 84 height 21
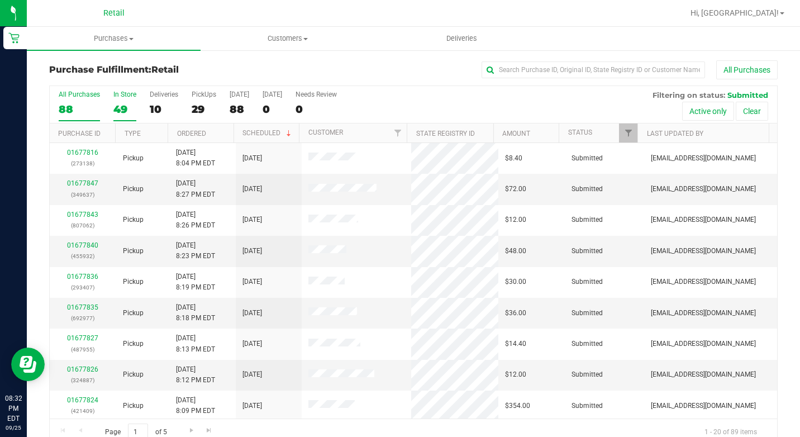
click at [121, 104] on div "49" at bounding box center [124, 109] width 23 height 13
click at [0, 0] on input "In Store 49" at bounding box center [0, 0] width 0 height 0
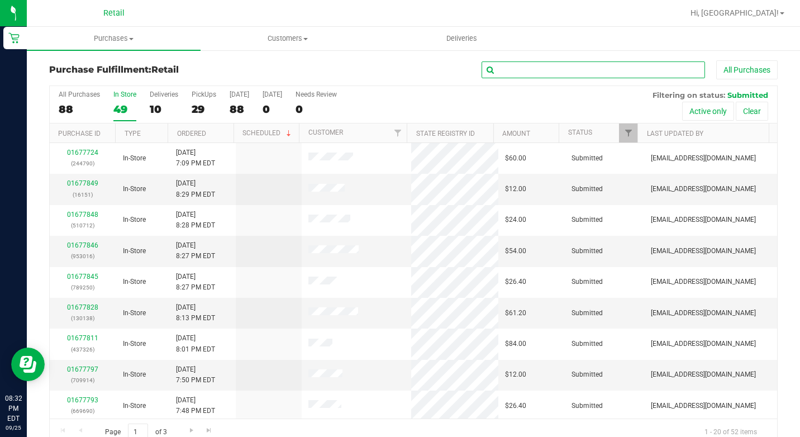
click at [559, 77] on input "text" at bounding box center [593, 69] width 223 height 17
type input "[PERSON_NAME]"
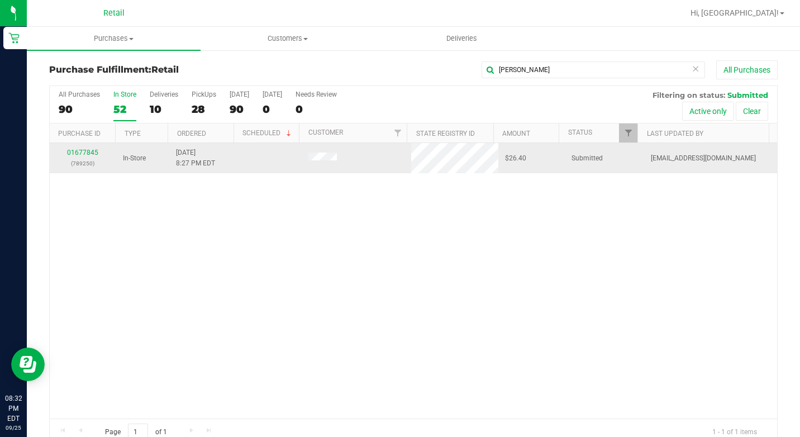
click at [84, 158] on div "01677845 (789250)" at bounding box center [82, 158] width 53 height 21
click at [93, 148] on div "01677845 (789250)" at bounding box center [82, 158] width 53 height 21
click at [88, 151] on link "01677845" at bounding box center [82, 153] width 31 height 8
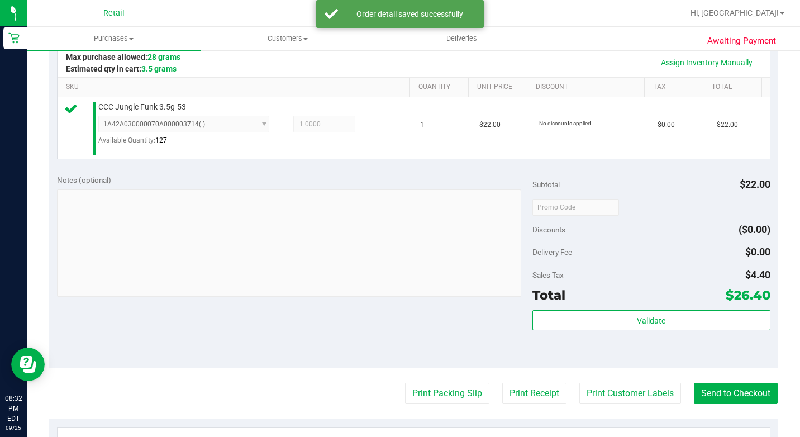
scroll to position [279, 0]
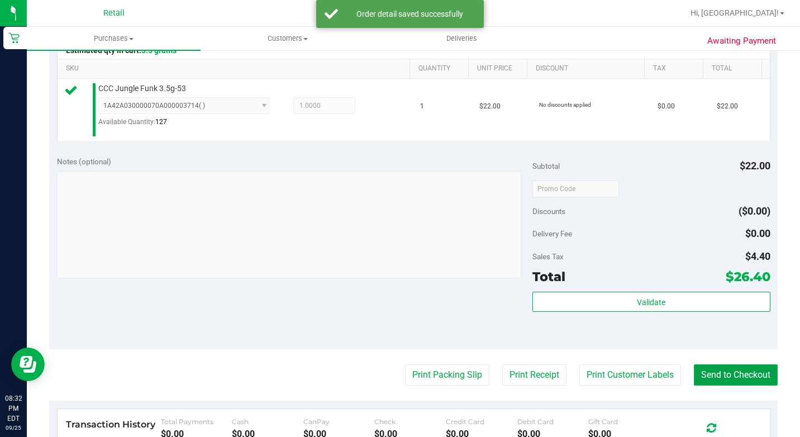
click at [727, 384] on button "Send to Checkout" at bounding box center [736, 374] width 84 height 21
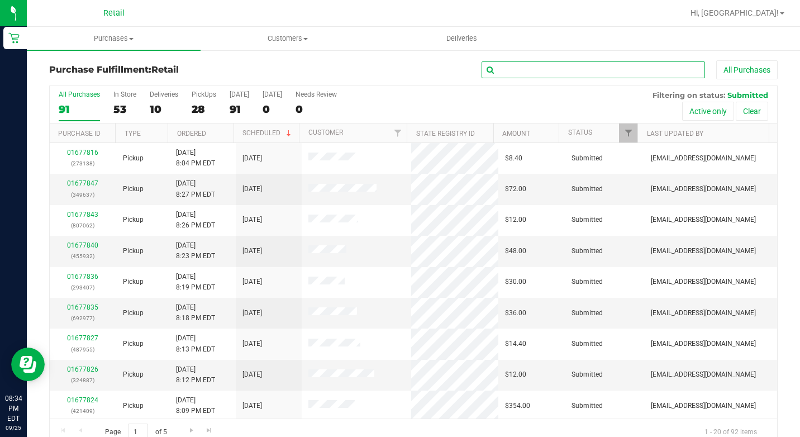
click at [614, 69] on input "text" at bounding box center [593, 69] width 223 height 17
type input "n"
type input "[PERSON_NAME]"
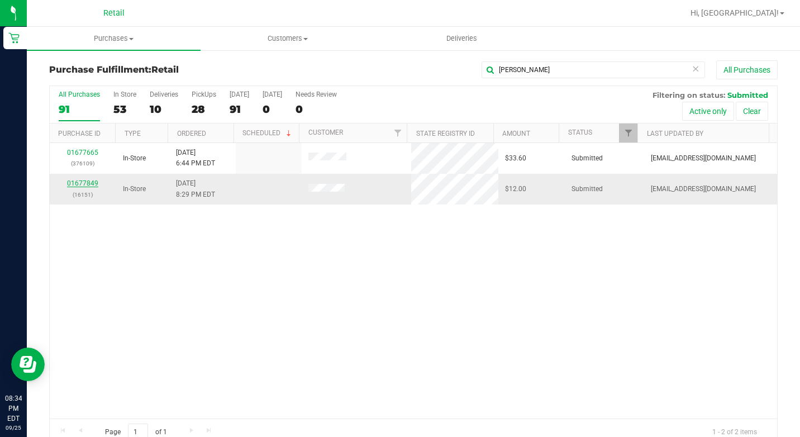
click at [79, 183] on link "01677849" at bounding box center [82, 183] width 31 height 8
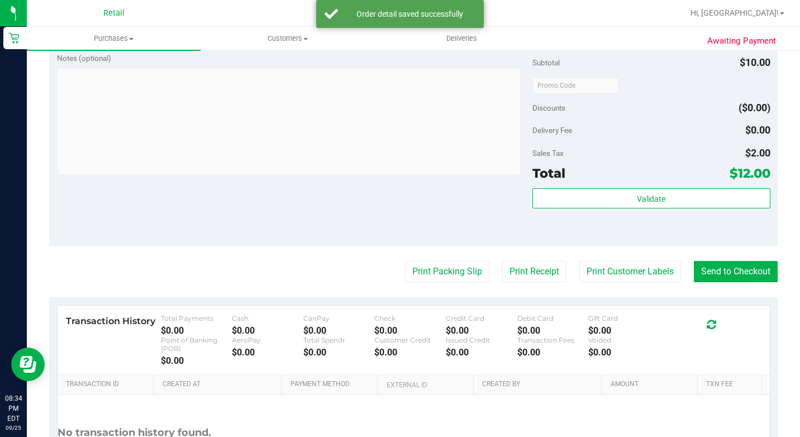
scroll to position [391, 0]
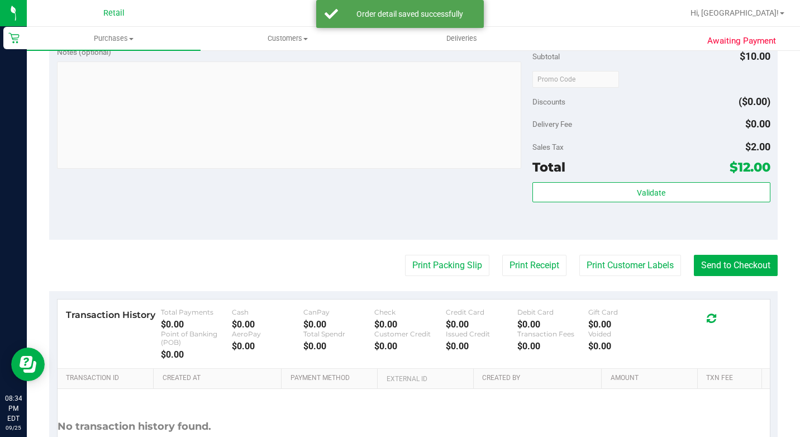
click at [734, 292] on purchase-details "Back Edit Purchase Cancel Purchase View Profile # 01677849 Med | Rec METRC ID: …" at bounding box center [413, 88] width 729 height 839
click at [736, 276] on button "Send to Checkout" at bounding box center [736, 265] width 84 height 21
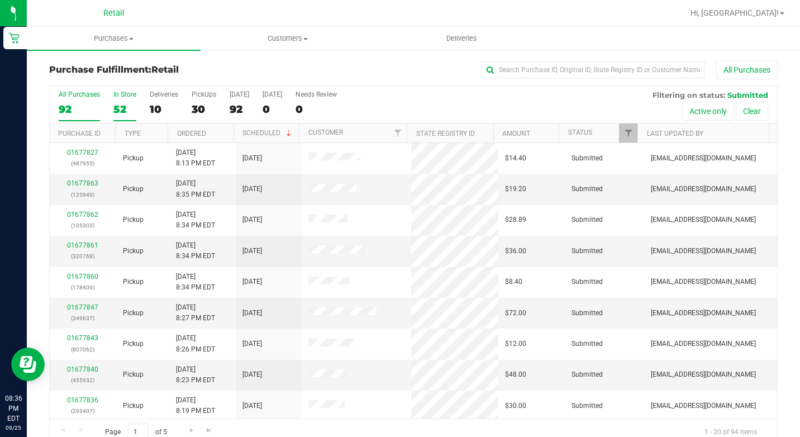
click at [114, 103] on div "52" at bounding box center [124, 109] width 23 height 13
click at [0, 0] on input "In Store 52" at bounding box center [0, 0] width 0 height 0
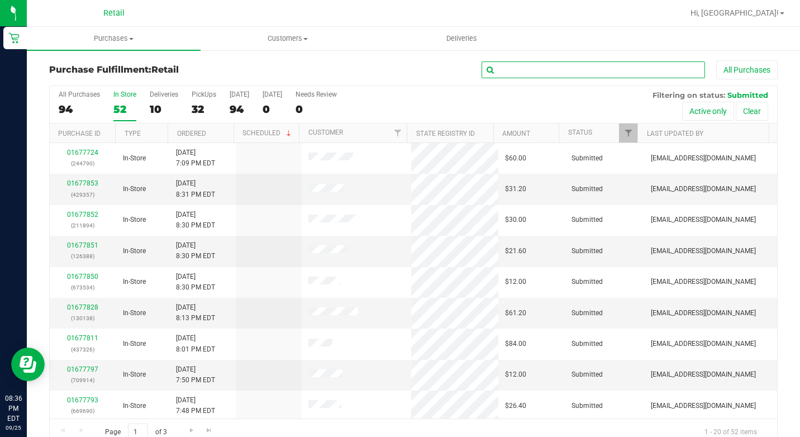
click at [570, 76] on input "text" at bounding box center [593, 69] width 223 height 17
type input "[PERSON_NAME]"
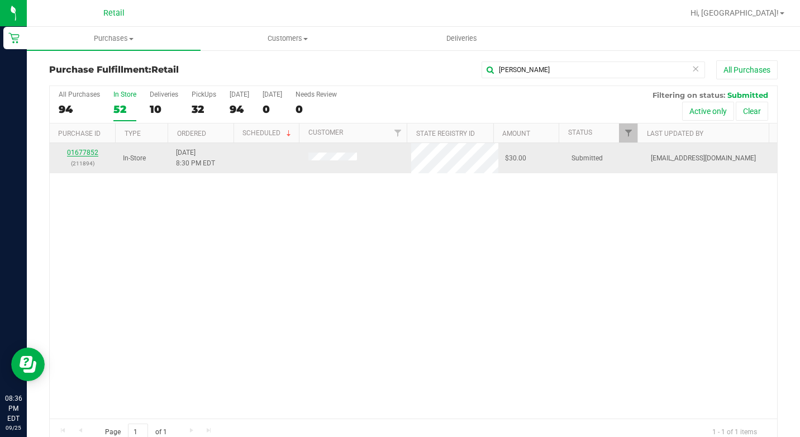
click at [91, 150] on link "01677852" at bounding box center [82, 153] width 31 height 8
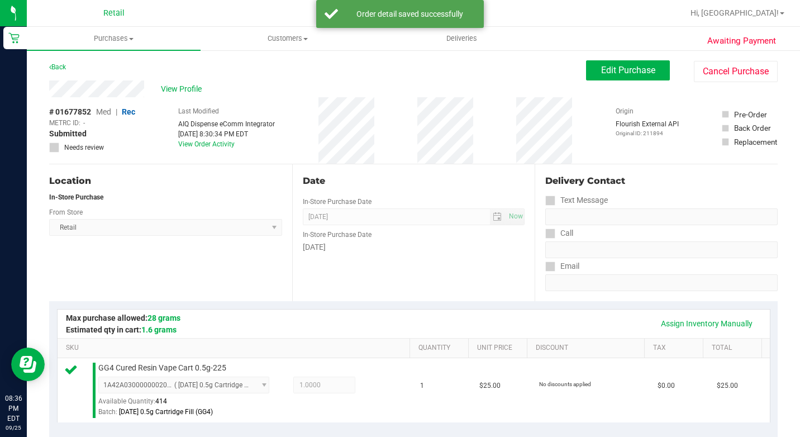
scroll to position [335, 0]
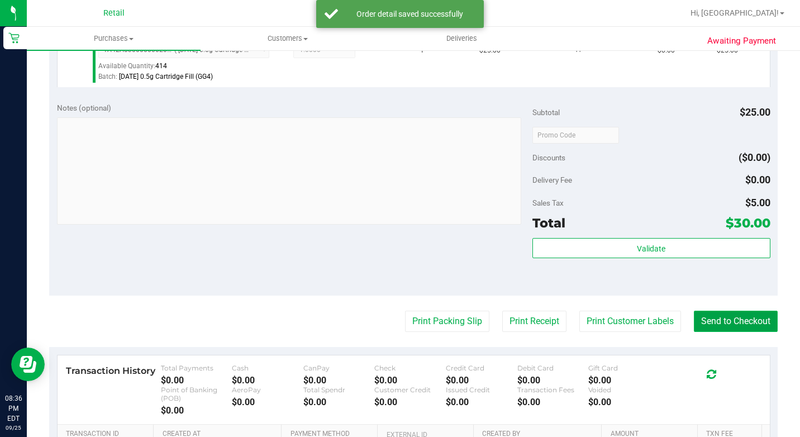
click at [726, 332] on button "Send to Checkout" at bounding box center [736, 321] width 84 height 21
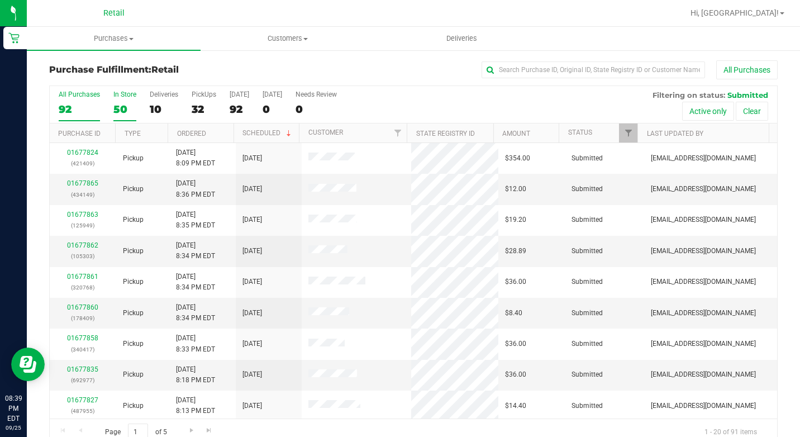
click at [124, 103] on div "50" at bounding box center [124, 109] width 23 height 13
click at [0, 0] on input "In Store 50" at bounding box center [0, 0] width 0 height 0
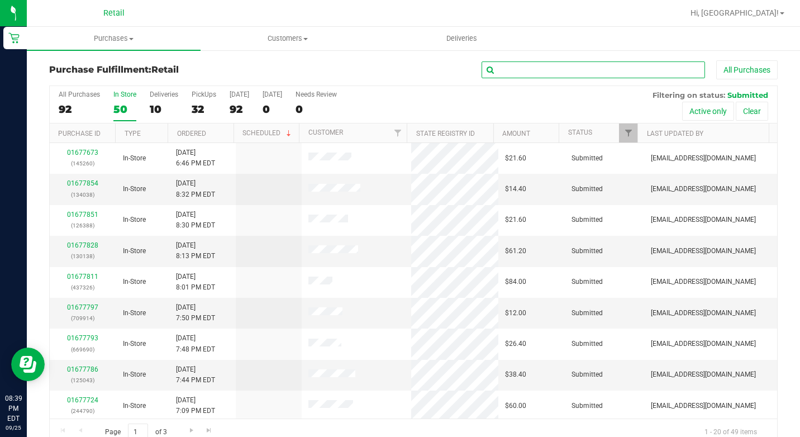
click at [604, 68] on input "text" at bounding box center [593, 69] width 223 height 17
type input "sanc"
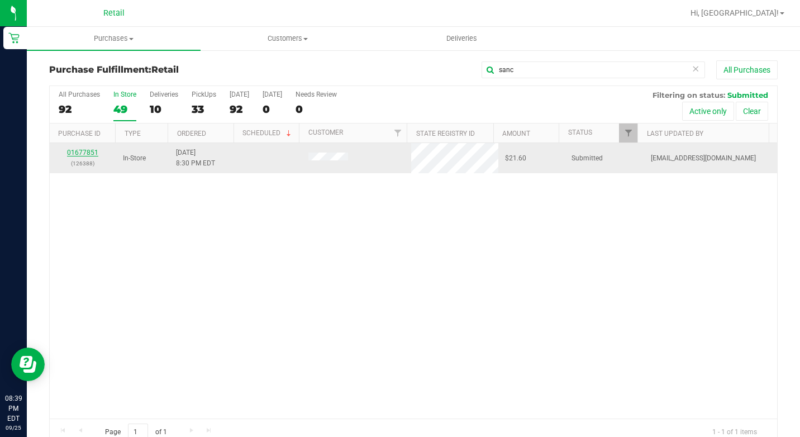
click at [87, 151] on link "01677851" at bounding box center [82, 153] width 31 height 8
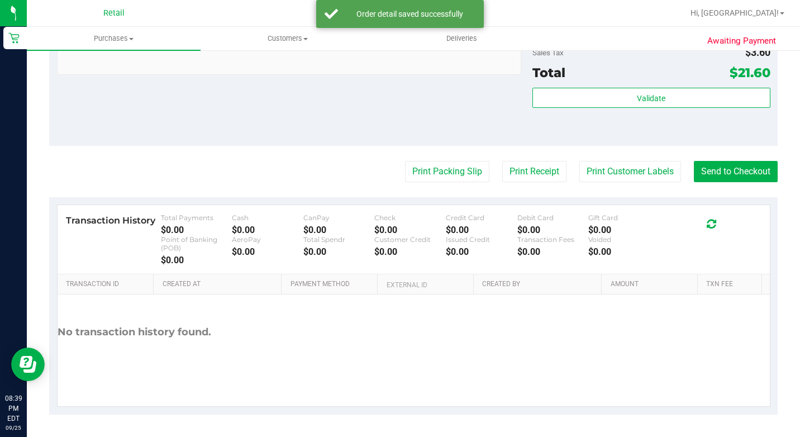
scroll to position [559, 0]
click at [727, 182] on button "Send to Checkout" at bounding box center [736, 171] width 84 height 21
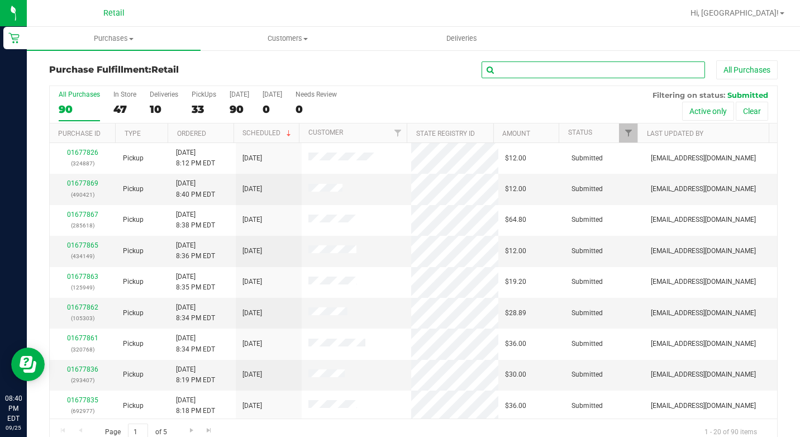
click at [554, 68] on input "text" at bounding box center [593, 69] width 223 height 17
type input "mich"
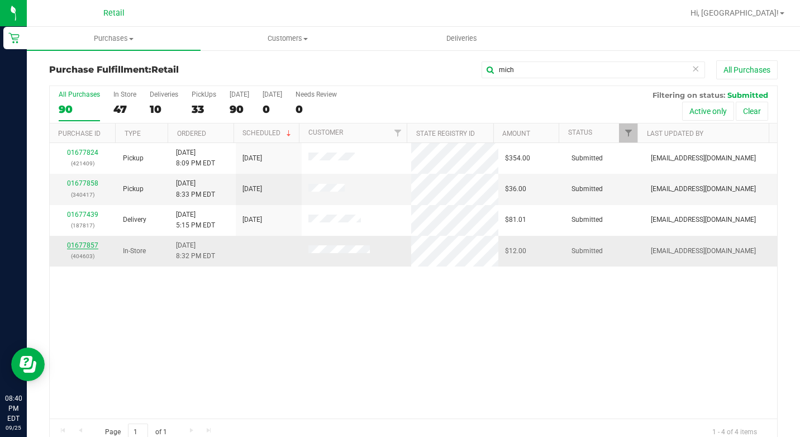
click at [85, 243] on link "01677857" at bounding box center [82, 245] width 31 height 8
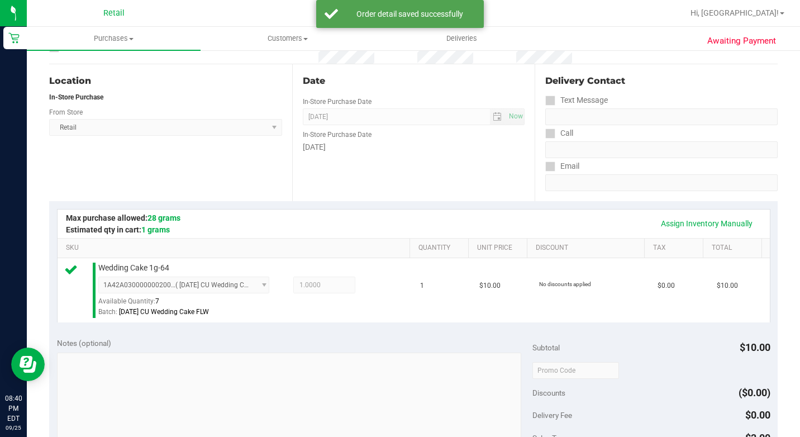
scroll to position [391, 0]
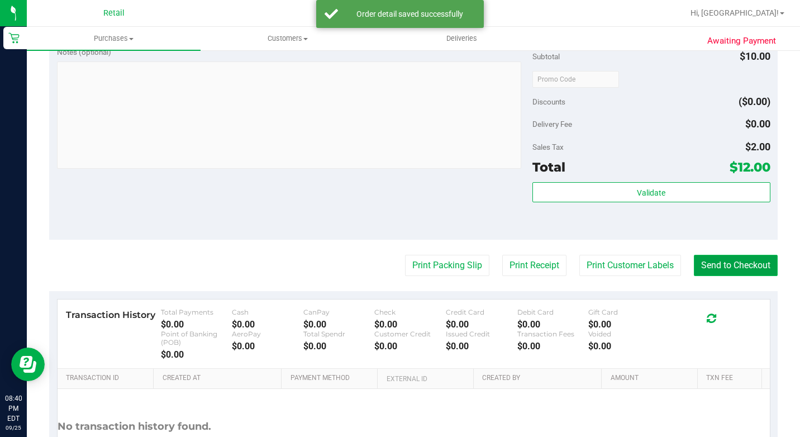
click at [740, 276] on button "Send to Checkout" at bounding box center [736, 265] width 84 height 21
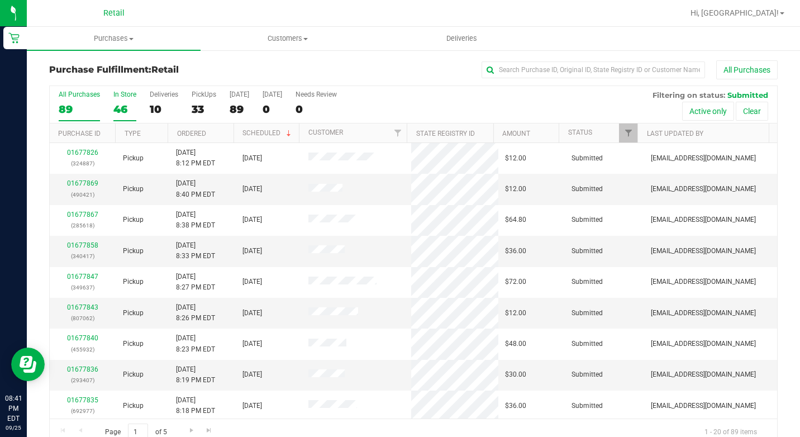
click at [120, 93] on div "In Store" at bounding box center [124, 95] width 23 height 8
click at [0, 0] on input "In Store 46" at bounding box center [0, 0] width 0 height 0
click at [576, 79] on div "All Purchases" at bounding box center [535, 69] width 486 height 19
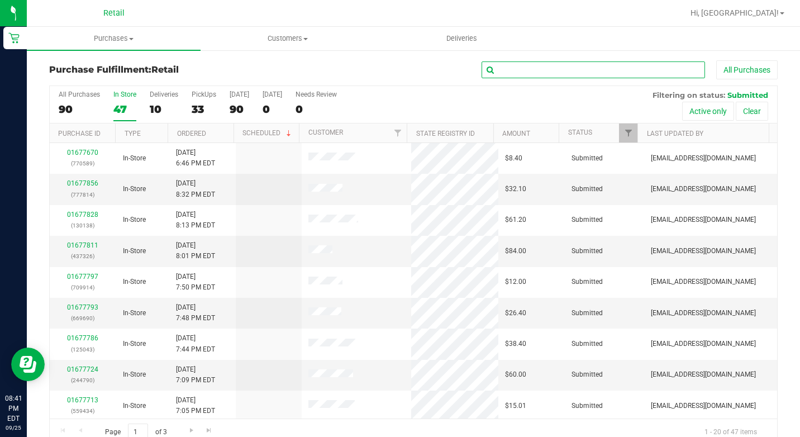
click at [576, 71] on input "text" at bounding box center [593, 69] width 223 height 17
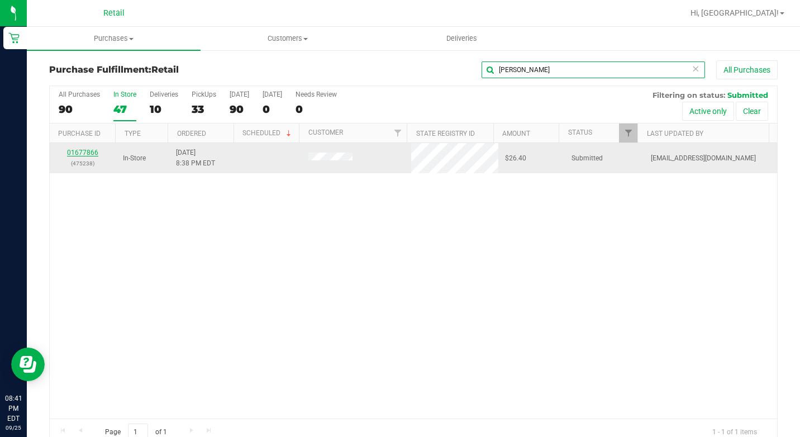
type input "[PERSON_NAME]"
click at [87, 153] on link "01677866" at bounding box center [82, 153] width 31 height 8
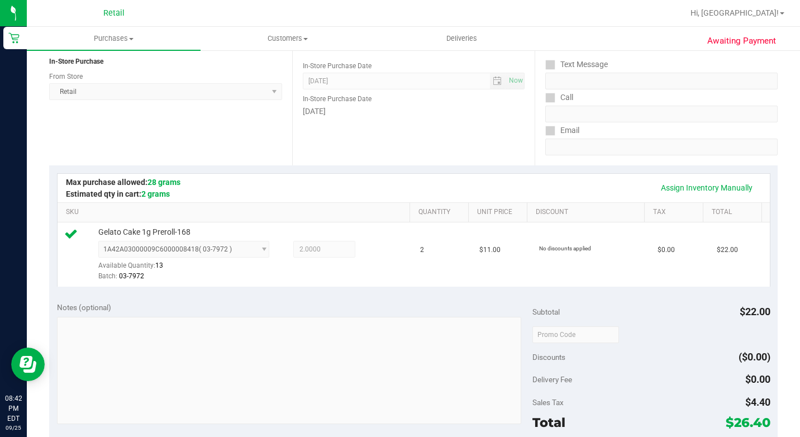
scroll to position [279, 0]
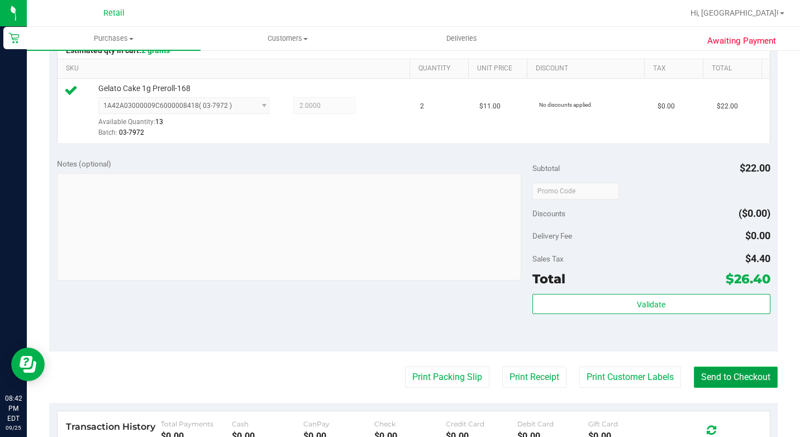
click at [743, 388] on button "Send to Checkout" at bounding box center [736, 377] width 84 height 21
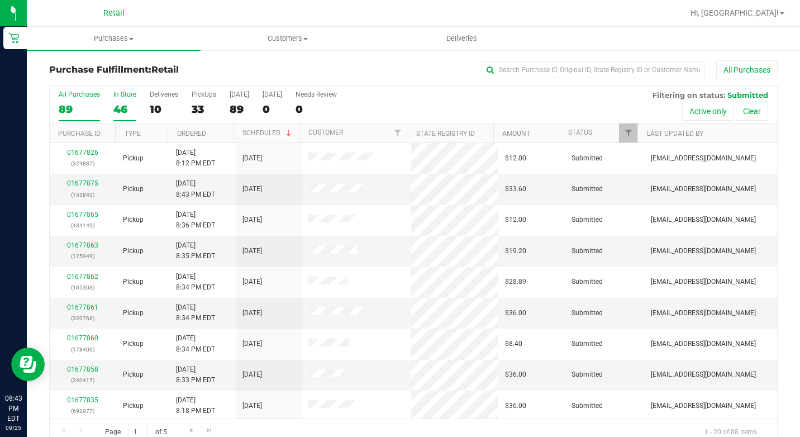
click at [121, 107] on div "46" at bounding box center [124, 109] width 23 height 13
click at [0, 0] on input "In Store 46" at bounding box center [0, 0] width 0 height 0
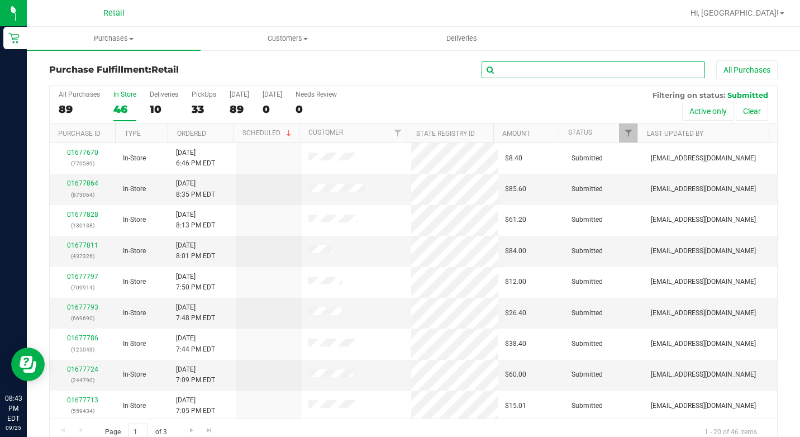
click at [524, 77] on input "text" at bounding box center [593, 69] width 223 height 17
type input "g"
type input "[PERSON_NAME]"
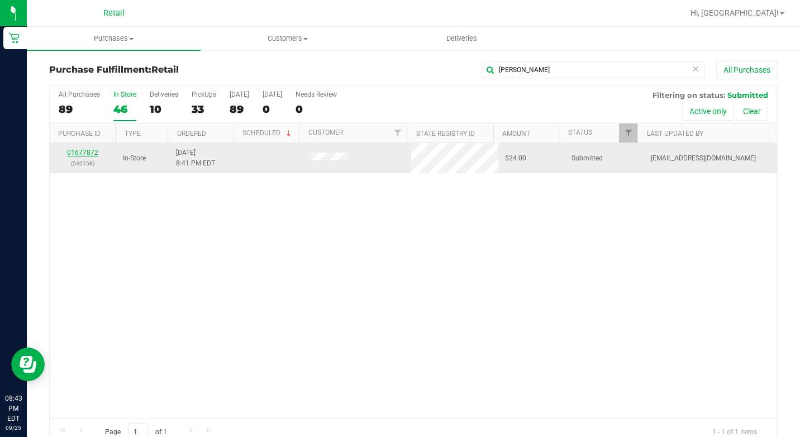
click at [83, 152] on link "01677872" at bounding box center [82, 153] width 31 height 8
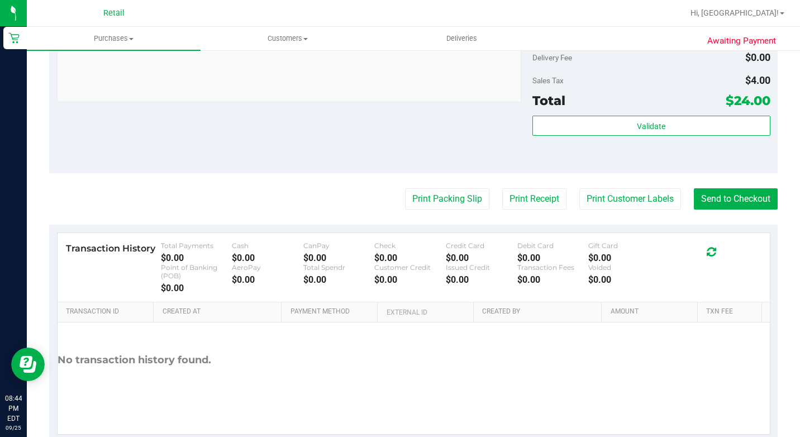
scroll to position [481, 0]
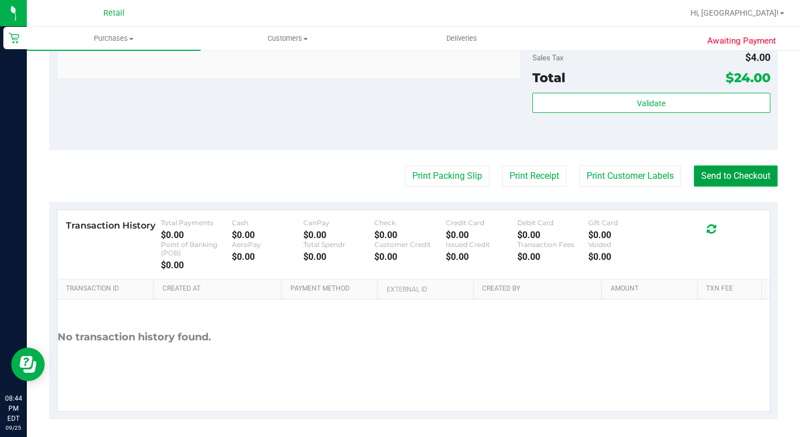
click at [745, 187] on button "Send to Checkout" at bounding box center [736, 175] width 84 height 21
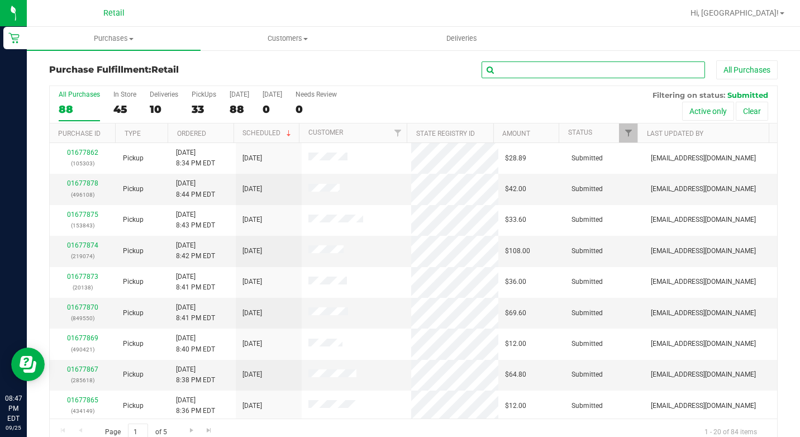
click at [567, 69] on input "text" at bounding box center [593, 69] width 223 height 17
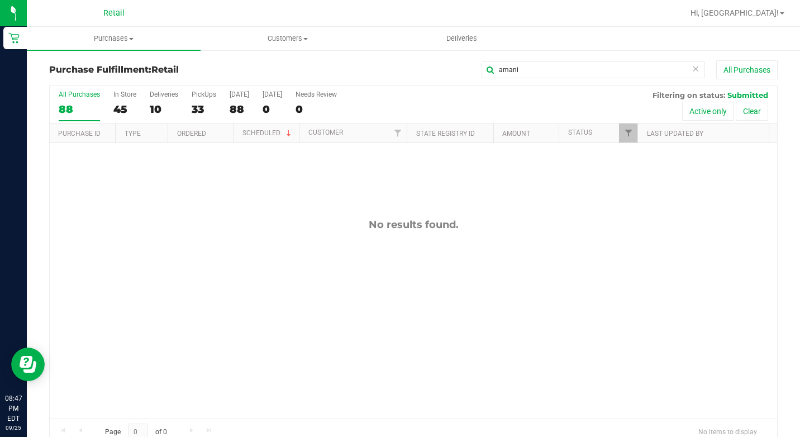
click at [536, 61] on div "amani All Purchases" at bounding box center [535, 69] width 486 height 19
click at [538, 67] on div "amani All Purchases" at bounding box center [535, 69] width 486 height 19
click at [538, 67] on input "amani" at bounding box center [593, 69] width 223 height 17
click at [536, 69] on input "amani" at bounding box center [593, 69] width 223 height 17
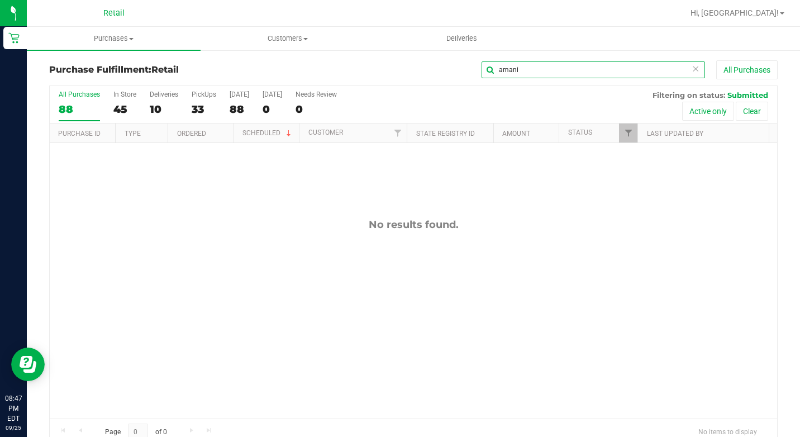
click at [536, 69] on input "amani" at bounding box center [593, 69] width 223 height 17
type input "amoni"
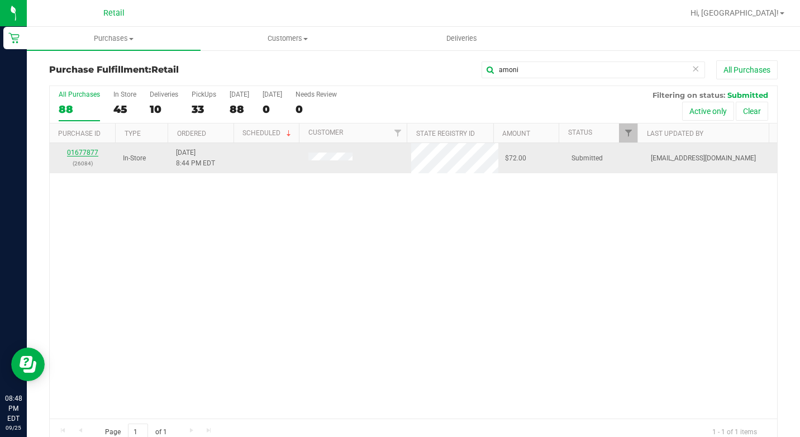
click at [85, 153] on link "01677877" at bounding box center [82, 153] width 31 height 8
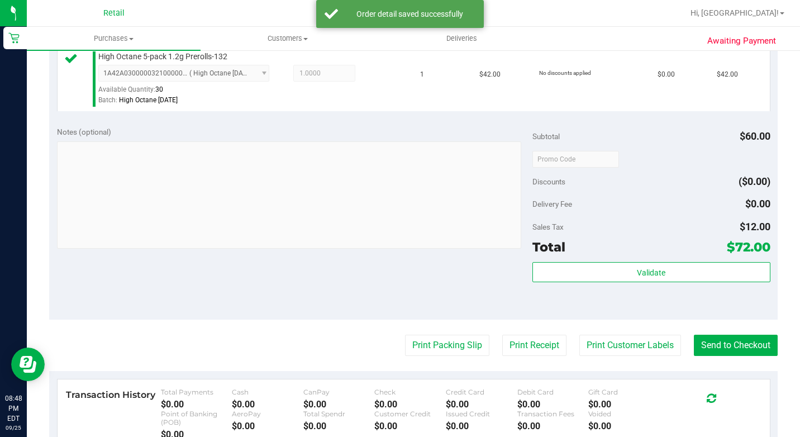
scroll to position [503, 0]
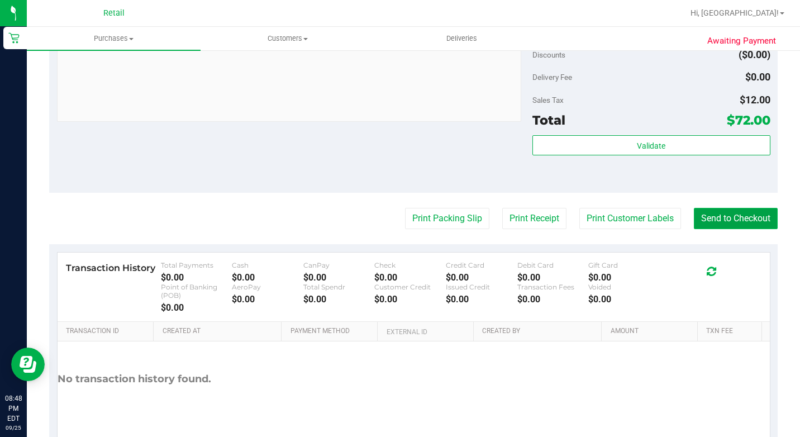
click at [718, 229] on button "Send to Checkout" at bounding box center [736, 218] width 84 height 21
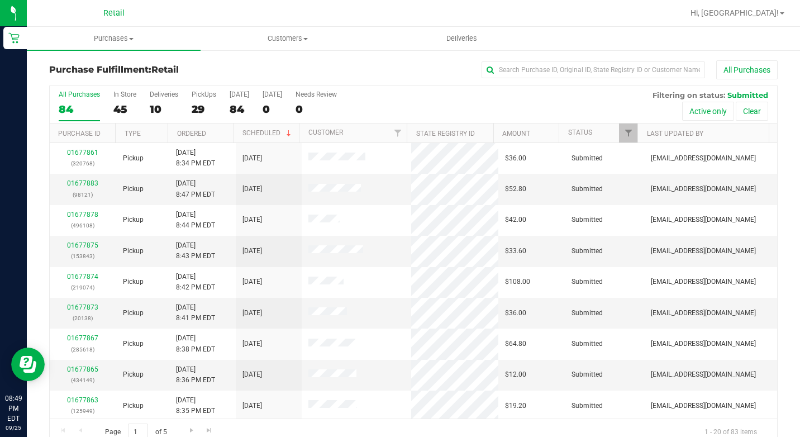
click at [110, 111] on div "All Purchases 84 In Store 45 Deliveries 10 PickUps 29 [DATE] 84 [DATE] 0 Needs …" at bounding box center [413, 104] width 727 height 37
drag, startPoint x: 110, startPoint y: 111, endPoint x: 121, endPoint y: 102, distance: 13.5
click at [113, 108] on div "All Purchases 84 In Store 45 Deliveries 10 PickUps 29 [DATE] 84 [DATE] 0 Needs …" at bounding box center [413, 104] width 727 height 37
click at [121, 103] on div "45" at bounding box center [124, 109] width 23 height 13
click at [0, 0] on input "In Store 45" at bounding box center [0, 0] width 0 height 0
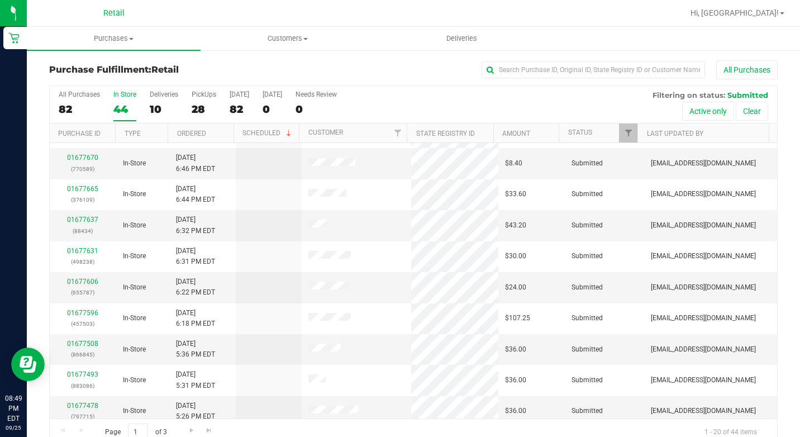
scroll to position [343, 0]
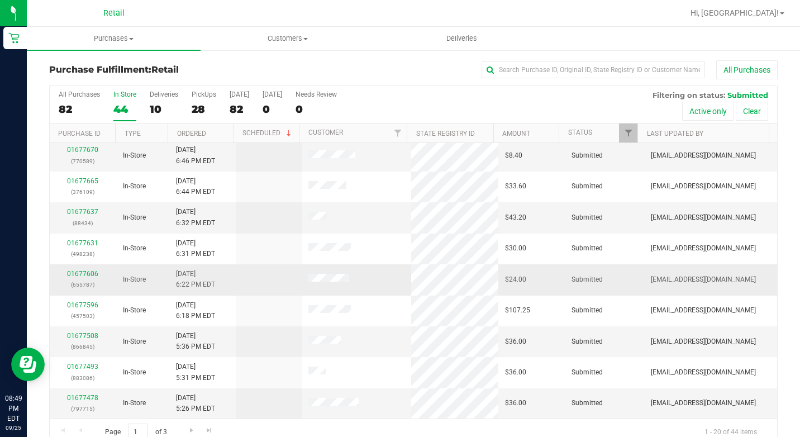
drag, startPoint x: 377, startPoint y: 325, endPoint x: 389, endPoint y: 318, distance: 14.3
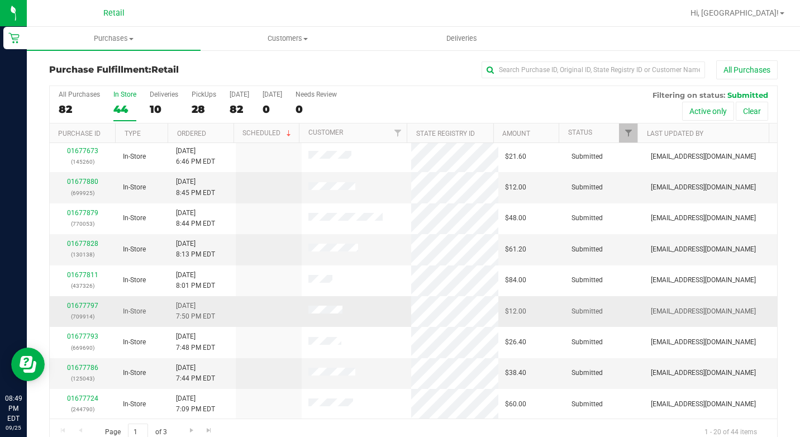
scroll to position [0, 0]
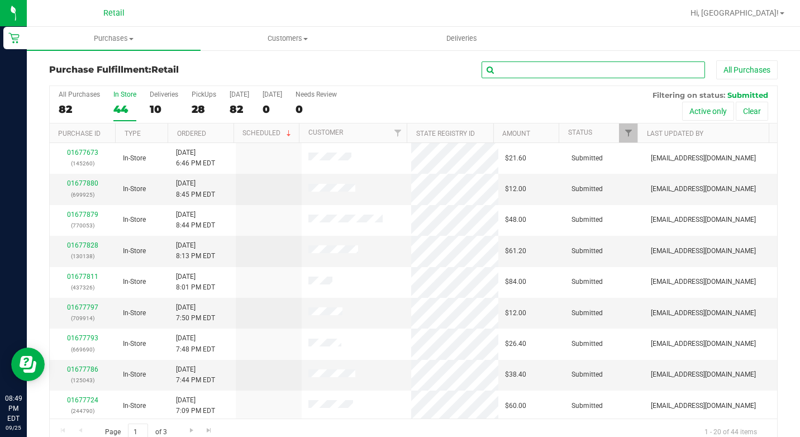
click at [563, 70] on input "text" at bounding box center [593, 69] width 223 height 17
type input "[PERSON_NAME]"
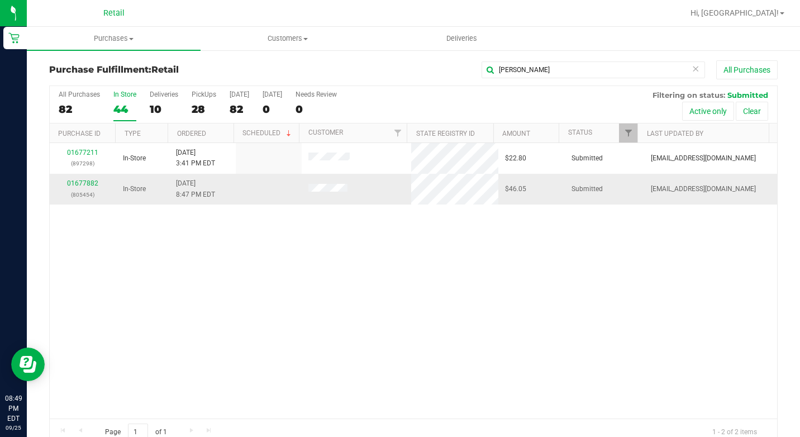
click at [66, 178] on td "01677882 (805454)" at bounding box center [83, 189] width 66 height 30
click at [88, 186] on link "01677882" at bounding box center [82, 183] width 31 height 8
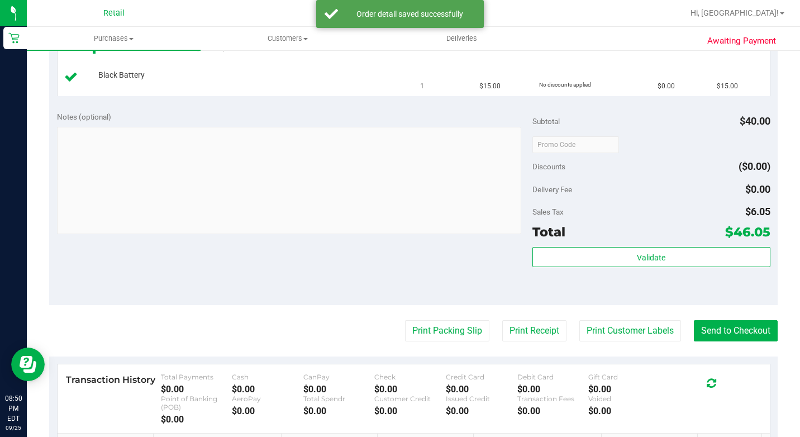
scroll to position [447, 0]
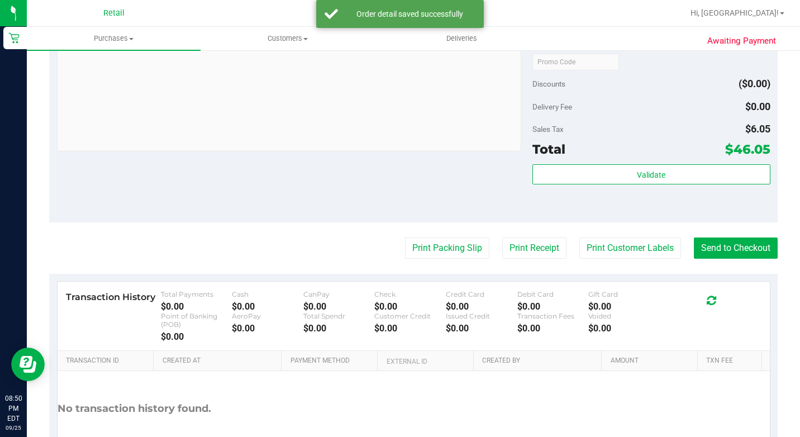
click at [741, 274] on purchase-details "Back Edit Purchase Cancel Purchase View Profile # 01677882 Med | Rec METRC ID: …" at bounding box center [413, 52] width 729 height 878
click at [741, 259] on button "Send to Checkout" at bounding box center [736, 247] width 84 height 21
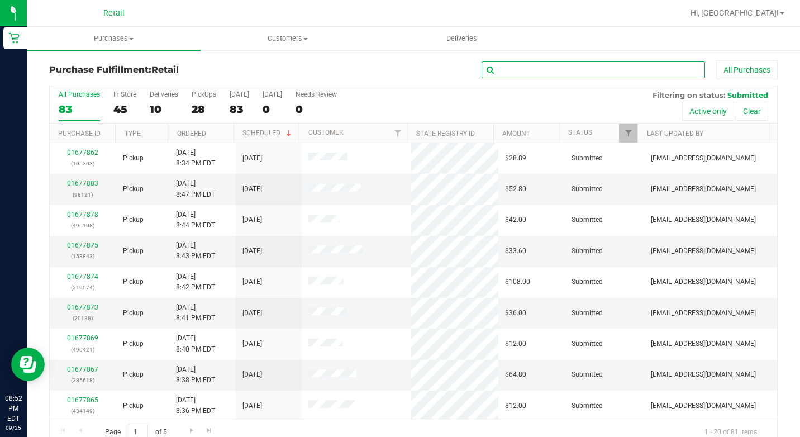
click at [553, 74] on input "text" at bounding box center [593, 69] width 223 height 17
type input "9925"
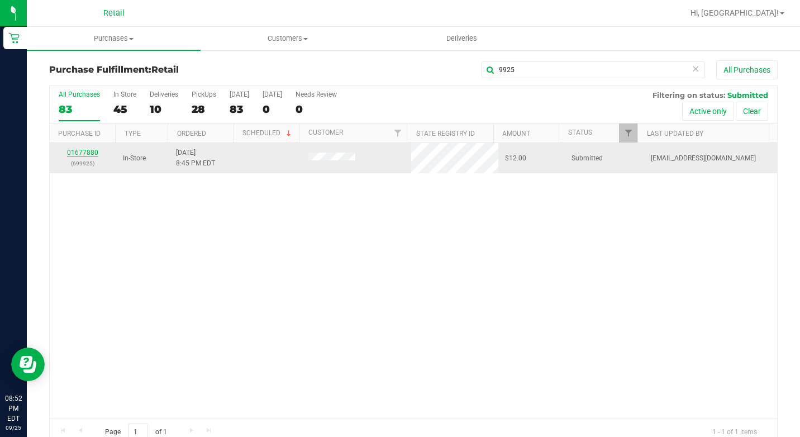
click at [74, 154] on link "01677880" at bounding box center [82, 153] width 31 height 8
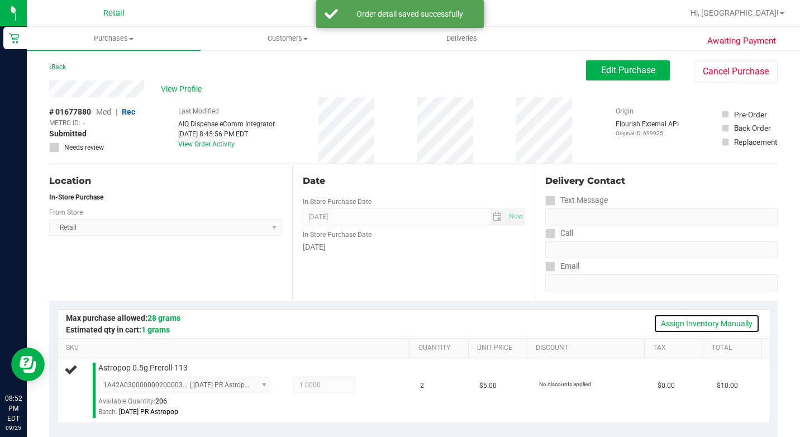
click at [721, 322] on link "Assign Inventory Manually" at bounding box center [707, 323] width 106 height 19
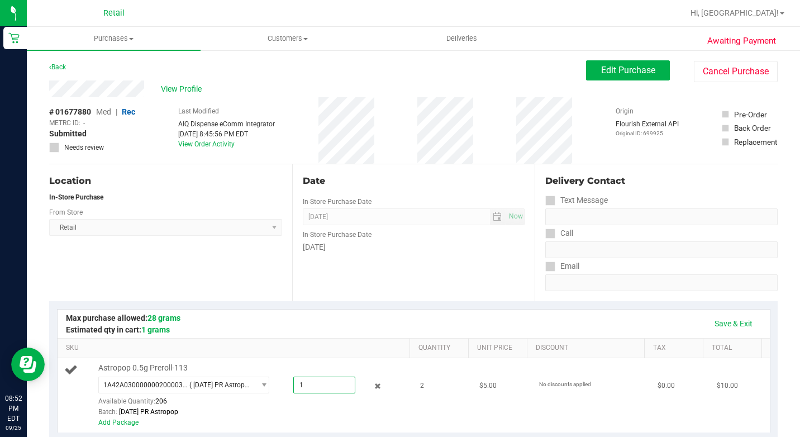
click at [293, 393] on span "1.0000 1" at bounding box center [323, 385] width 61 height 17
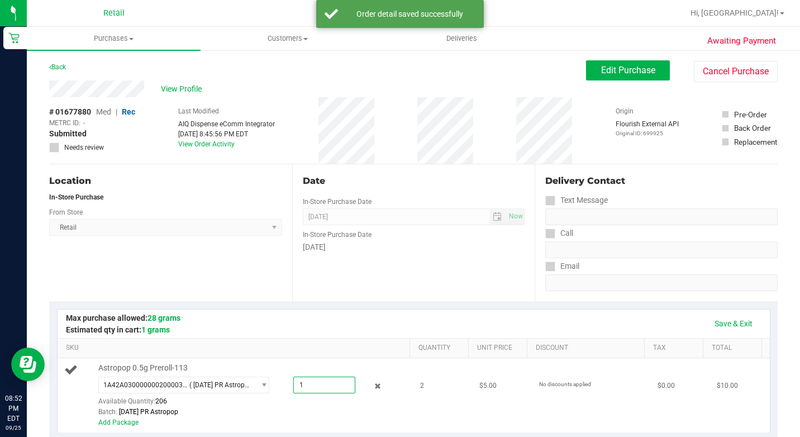
click at [294, 393] on input "1" at bounding box center [324, 385] width 60 height 16
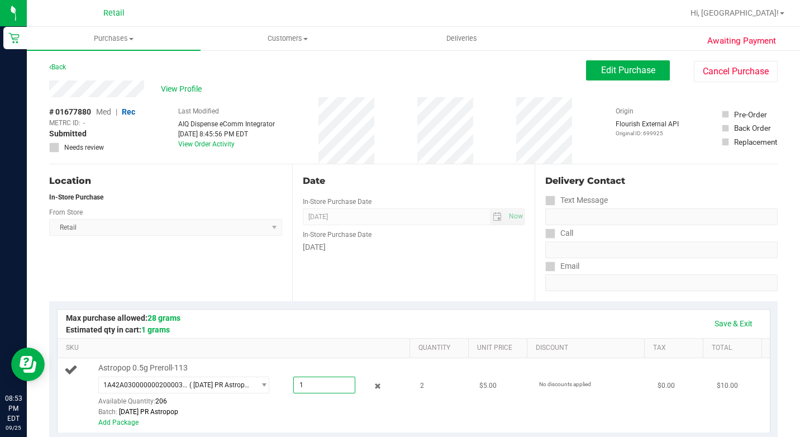
type input "2"
type input "2.0000"
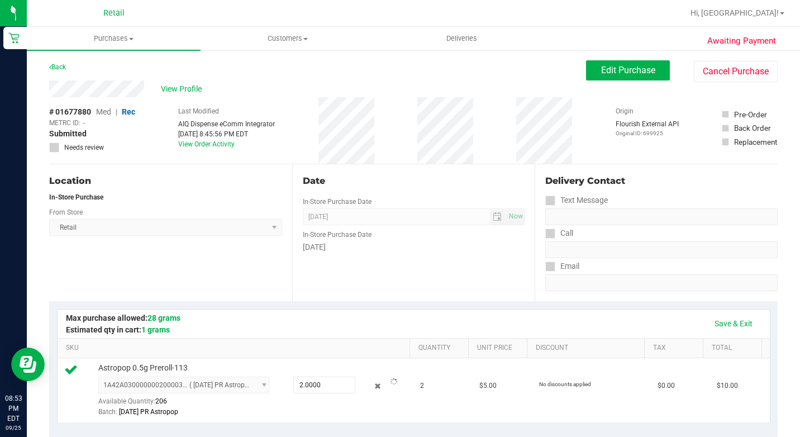
click at [316, 334] on div "Save & Exit" at bounding box center [414, 324] width 712 height 28
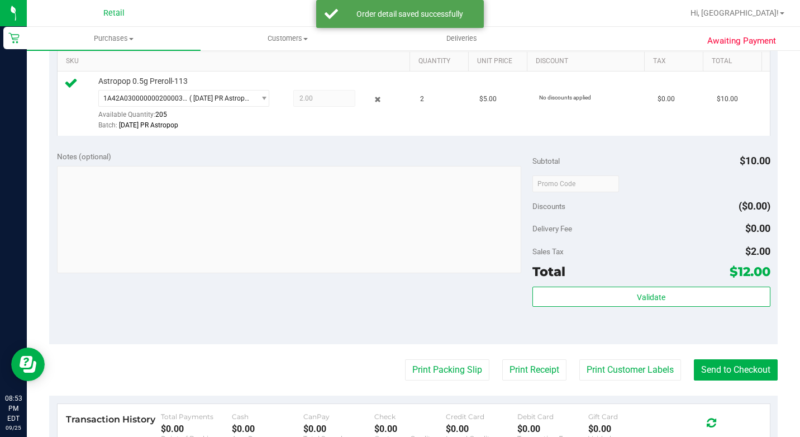
scroll to position [391, 0]
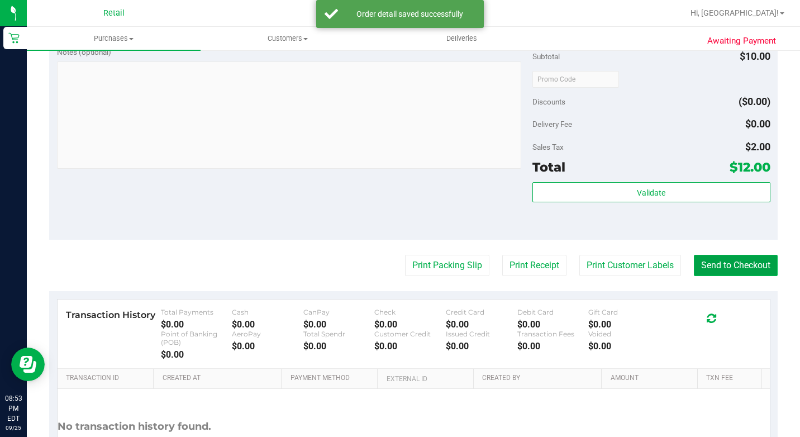
click at [723, 273] on button "Send to Checkout" at bounding box center [736, 265] width 84 height 21
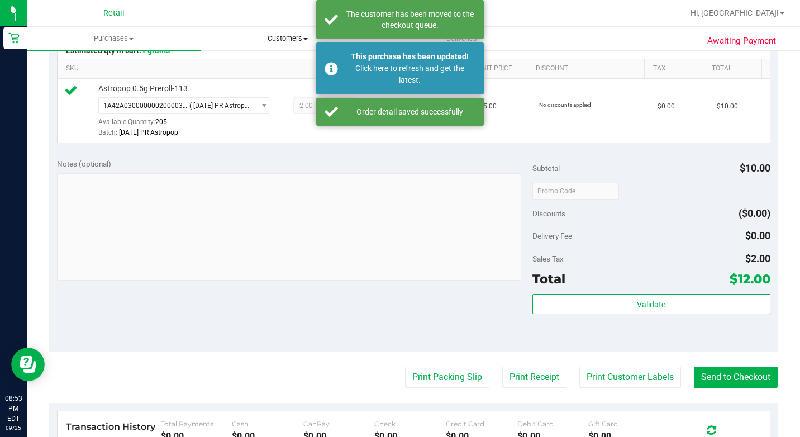
scroll to position [0, 0]
